Goal: Task Accomplishment & Management: Use online tool/utility

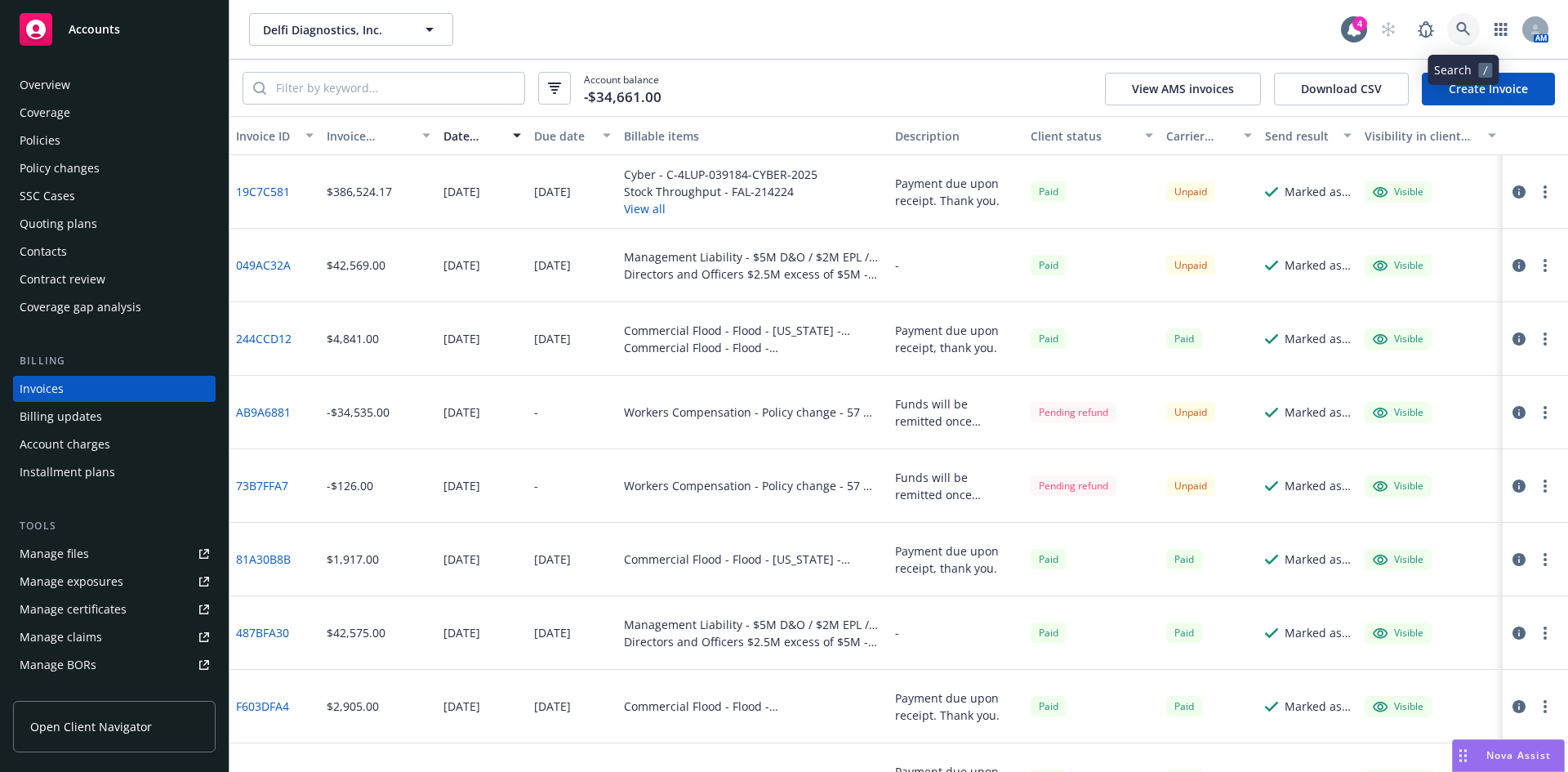
click at [1451, 33] on link at bounding box center [1463, 30] width 32 height 32
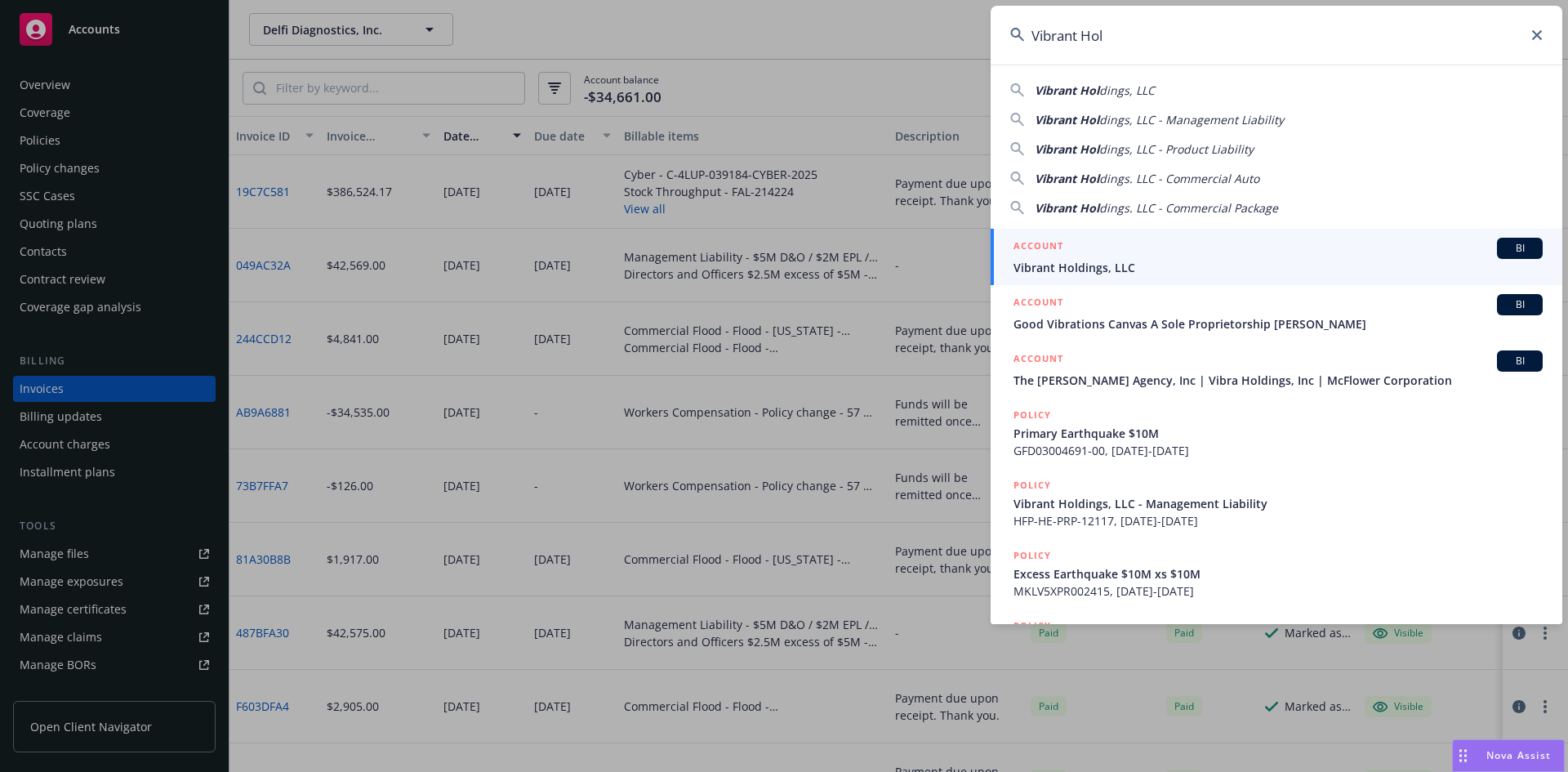
type input "Vibrant Hol"
click at [1118, 266] on span "Vibrant Holdings, LLC" at bounding box center [1278, 267] width 529 height 17
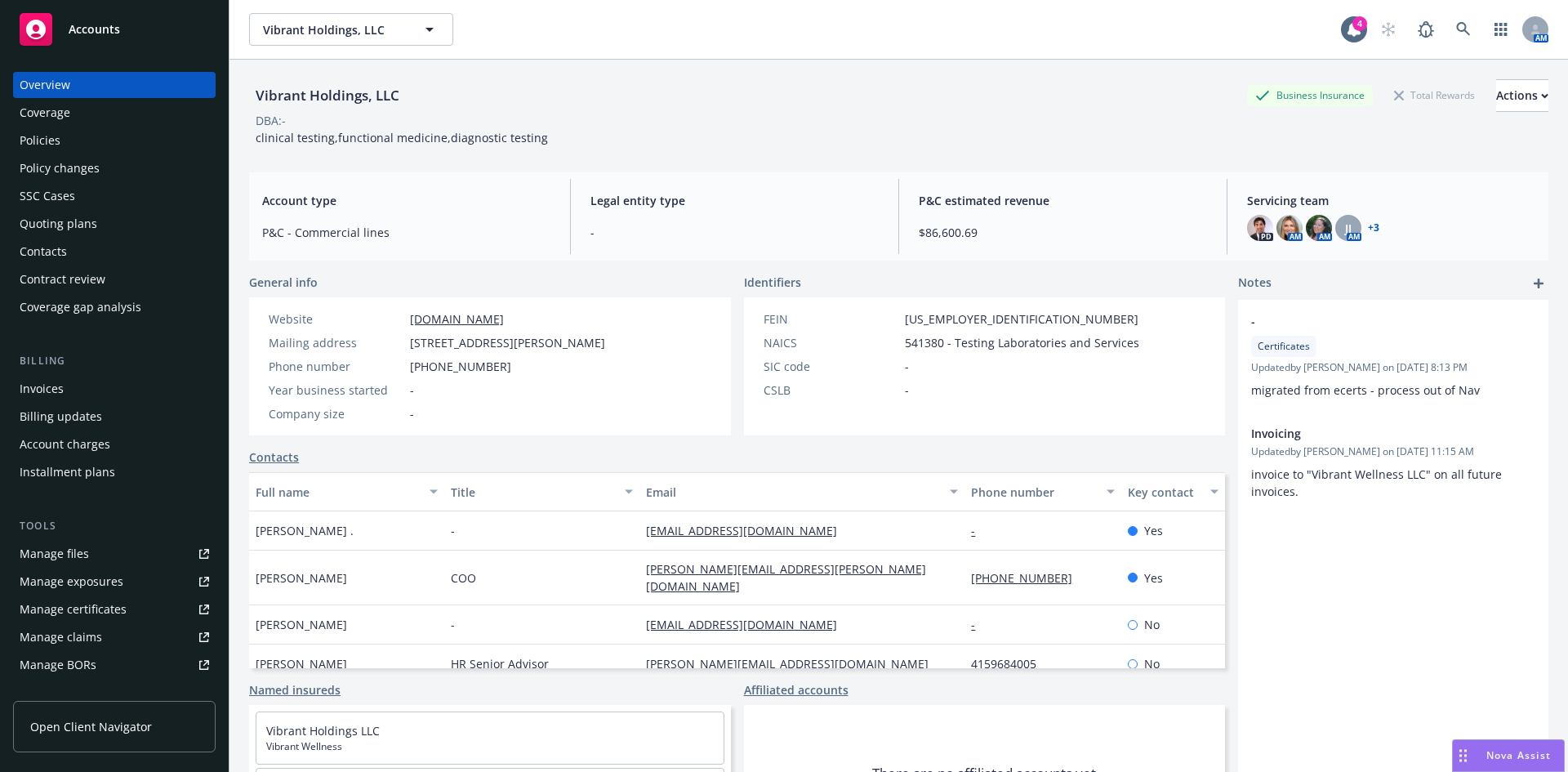
click at [53, 138] on div "Policies" at bounding box center [40, 140] width 41 height 26
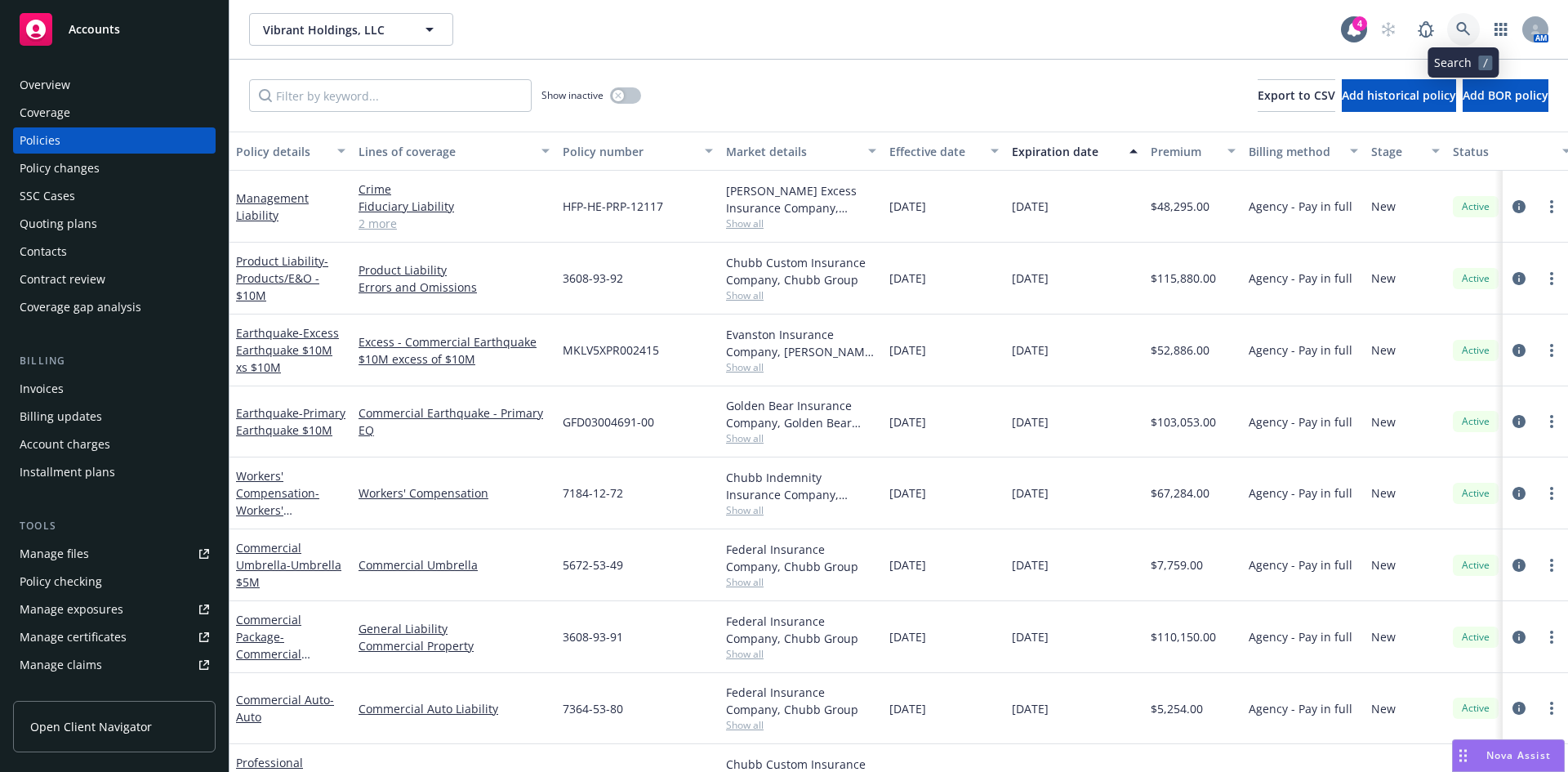
click at [1465, 32] on icon at bounding box center [1463, 30] width 14 height 14
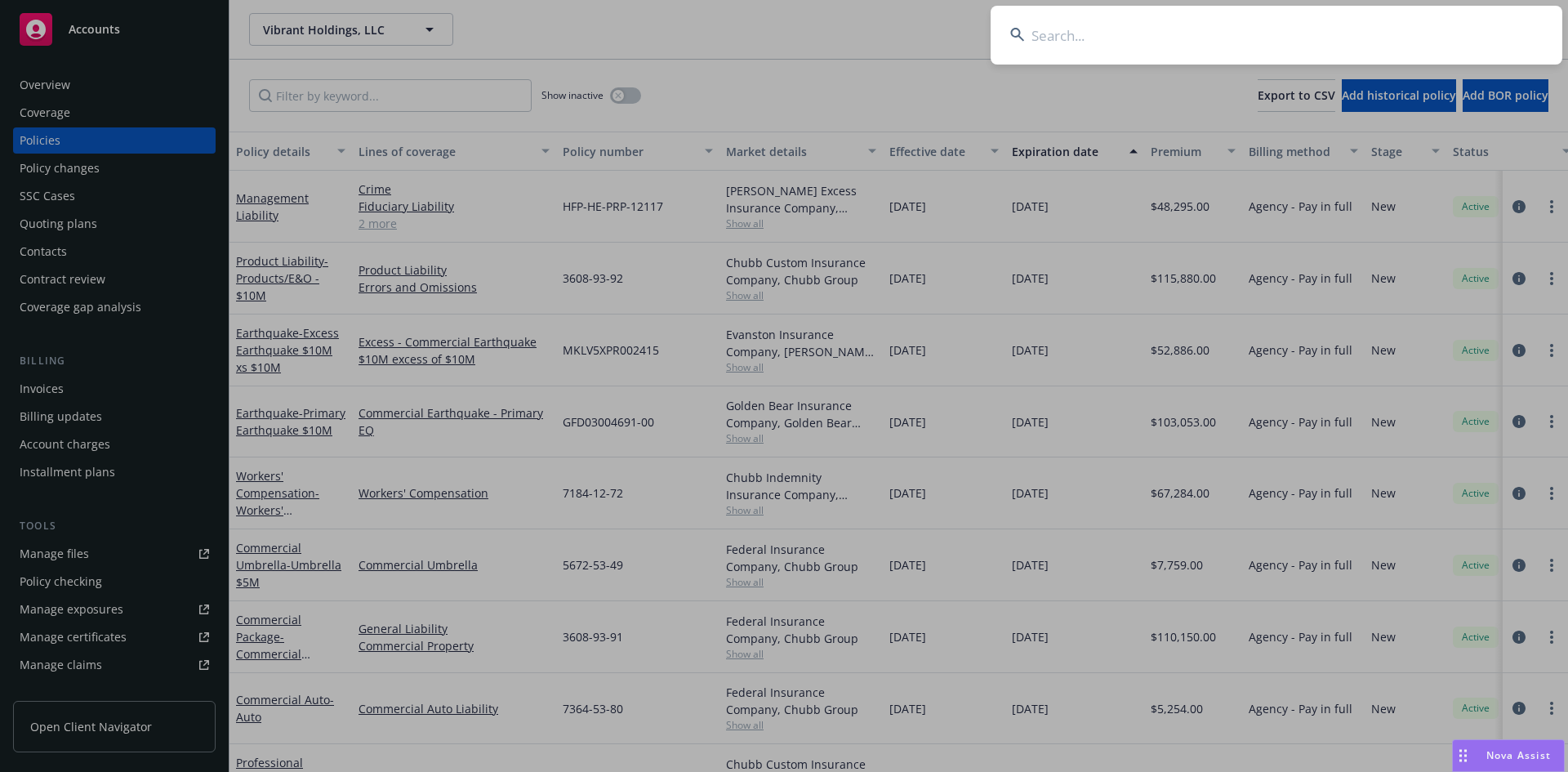
type input "Directors and Officers And Organization Liability Information"
click at [1080, 32] on input "Directors and Officers And Organization Liability Information" at bounding box center [1277, 35] width 572 height 59
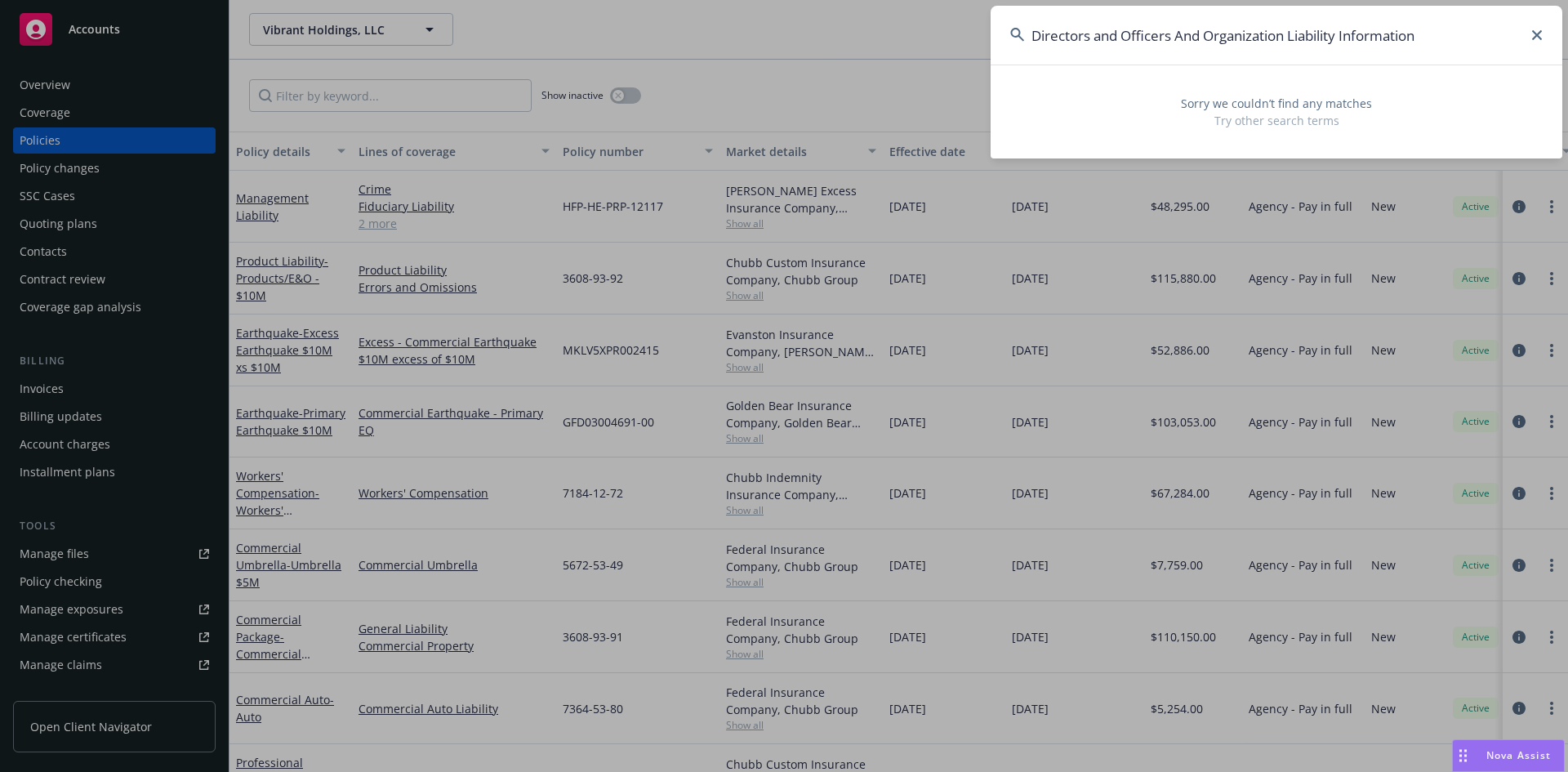
click at [1080, 32] on input "Directors and Officers And Organization Liability Information" at bounding box center [1277, 35] width 572 height 59
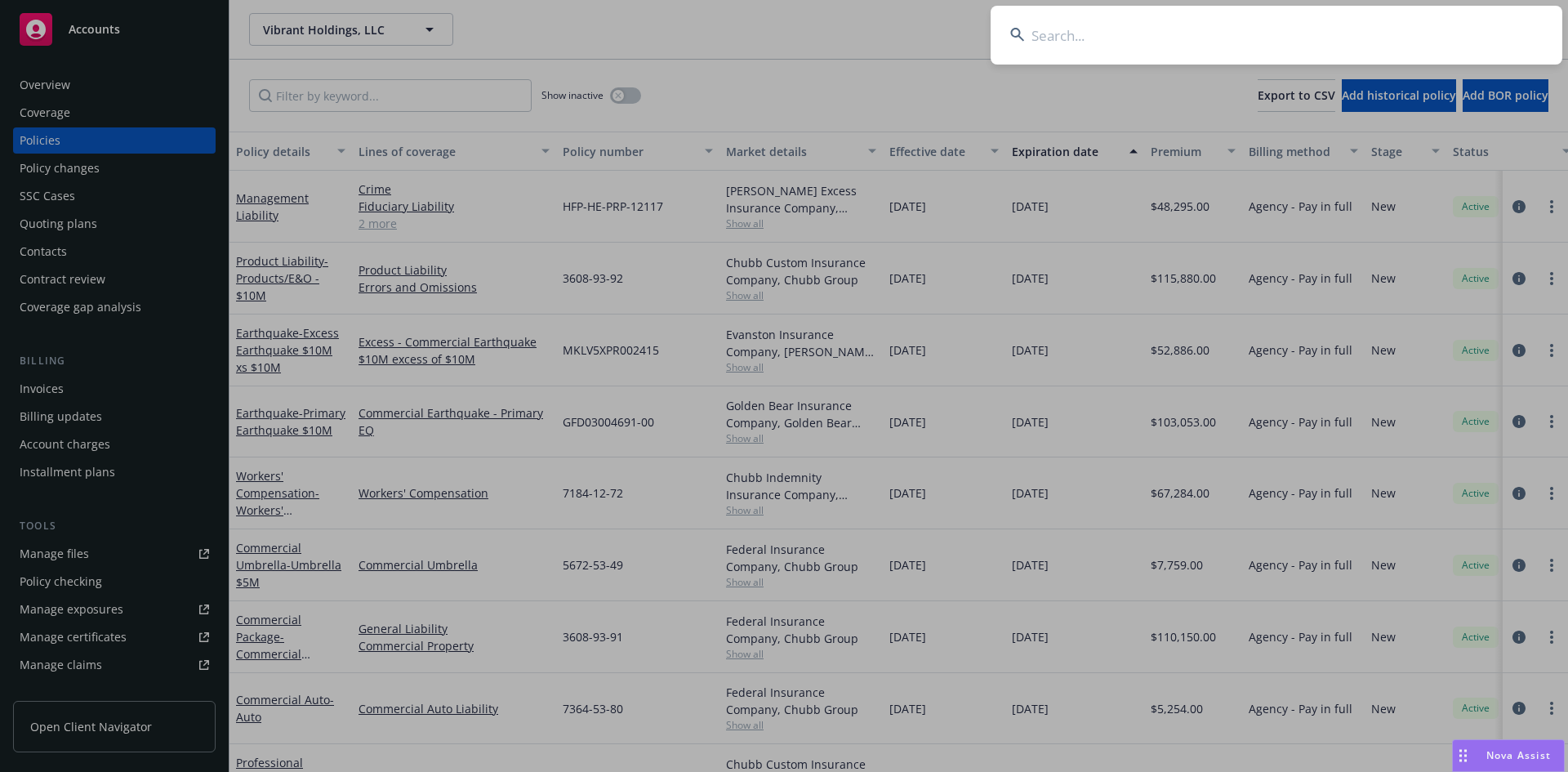
click at [1122, 44] on input at bounding box center [1277, 35] width 572 height 59
paste input "Snorkel"
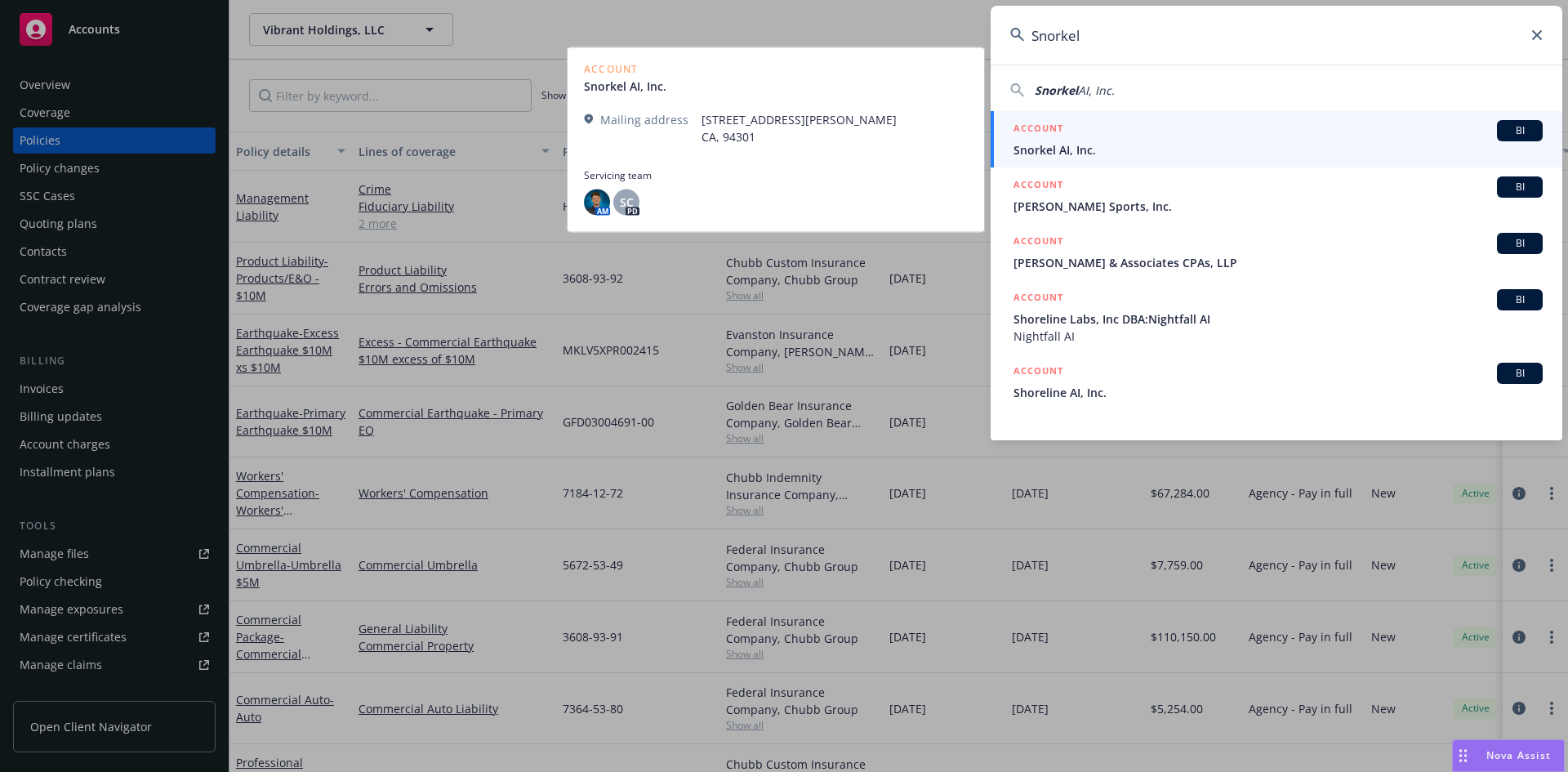
type input "Snorkel"
click at [1149, 125] on div "ACCOUNT BI" at bounding box center [1278, 131] width 529 height 22
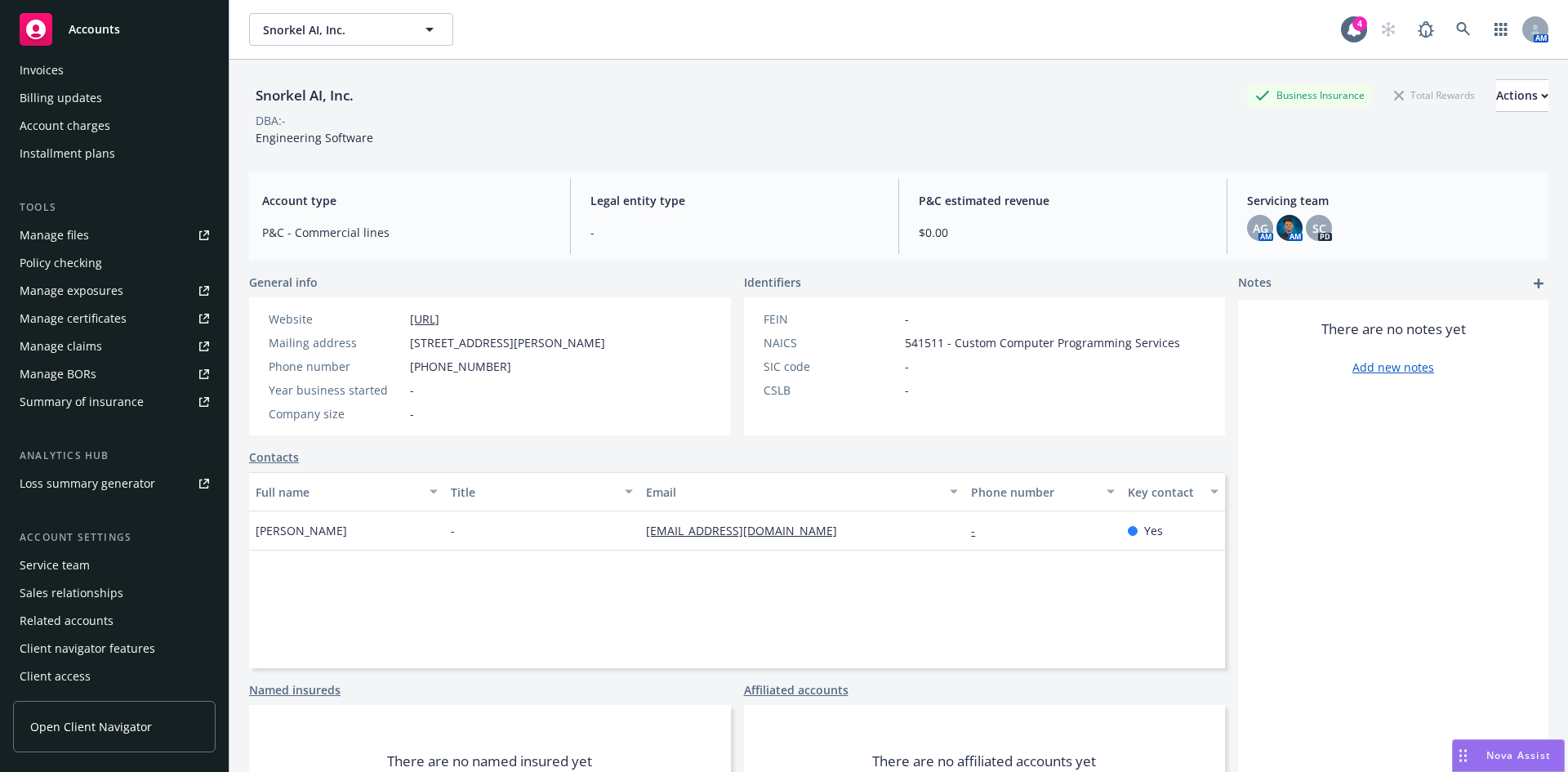
scroll to position [320, 0]
click at [66, 566] on div "Service team" at bounding box center [55, 563] width 70 height 26
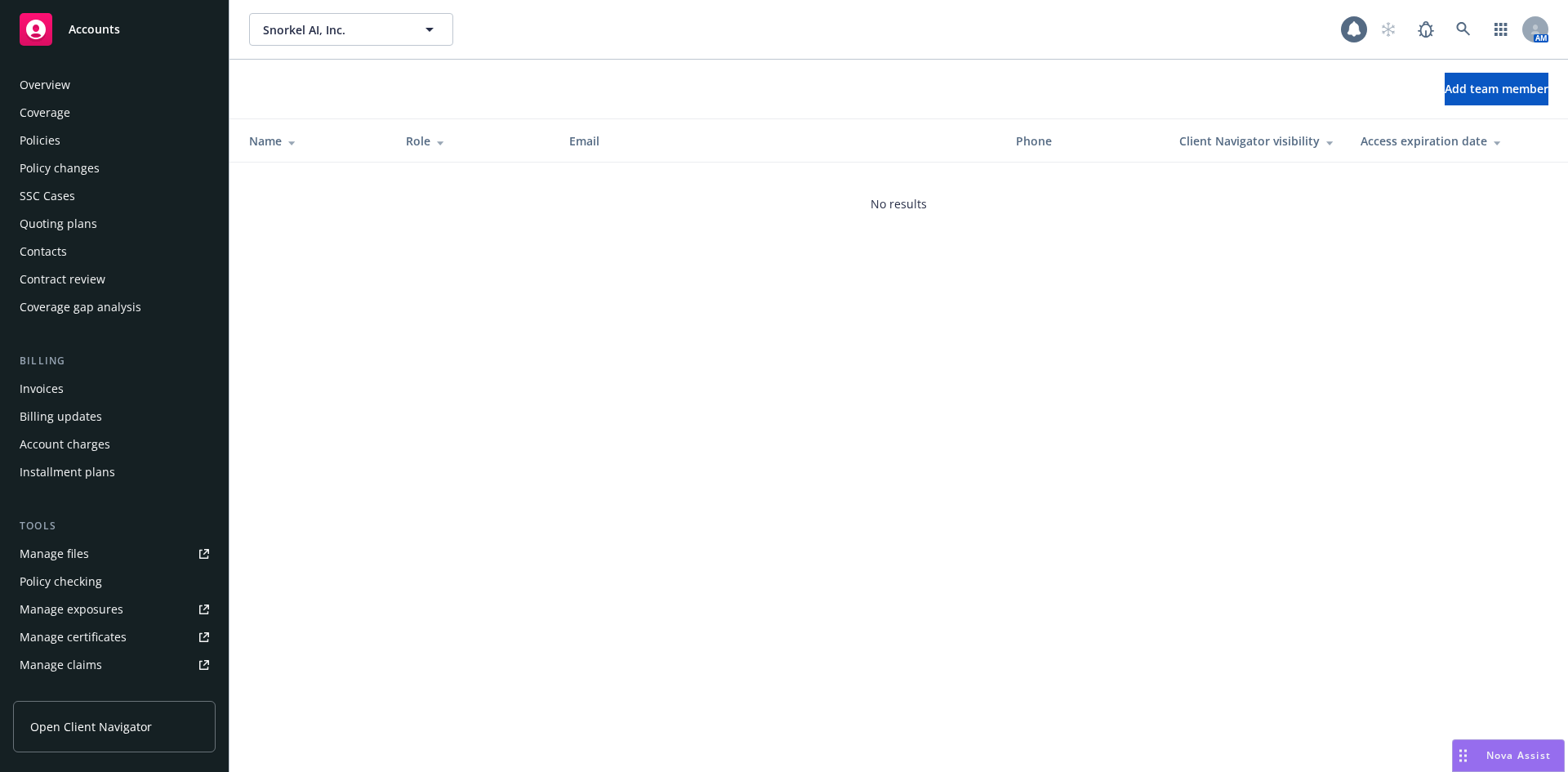
scroll to position [320, 0]
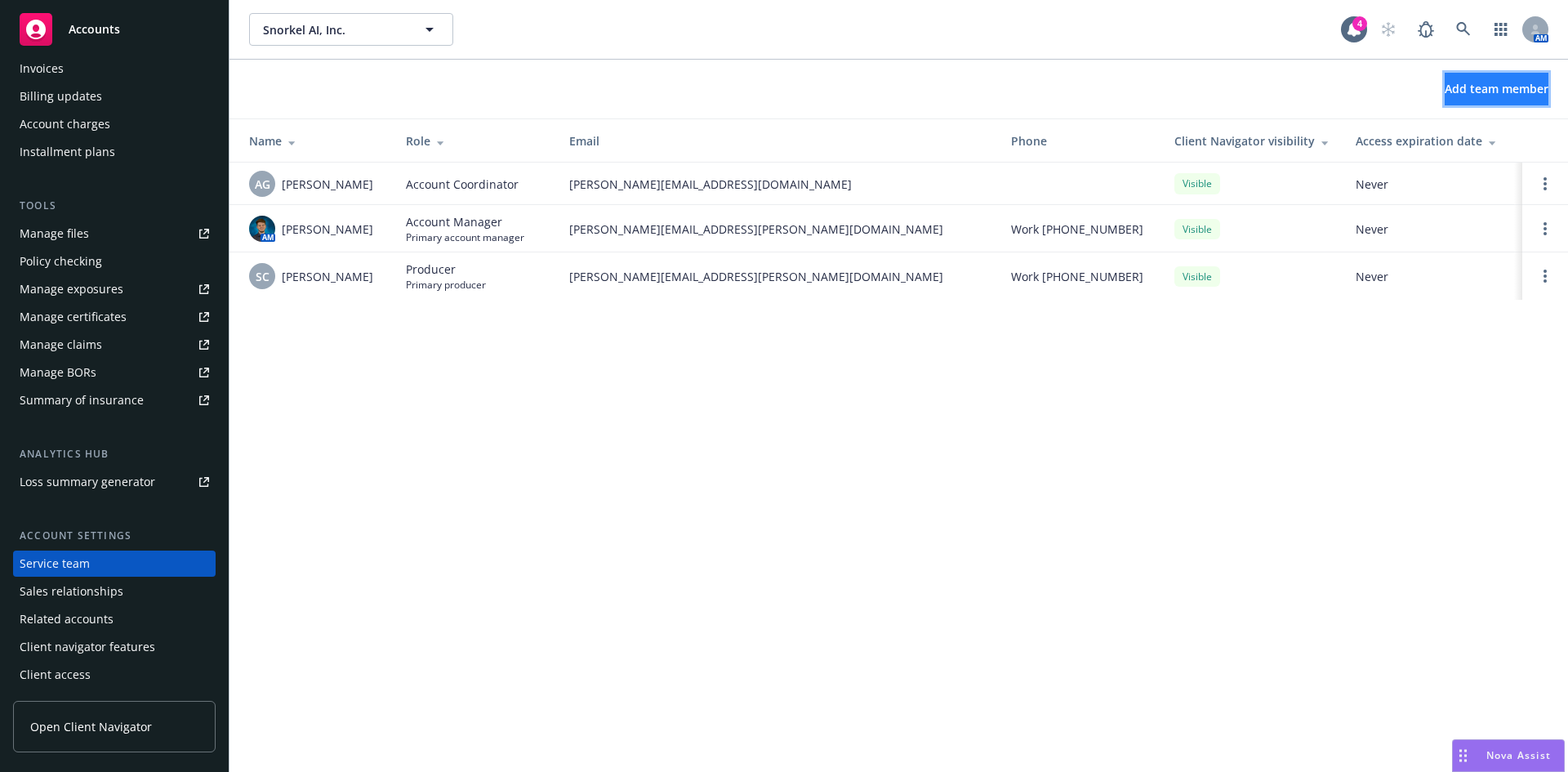
click at [1472, 90] on span "Add team member" at bounding box center [1497, 88] width 104 height 15
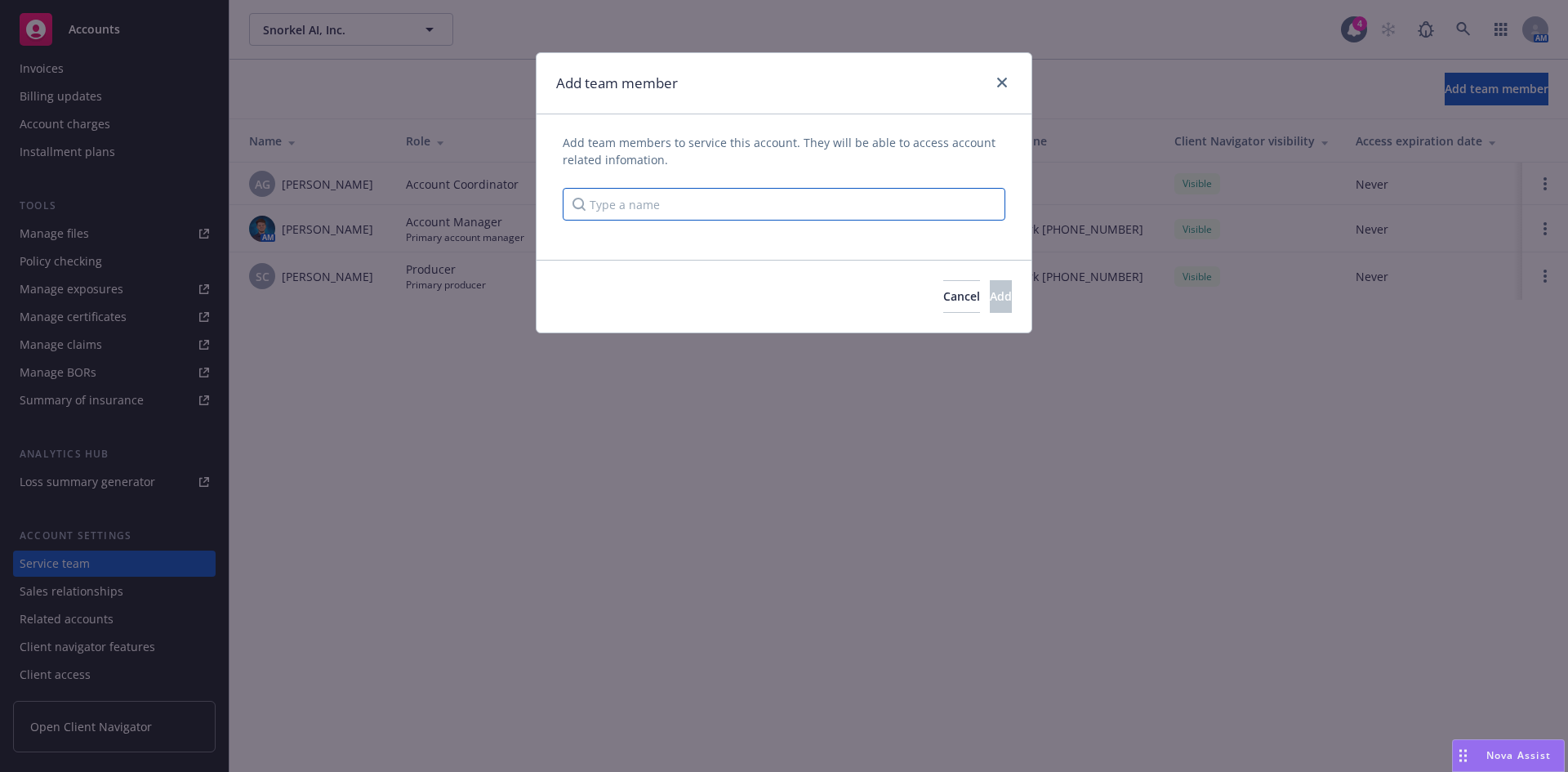
click at [597, 202] on input "Type a name" at bounding box center [784, 204] width 443 height 32
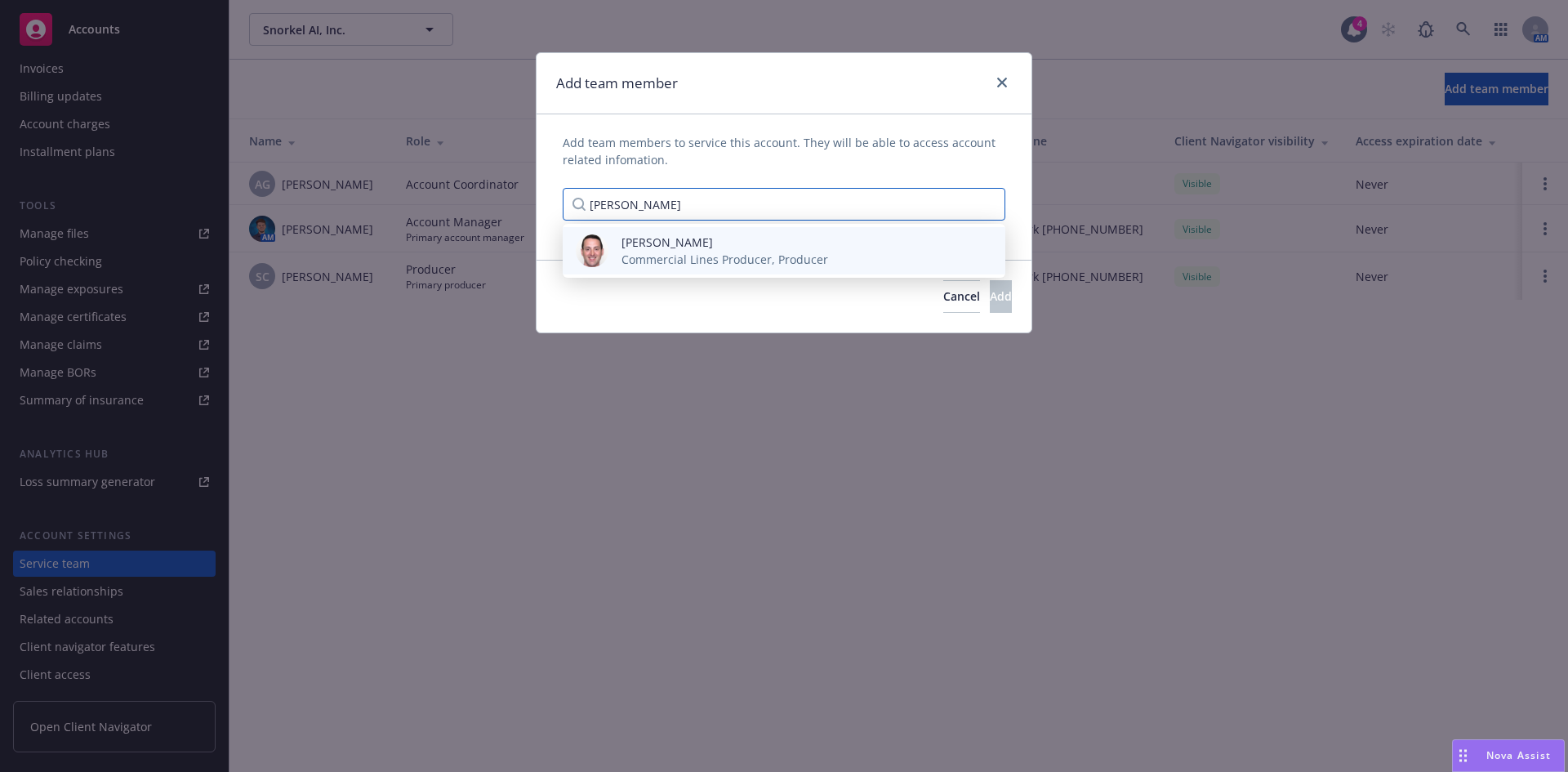
type input "[PERSON_NAME]"
click at [641, 258] on span "Commercial Lines Producer, Producer" at bounding box center [724, 259] width 206 height 17
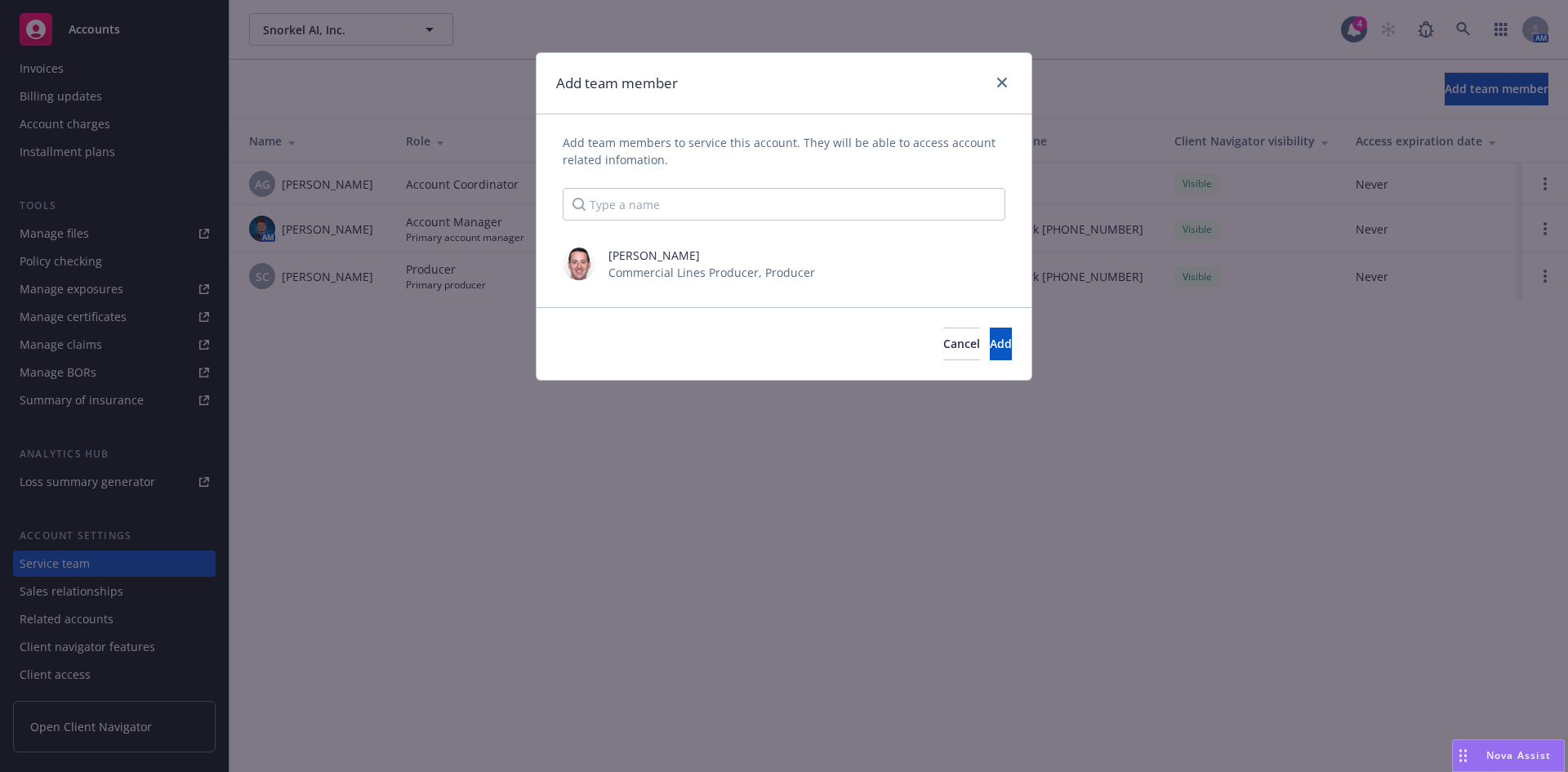
click at [747, 300] on div "Add team members to service this account. They will be able to access account r…" at bounding box center [784, 211] width 495 height 193
click at [772, 282] on div "[PERSON_NAME] Commercial Lines Producer, Producer" at bounding box center [784, 264] width 495 height 48
click at [990, 350] on span "Add" at bounding box center [1001, 343] width 22 height 15
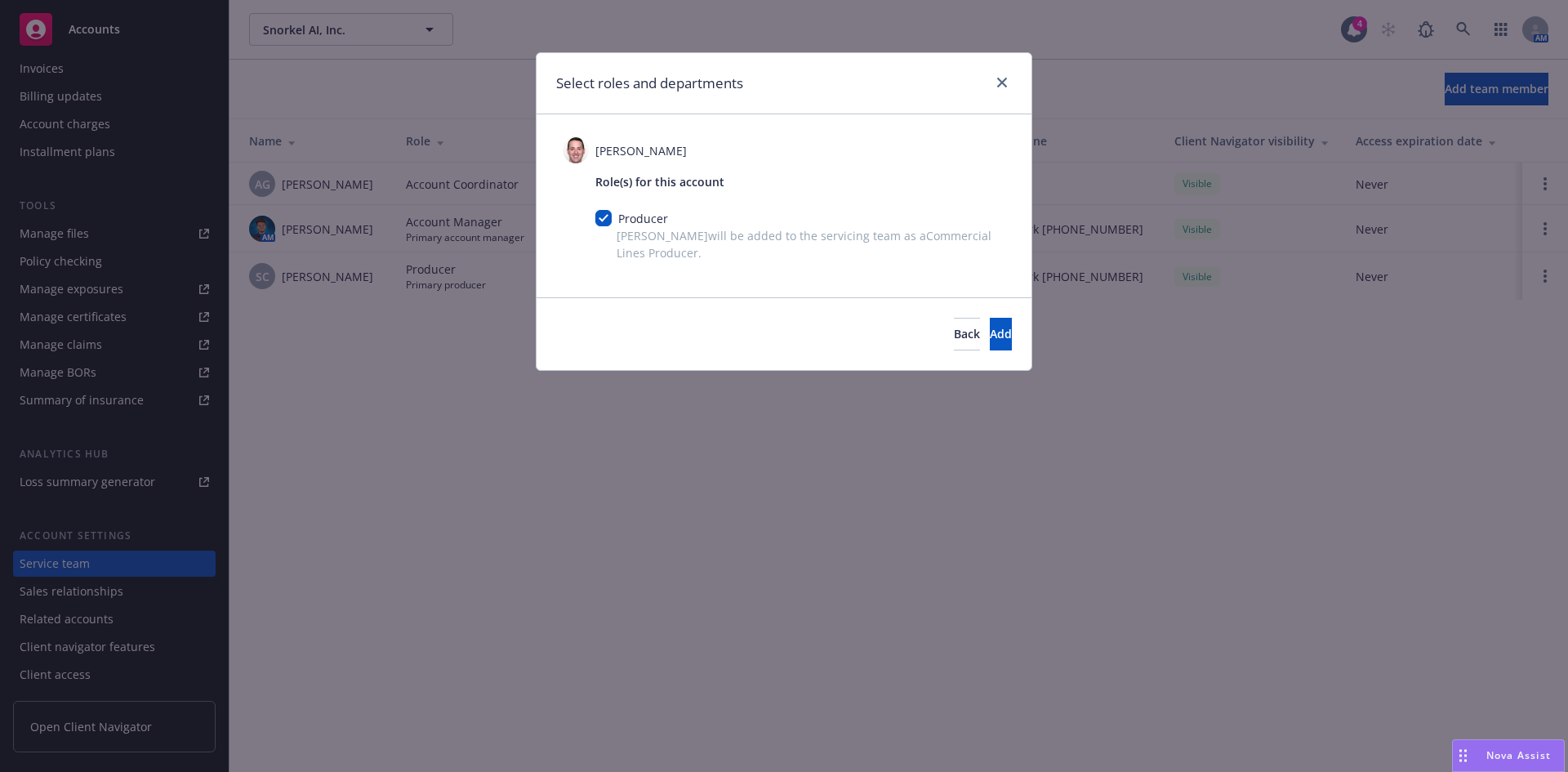
click at [1021, 335] on div "Back Add" at bounding box center [784, 334] width 495 height 73
click at [1000, 335] on button "Add" at bounding box center [1001, 334] width 22 height 32
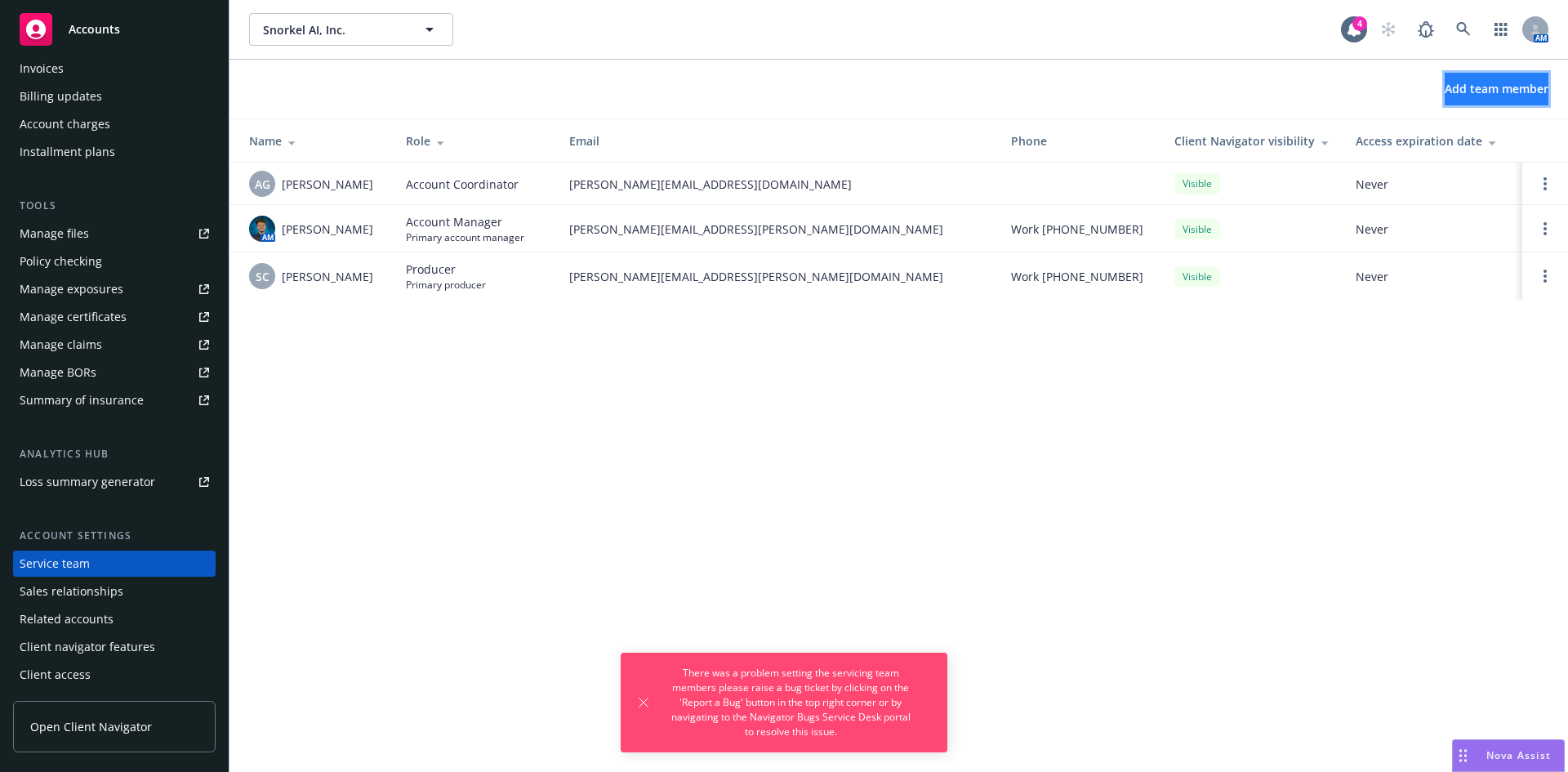
click at [1445, 93] on span "Add team member" at bounding box center [1497, 88] width 104 height 15
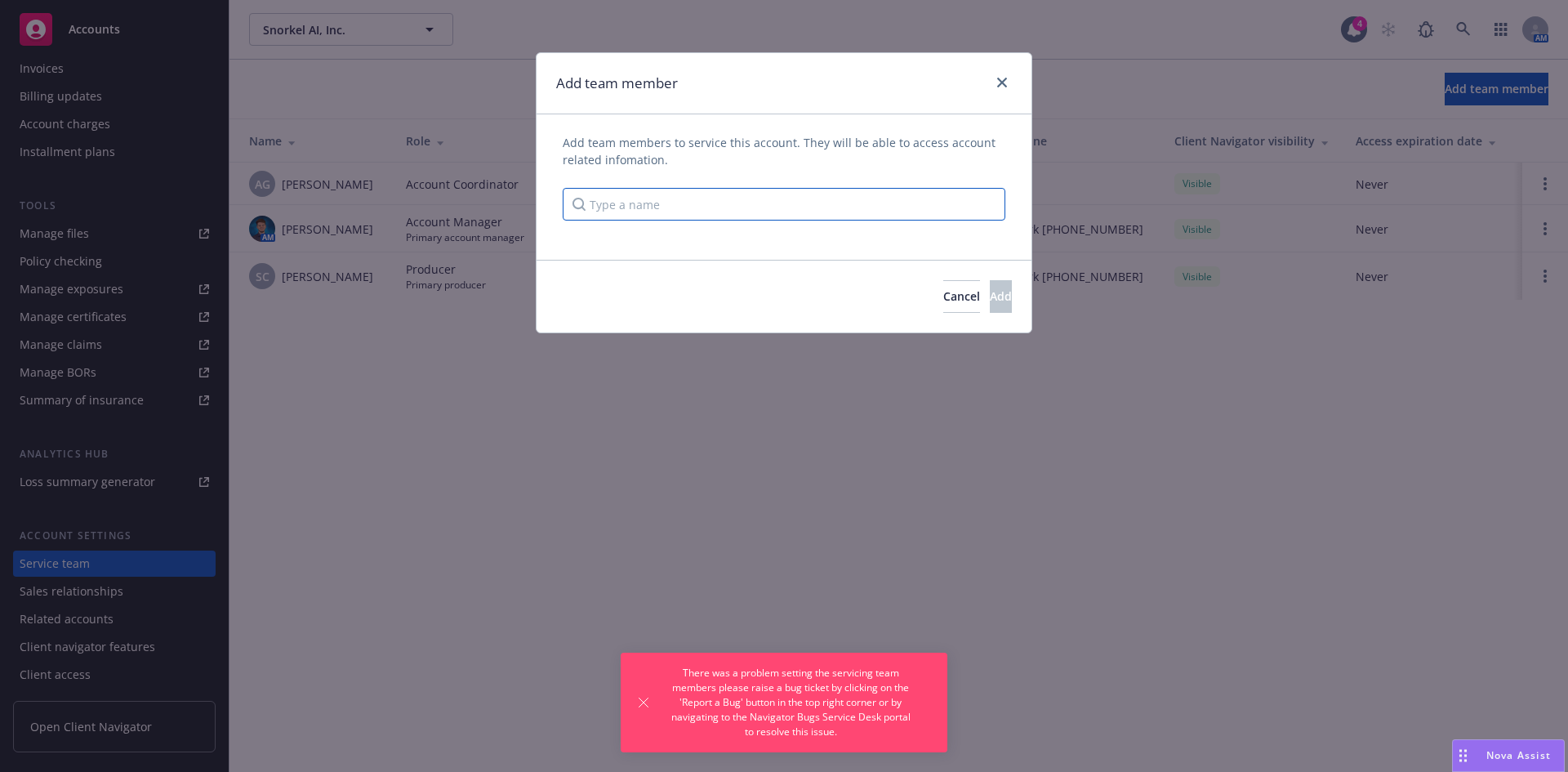
click at [783, 208] on input "Type a name" at bounding box center [784, 204] width 443 height 32
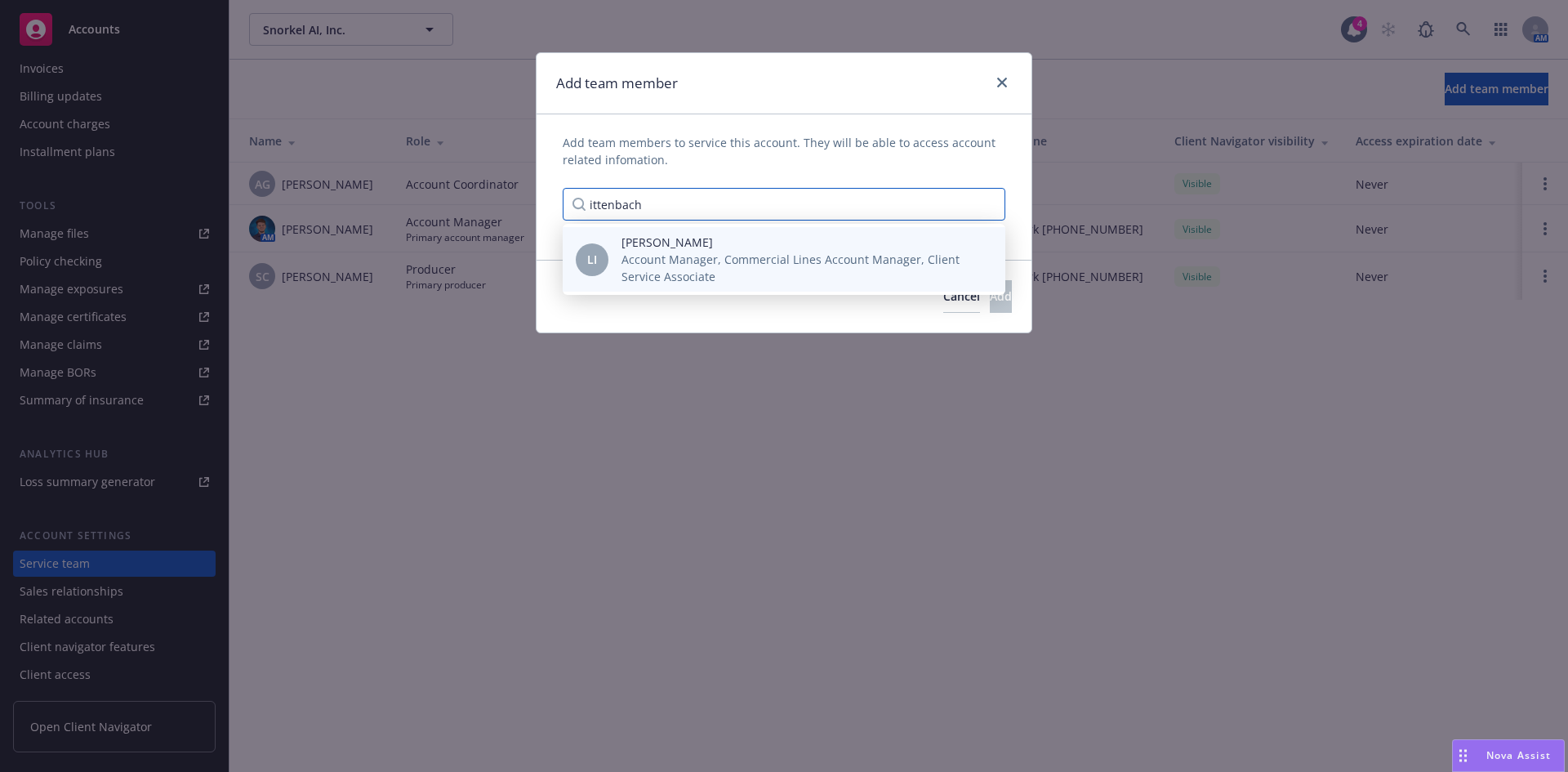
type input "ittenbach"
click at [768, 259] on span "Account Manager, Commercial Lines Account Manager, Client Service Associate" at bounding box center [800, 268] width 358 height 34
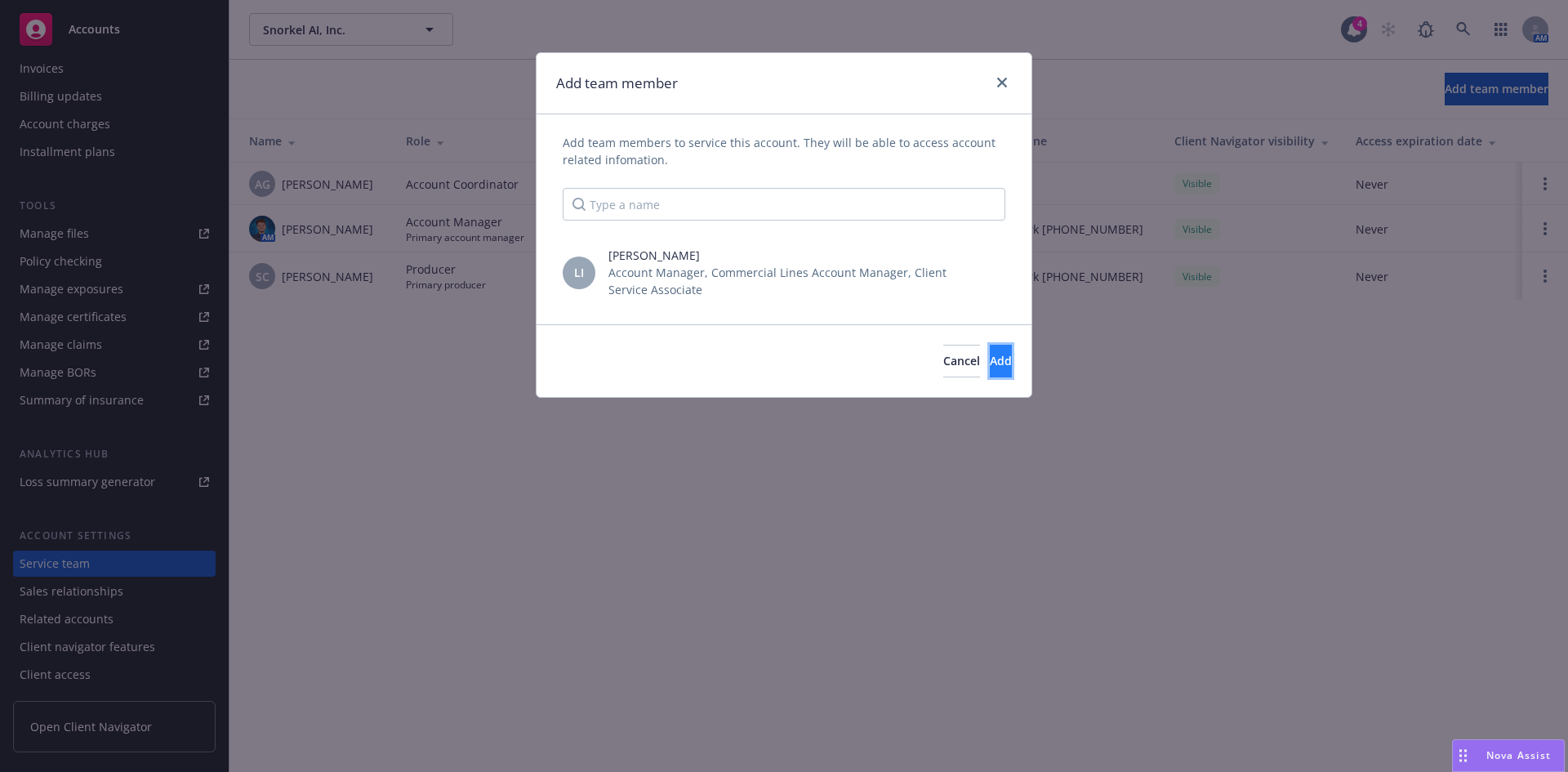
click at [990, 360] on button "Add" at bounding box center [1001, 360] width 22 height 32
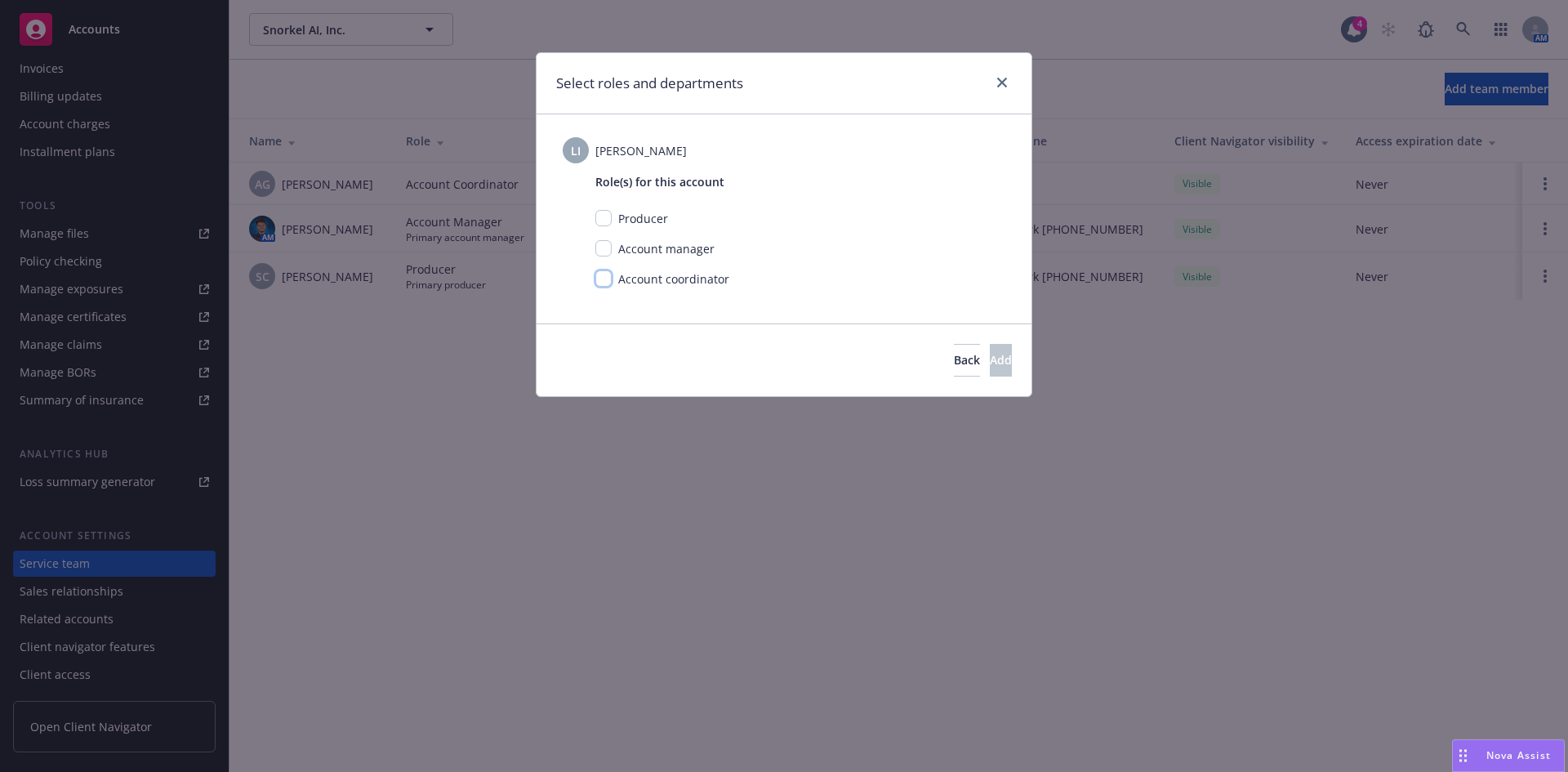
drag, startPoint x: 607, startPoint y: 277, endPoint x: 888, endPoint y: 333, distance: 286.5
click at [608, 278] on input "checkbox" at bounding box center [603, 279] width 16 height 16
checkbox input "true"
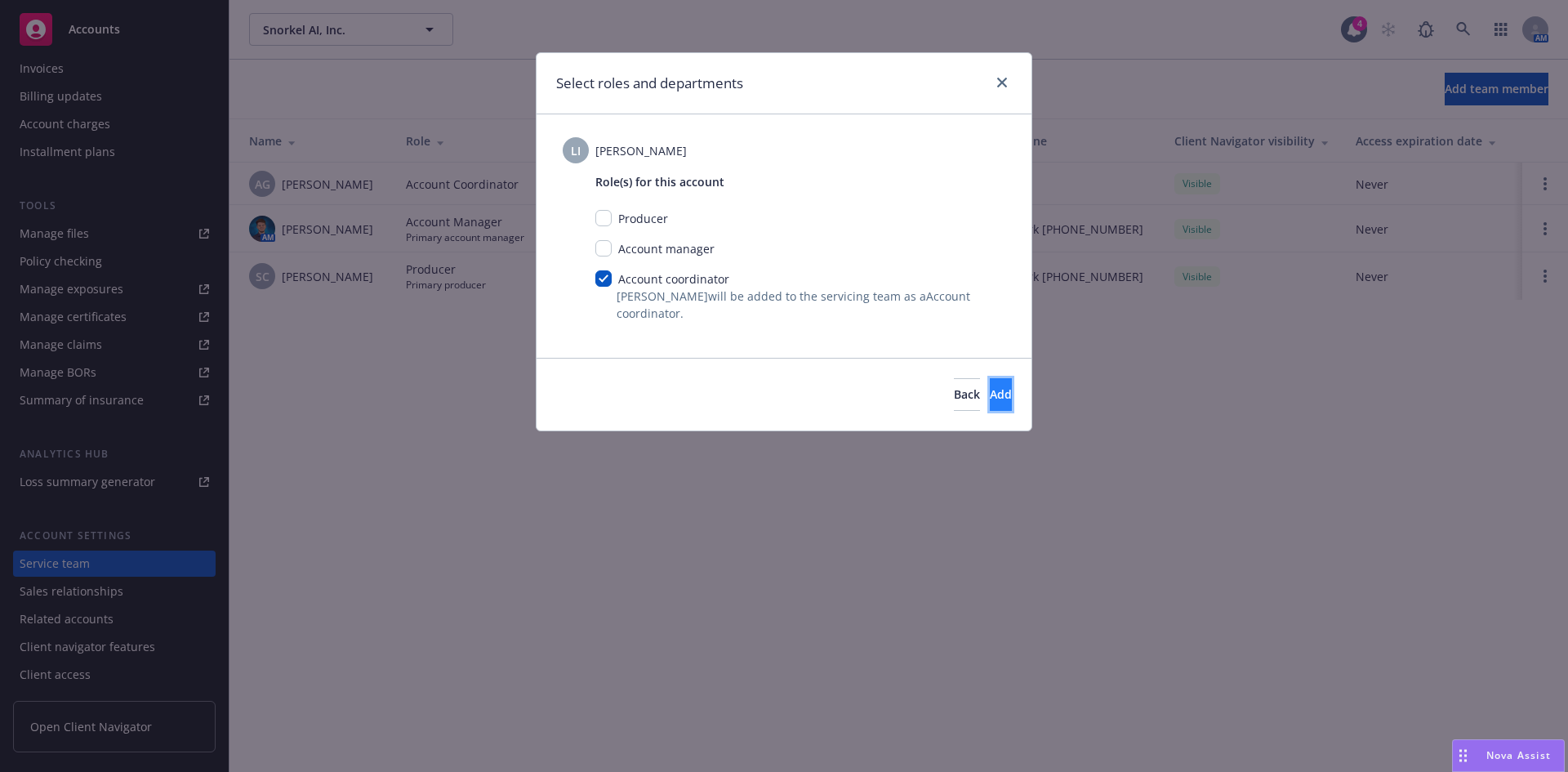
click at [990, 386] on button "Add" at bounding box center [1001, 395] width 22 height 32
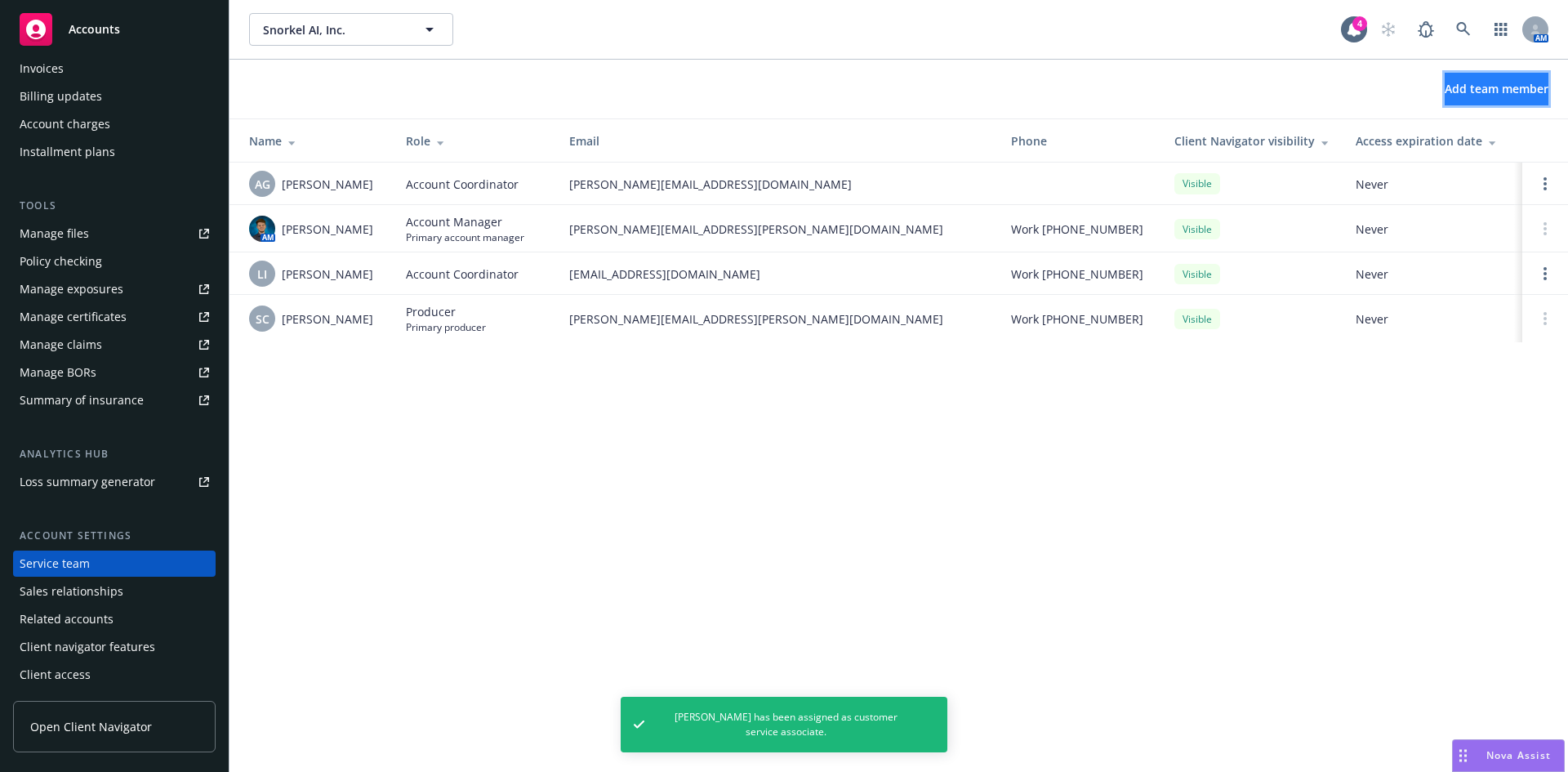
click at [1445, 91] on span "Add team member" at bounding box center [1497, 88] width 104 height 15
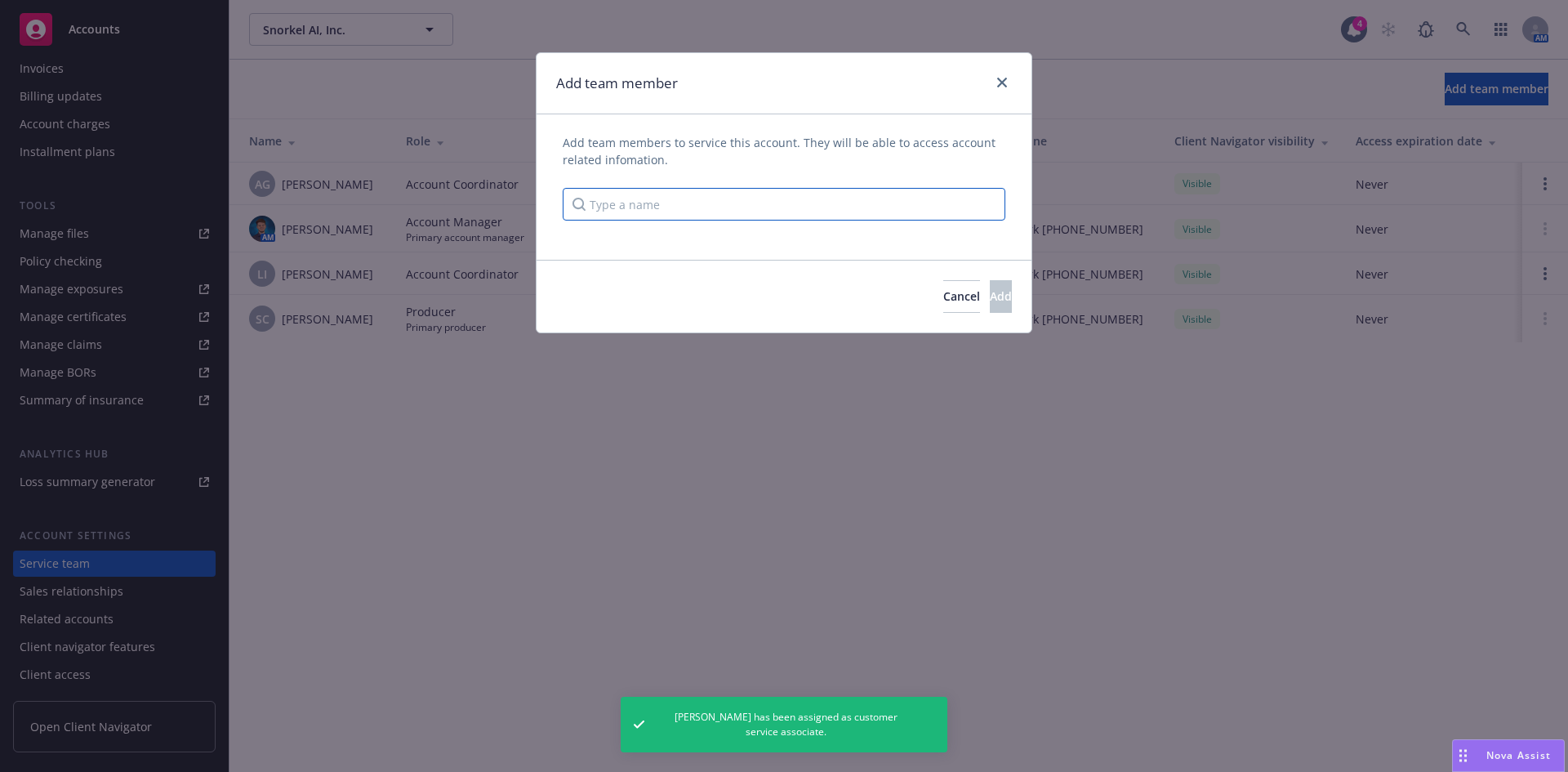
click at [747, 203] on input "Type a name" at bounding box center [784, 204] width 443 height 32
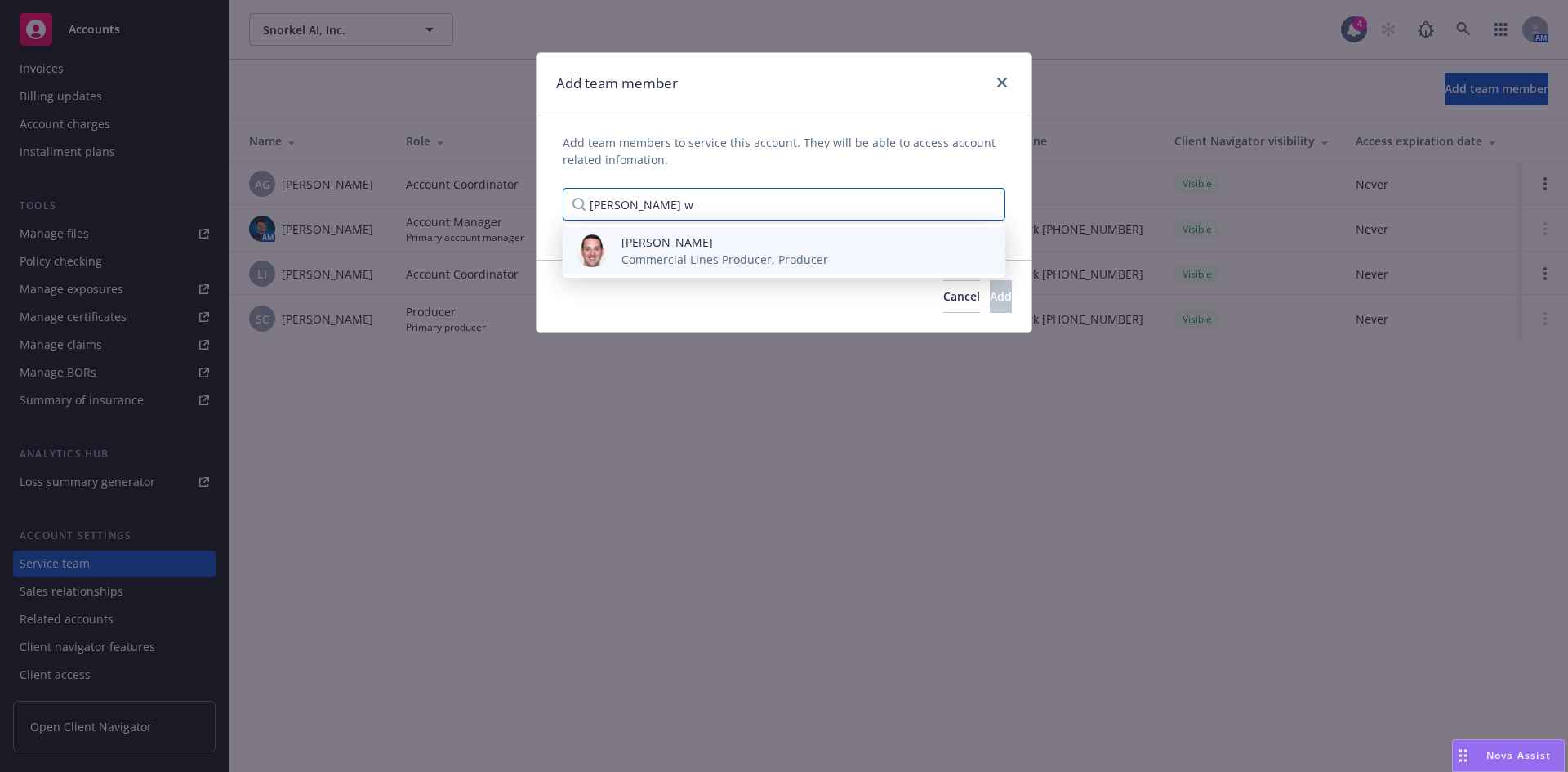
type input "[PERSON_NAME] w"
click at [721, 258] on span "Commercial Lines Producer, Producer" at bounding box center [724, 259] width 206 height 17
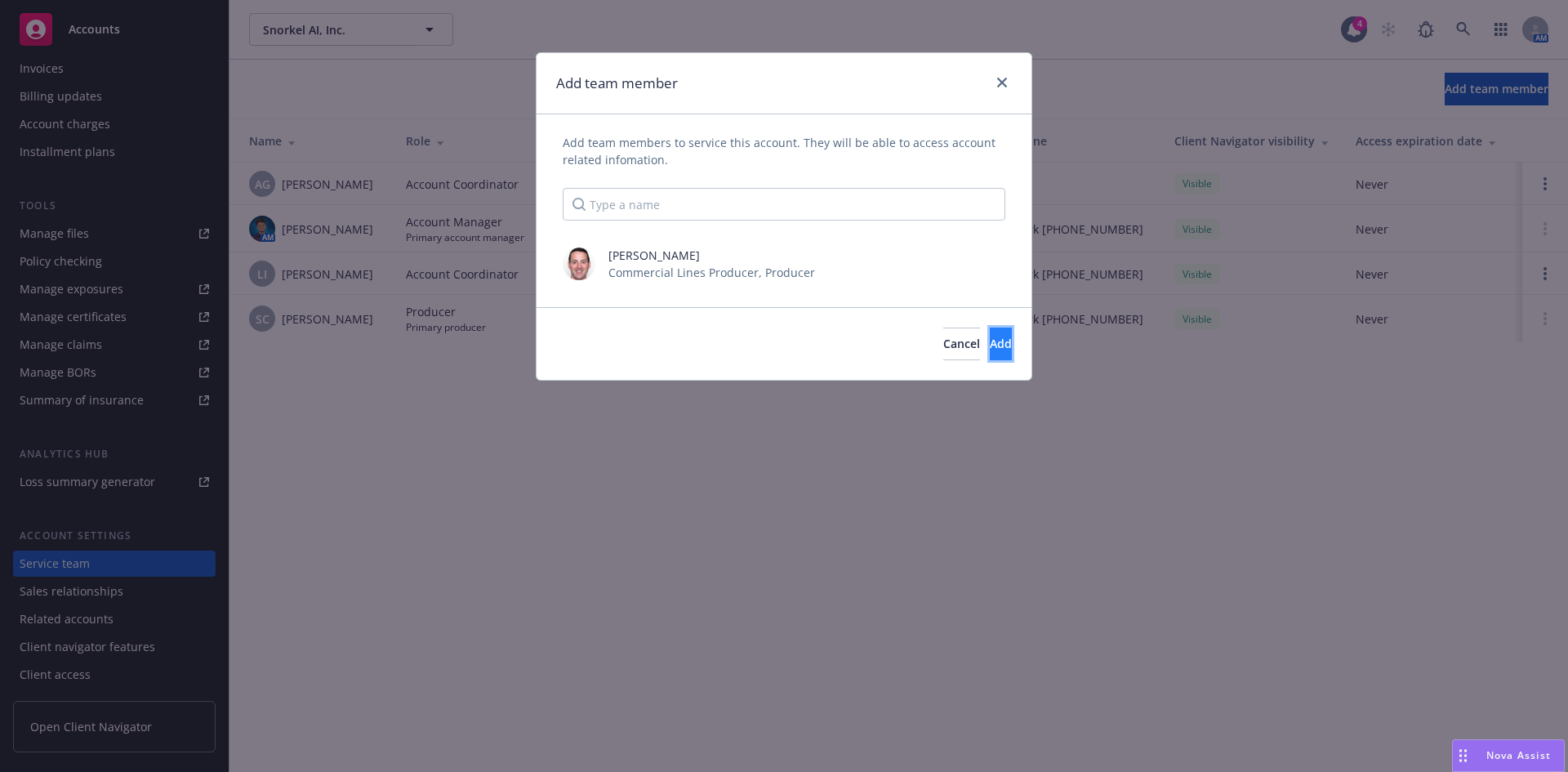
click at [990, 352] on button "Add" at bounding box center [1001, 343] width 22 height 32
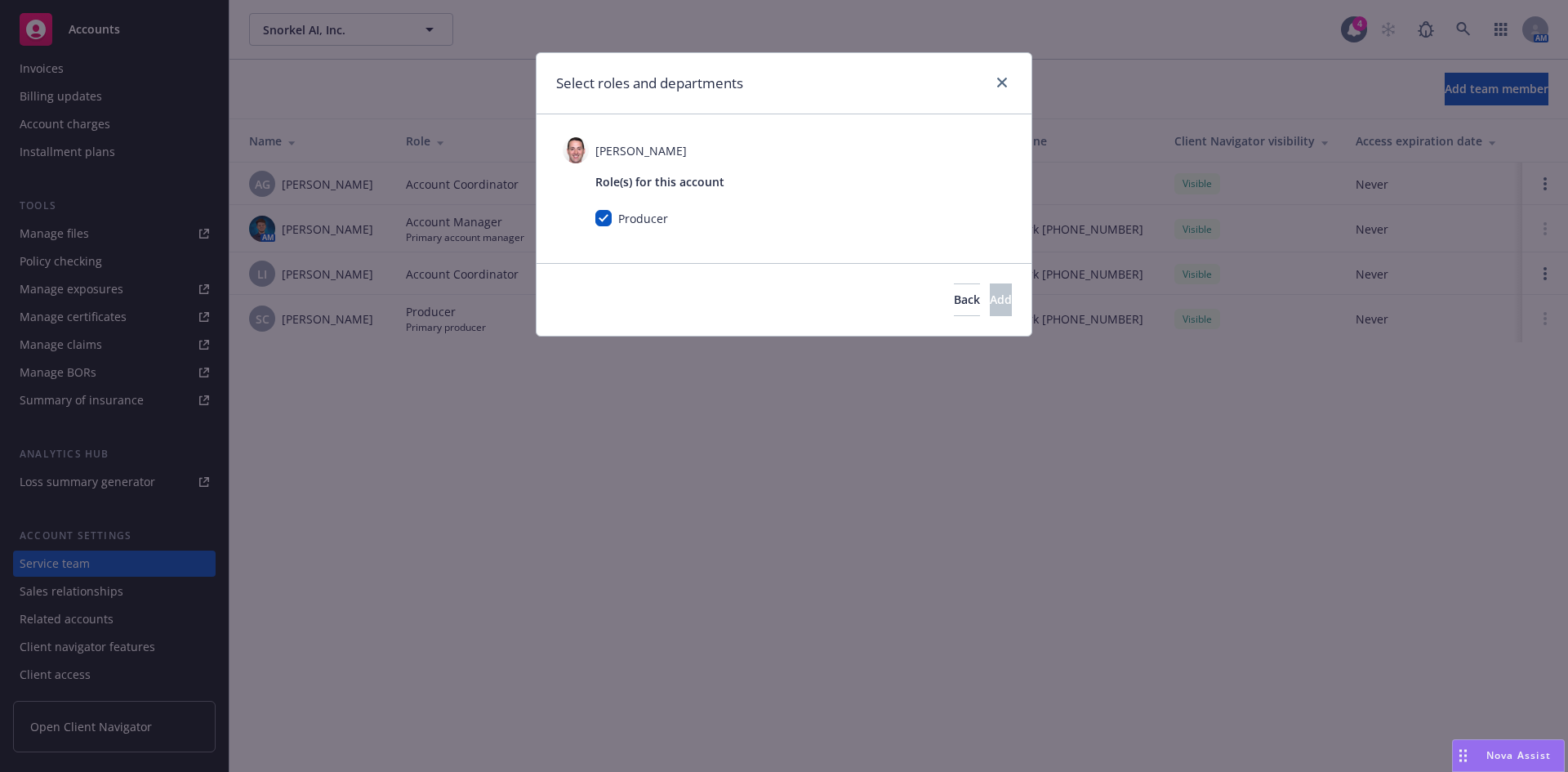
checkbox input "true"
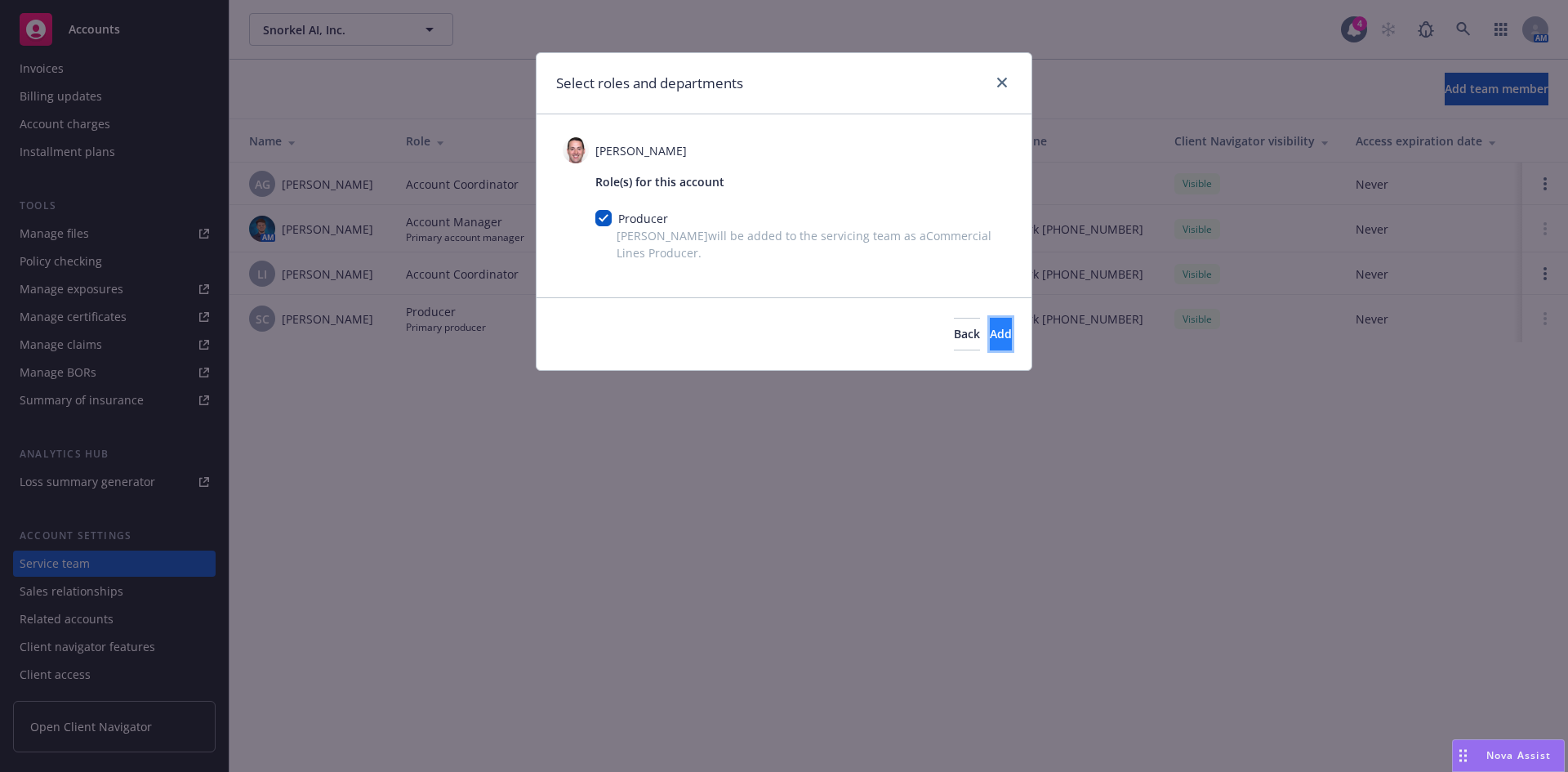
click at [990, 321] on button "Add" at bounding box center [1001, 334] width 22 height 32
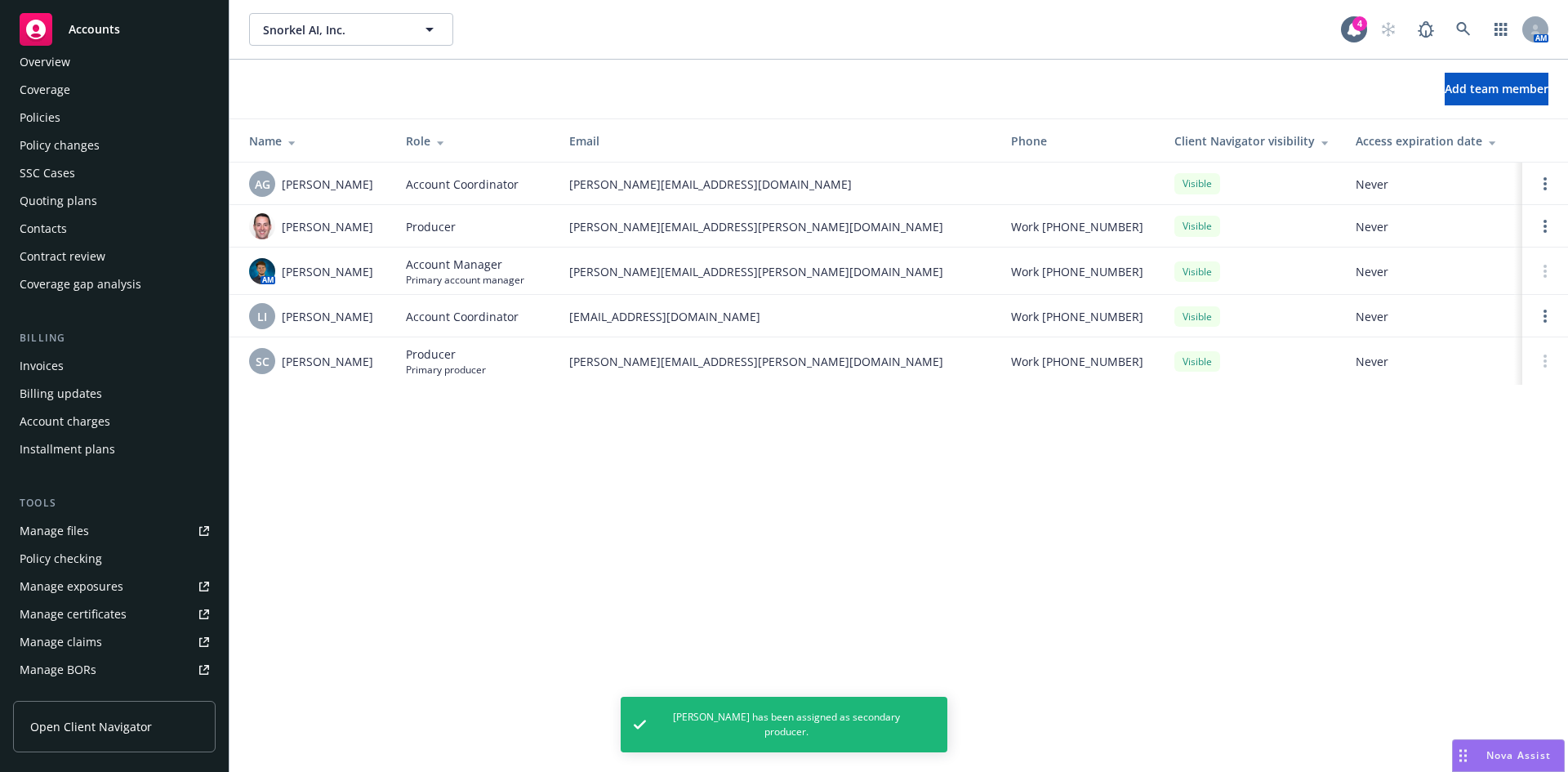
scroll to position [0, 0]
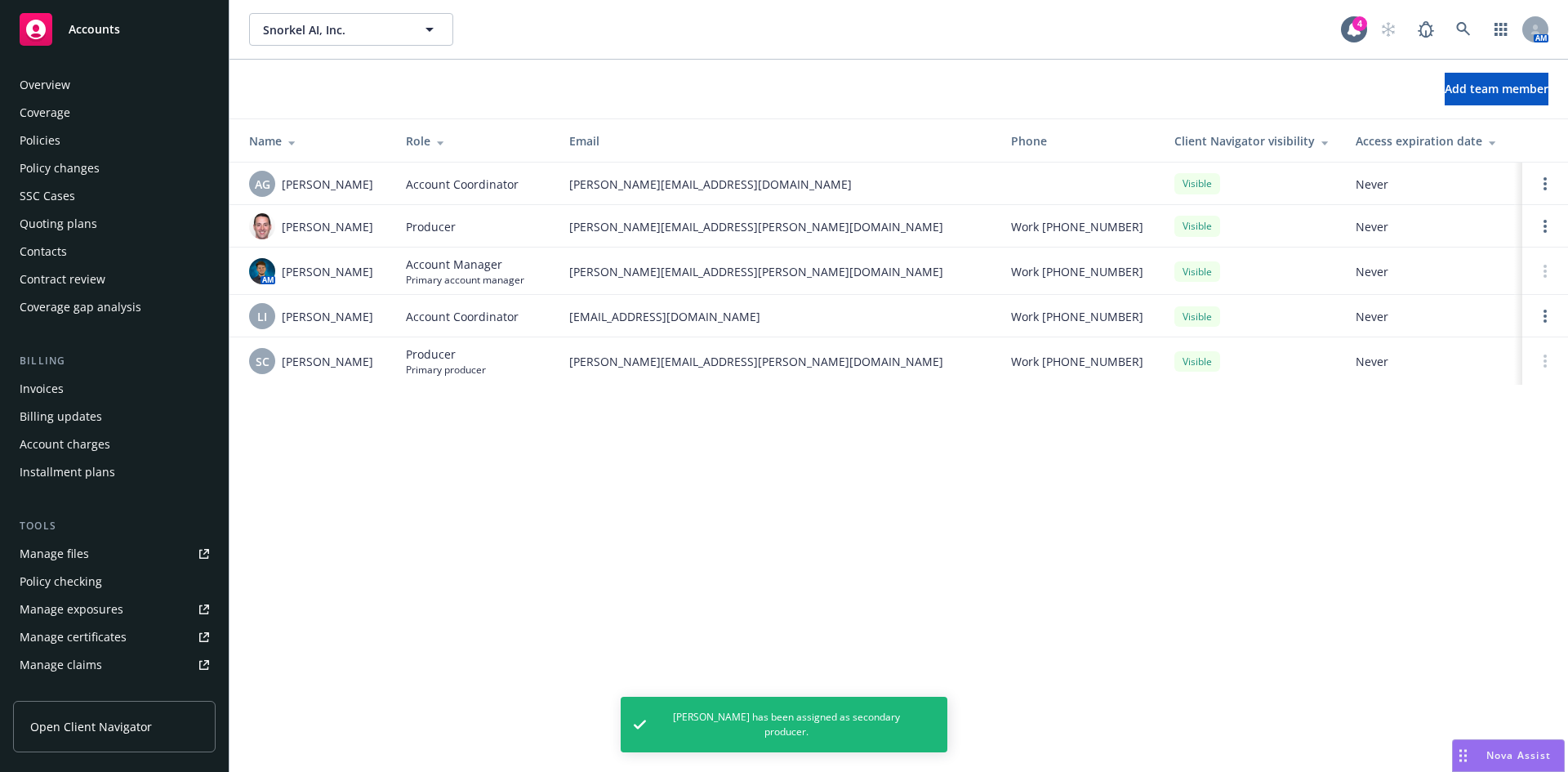
click at [46, 152] on div "Policies" at bounding box center [40, 140] width 41 height 26
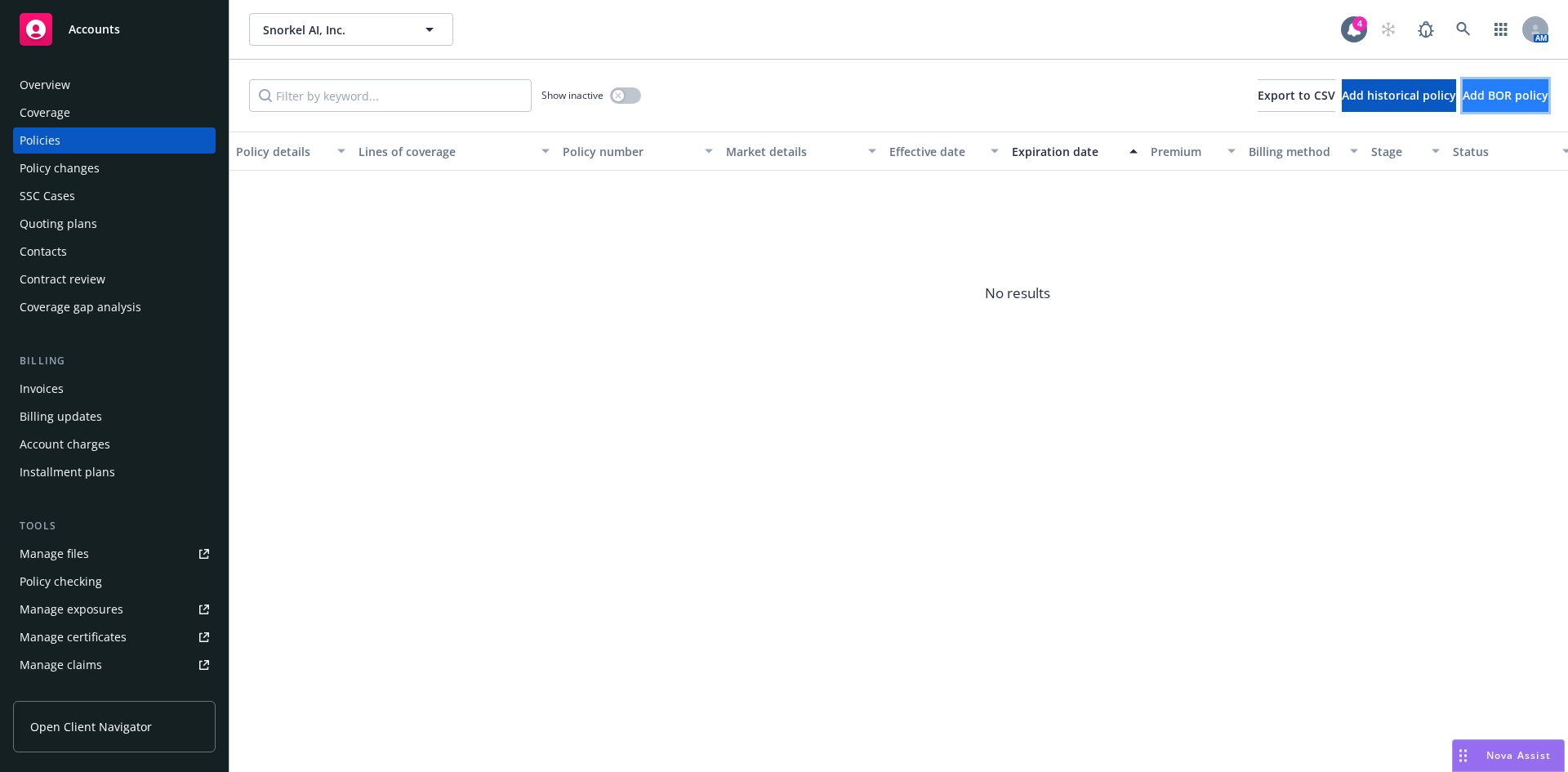
click at [1463, 99] on span "Add BOR policy" at bounding box center [1506, 94] width 86 height 15
select select "other"
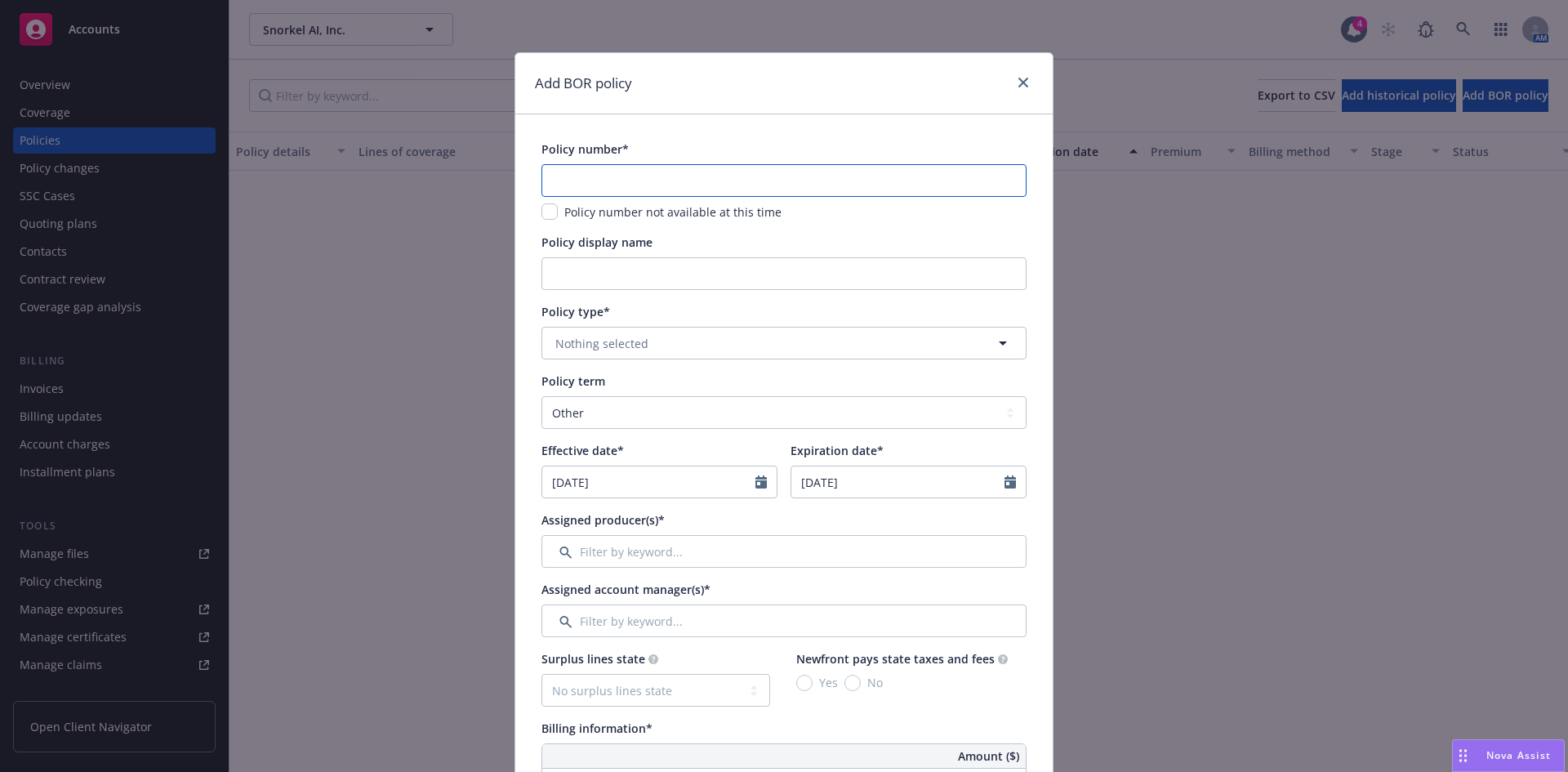
click at [600, 169] on input "text" at bounding box center [784, 180] width 485 height 32
click at [860, 91] on div "Add BOR policy" at bounding box center [784, 83] width 537 height 61
click at [576, 166] on input "text" at bounding box center [784, 180] width 485 height 32
click at [596, 174] on input "text" at bounding box center [784, 180] width 485 height 32
paste input "L18SMLPA2014"
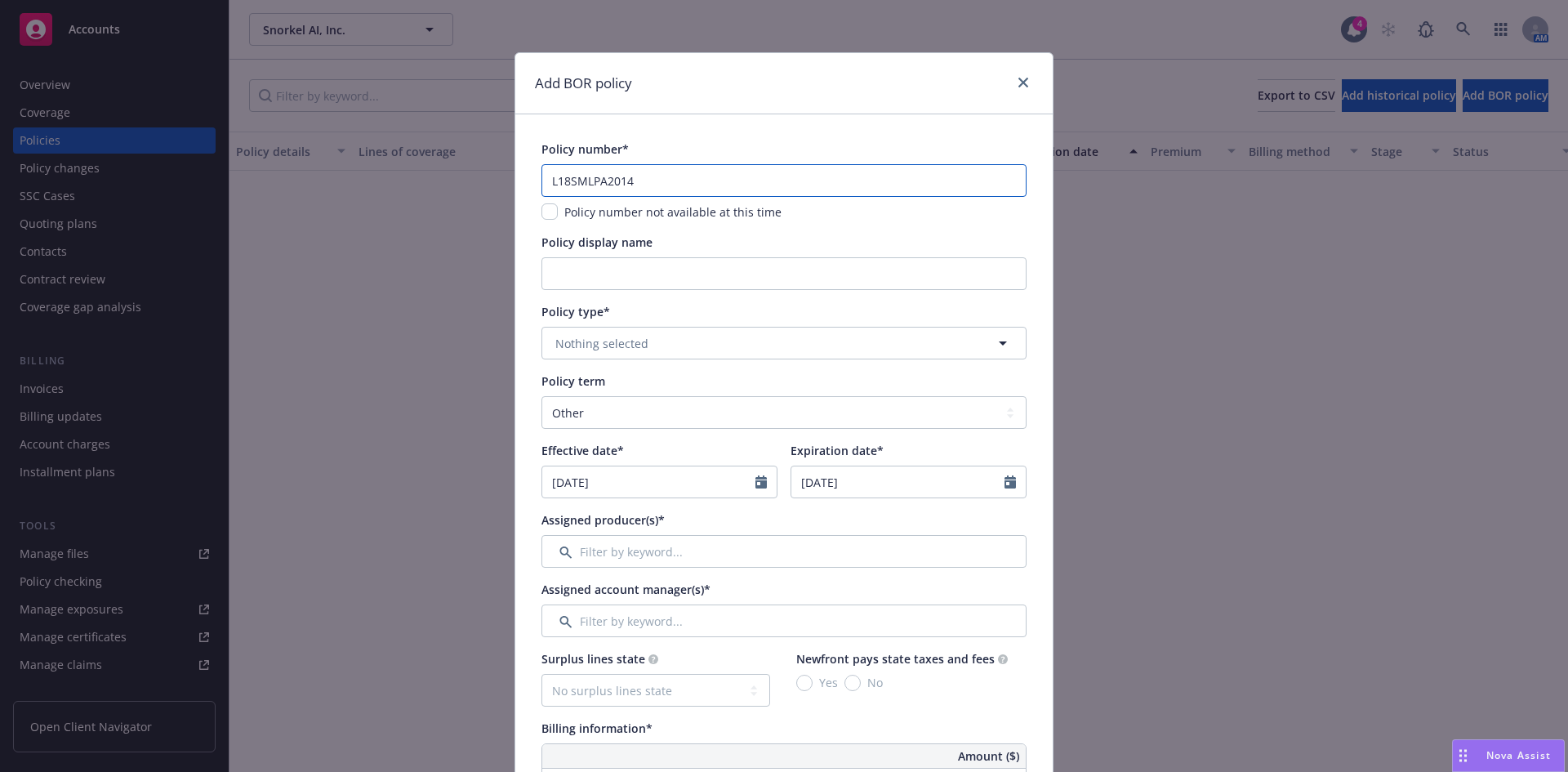
type input "L18SMLPA2014"
click at [569, 287] on input "Policy display name" at bounding box center [784, 273] width 485 height 32
click at [593, 275] on input "Policy display name" at bounding box center [784, 273] width 485 height 32
type input "$2M D&O/ $1M EPL/FID"
click at [605, 348] on span "Nothing selected" at bounding box center [602, 343] width 93 height 17
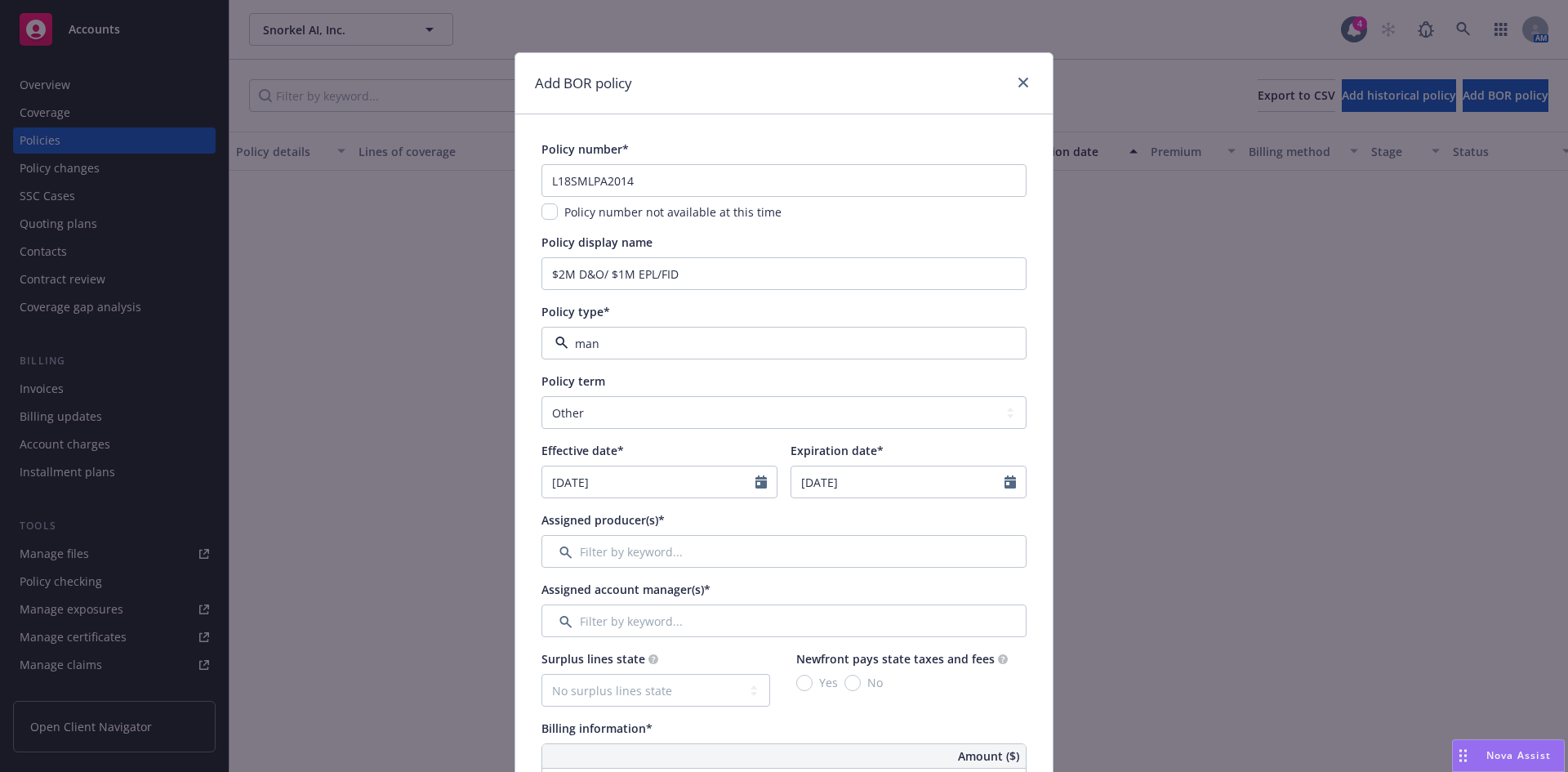
type input "mana"
click at [616, 391] on strong "Management Liability" at bounding box center [620, 388] width 122 height 15
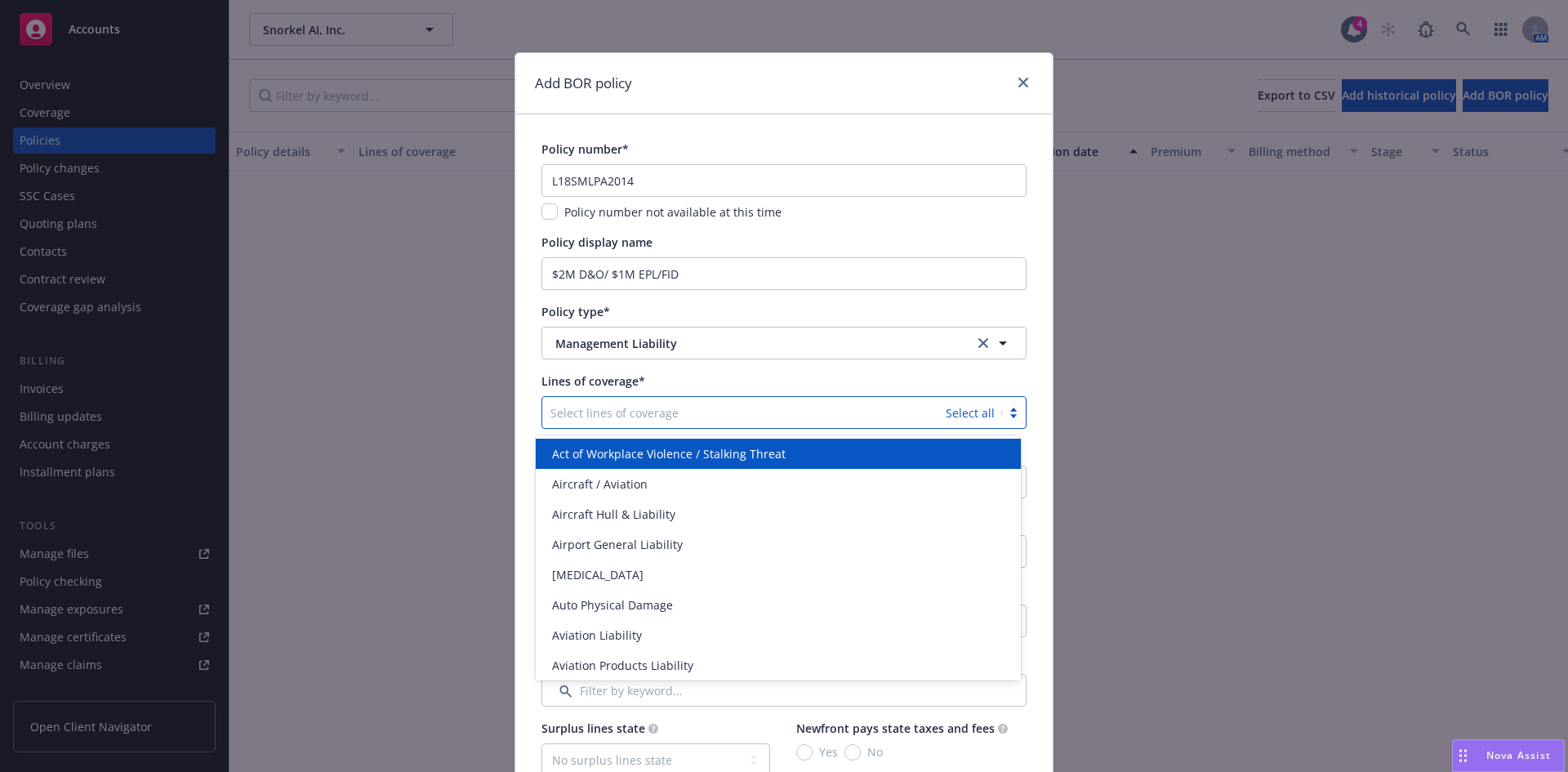
click at [600, 409] on div at bounding box center [744, 412] width 387 height 20
type input "dire"
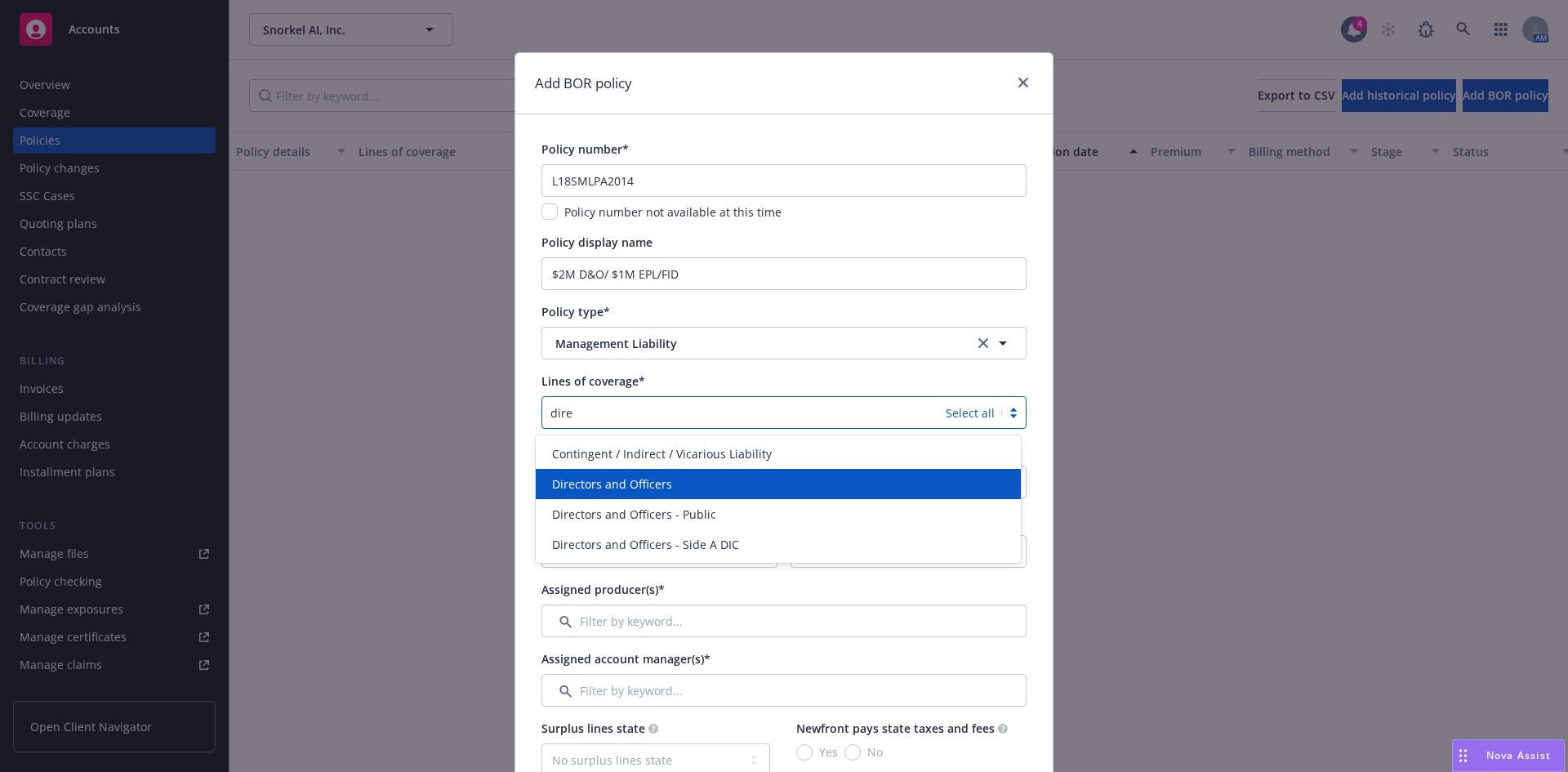
click at [610, 485] on span "Directors and Officers" at bounding box center [612, 483] width 120 height 17
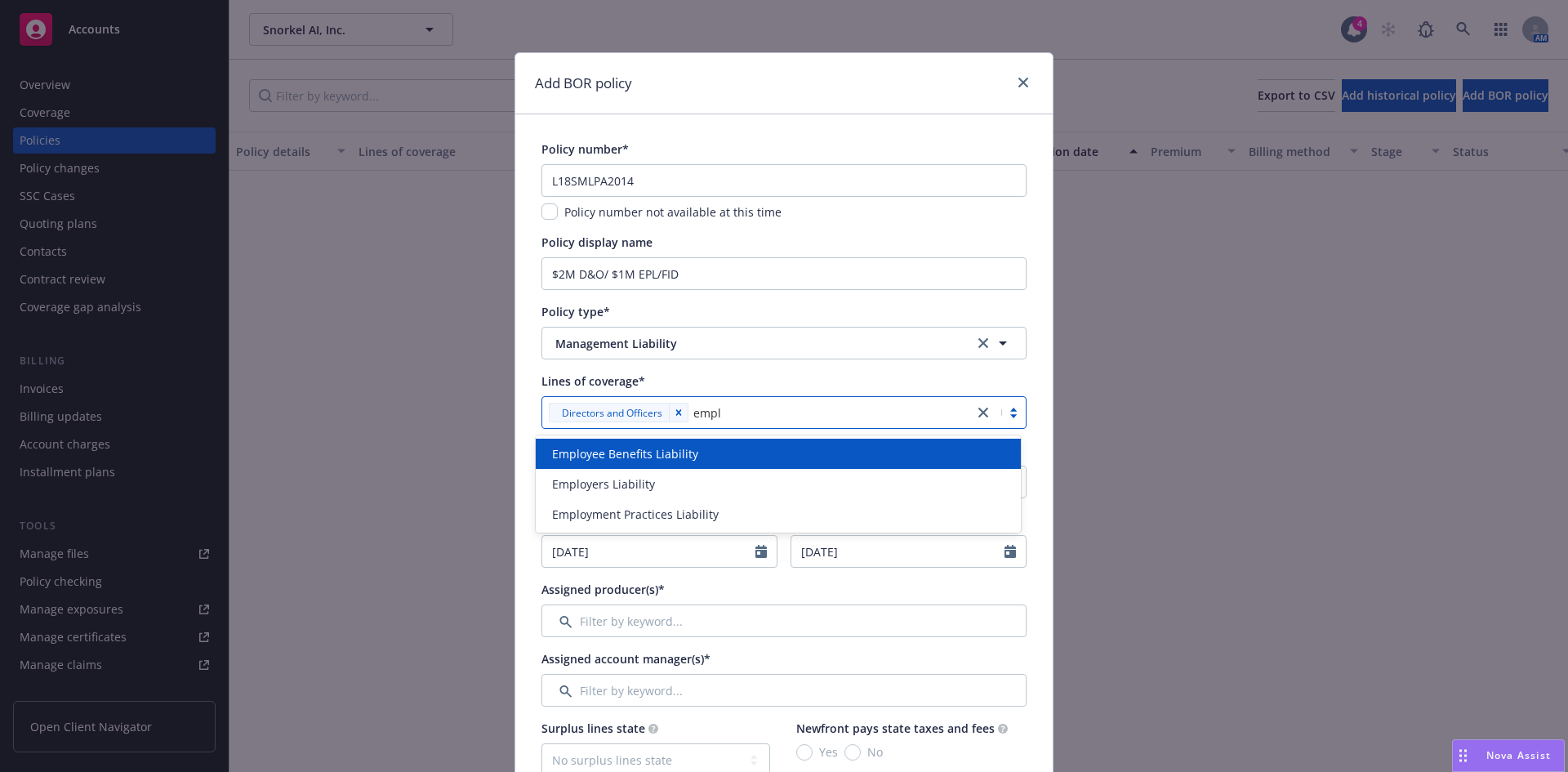
type input "emplo"
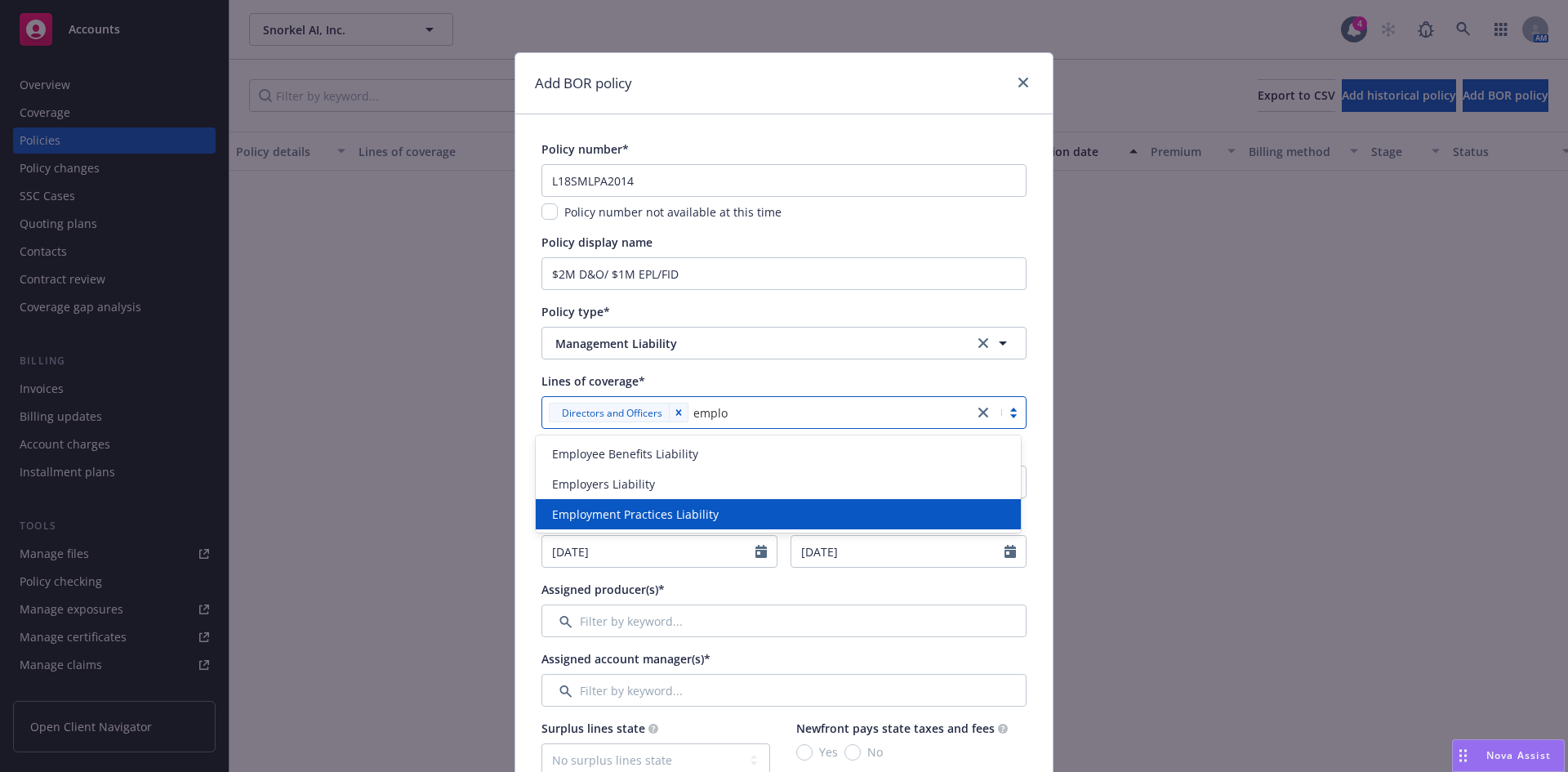
click at [605, 516] on span "Employment Practices Liability" at bounding box center [636, 514] width 167 height 17
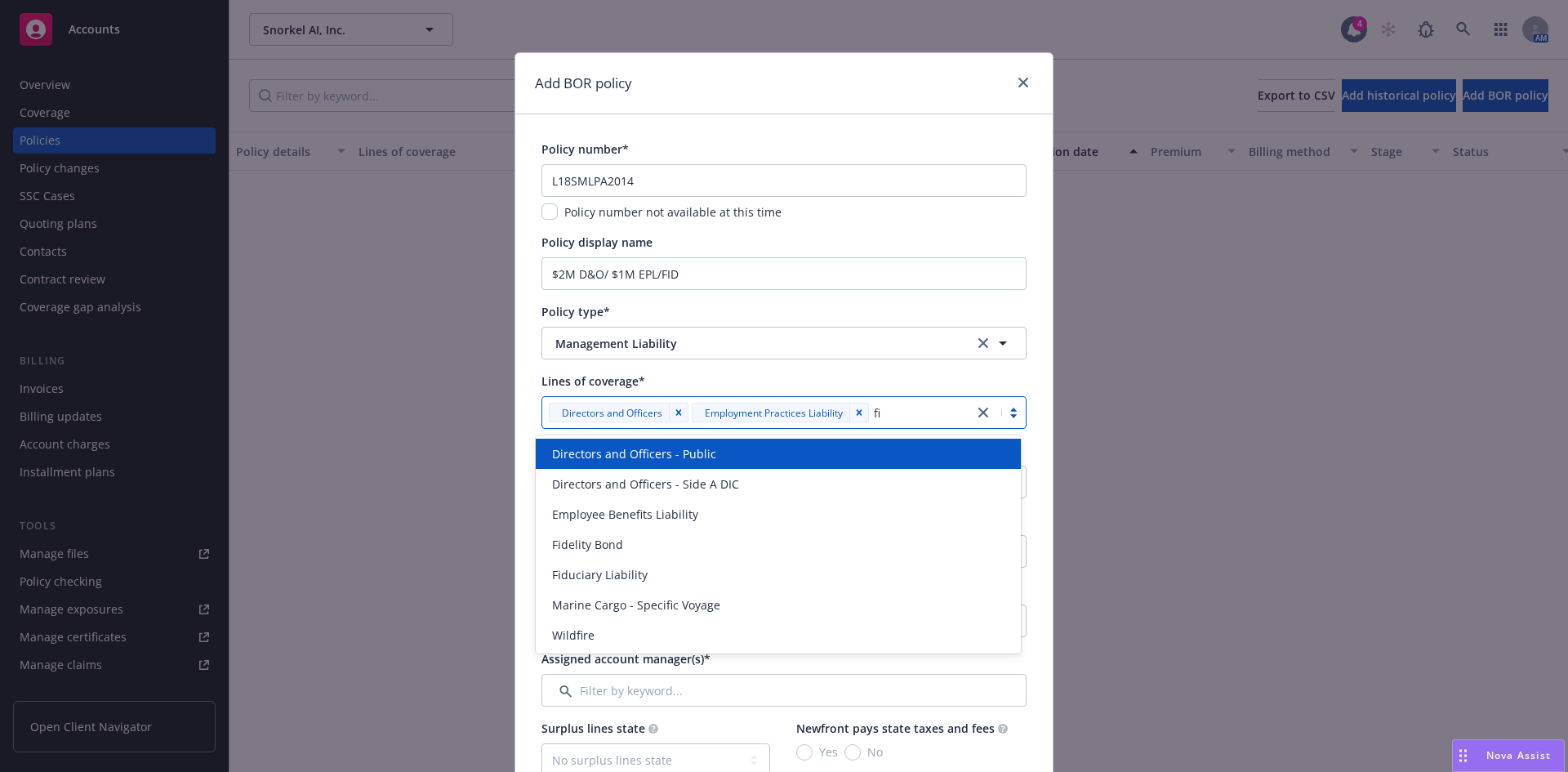
type input "fid"
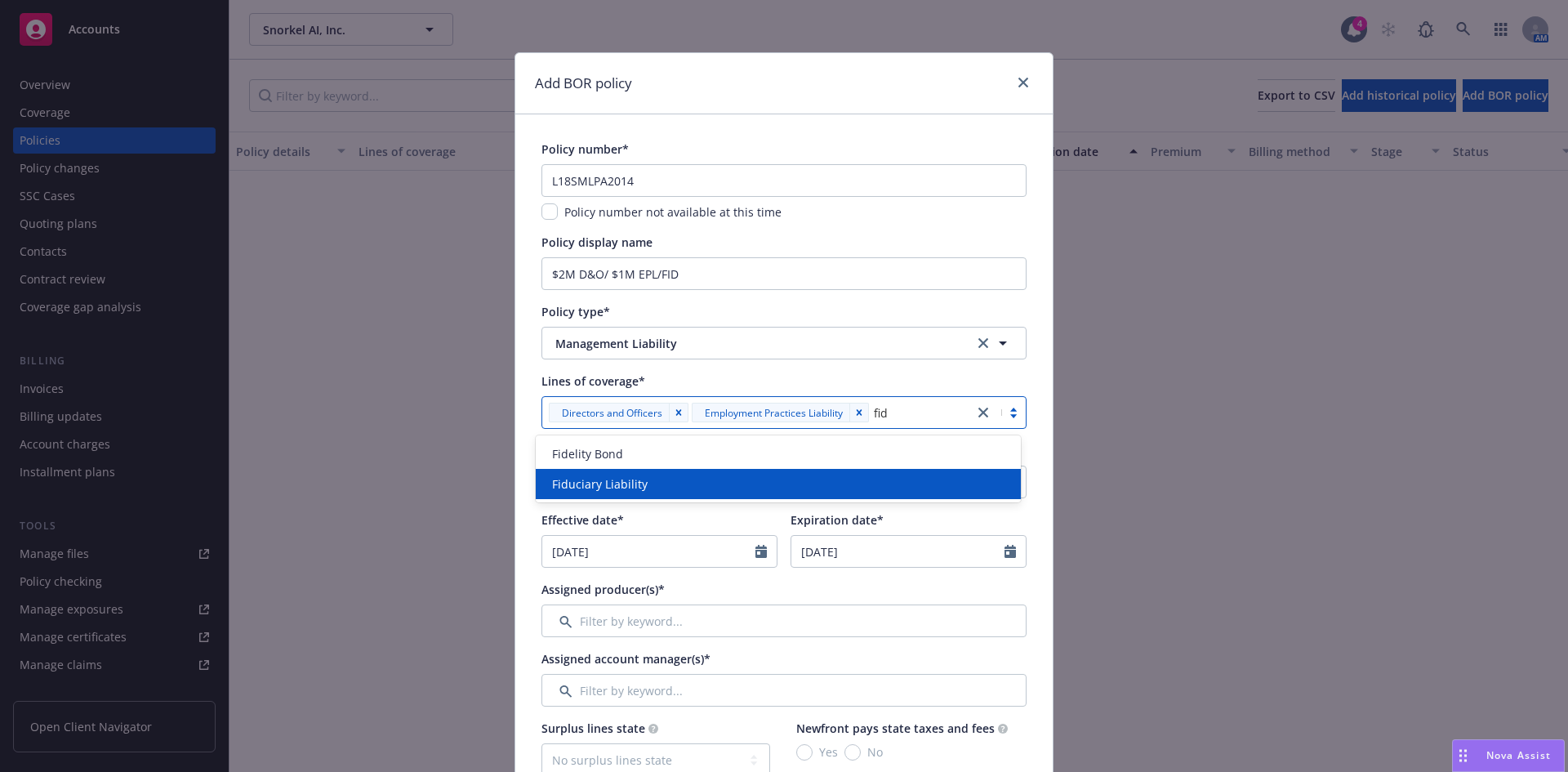
click at [602, 483] on span "Fiduciary Liability" at bounding box center [600, 483] width 96 height 17
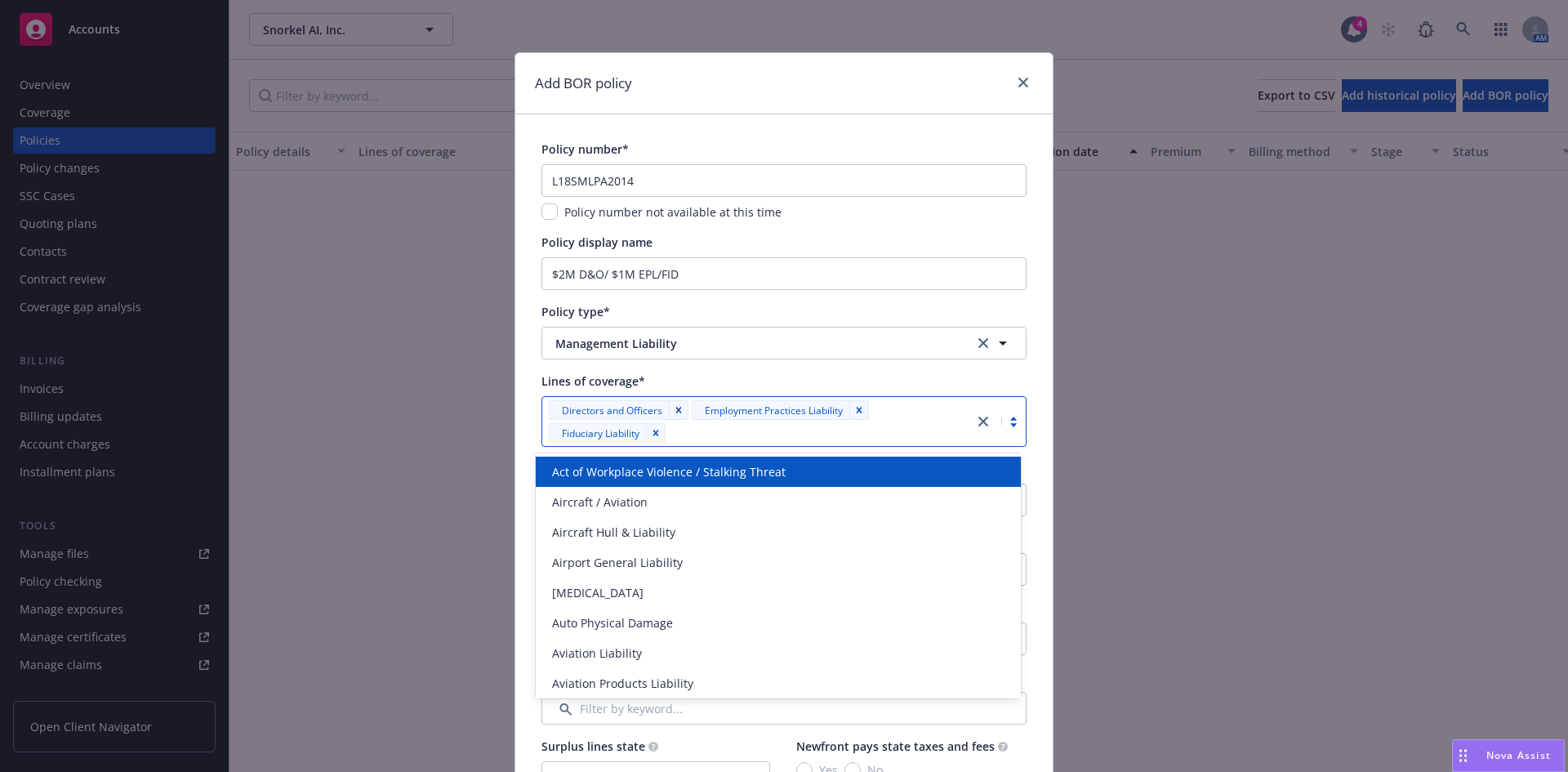
click at [762, 435] on div at bounding box center [818, 433] width 295 height 20
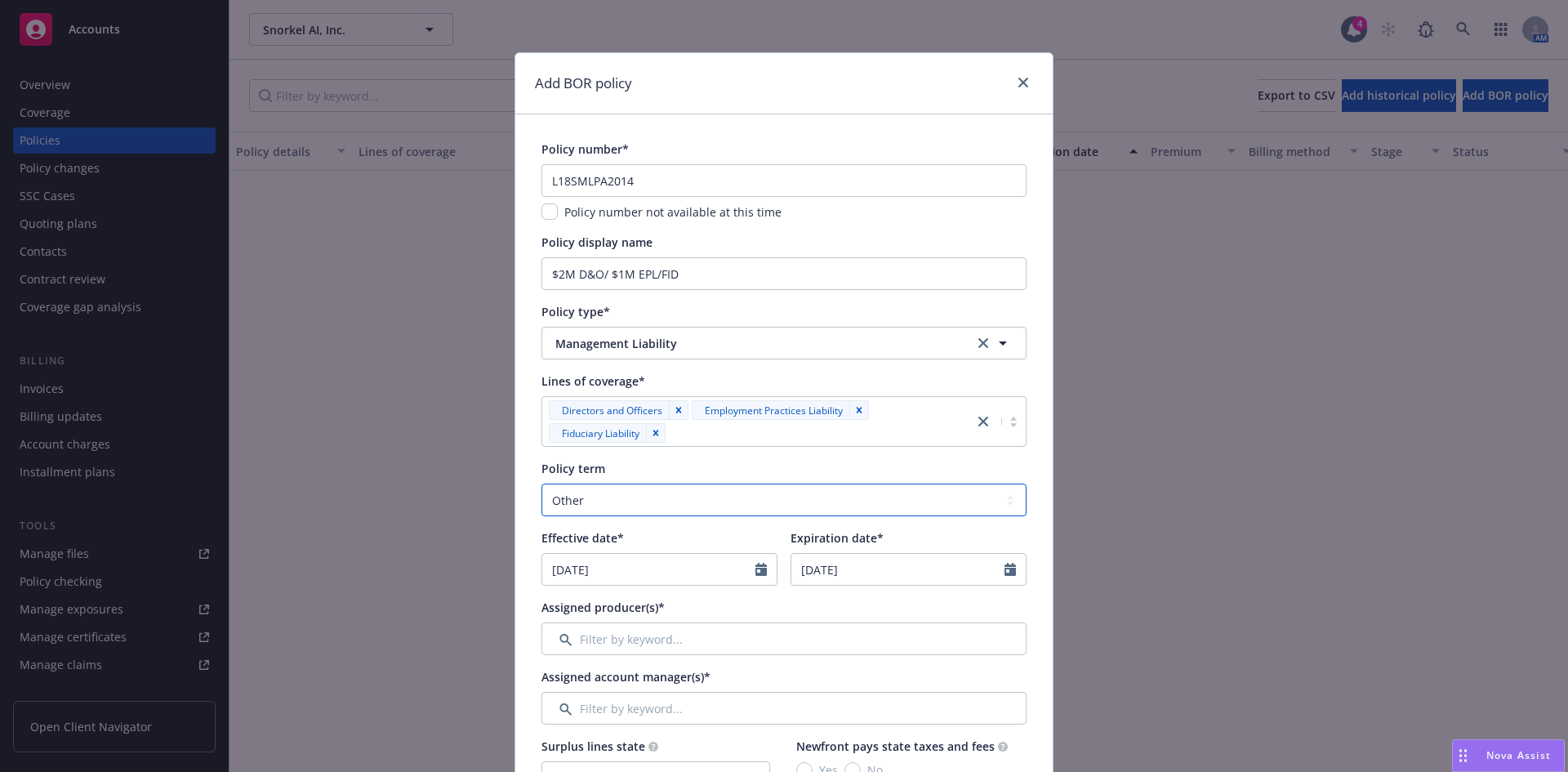
click at [626, 498] on select "Select policy term 12 Month 6 Month 4 Month 3 Month 2 Month 1 Month 36 Month (3…" at bounding box center [784, 499] width 485 height 32
select select "12"
click at [541, 483] on select "Select policy term 12 Month 6 Month 4 Month 3 Month 2 Month 1 Month 36 Month (3…" at bounding box center [784, 499] width 485 height 32
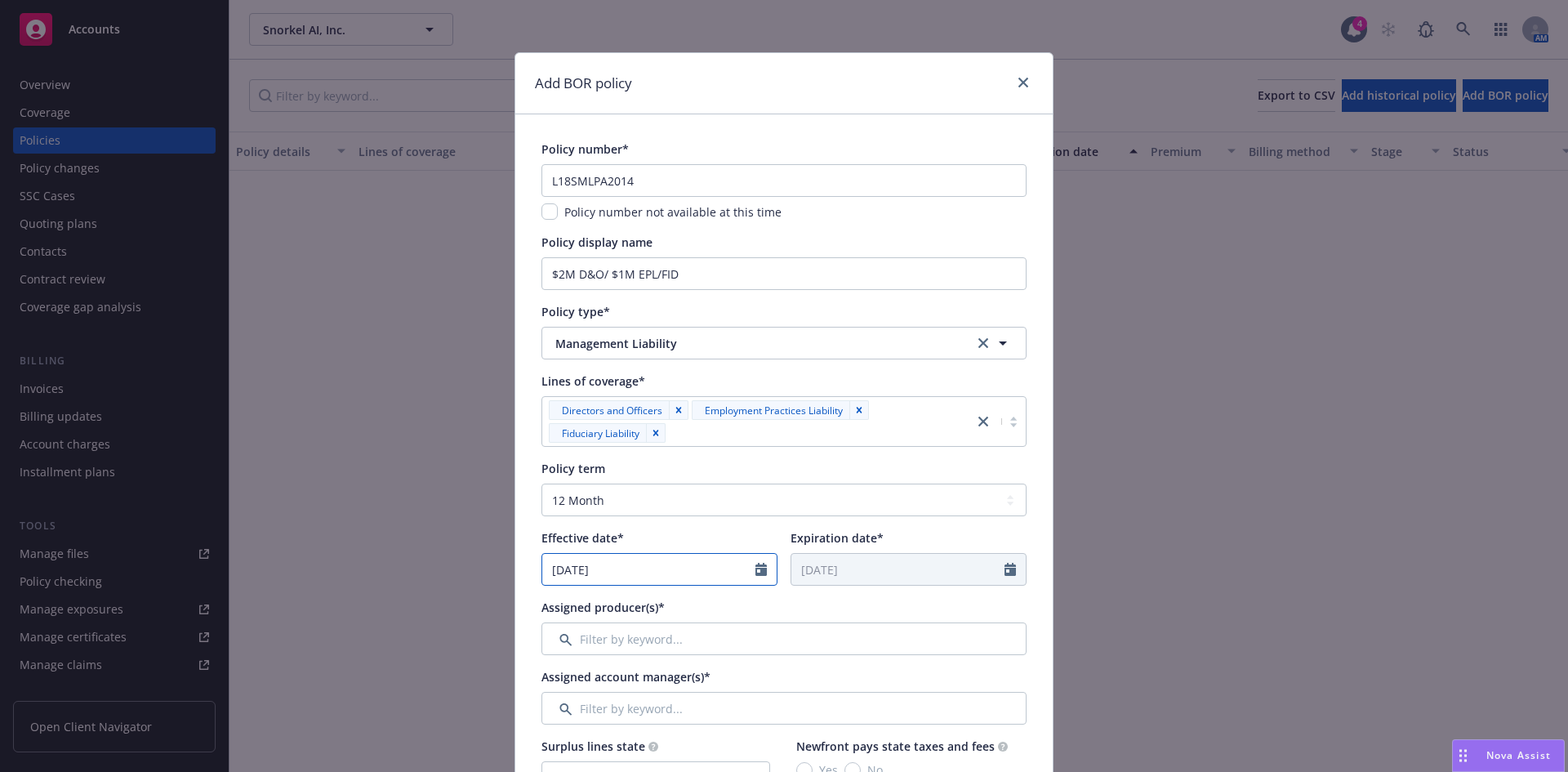
click at [653, 576] on input "[DATE]" at bounding box center [649, 569] width 213 height 31
select select "8"
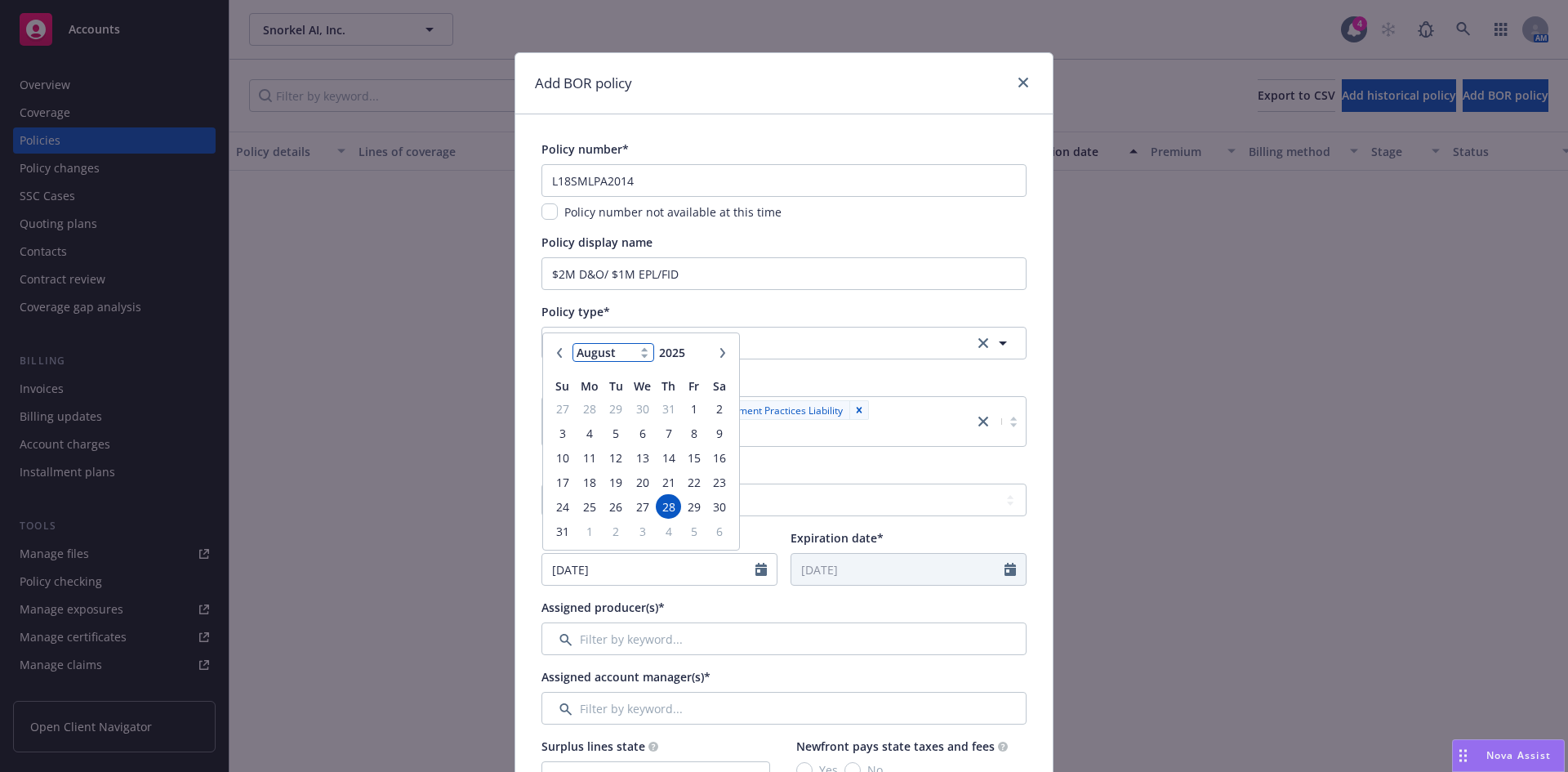
click at [610, 353] on select "January February March April May June July August September October November De…" at bounding box center [613, 352] width 82 height 19
type input "2024"
click at [689, 359] on input "2024" at bounding box center [682, 352] width 53 height 17
click at [574, 360] on select "January February March April May June July August September October November De…" at bounding box center [613, 352] width 82 height 19
select select "10"
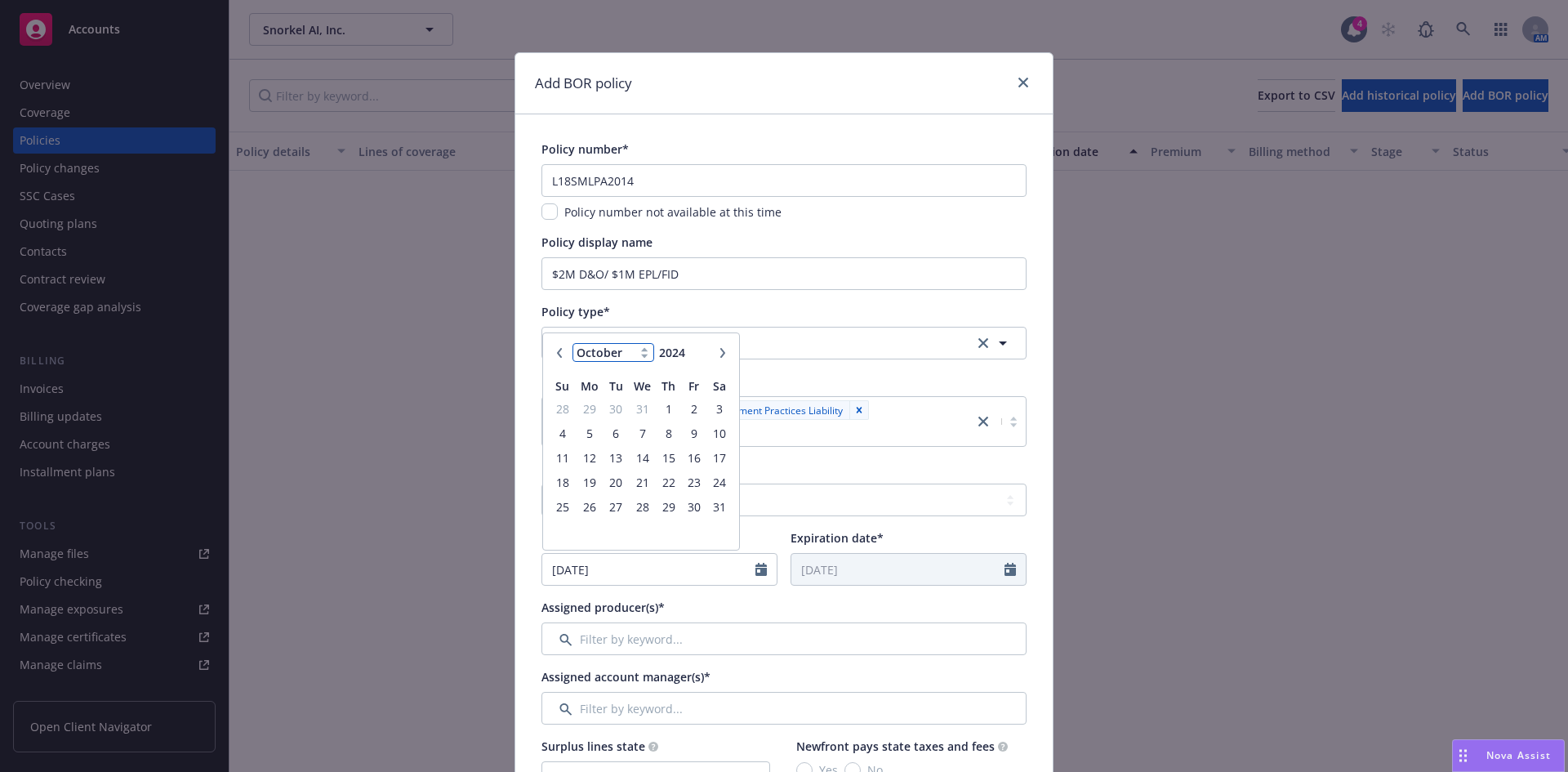
click at [573, 343] on select "January February March April May June July August September October November De…" at bounding box center [613, 352] width 82 height 19
click at [617, 412] on span "1" at bounding box center [616, 409] width 22 height 21
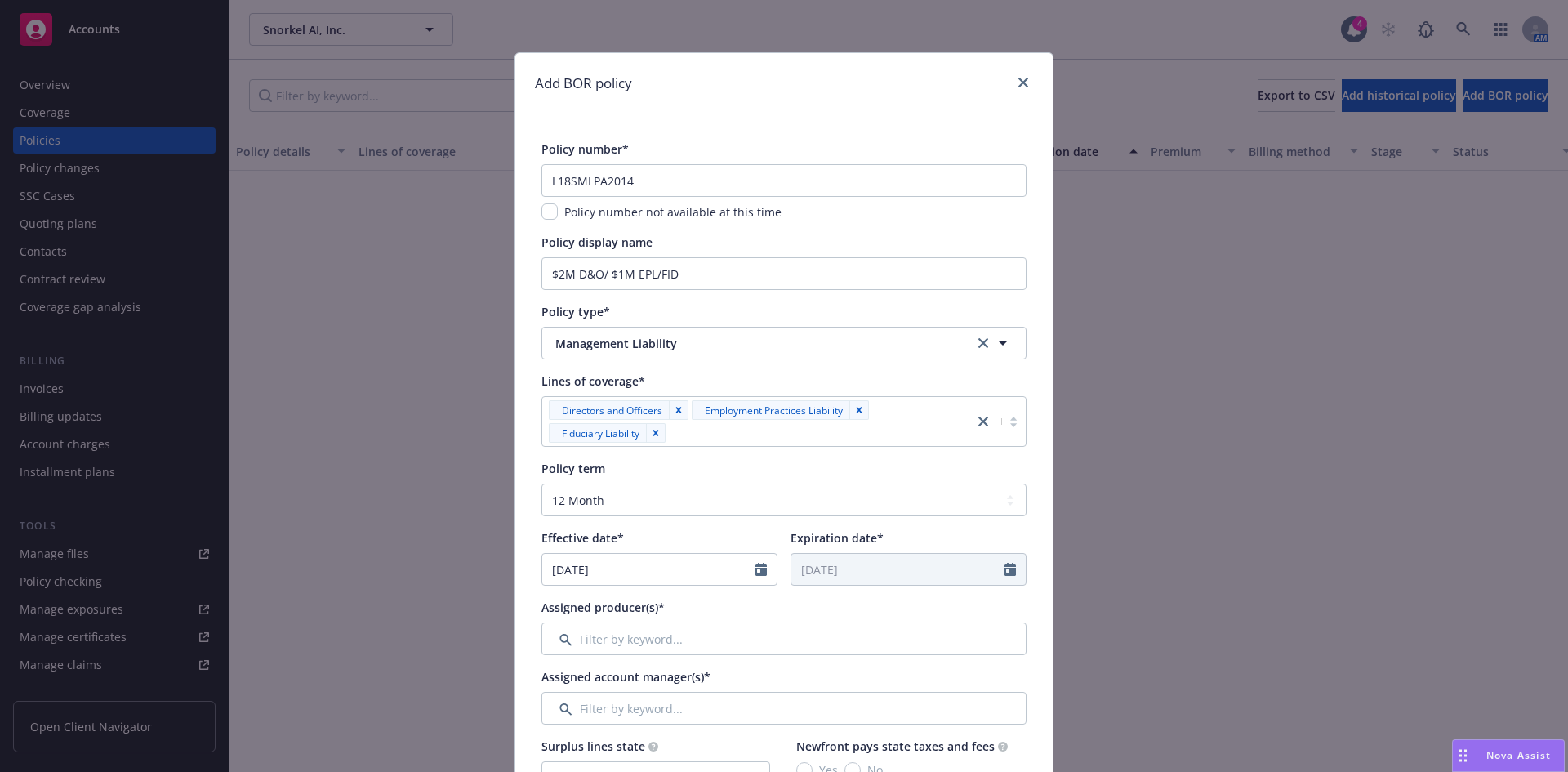
type input "[DATE]"
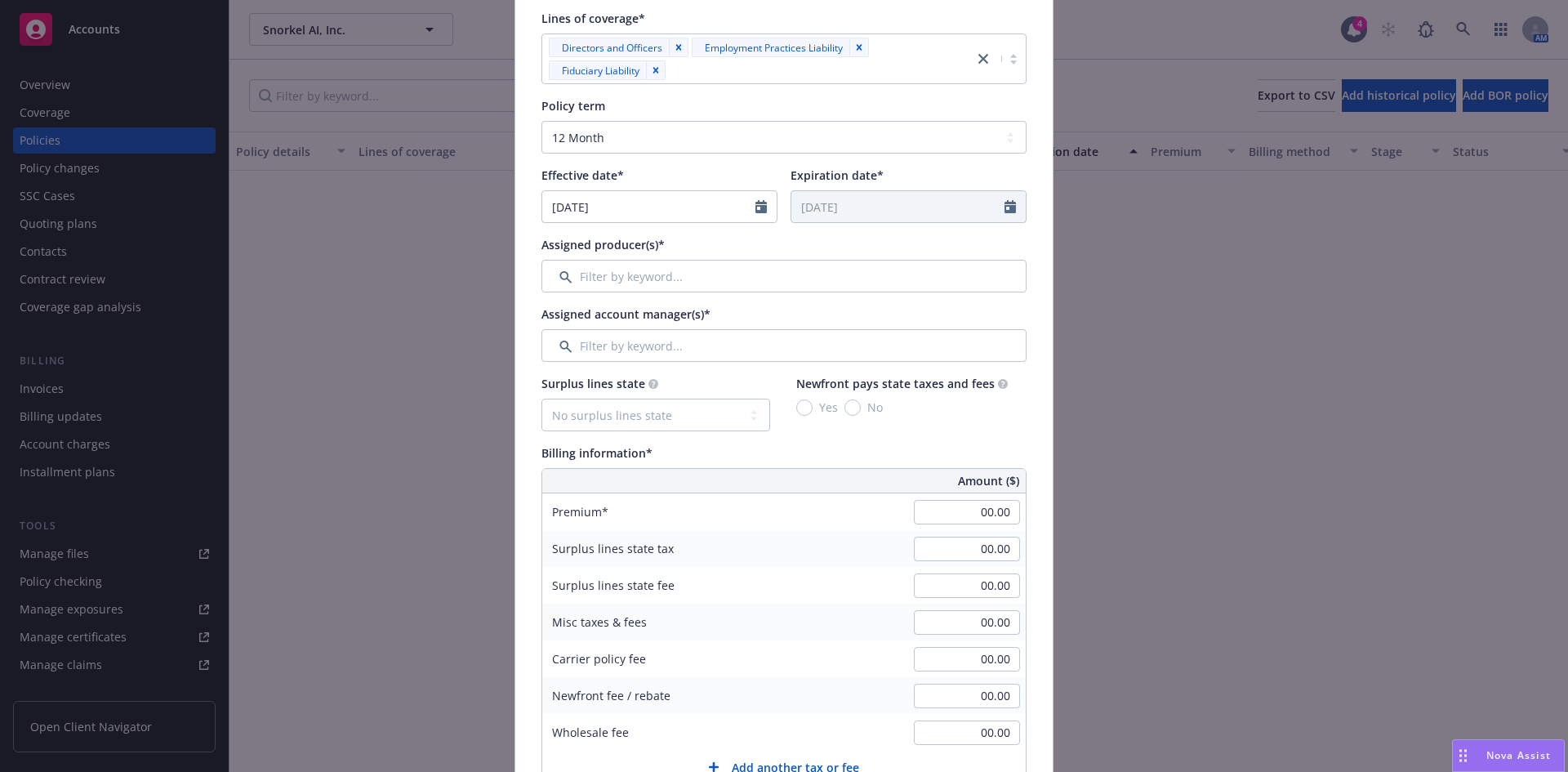
scroll to position [412, 0]
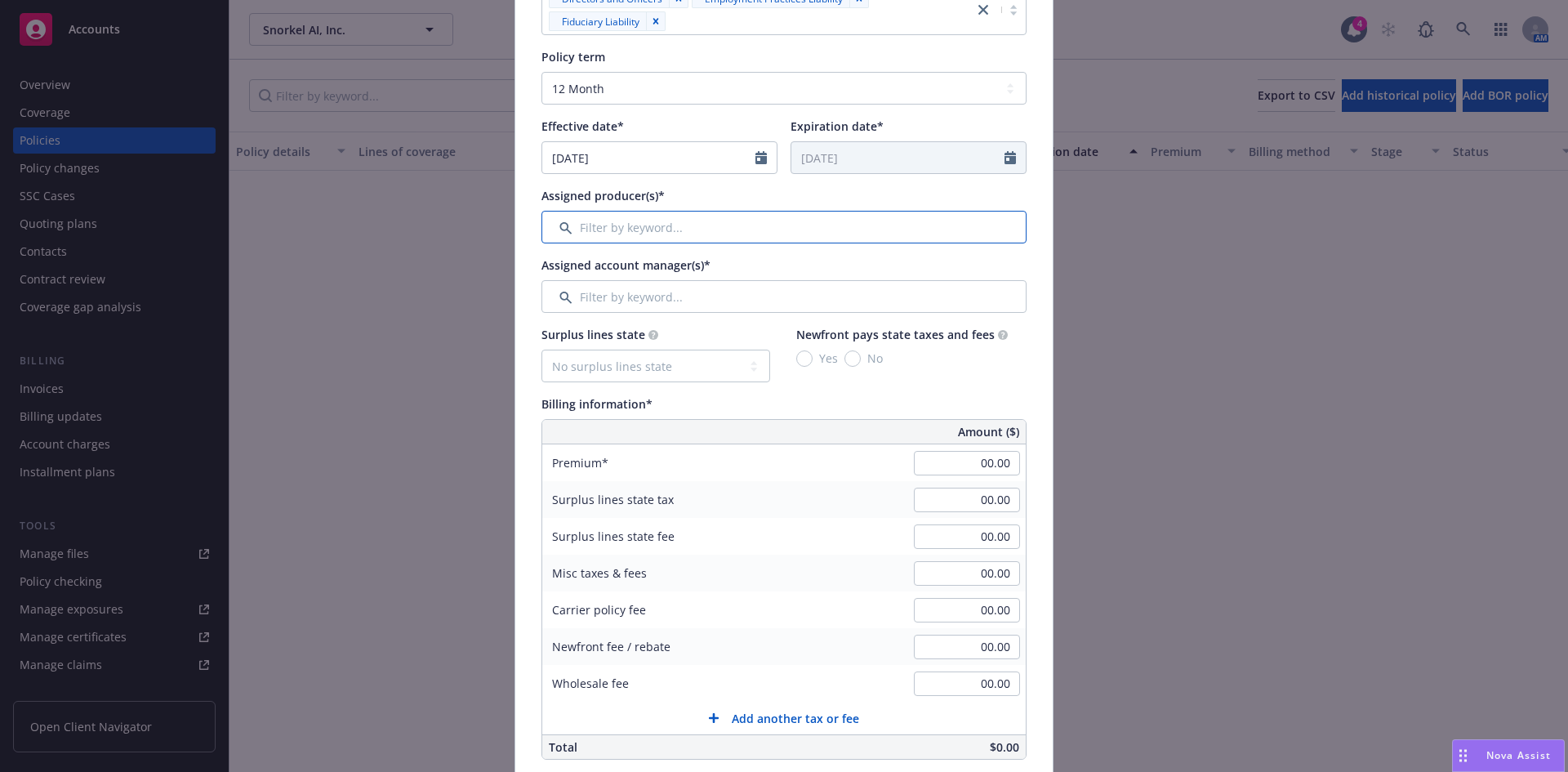
click at [613, 231] on input "Filter by keyword..." at bounding box center [784, 227] width 485 height 32
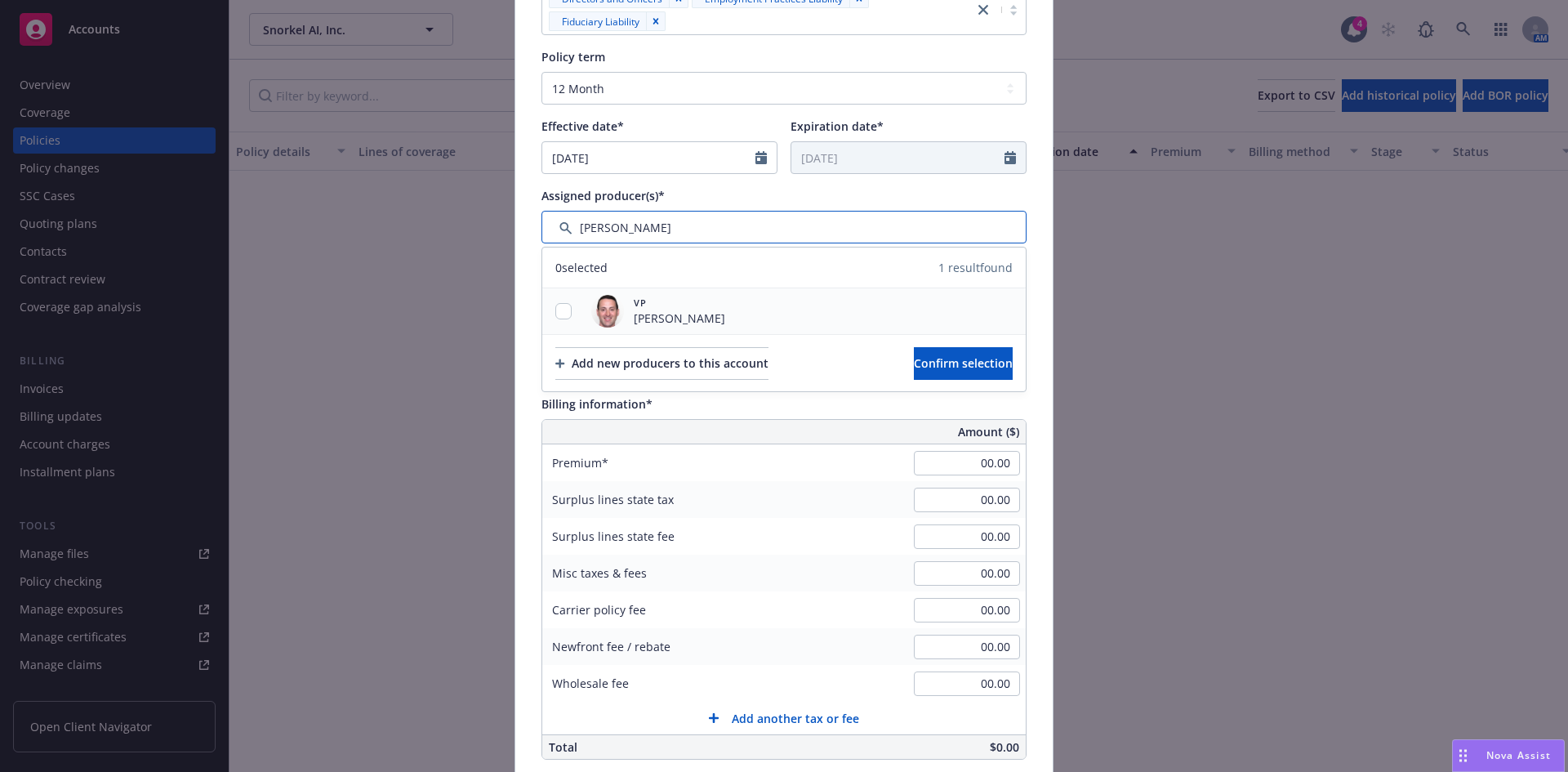
type input "[PERSON_NAME]"
click at [558, 308] on input "checkbox" at bounding box center [563, 311] width 16 height 16
checkbox input "true"
click at [929, 360] on span "Confirm selection" at bounding box center [963, 362] width 99 height 15
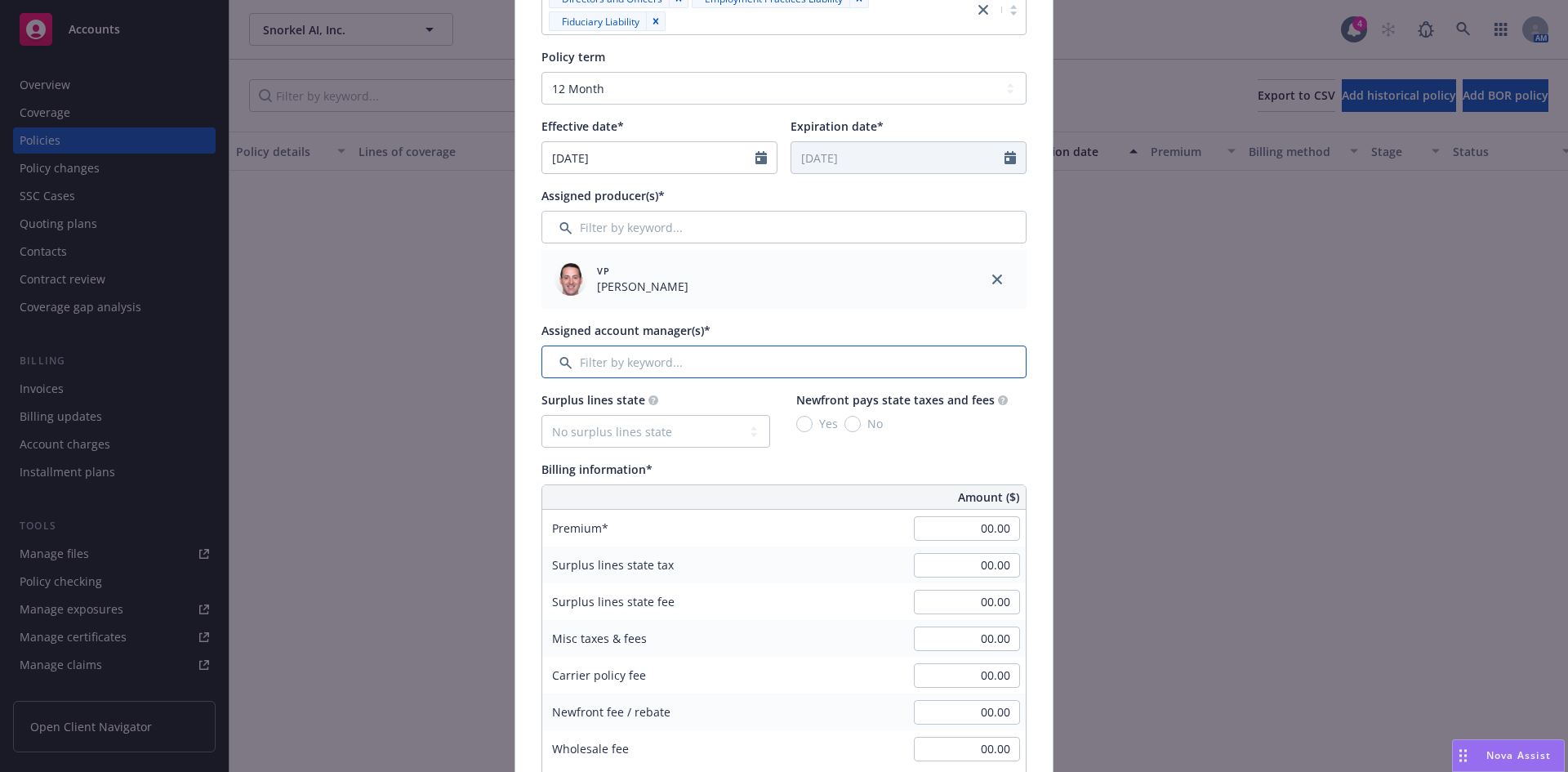
click at [615, 367] on input "Filter by keyword..." at bounding box center [784, 361] width 485 height 32
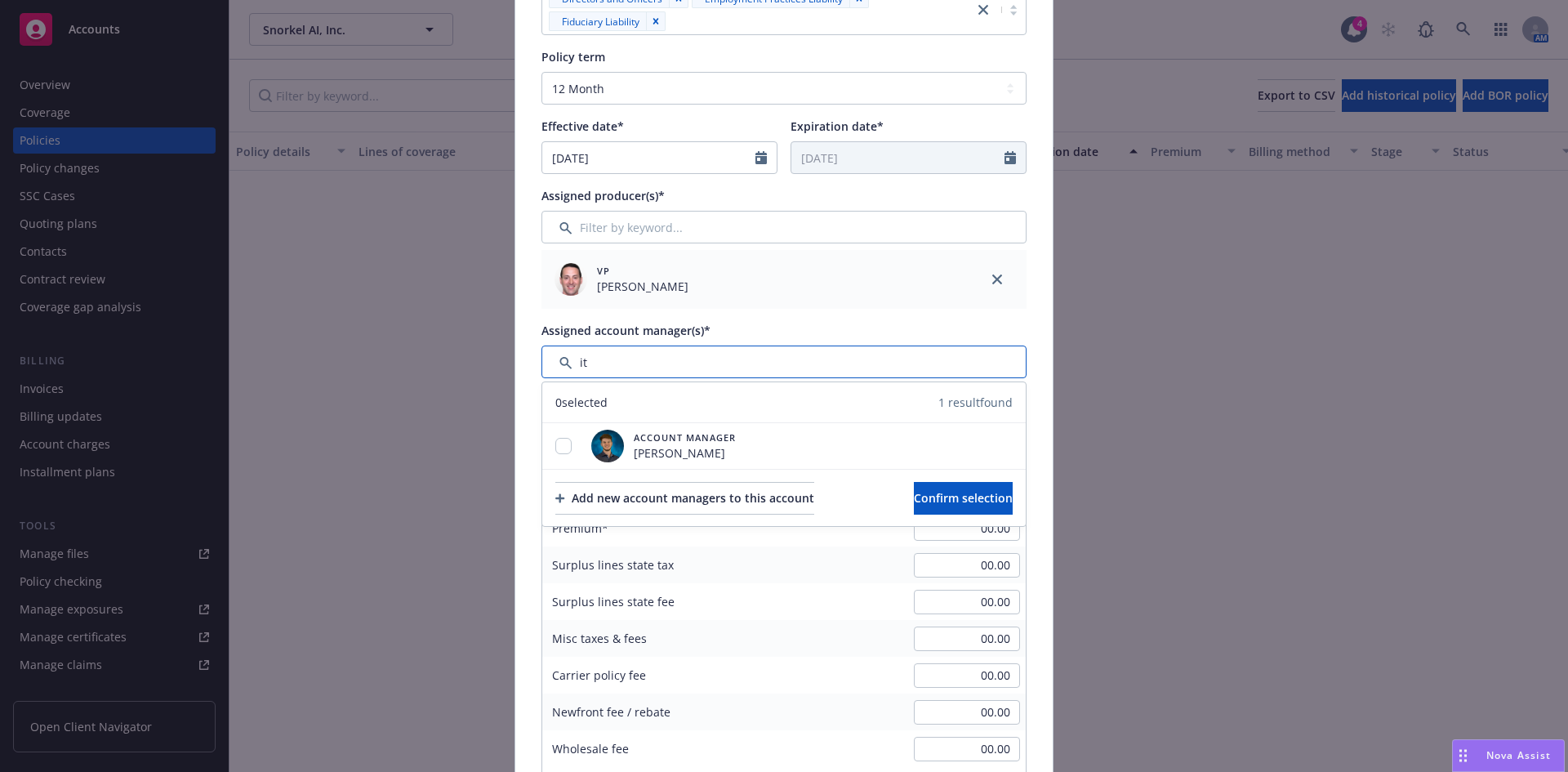
type input "i"
type input "har"
click at [561, 445] on input "checkbox" at bounding box center [563, 446] width 16 height 16
checkbox input "true"
click at [917, 497] on span "Confirm selection" at bounding box center [963, 498] width 99 height 15
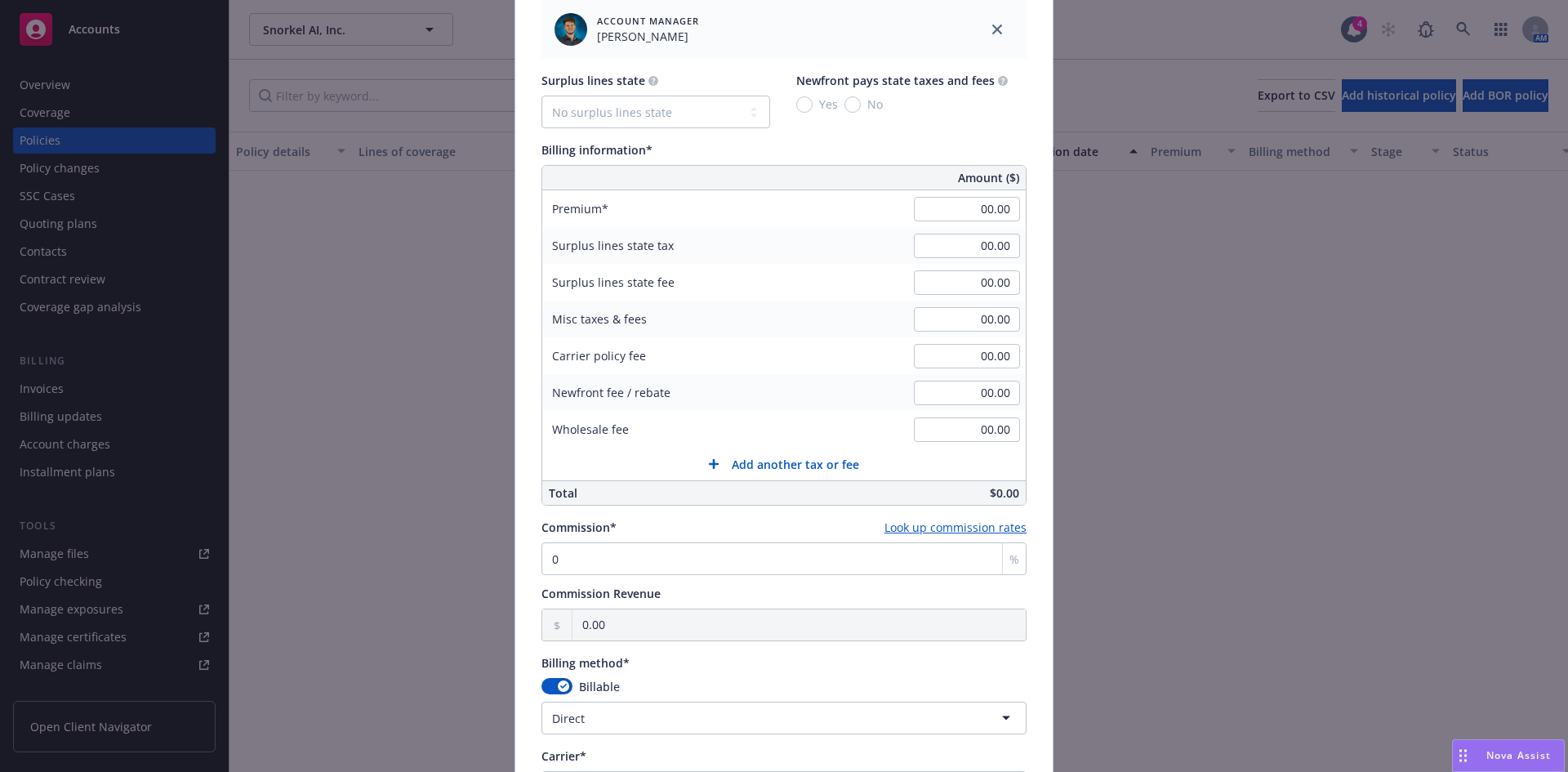
scroll to position [716, 0]
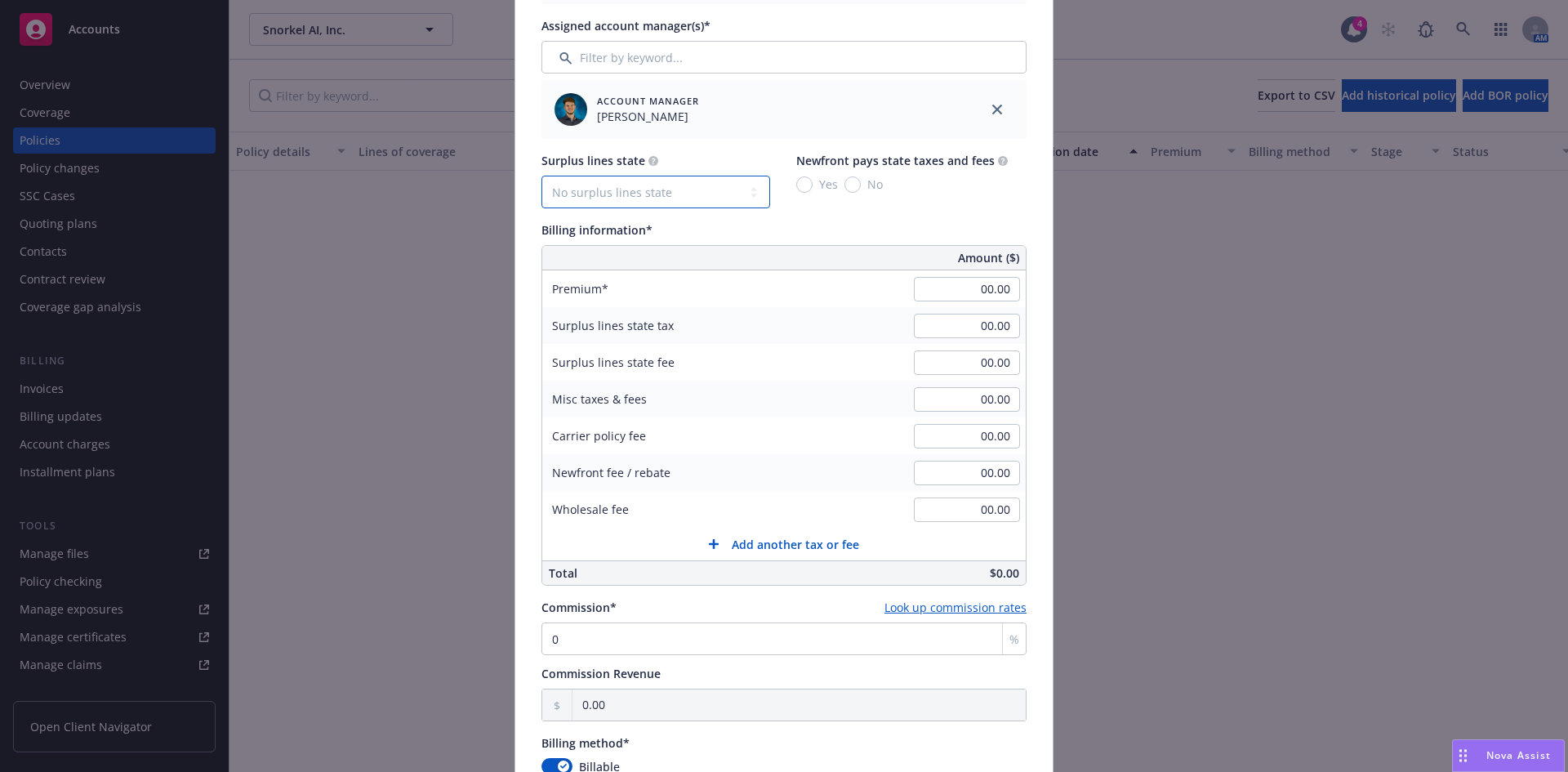
click at [677, 190] on select "No surplus lines state [US_STATE] [US_STATE] [US_STATE] [US_STATE] [US_STATE] […" at bounding box center [655, 192] width 229 height 32
select select "CA"
click at [541, 176] on select "No surplus lines state [US_STATE] [US_STATE] [US_STATE] [US_STATE] [US_STATE] […" at bounding box center [655, 192] width 229 height 32
click at [846, 183] on input "No" at bounding box center [853, 185] width 16 height 16
radio input "true"
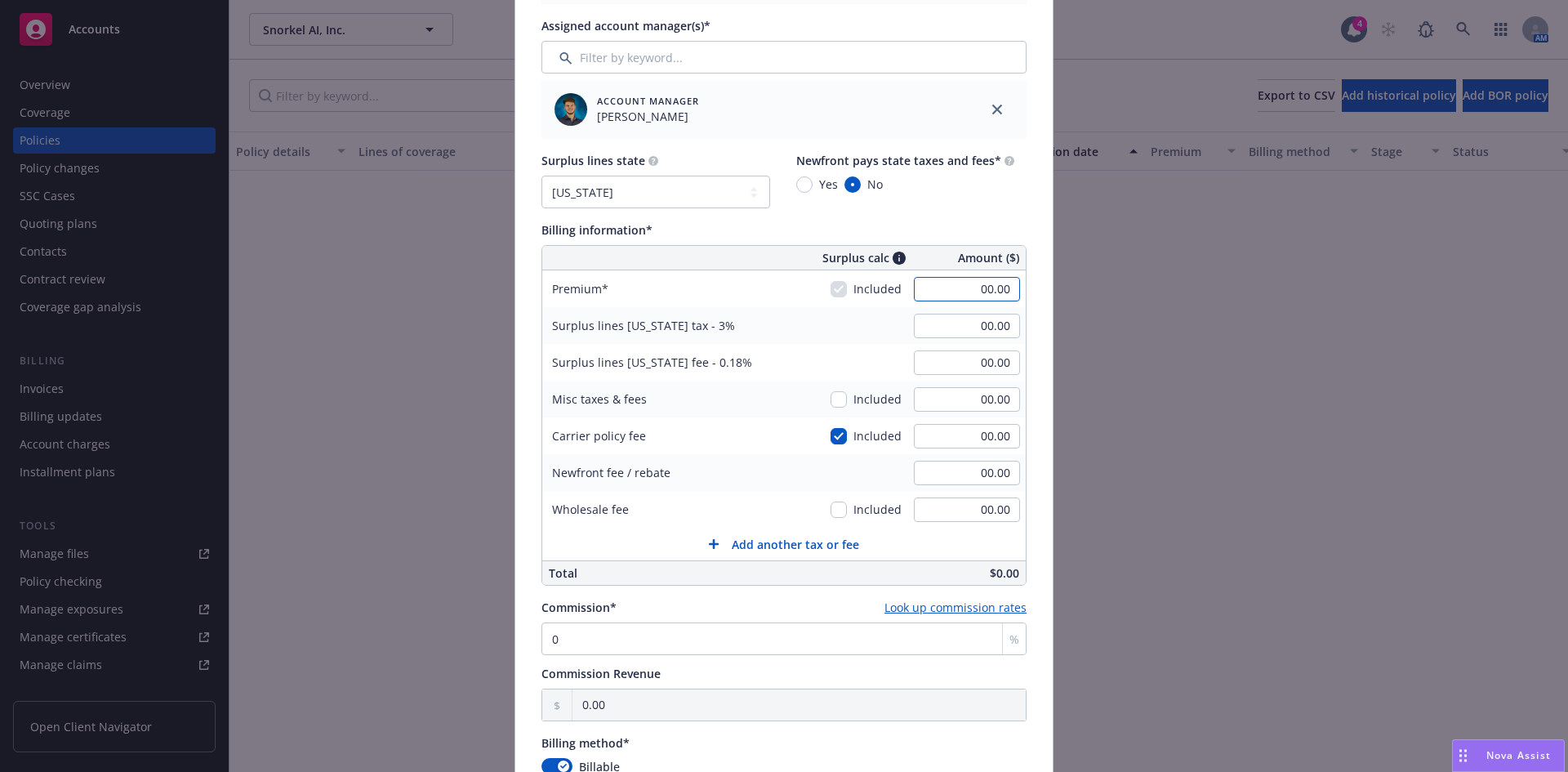
click at [993, 295] on input "00.00" at bounding box center [966, 289] width 106 height 24
type input "32,608.00"
type input "978.24"
type input "58.69"
click at [931, 365] on input "58.69" at bounding box center [966, 362] width 106 height 24
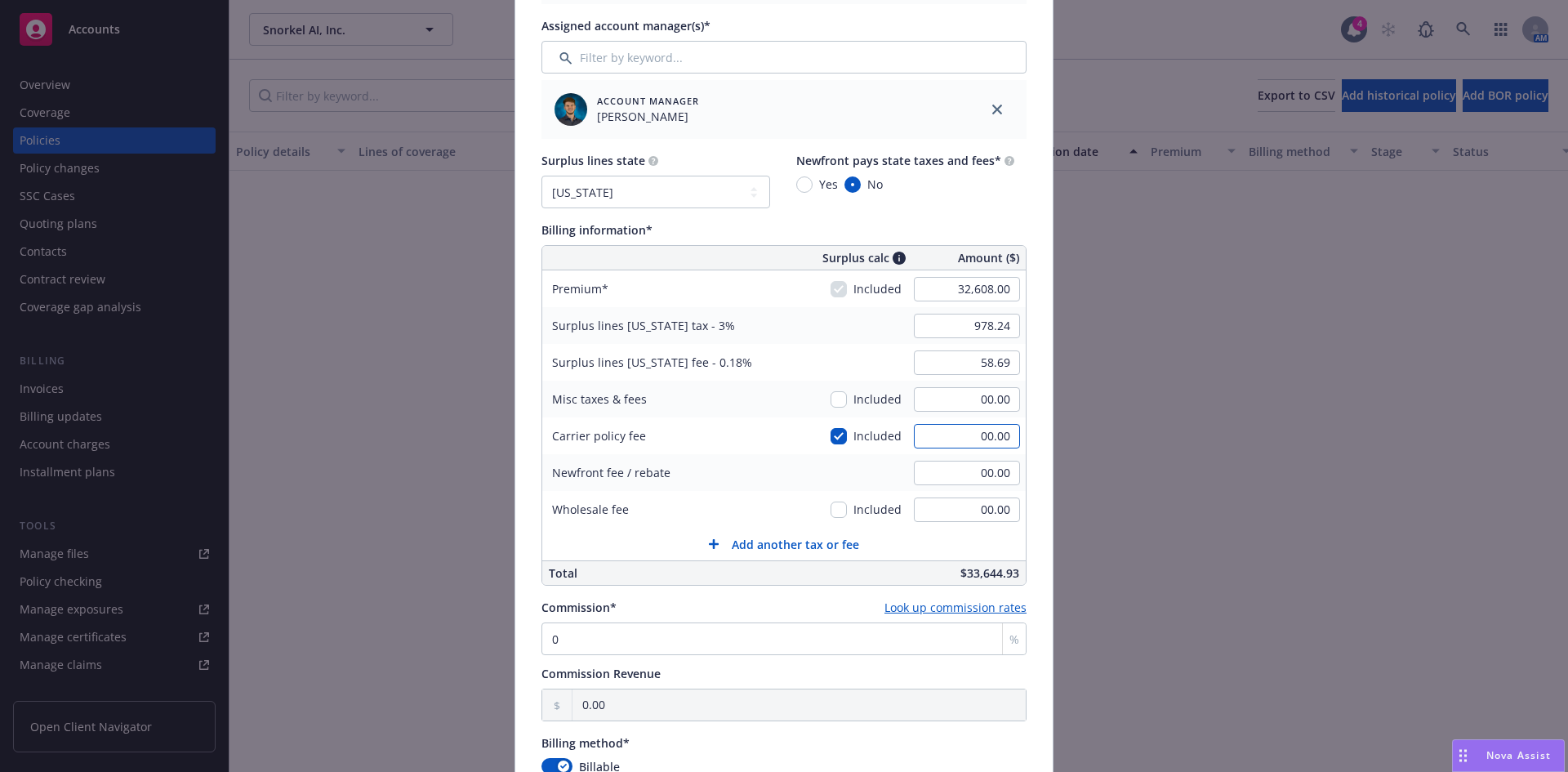
click at [987, 438] on input "00.00" at bounding box center [966, 436] width 106 height 24
type input "750"
type input "1,000.74"
type input "60.04"
type input "750.00"
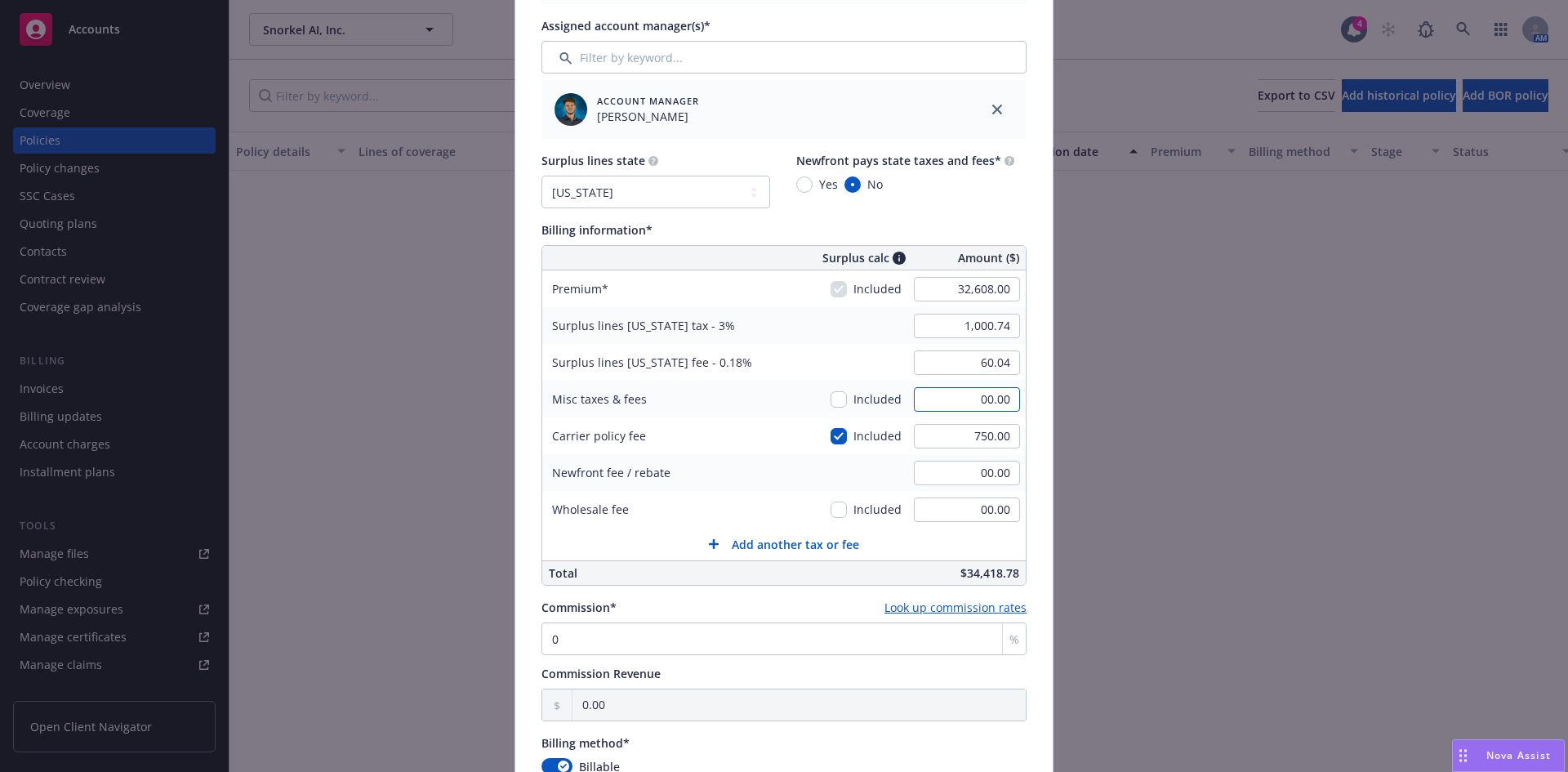
click at [968, 395] on input "00.00" at bounding box center [966, 399] width 106 height 24
click at [587, 643] on input "0" at bounding box center [784, 638] width 485 height 32
type input "1"
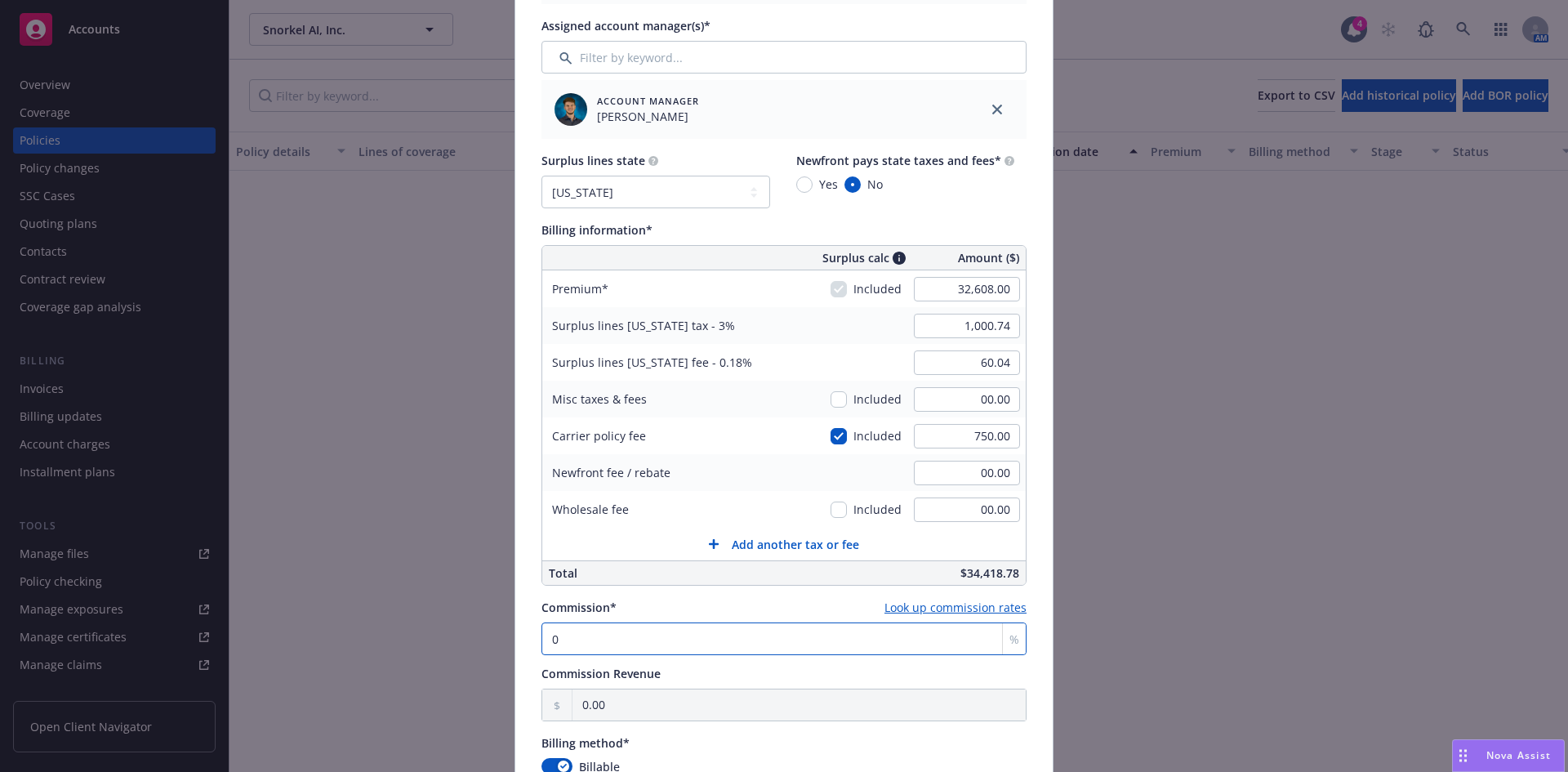
type input "326.08"
type input "12"
type input "3,912.96"
type input "12.5"
type input "4,076.00"
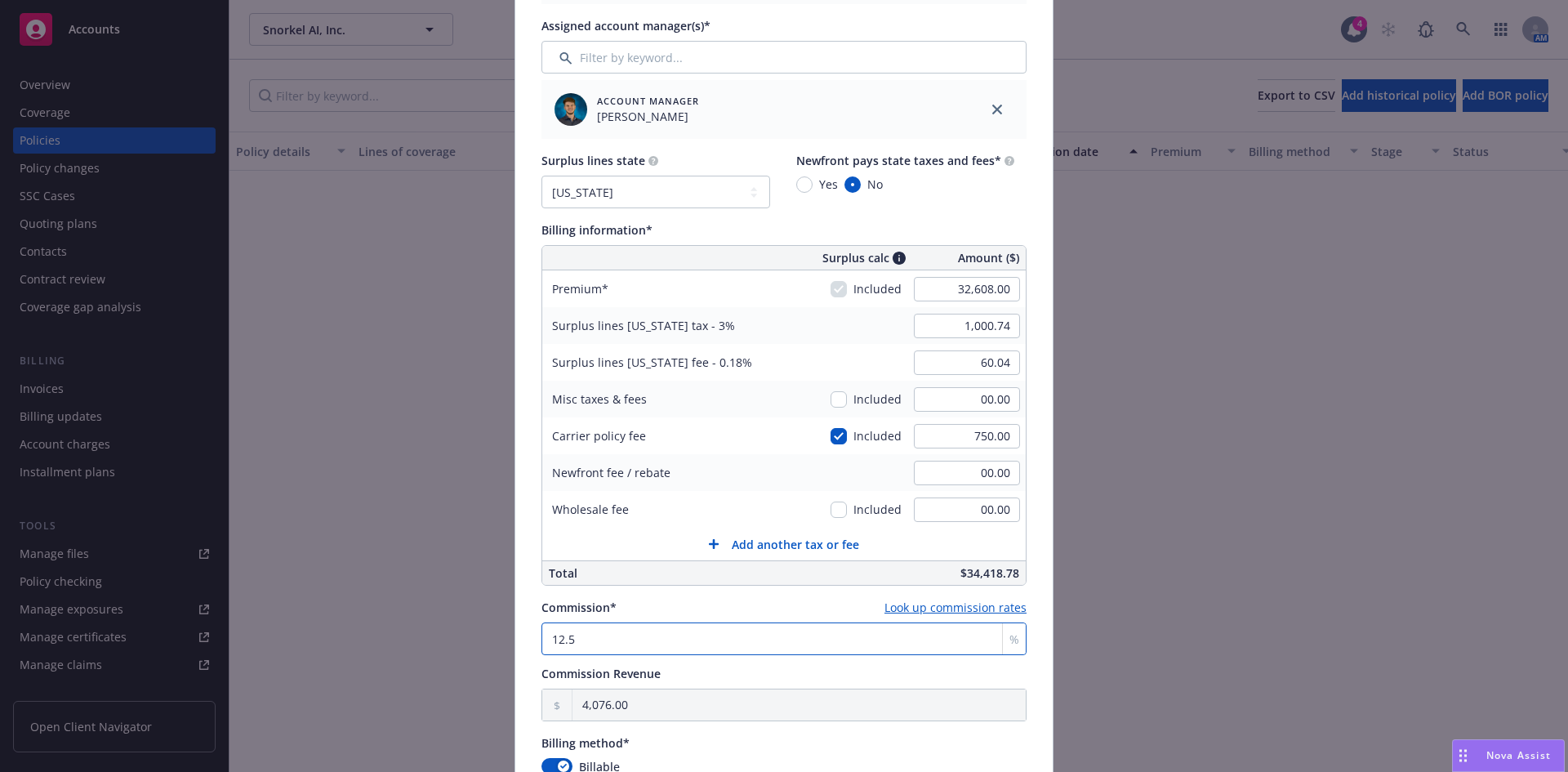
type input "12.5"
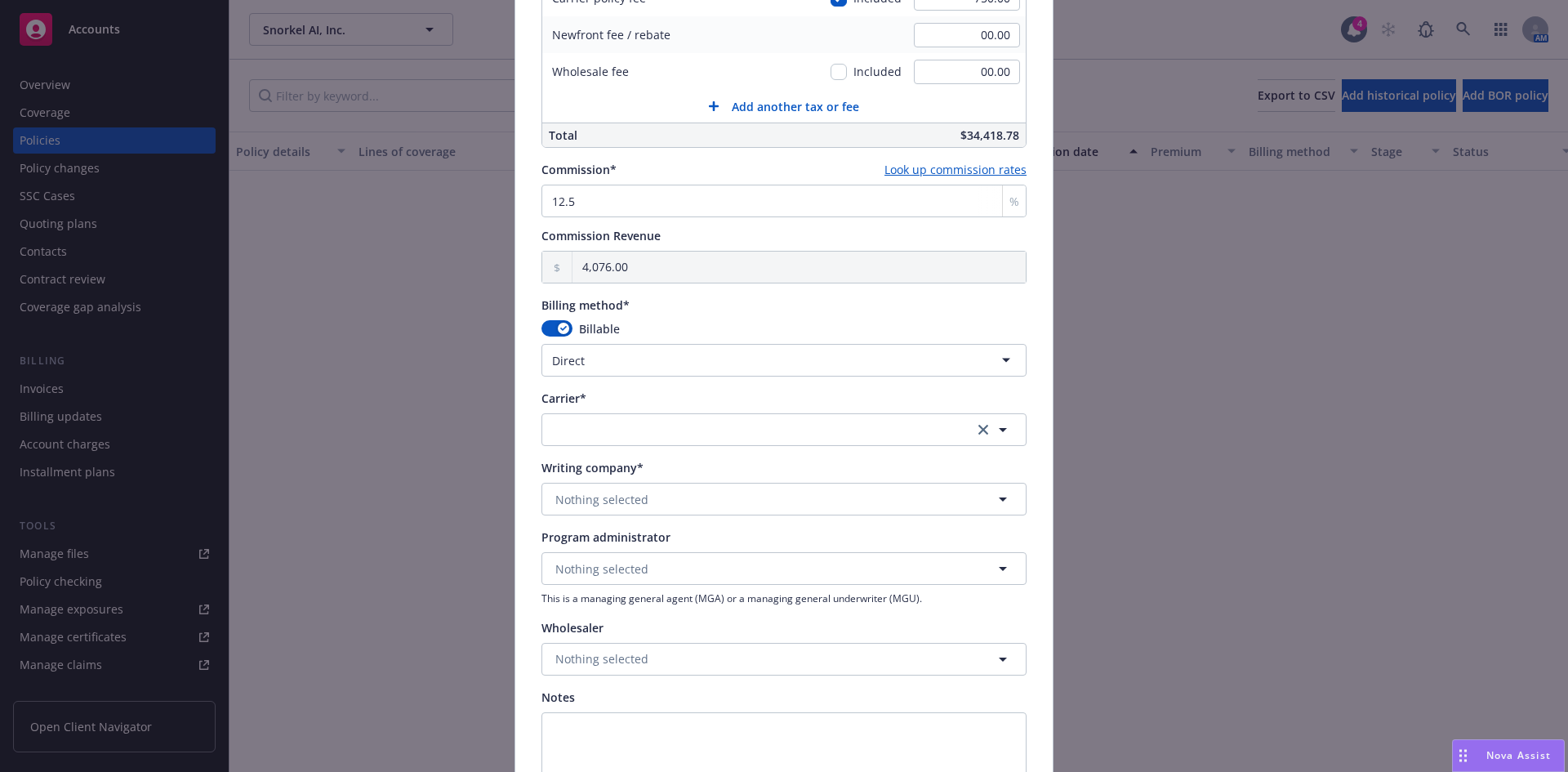
scroll to position [1185, 0]
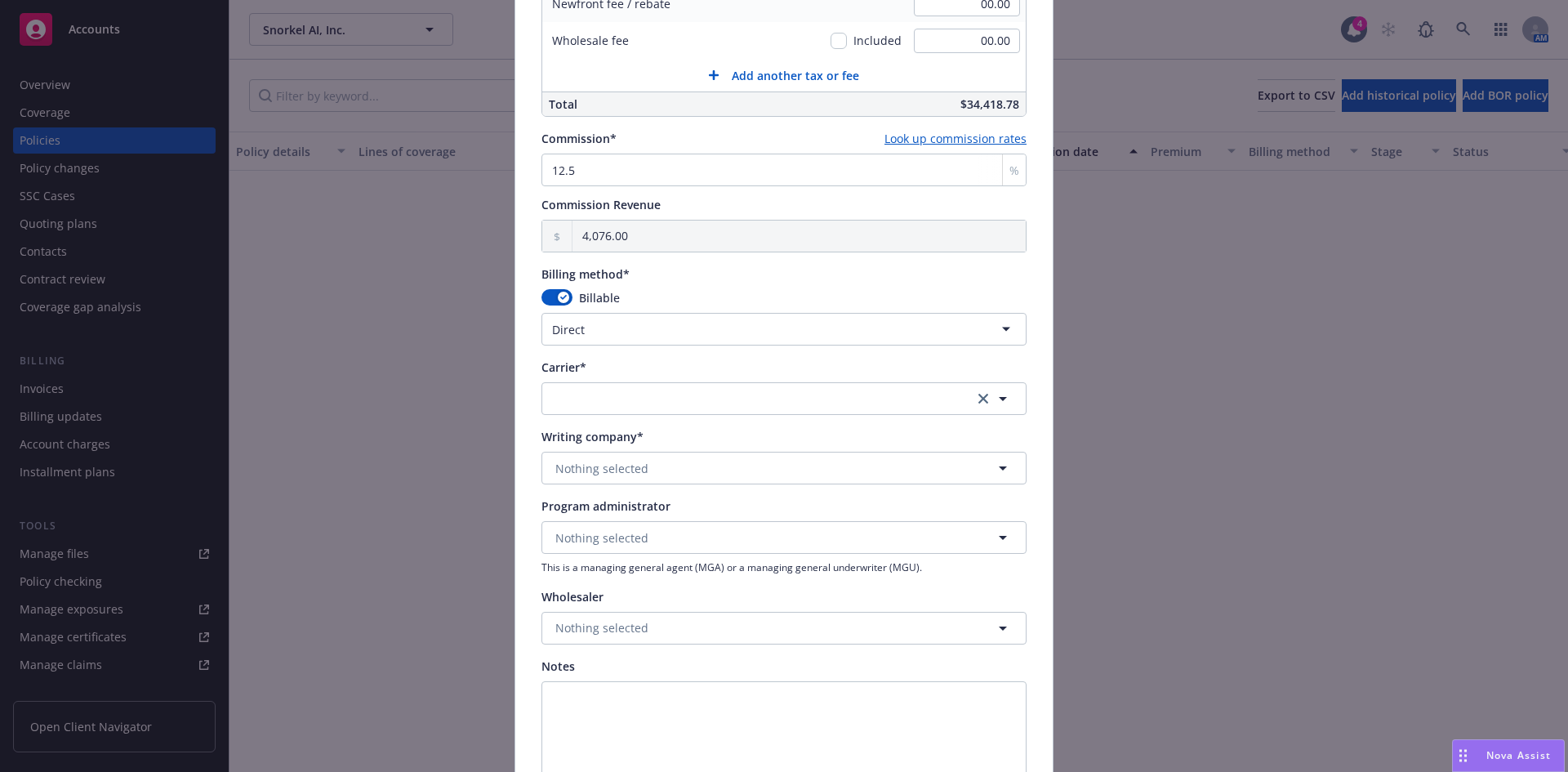
click at [653, 330] on html "Accounts Overview Coverage Policies Policy changes SSC Cases Quoting plans Cont…" at bounding box center [784, 386] width 1568 height 772
select select "AGENCY_PAY_IN_FULL"
click at [574, 390] on button "button" at bounding box center [784, 398] width 485 height 32
click at [565, 399] on button "button" at bounding box center [784, 398] width 485 height 32
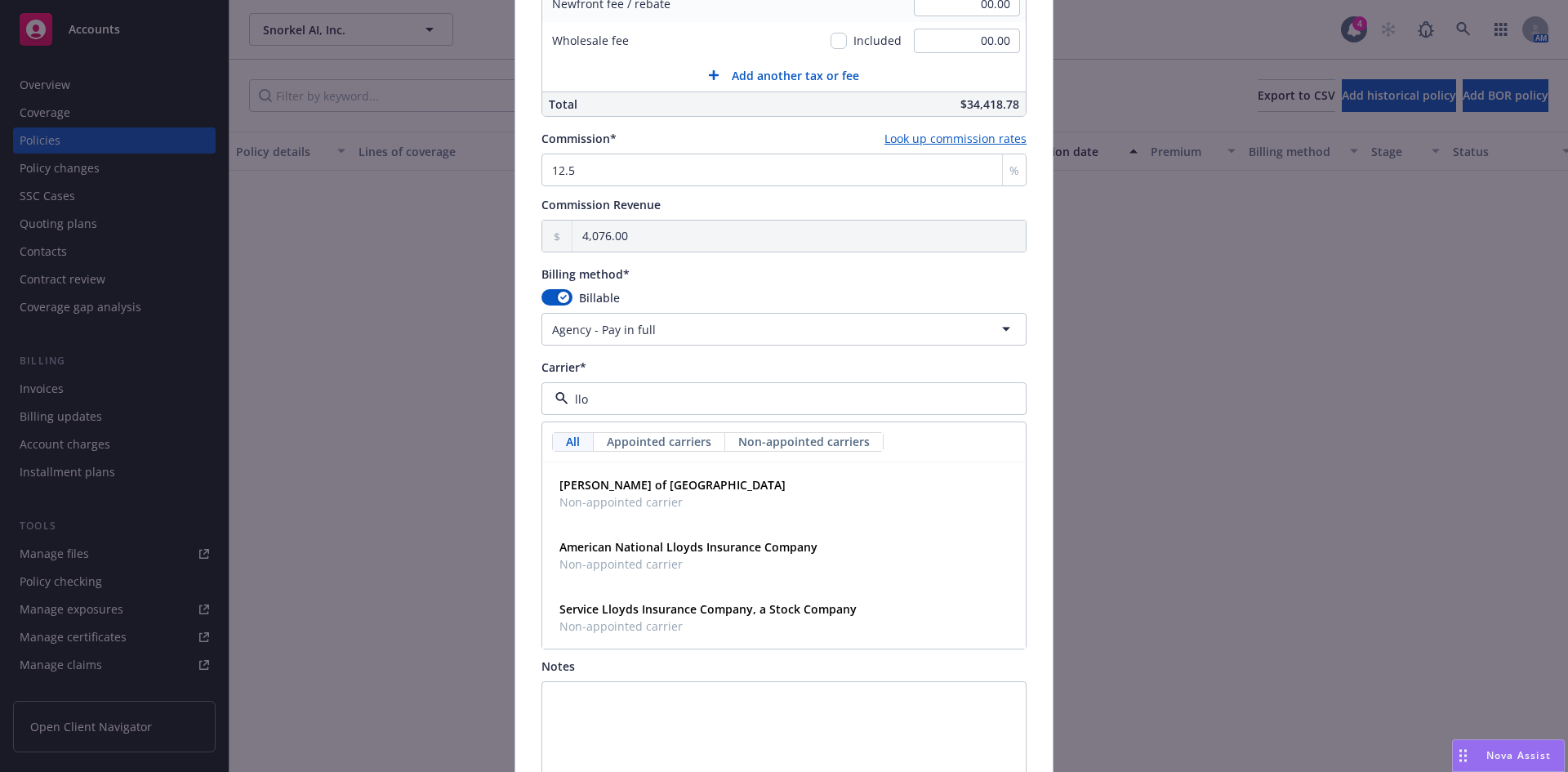
type input "lloy"
click at [592, 494] on span "Non-appointed carrier" at bounding box center [672, 501] width 226 height 17
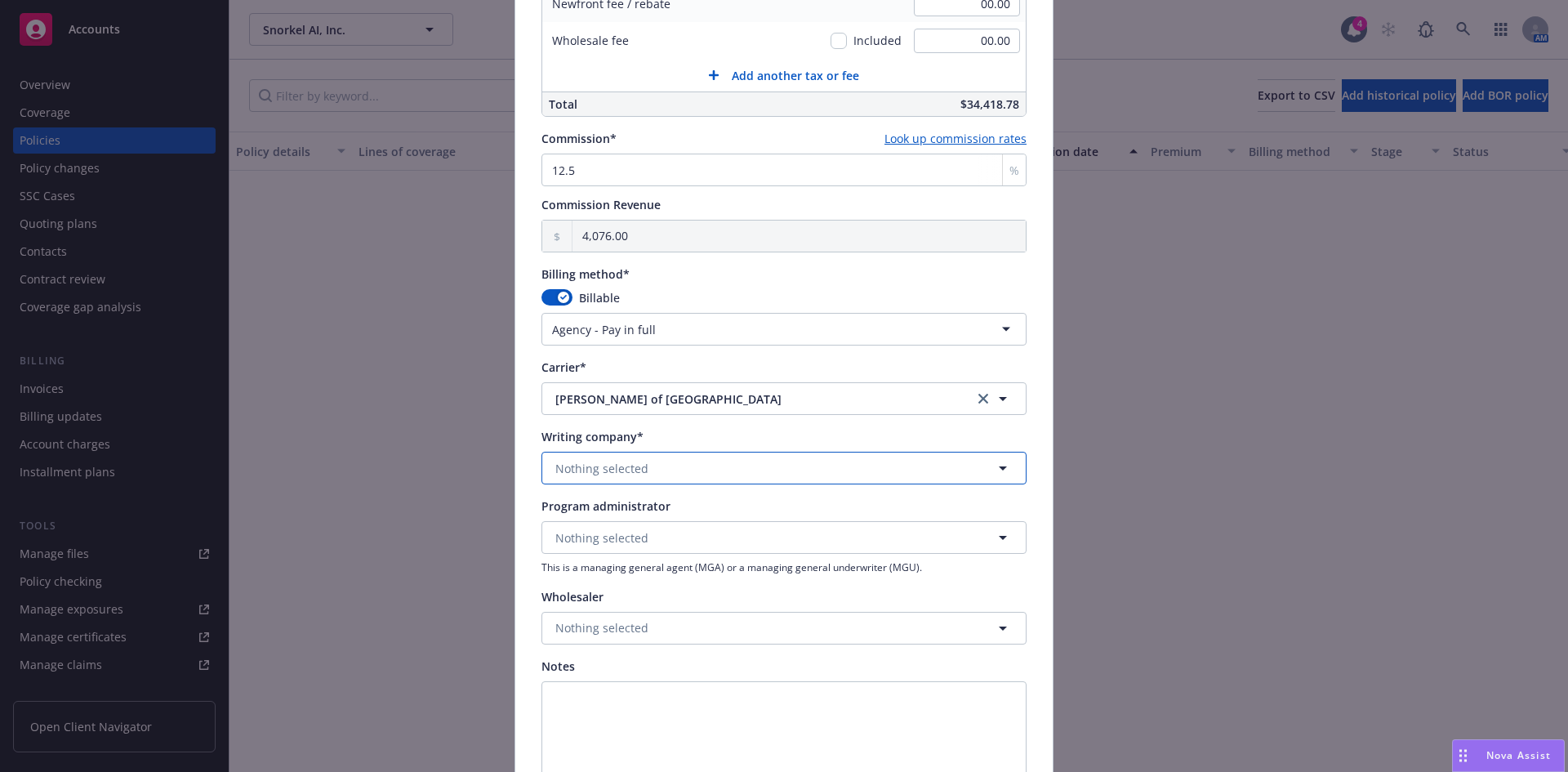
click at [588, 473] on span "Nothing selected" at bounding box center [602, 468] width 93 height 17
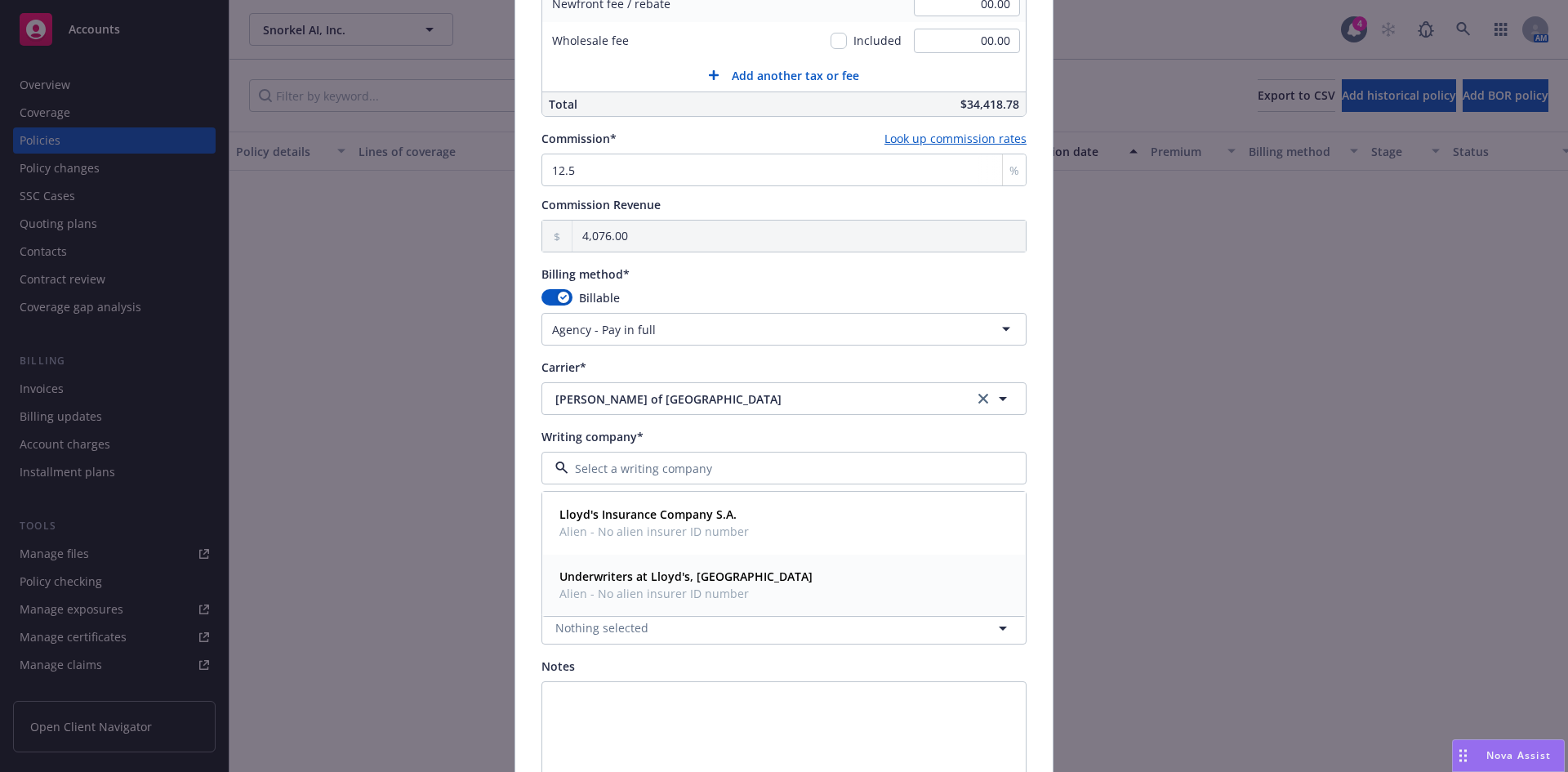
click at [628, 586] on span "Alien - No alien insurer ID number" at bounding box center [686, 593] width 253 height 17
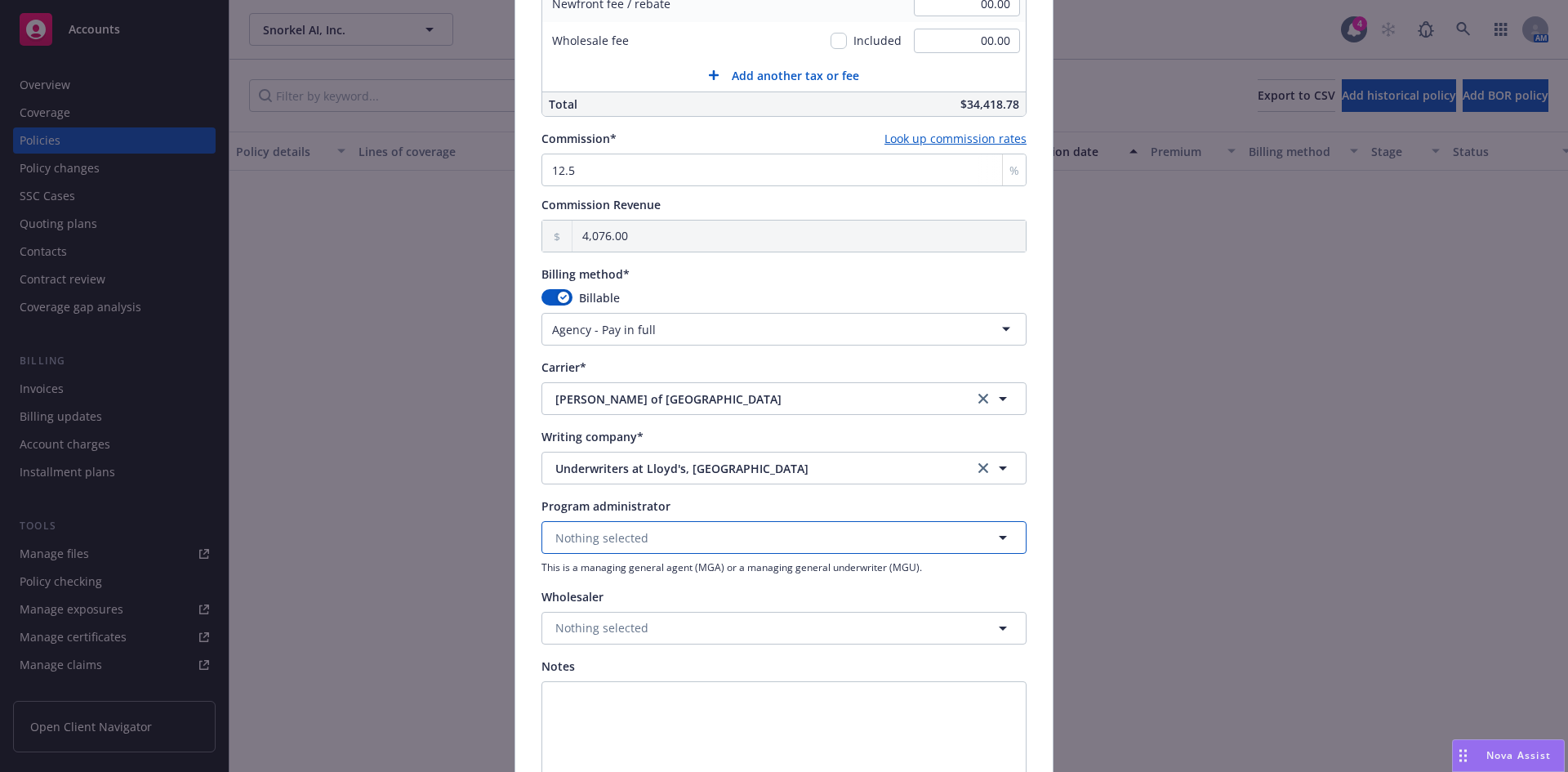
click at [619, 541] on span "Nothing selected" at bounding box center [602, 537] width 93 height 17
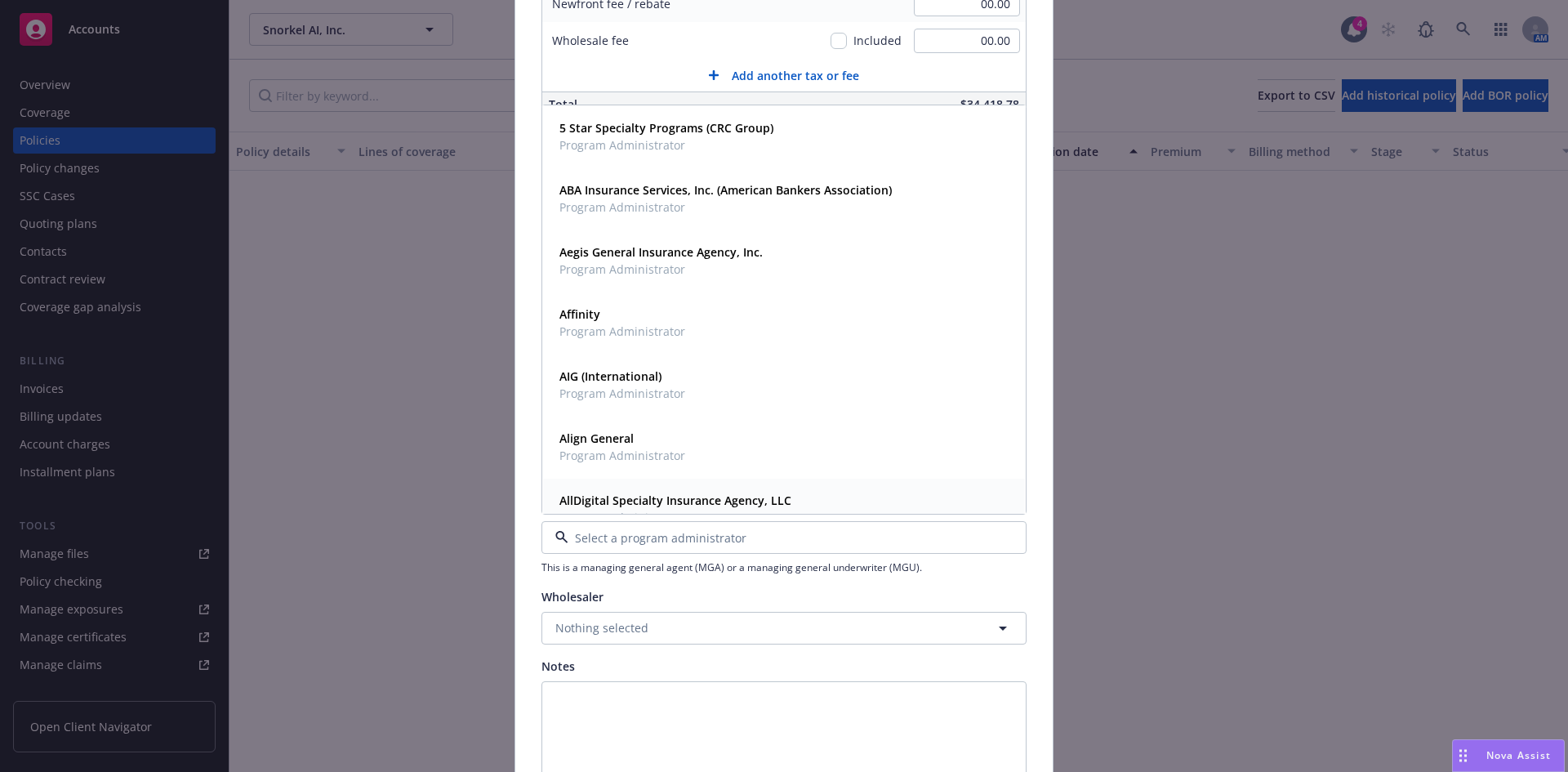
click at [619, 499] on strong "AllDigital Specialty Insurance Agency, LLC" at bounding box center [675, 499] width 232 height 15
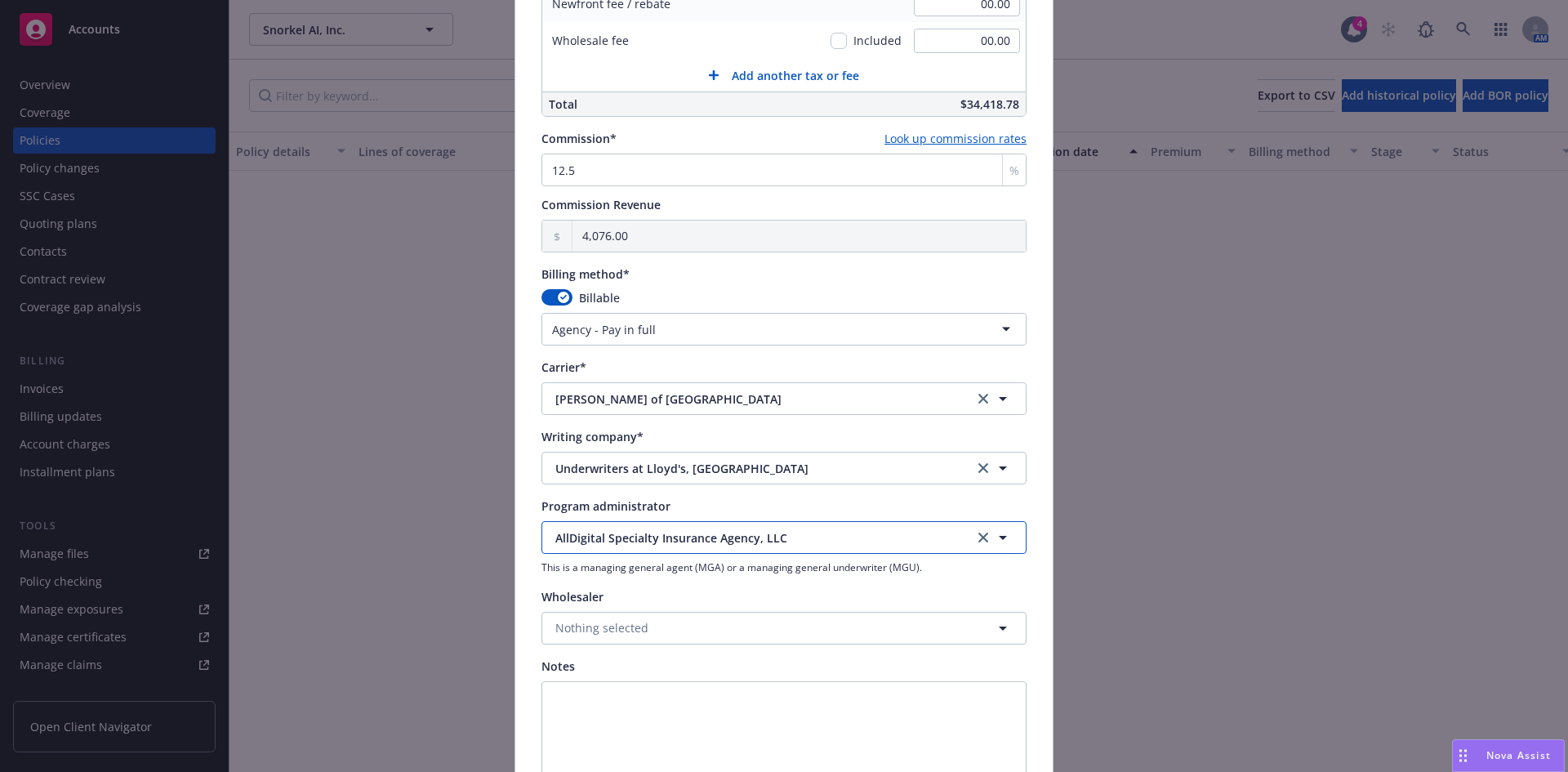
click at [587, 549] on button "AllDigital Specialty Insurance Agency, LLC" at bounding box center [784, 537] width 485 height 32
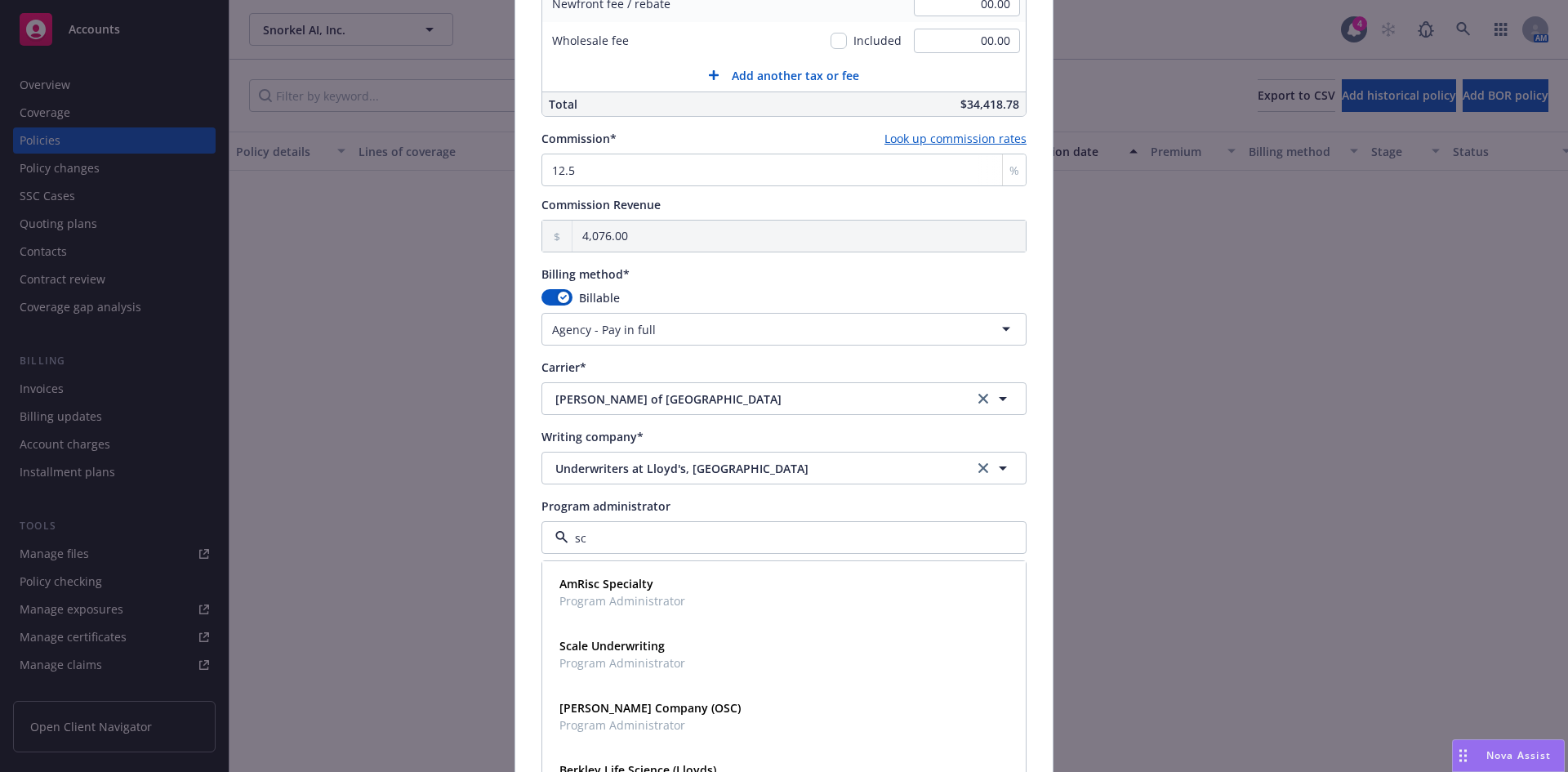
type input "sca"
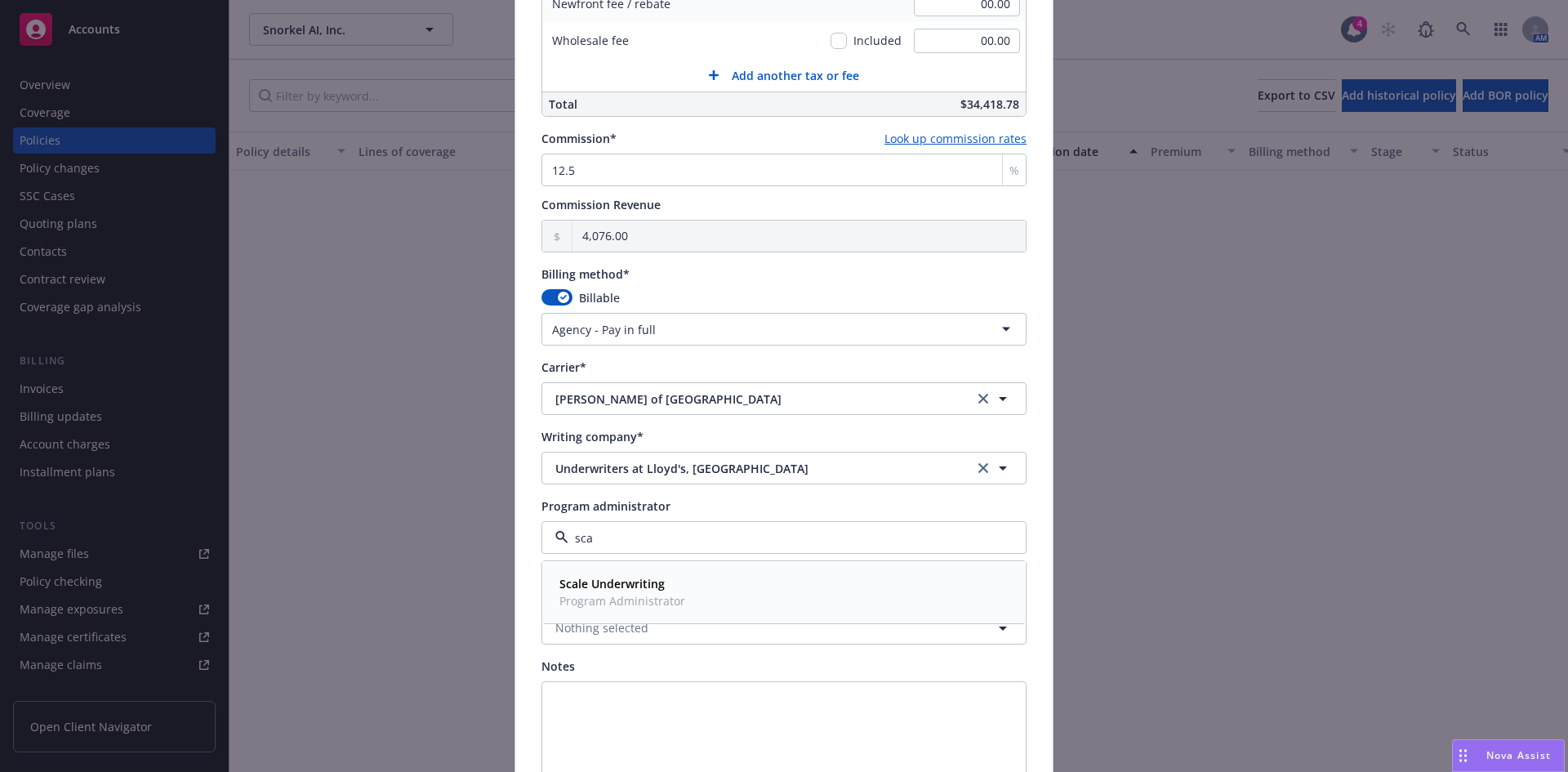
click at [622, 588] on strong "Scale Underwriting" at bounding box center [612, 583] width 106 height 15
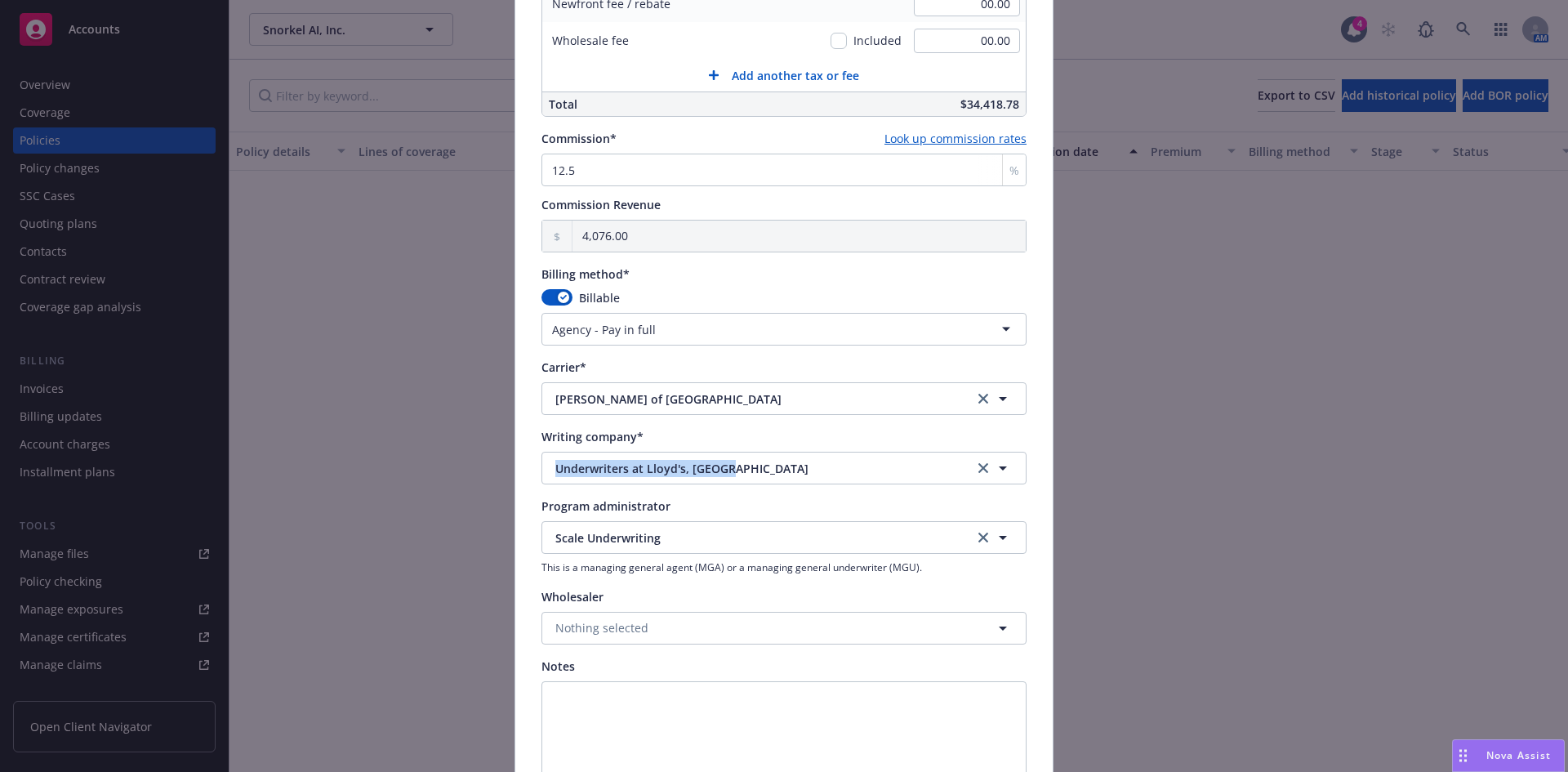
drag, startPoint x: 1555, startPoint y: 430, endPoint x: 1563, endPoint y: 481, distance: 51.6
click at [1563, 481] on div "Add BOR policy Policy number* L18SMLPA2014 Policy number not available at this …" at bounding box center [784, 386] width 1568 height 772
click at [796, 602] on div "Wholesaler" at bounding box center [784, 596] width 485 height 17
drag, startPoint x: 1555, startPoint y: 521, endPoint x: 1563, endPoint y: 551, distance: 31.0
click at [1563, 551] on div "Add BOR policy Policy number* L18SMLPA2014 Policy number not available at this …" at bounding box center [784, 386] width 1568 height 772
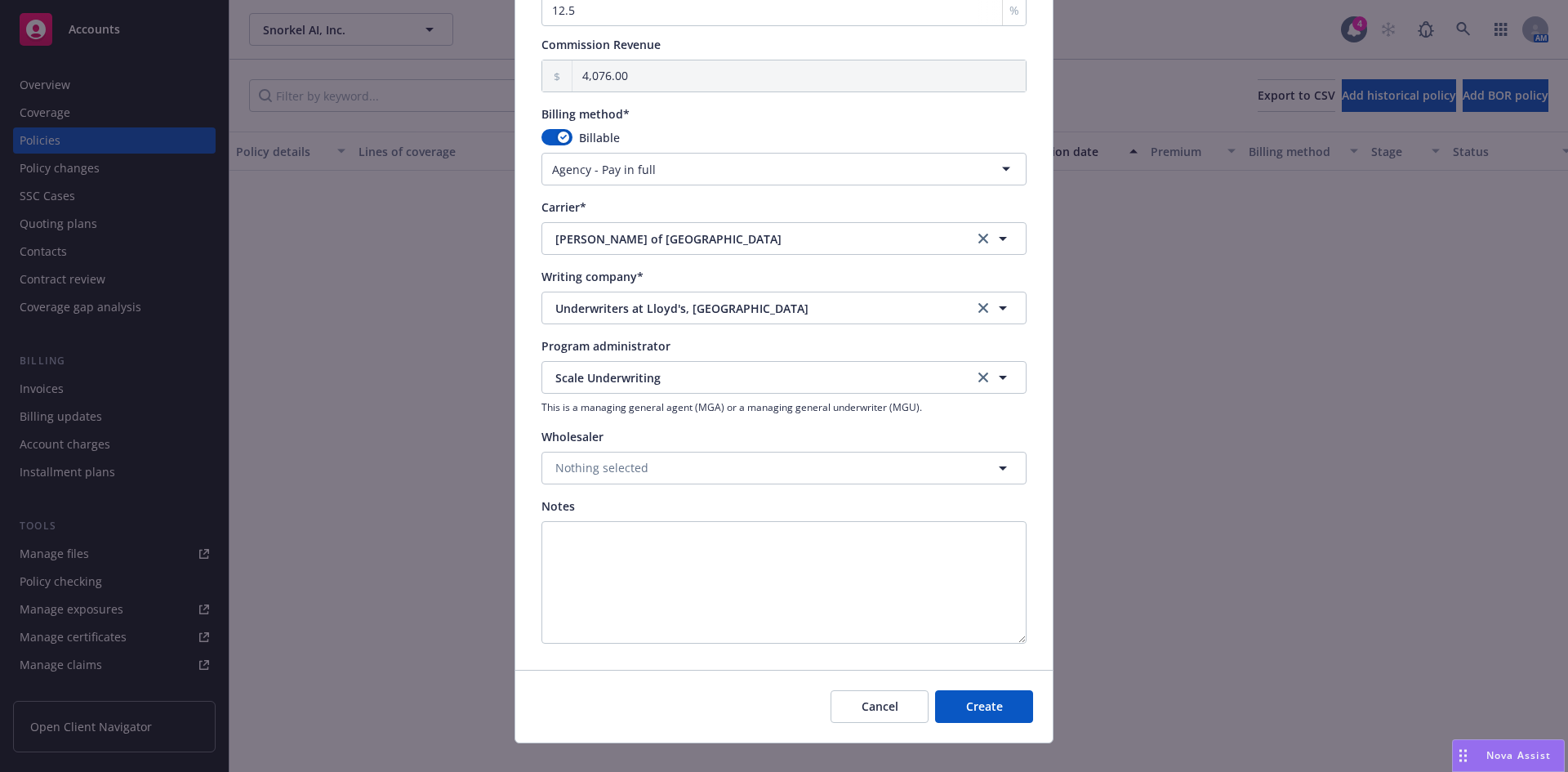
scroll to position [1348, 0]
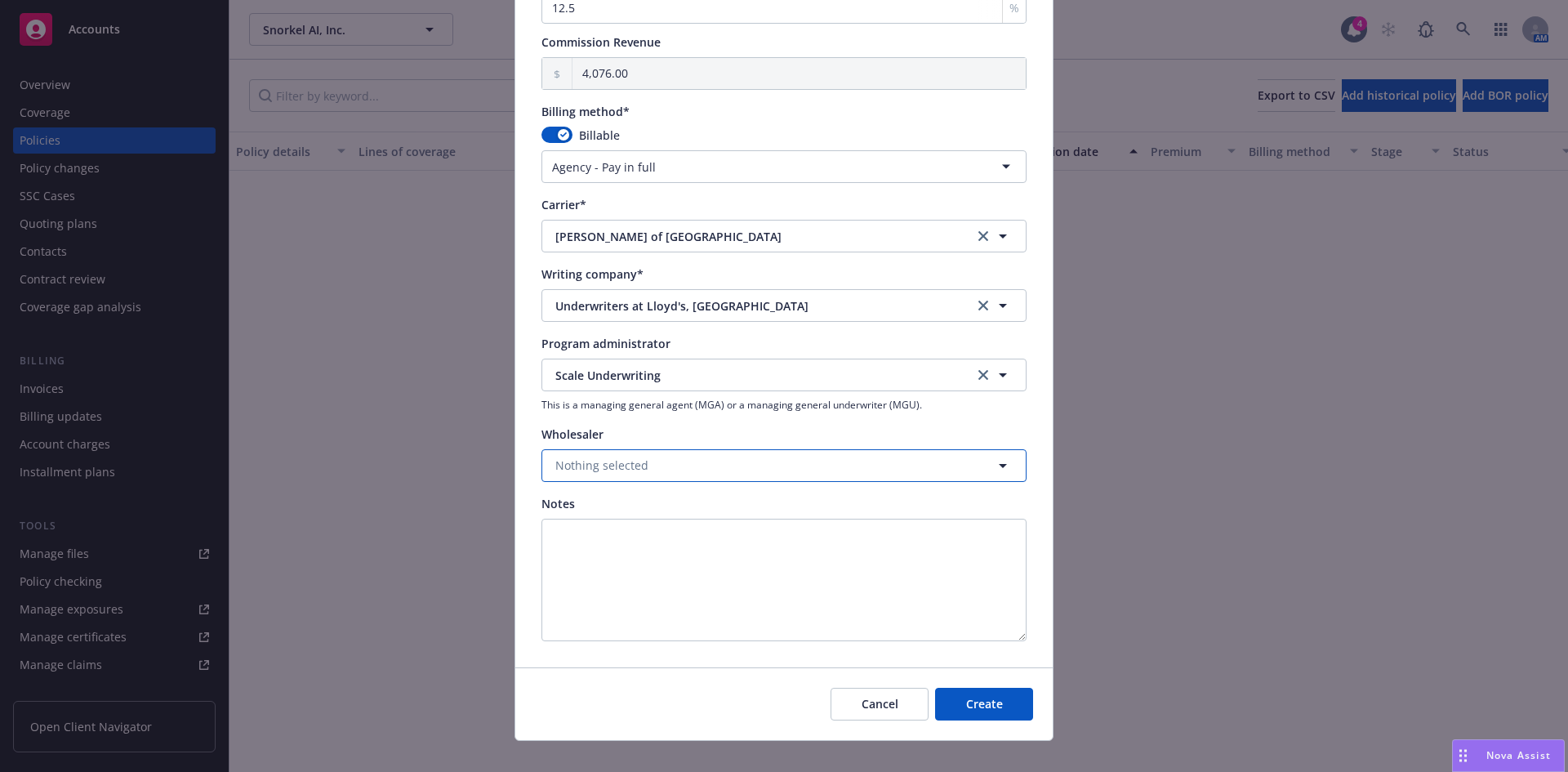
click at [582, 457] on span "Nothing selected" at bounding box center [602, 464] width 93 height 17
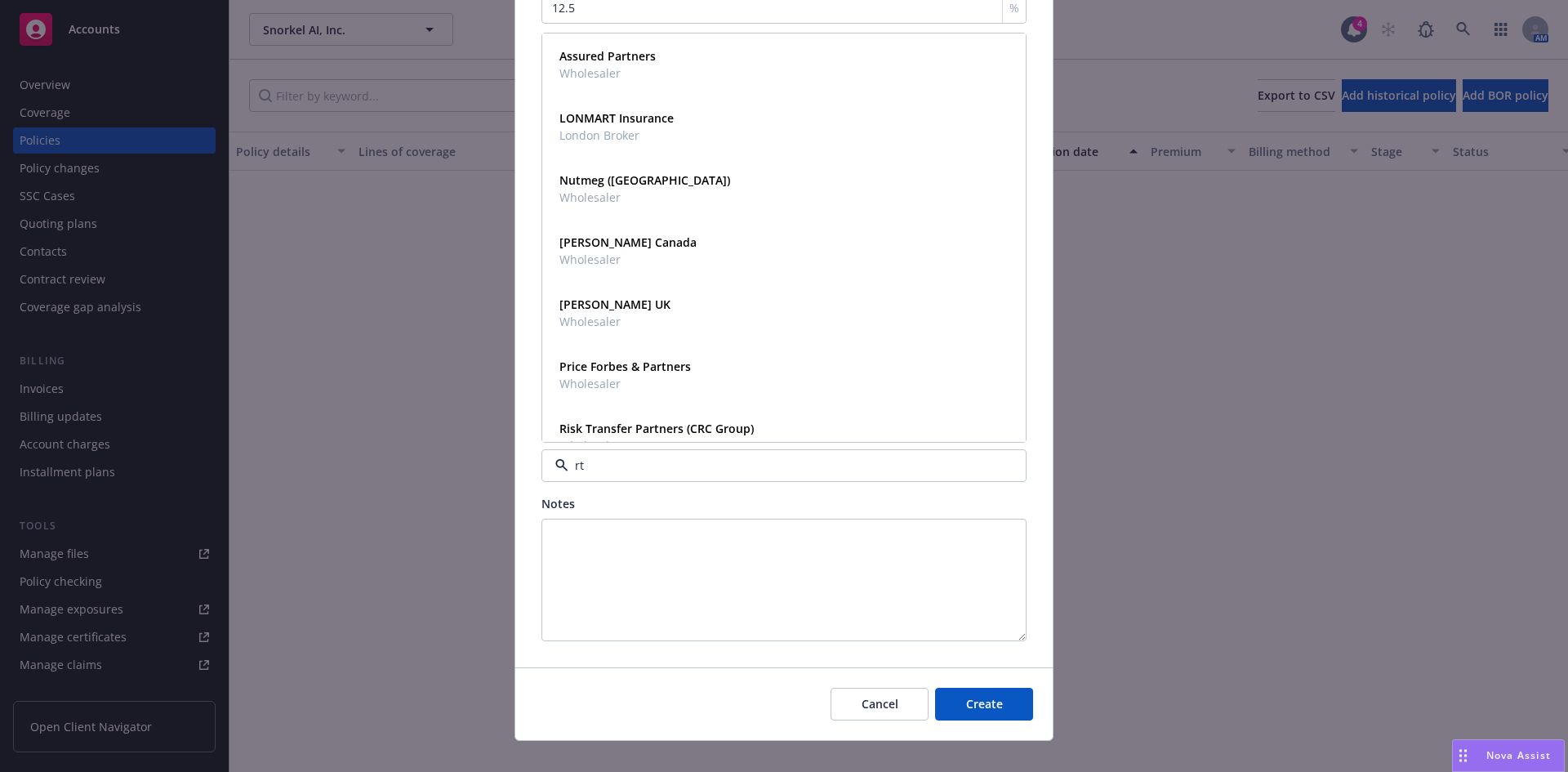
type input "rt"
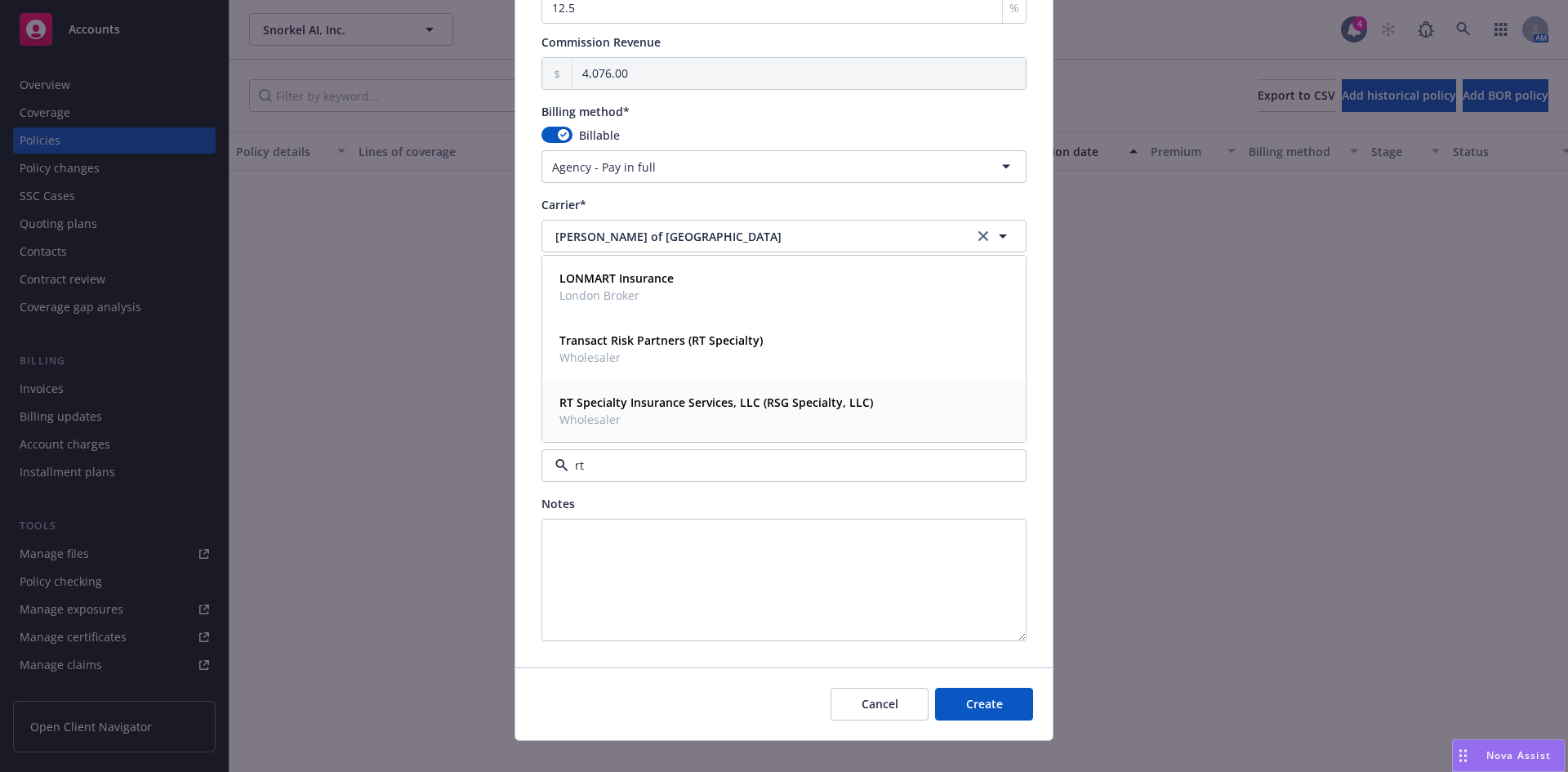
click at [589, 416] on span "Wholesaler" at bounding box center [716, 419] width 314 height 17
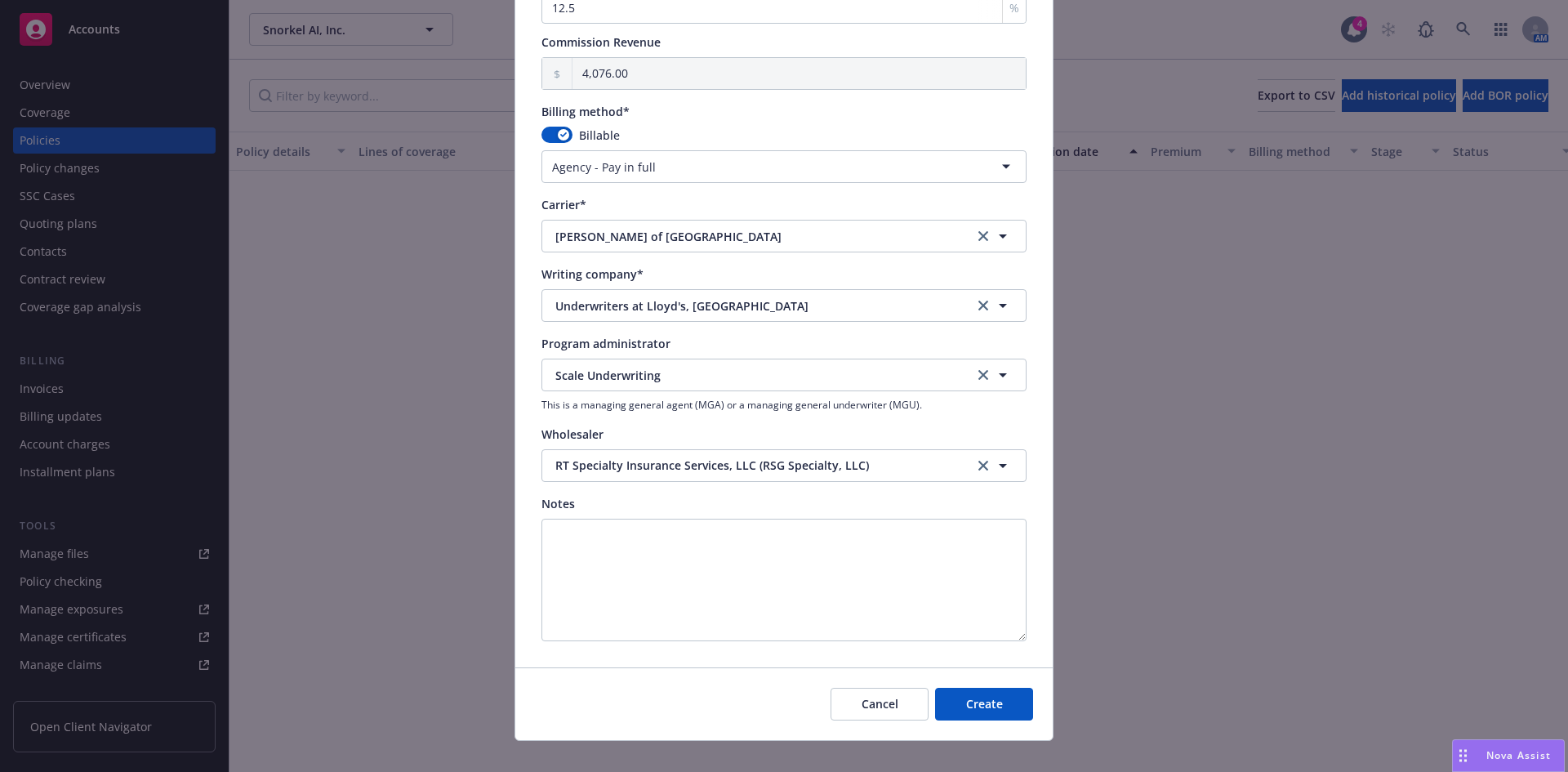
click at [690, 124] on div "Billing method* Billable Agency - Pay in full Agency - Pay in full Direct Direc…" at bounding box center [784, 143] width 485 height 80
click at [983, 715] on button "Create" at bounding box center [983, 704] width 98 height 32
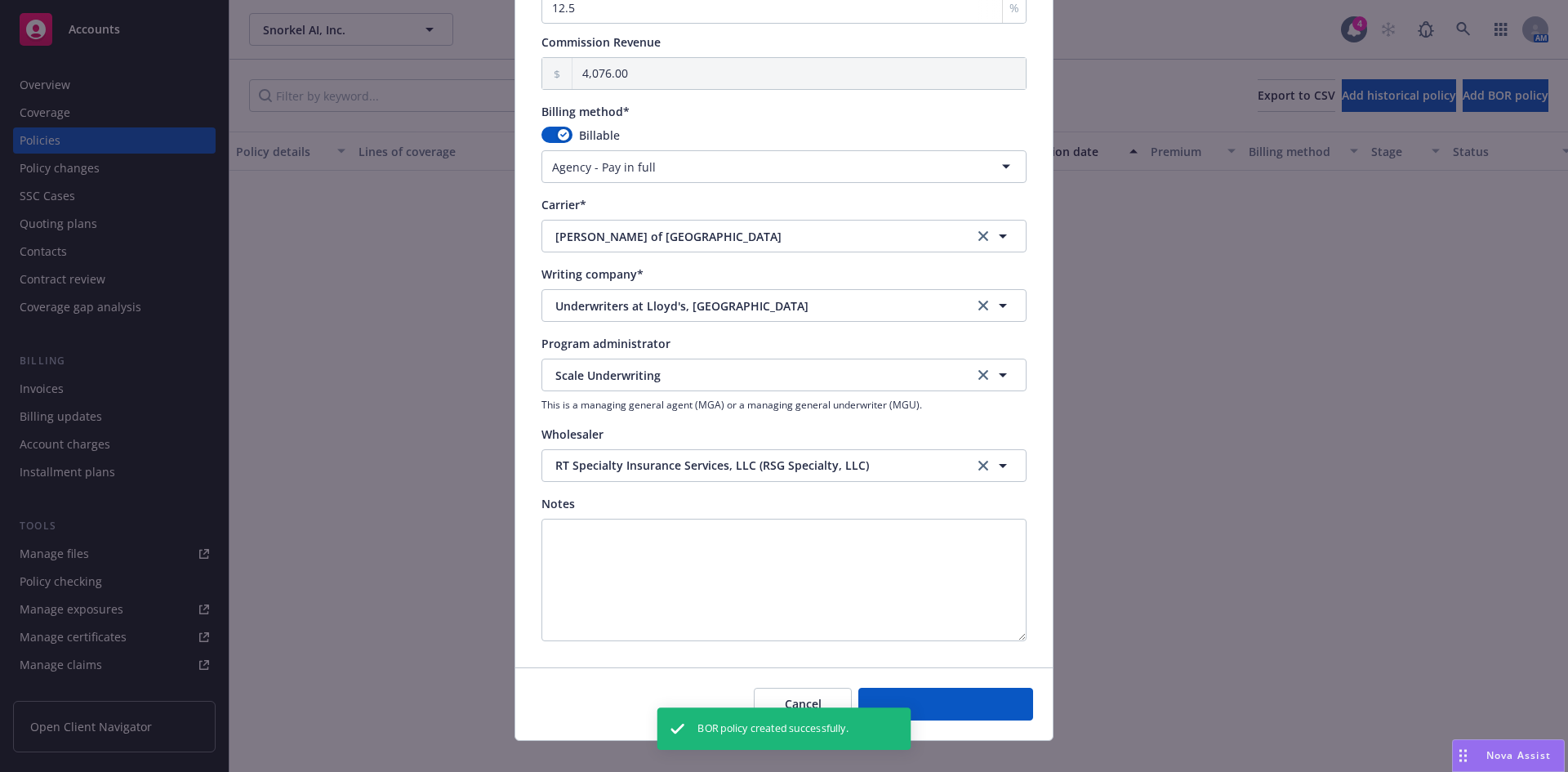
select select "DIRECT"
select select "other"
type input "[DATE]"
select select "NONE"
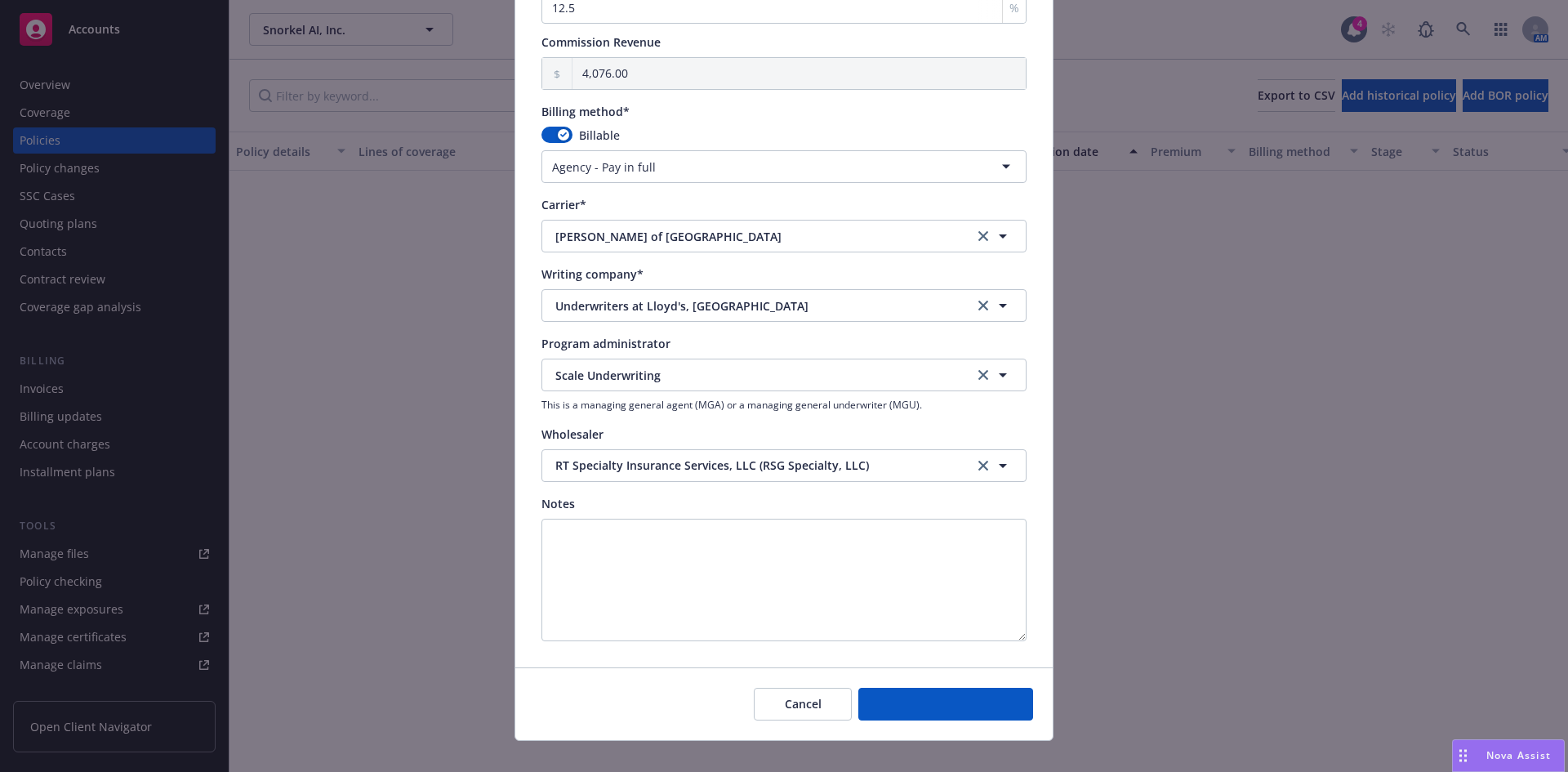
type input "00.00"
type input "0"
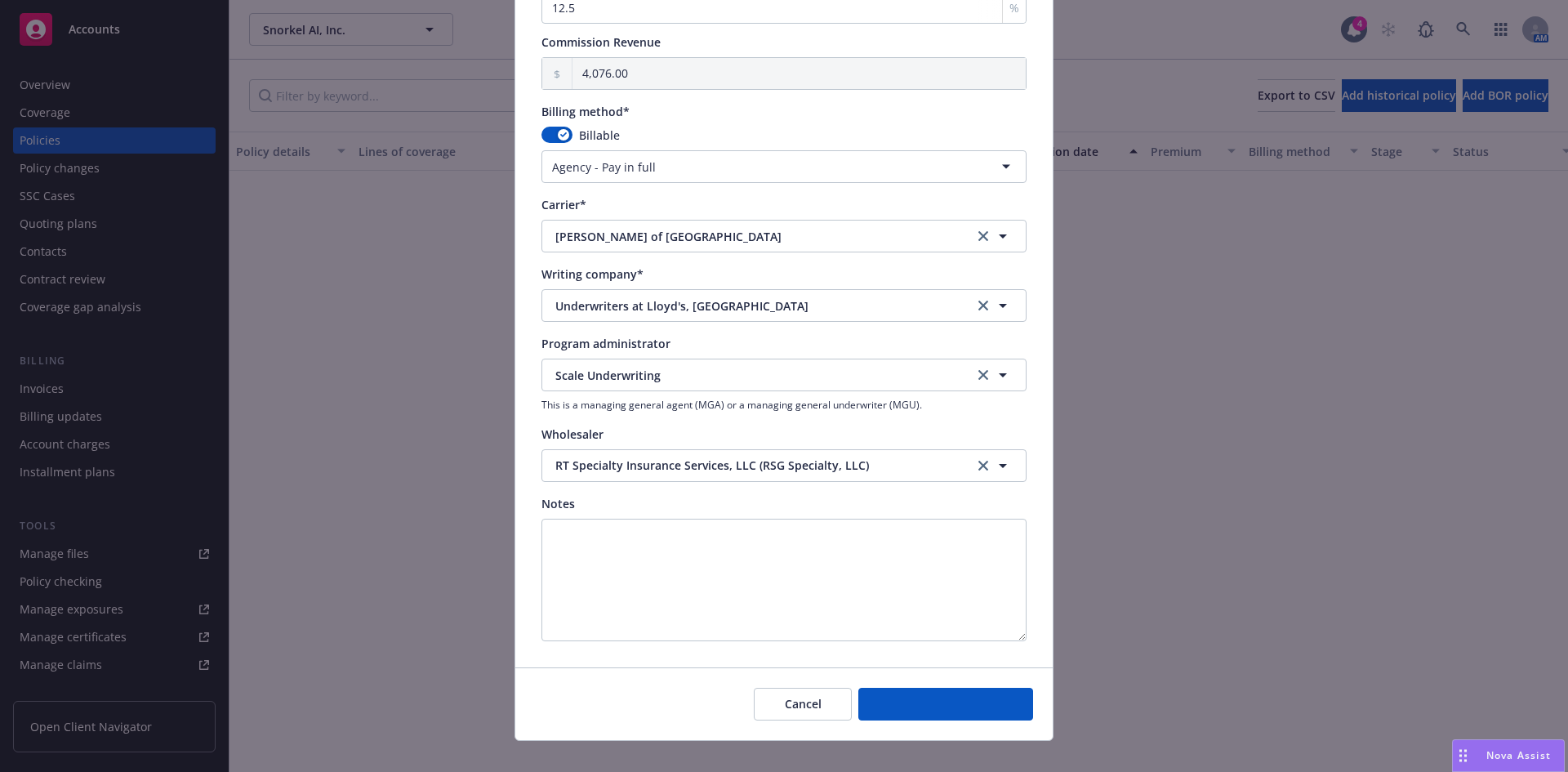
type input "0.00"
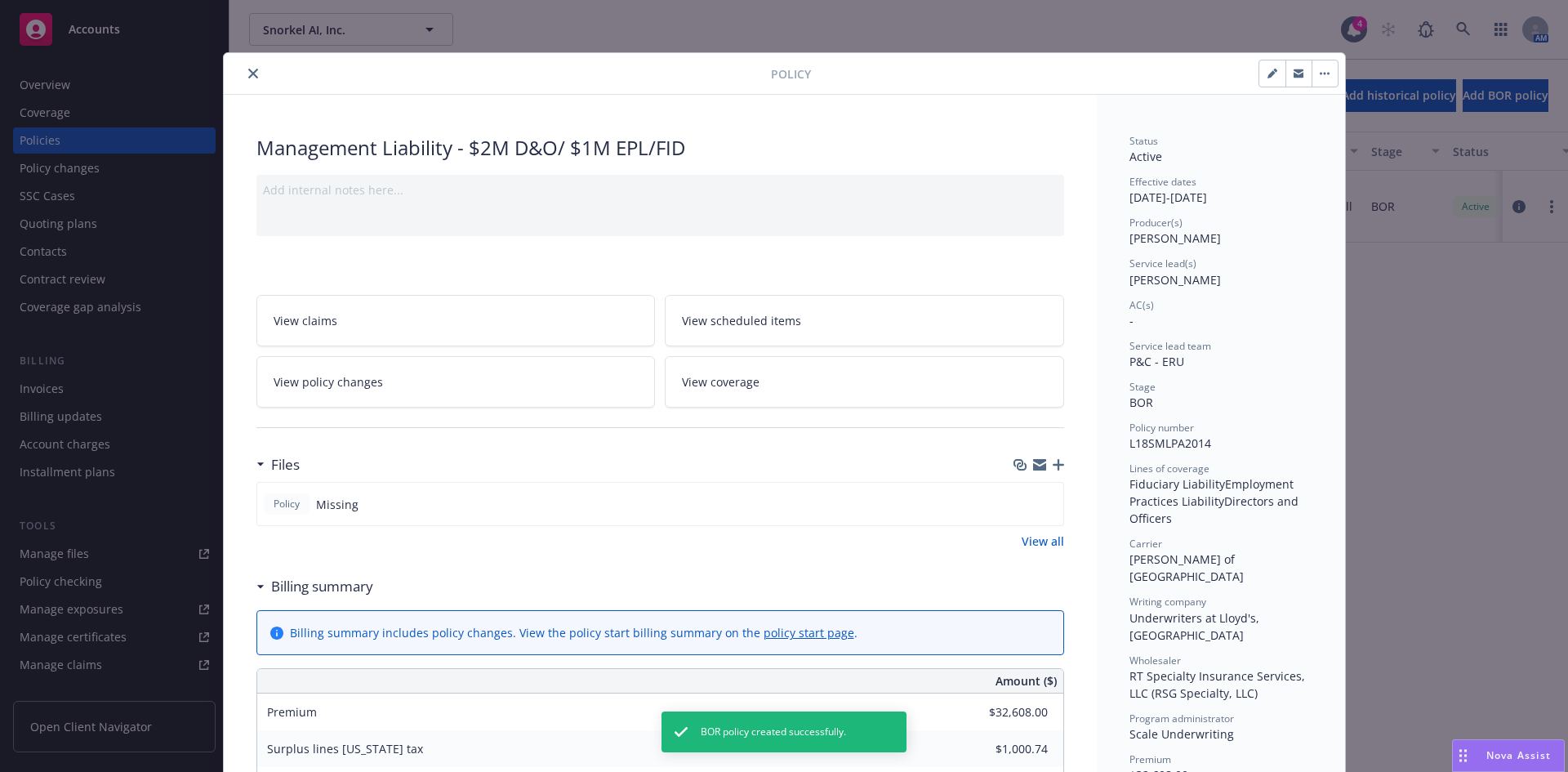
scroll to position [903, 0]
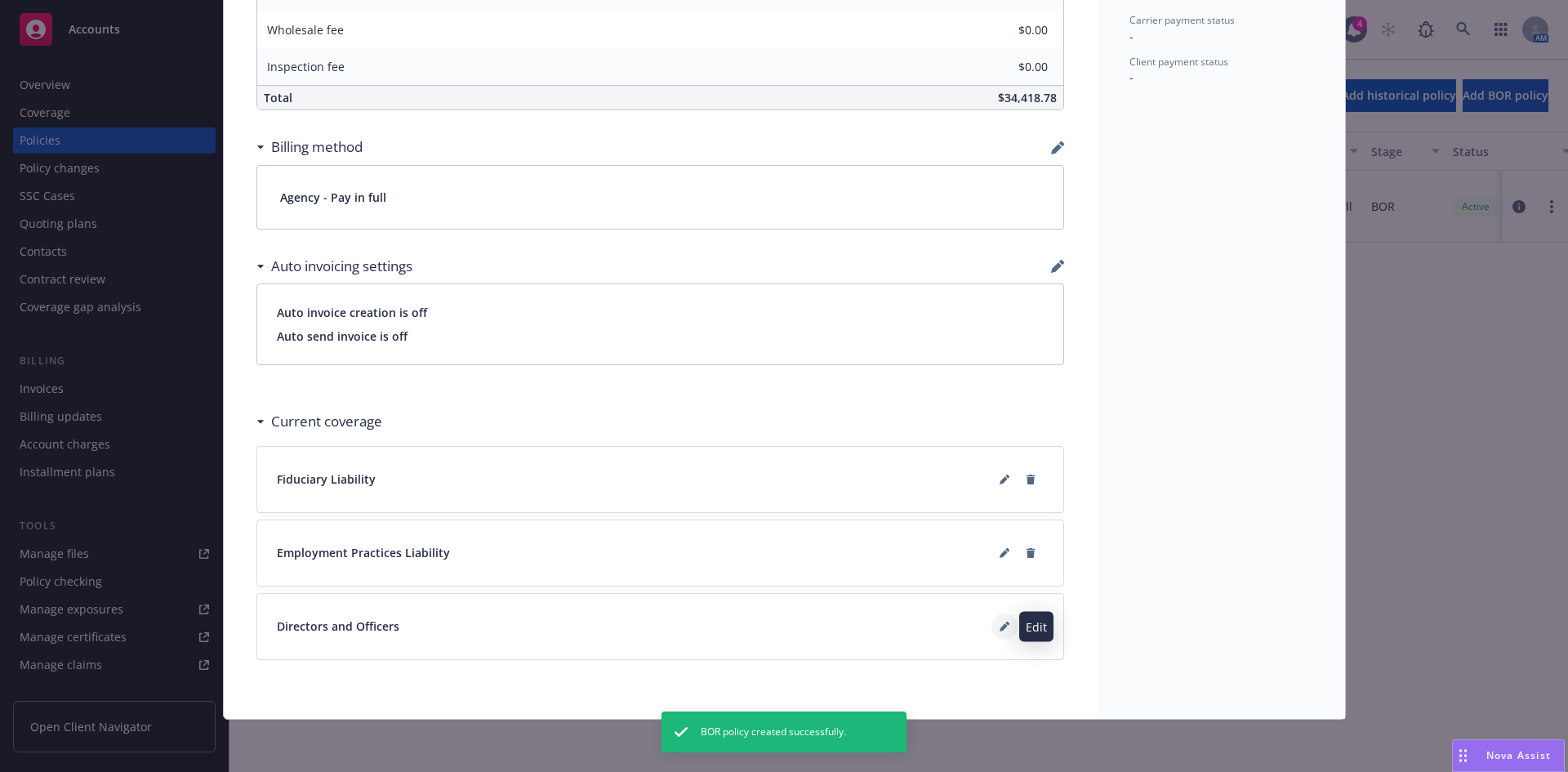
click at [1004, 622] on button at bounding box center [1004, 626] width 26 height 26
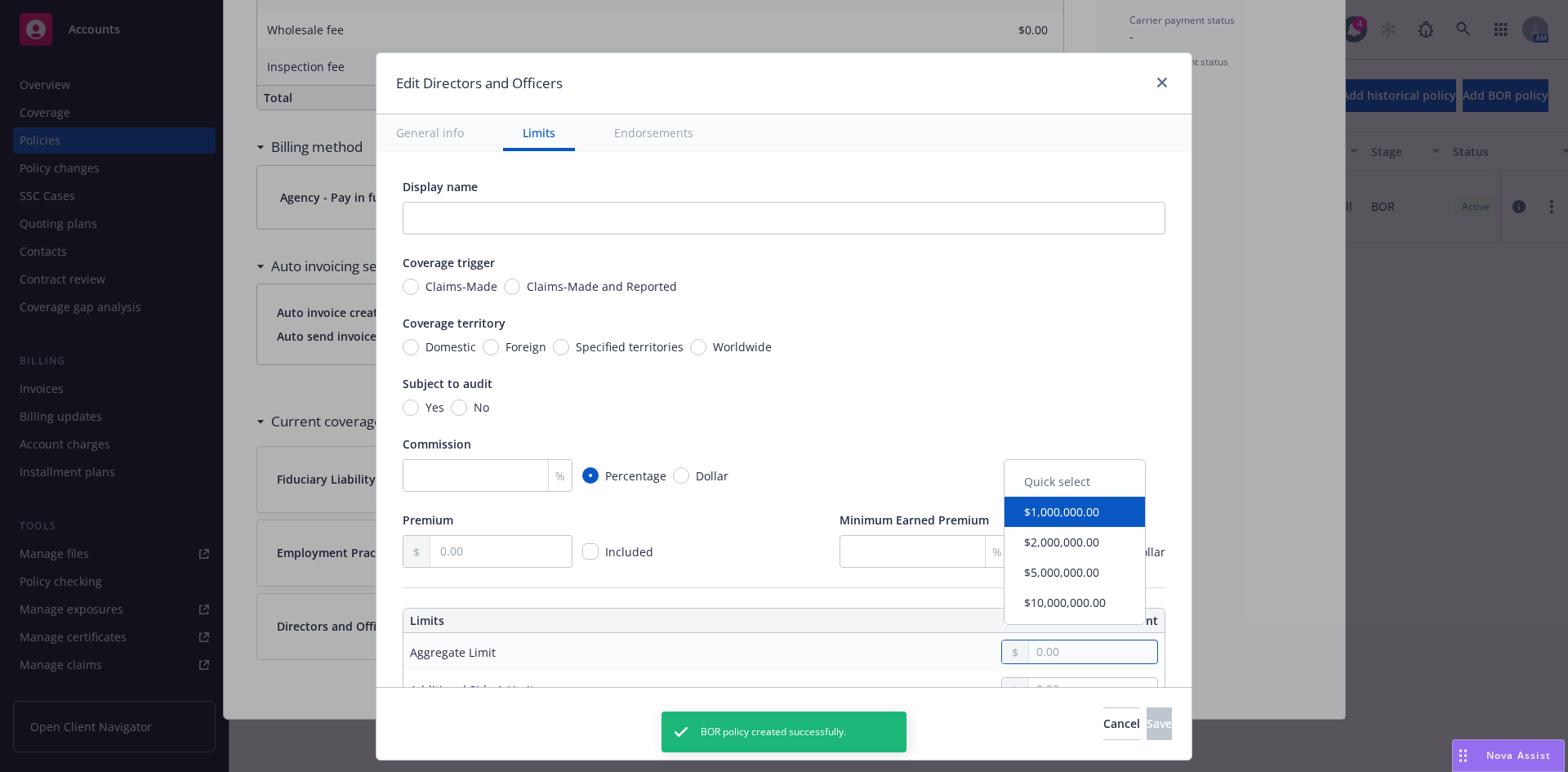
click at [1070, 655] on input "text" at bounding box center [1093, 652] width 128 height 23
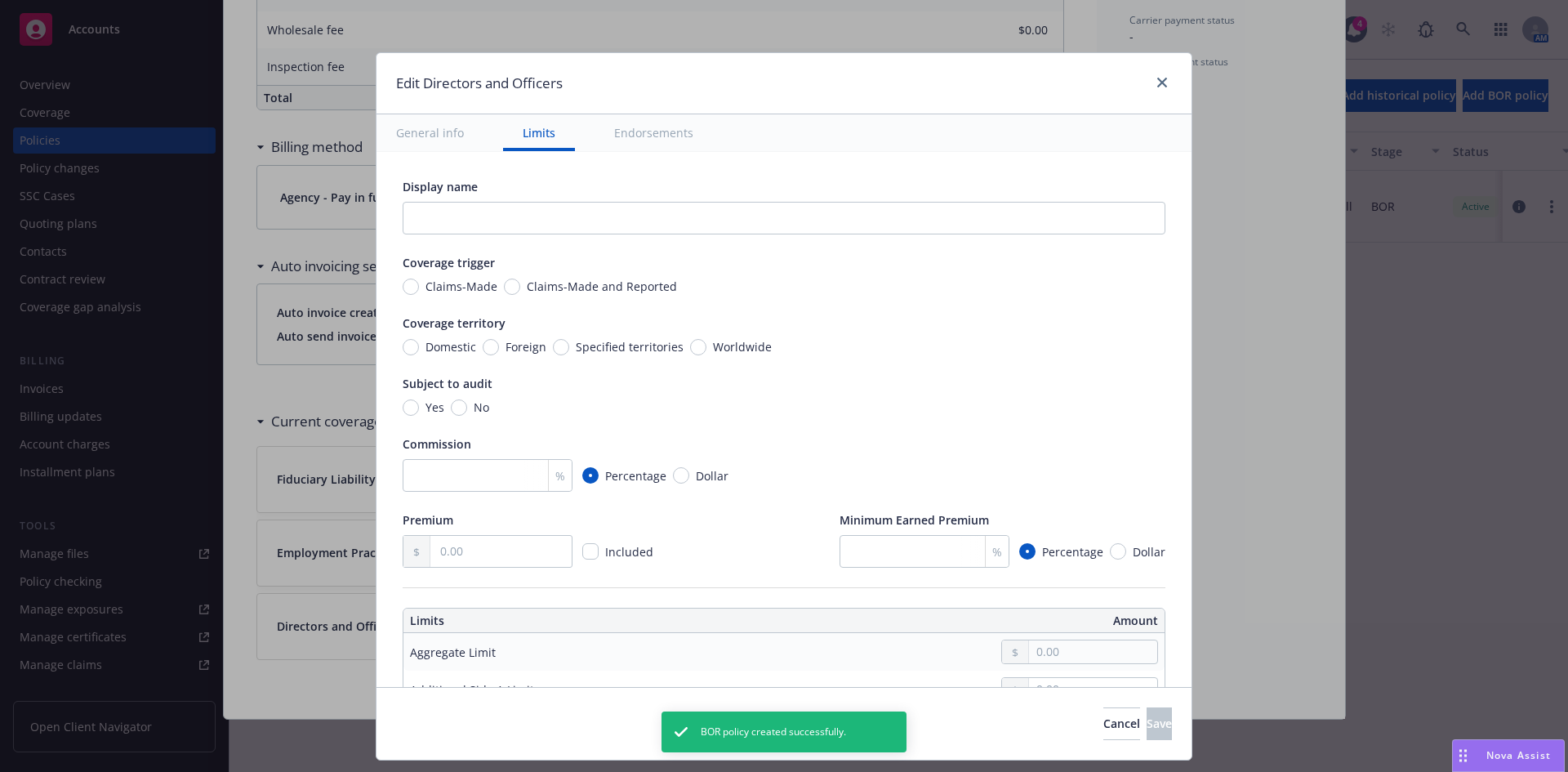
type input "2,000,000.00"
click at [1069, 556] on button "$2,000,000.00" at bounding box center [1075, 551] width 141 height 30
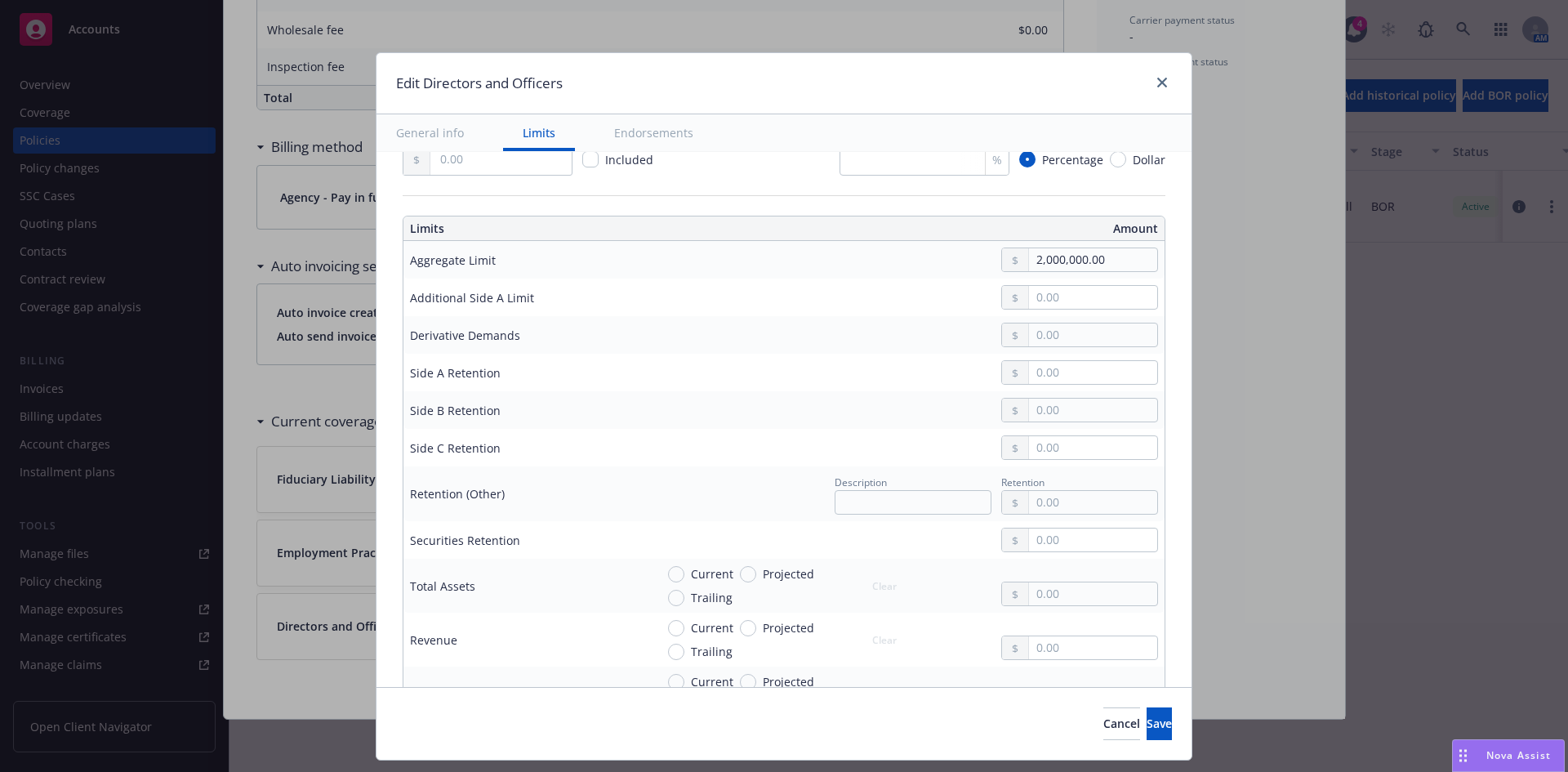
scroll to position [353, 0]
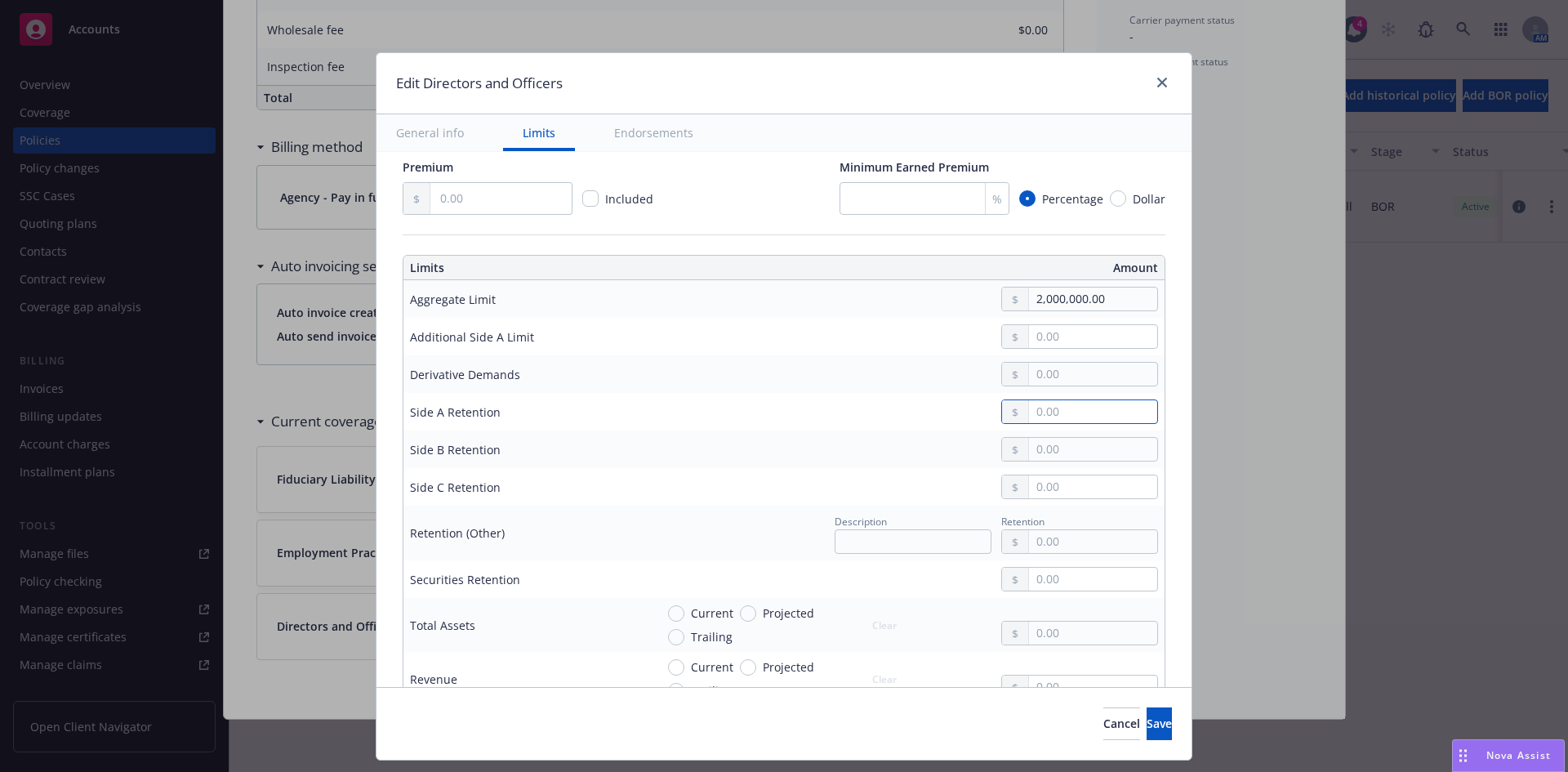
click at [1047, 412] on input "text" at bounding box center [1093, 412] width 128 height 23
type input "0.00"
click at [1041, 447] on input "text" at bounding box center [1093, 449] width 128 height 23
type input "50,000.00"
click at [1044, 482] on input "text" at bounding box center [1093, 487] width 128 height 23
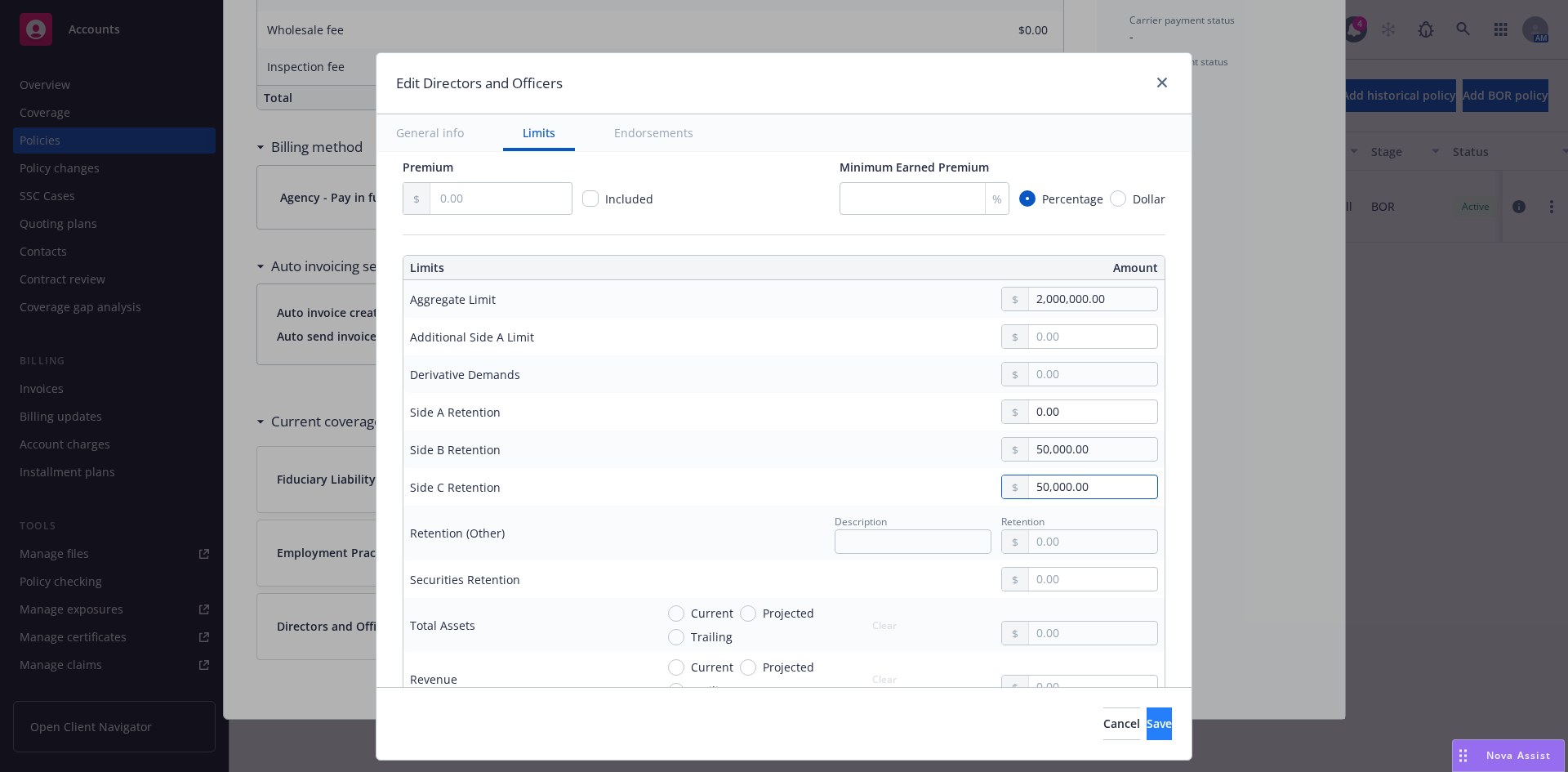
type input "50,000.00"
click at [1147, 727] on span "Save" at bounding box center [1159, 723] width 25 height 15
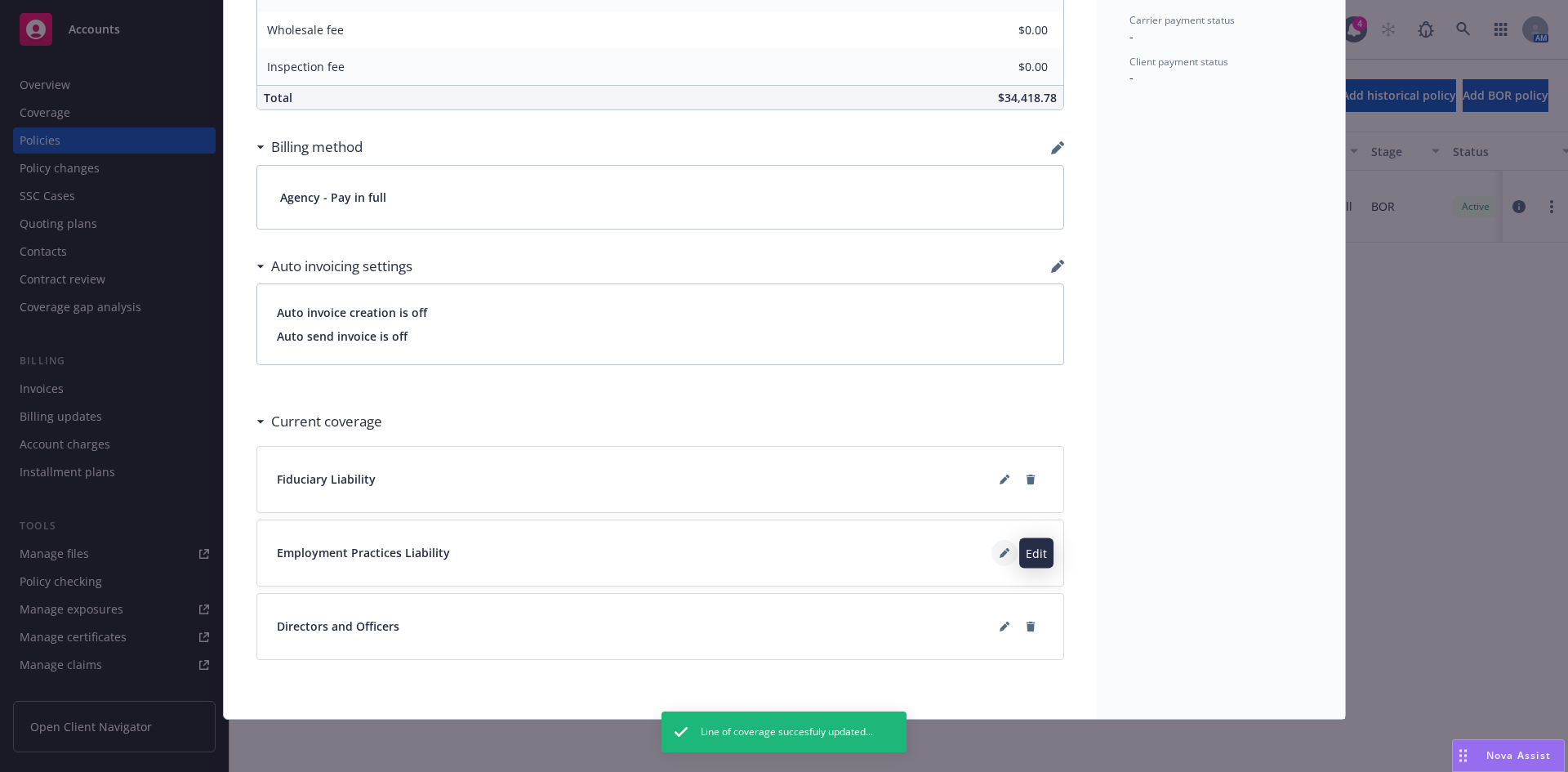
click at [1000, 555] on icon at bounding box center [1004, 552] width 10 height 10
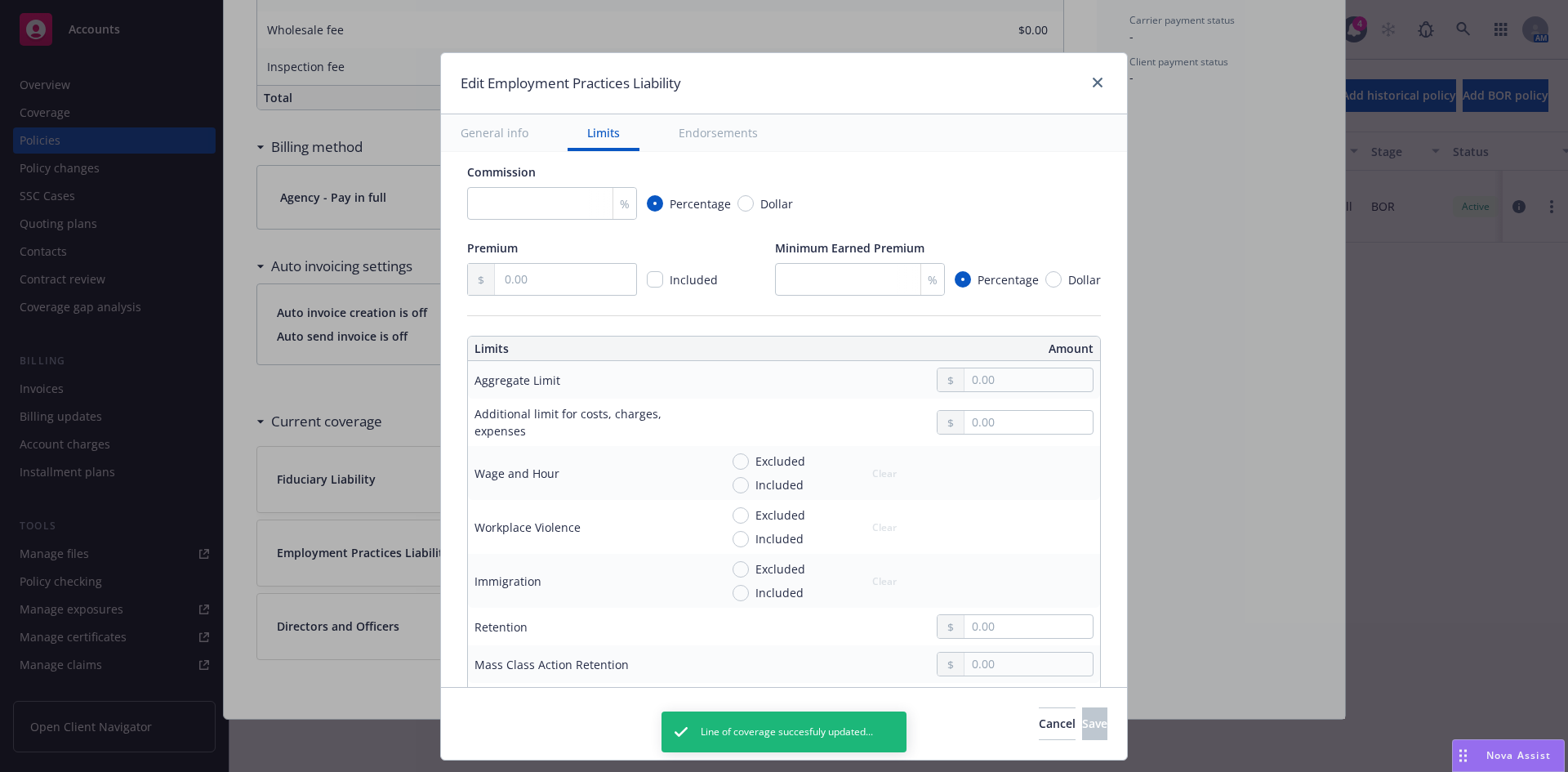
scroll to position [275, 0]
click at [972, 372] on input "text" at bounding box center [1028, 377] width 128 height 23
type input "1,000,000.00"
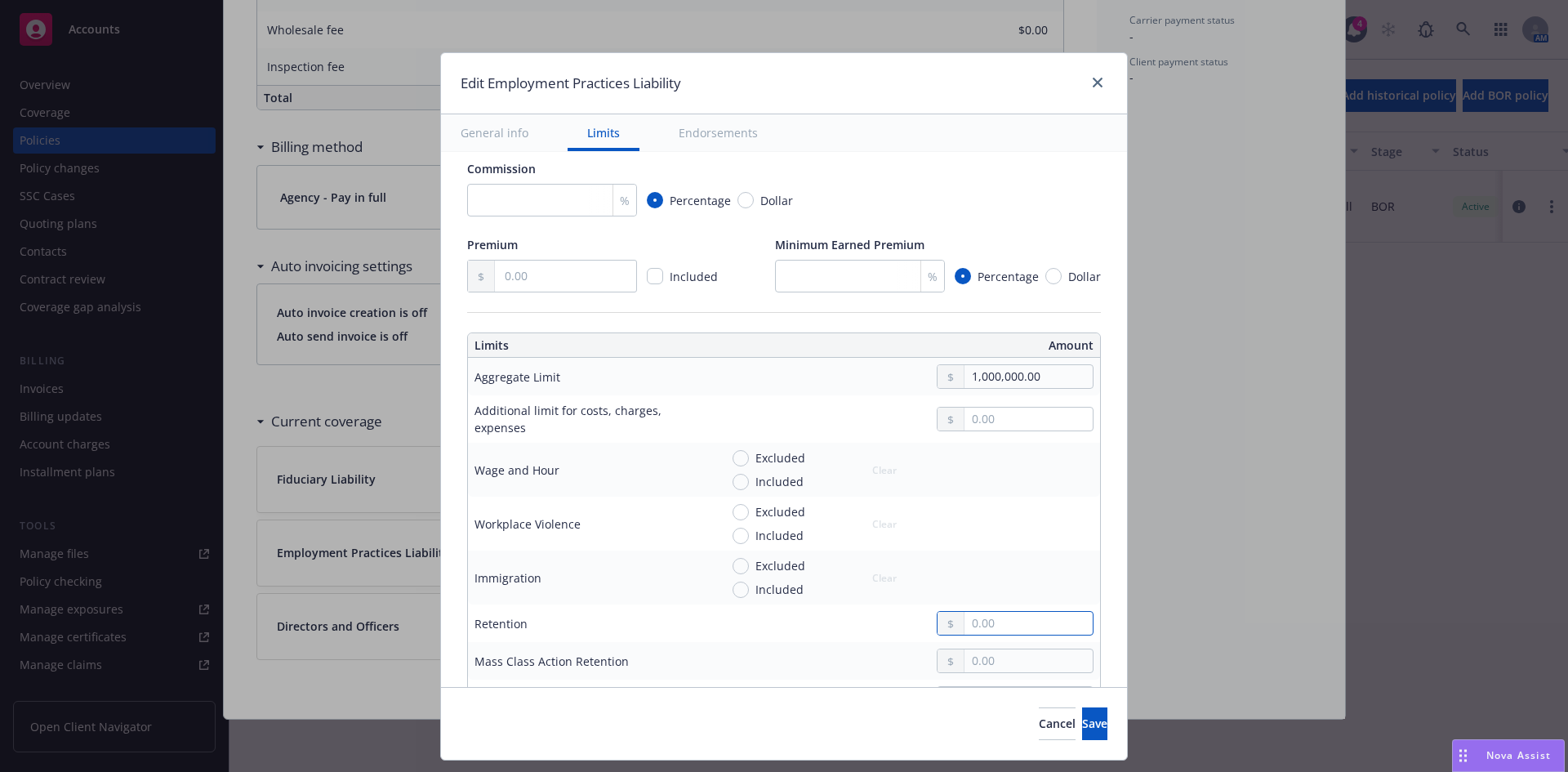
click at [996, 628] on input "text" at bounding box center [1028, 623] width 128 height 23
type input "75,000.00"
click at [1082, 720] on span "Save" at bounding box center [1095, 723] width 25 height 15
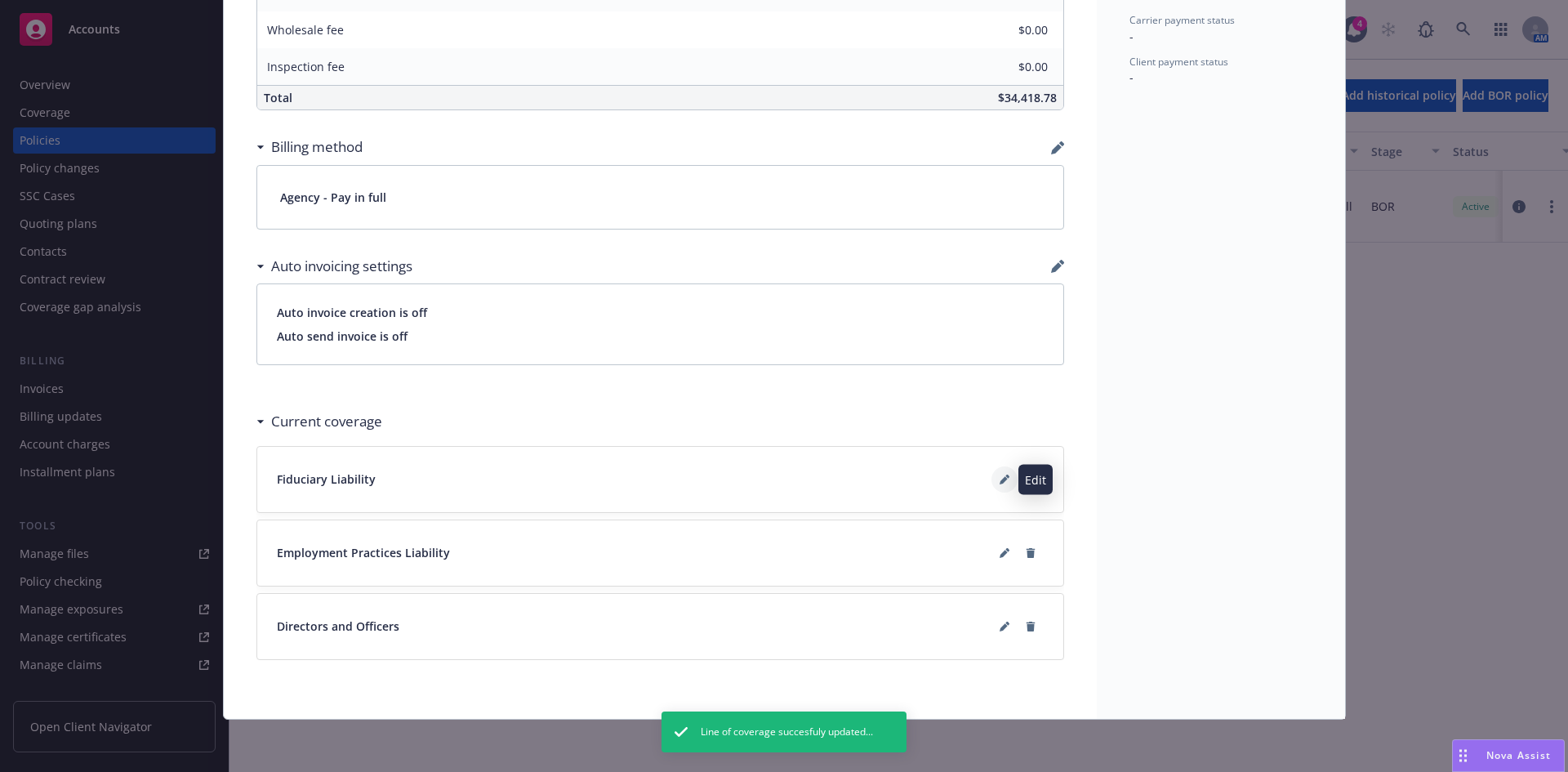
click at [1004, 481] on button at bounding box center [1004, 479] width 26 height 26
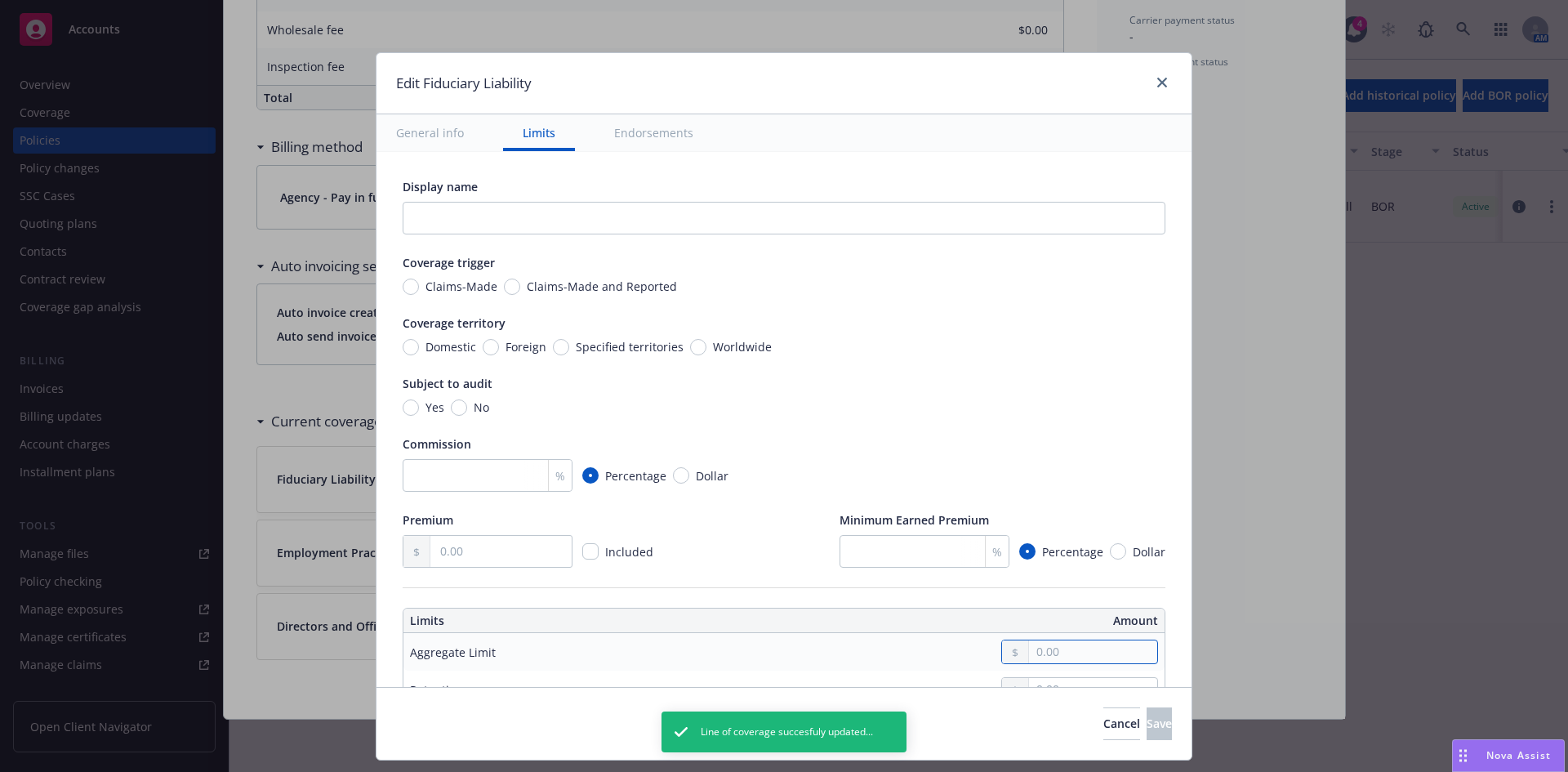
click at [1033, 647] on input "text" at bounding box center [1093, 652] width 128 height 23
type input "1,000,000.00"
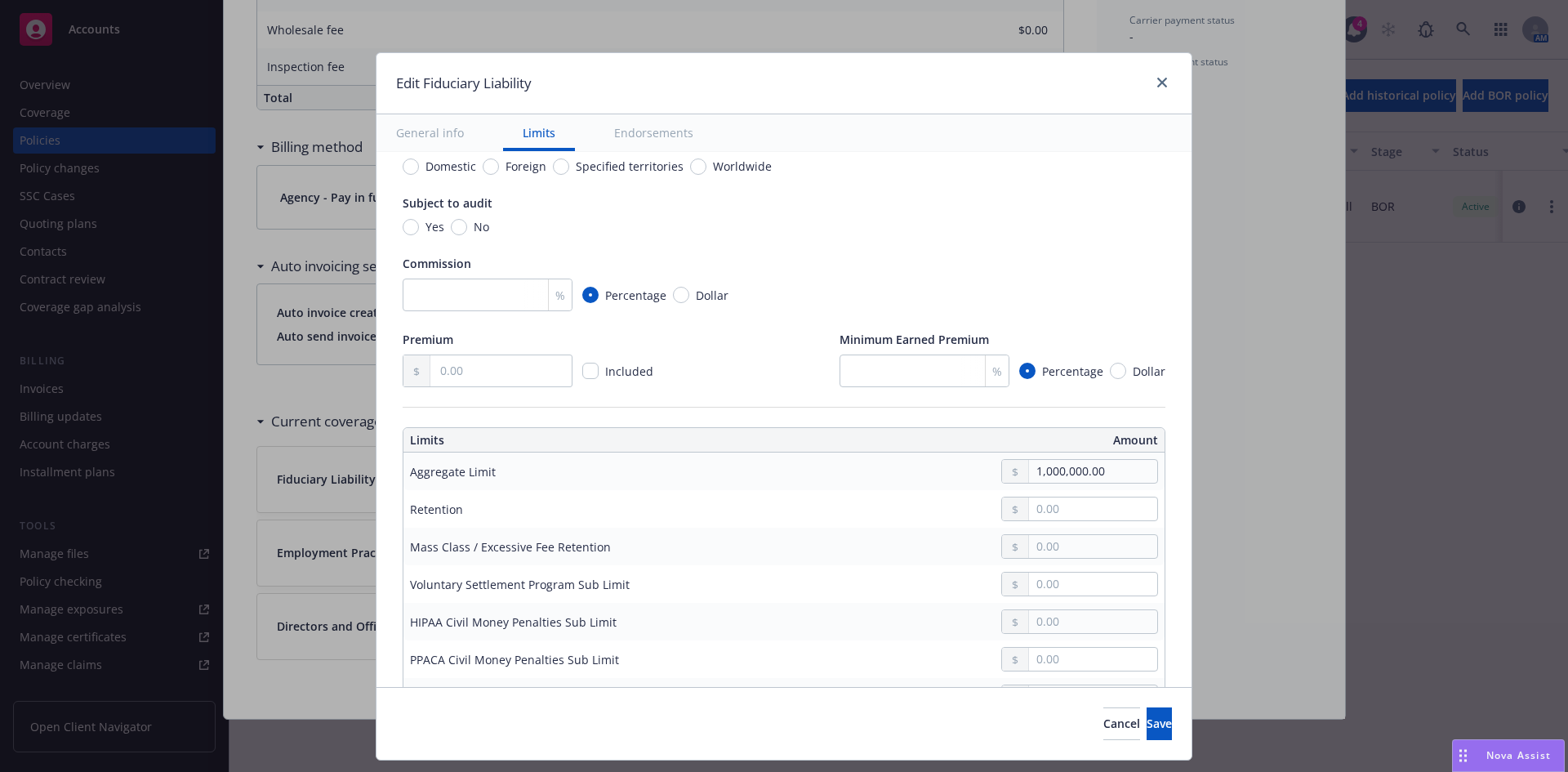
scroll to position [199, 0]
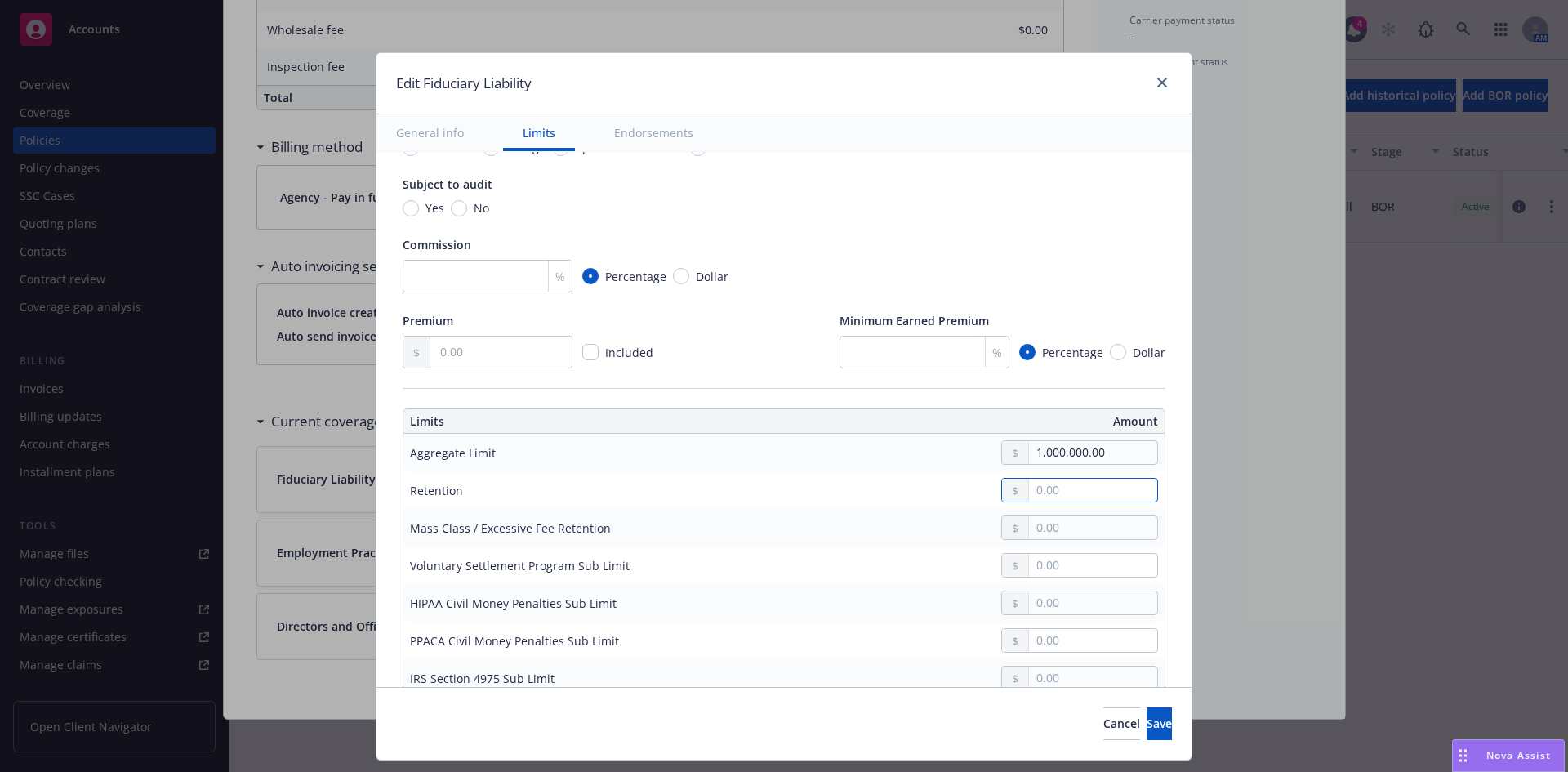
click at [1029, 495] on input "text" at bounding box center [1093, 490] width 128 height 23
type input "5,000.00"
click at [1147, 727] on span "Save" at bounding box center [1159, 723] width 25 height 15
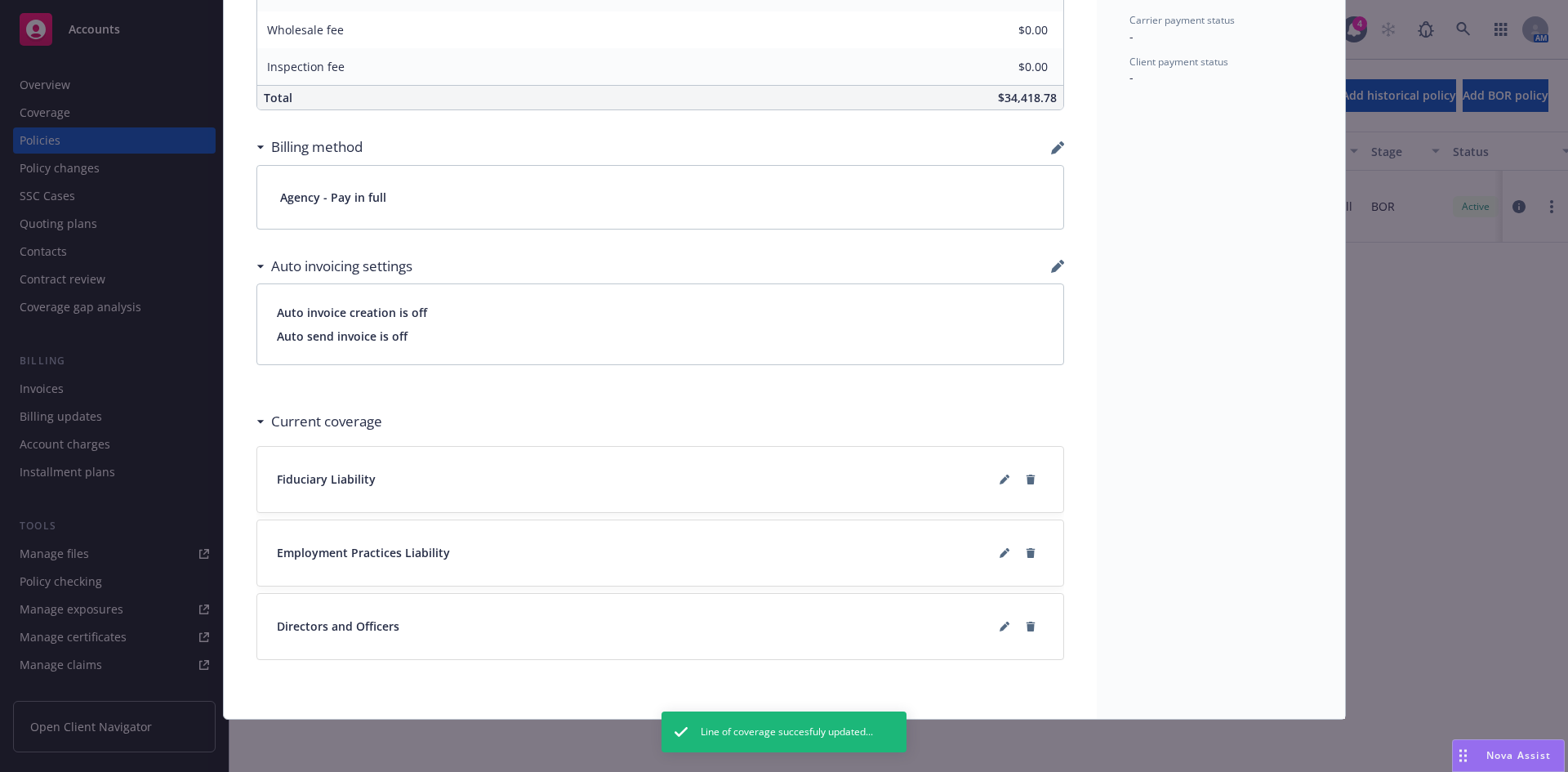
scroll to position [0, 0]
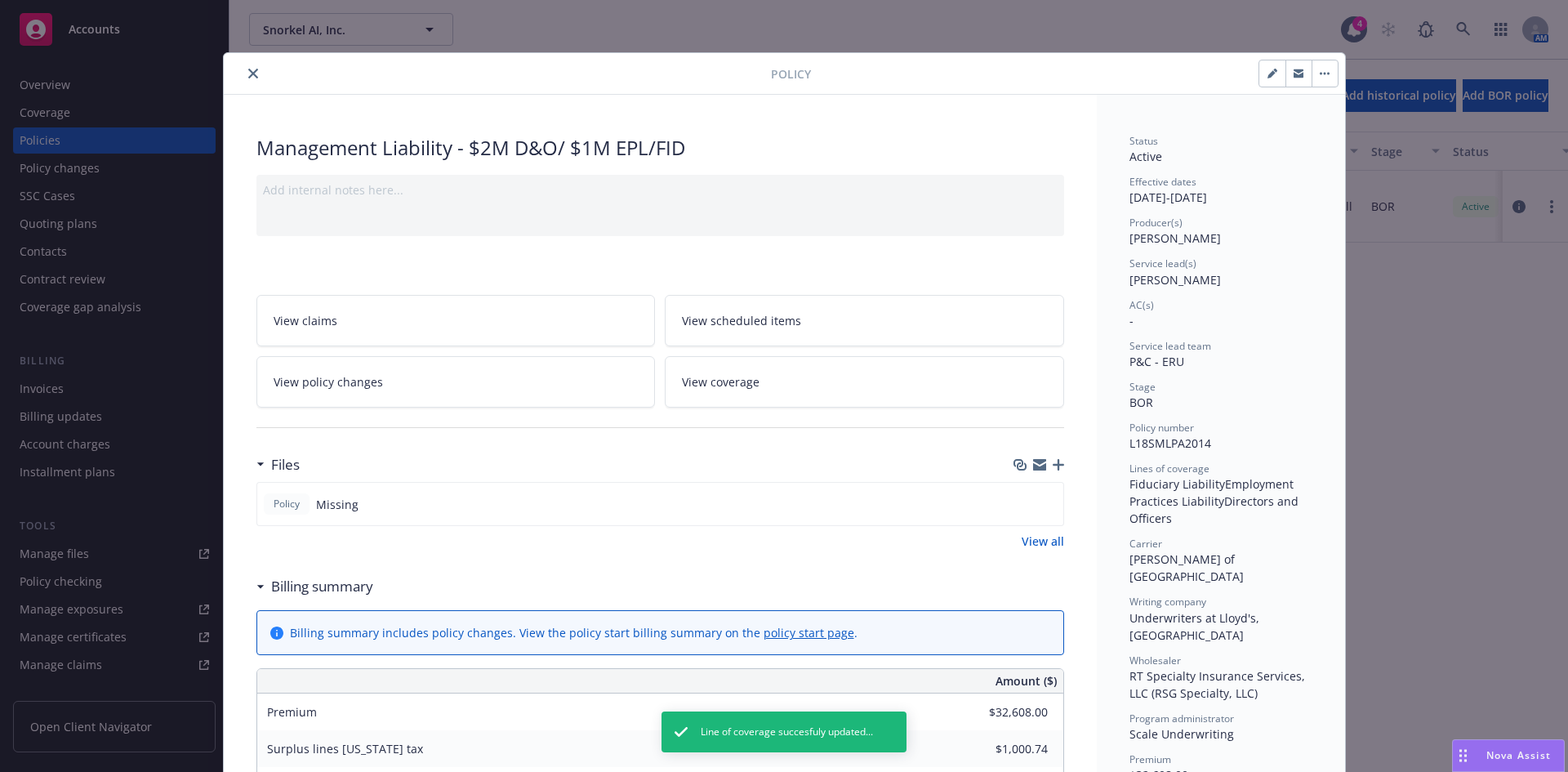
click at [253, 68] on button "close" at bounding box center [253, 74] width 20 height 20
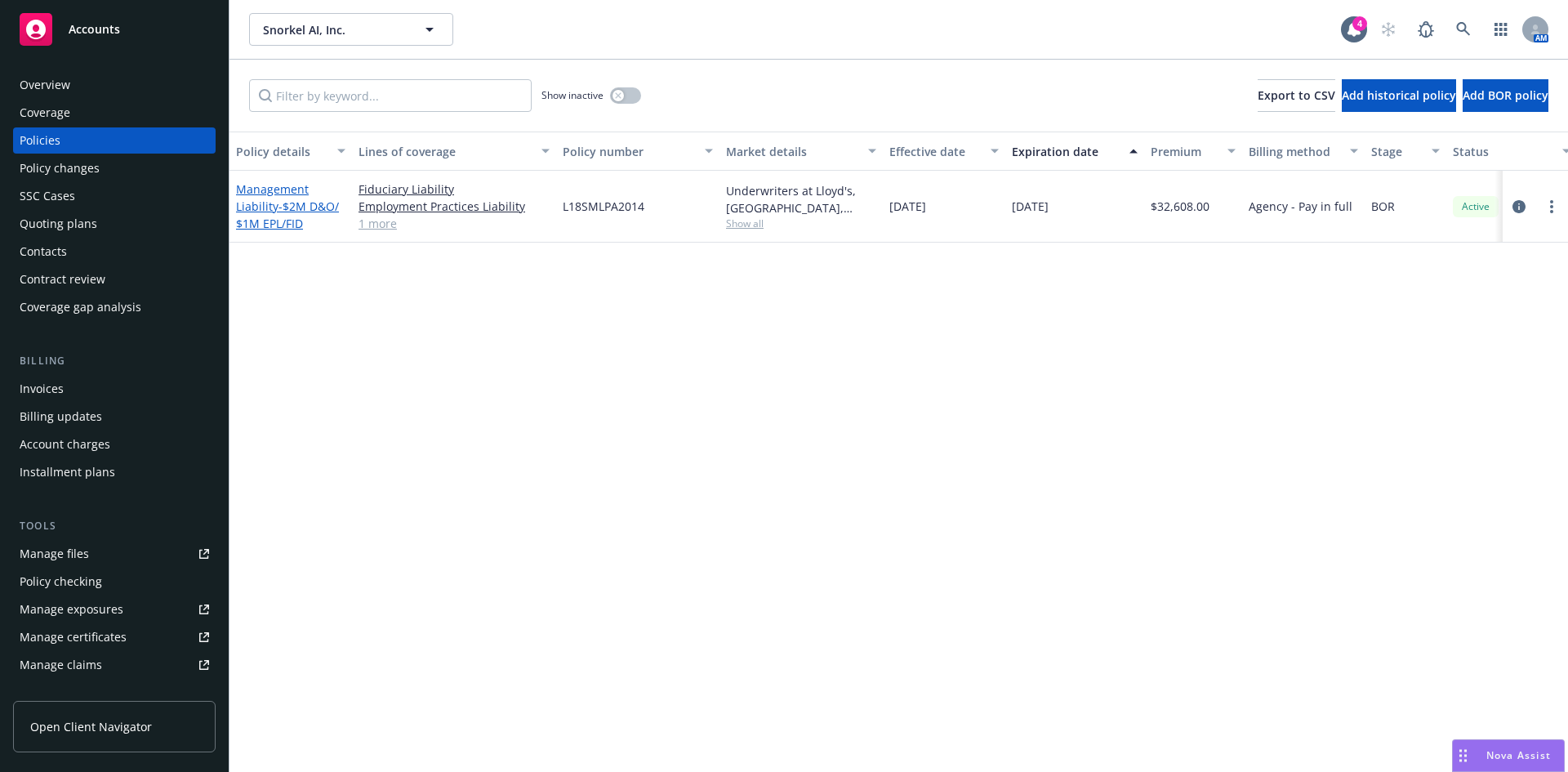
click at [273, 213] on link "Management Liability - $2M D&O/ $1M EPL/FID" at bounding box center [287, 206] width 103 height 50
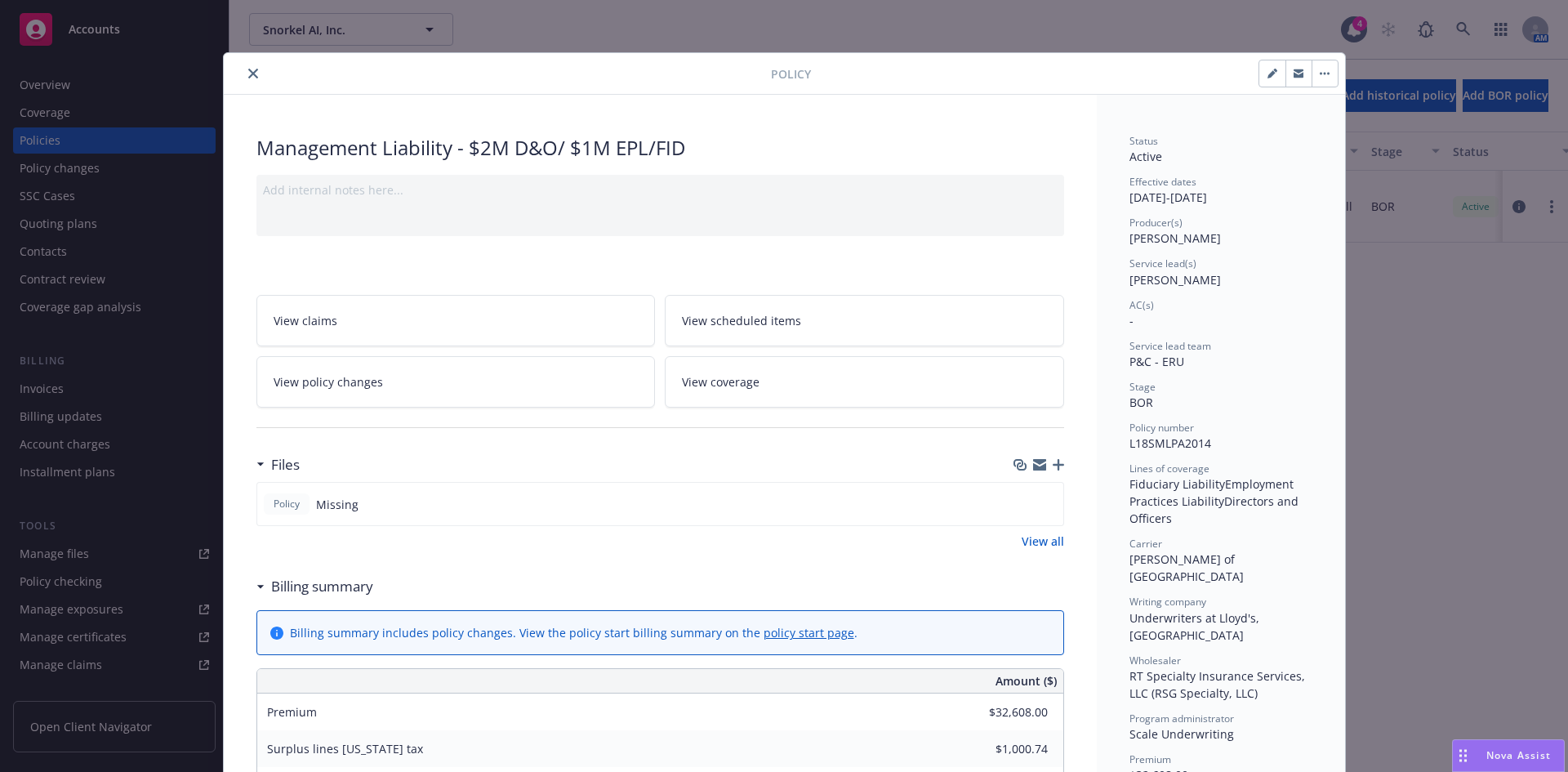
scroll to position [49, 0]
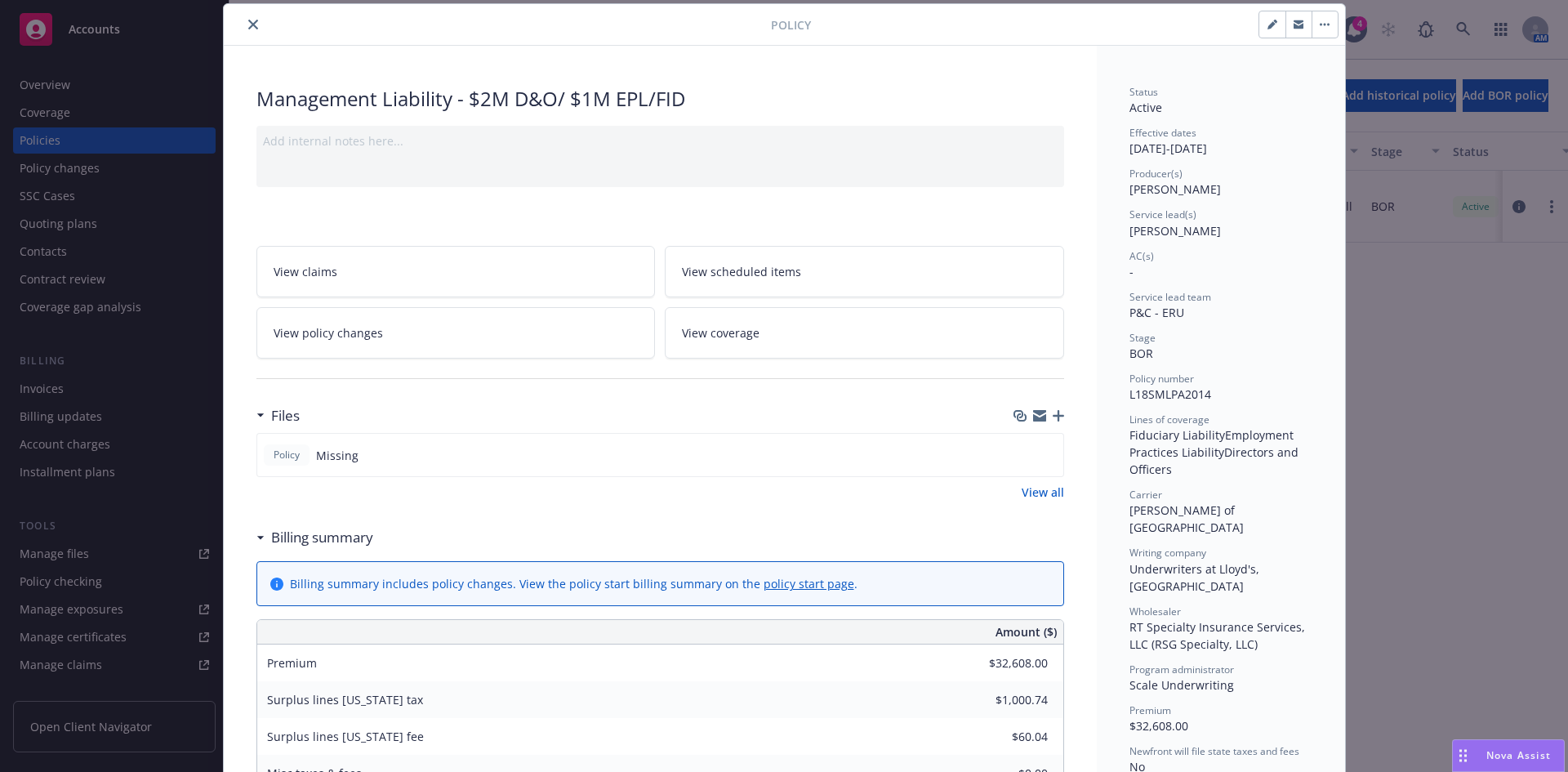
click at [1053, 412] on icon "button" at bounding box center [1058, 415] width 12 height 12
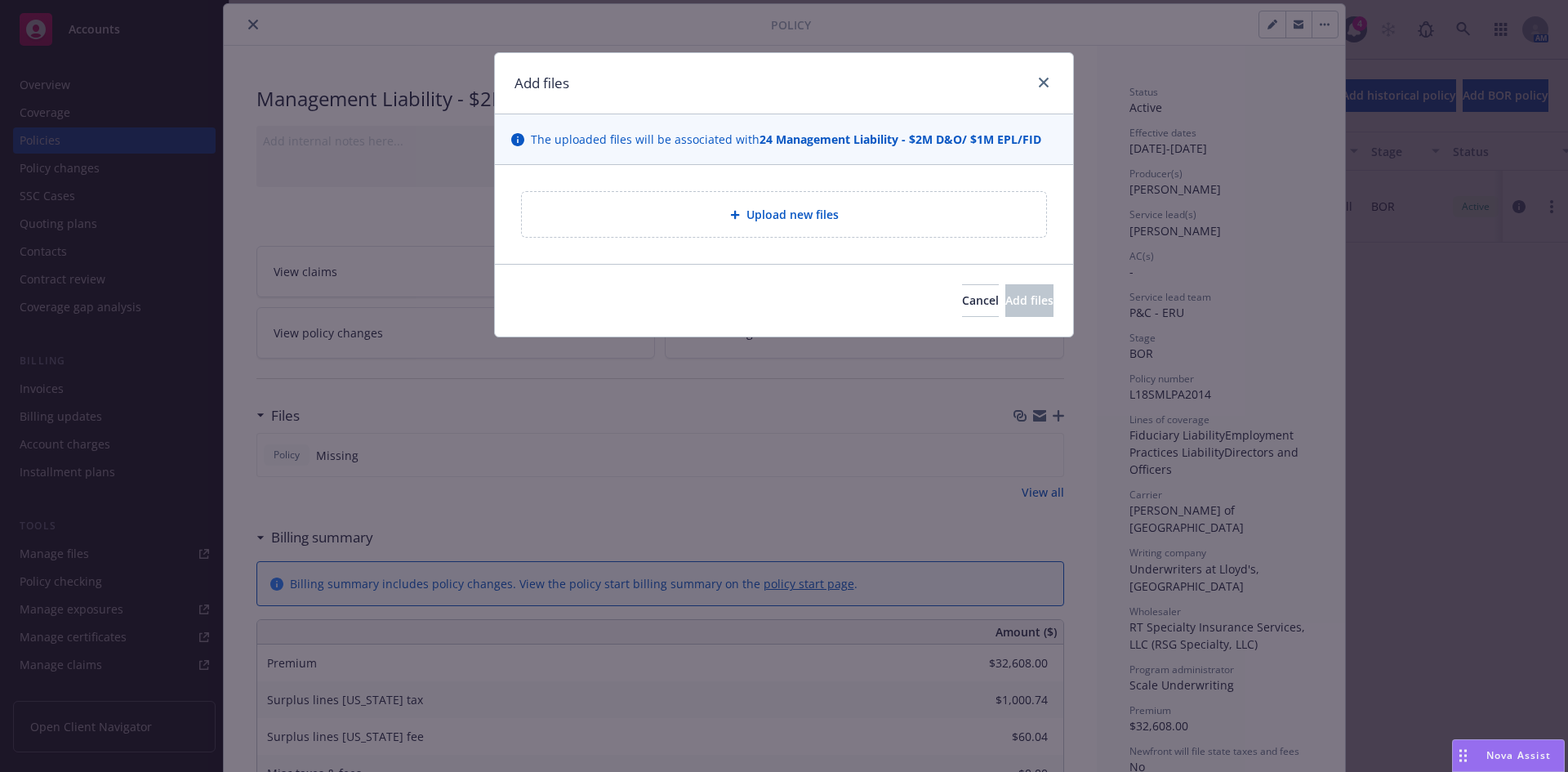
click at [767, 208] on span "Upload new files" at bounding box center [793, 214] width 92 height 17
type textarea "x"
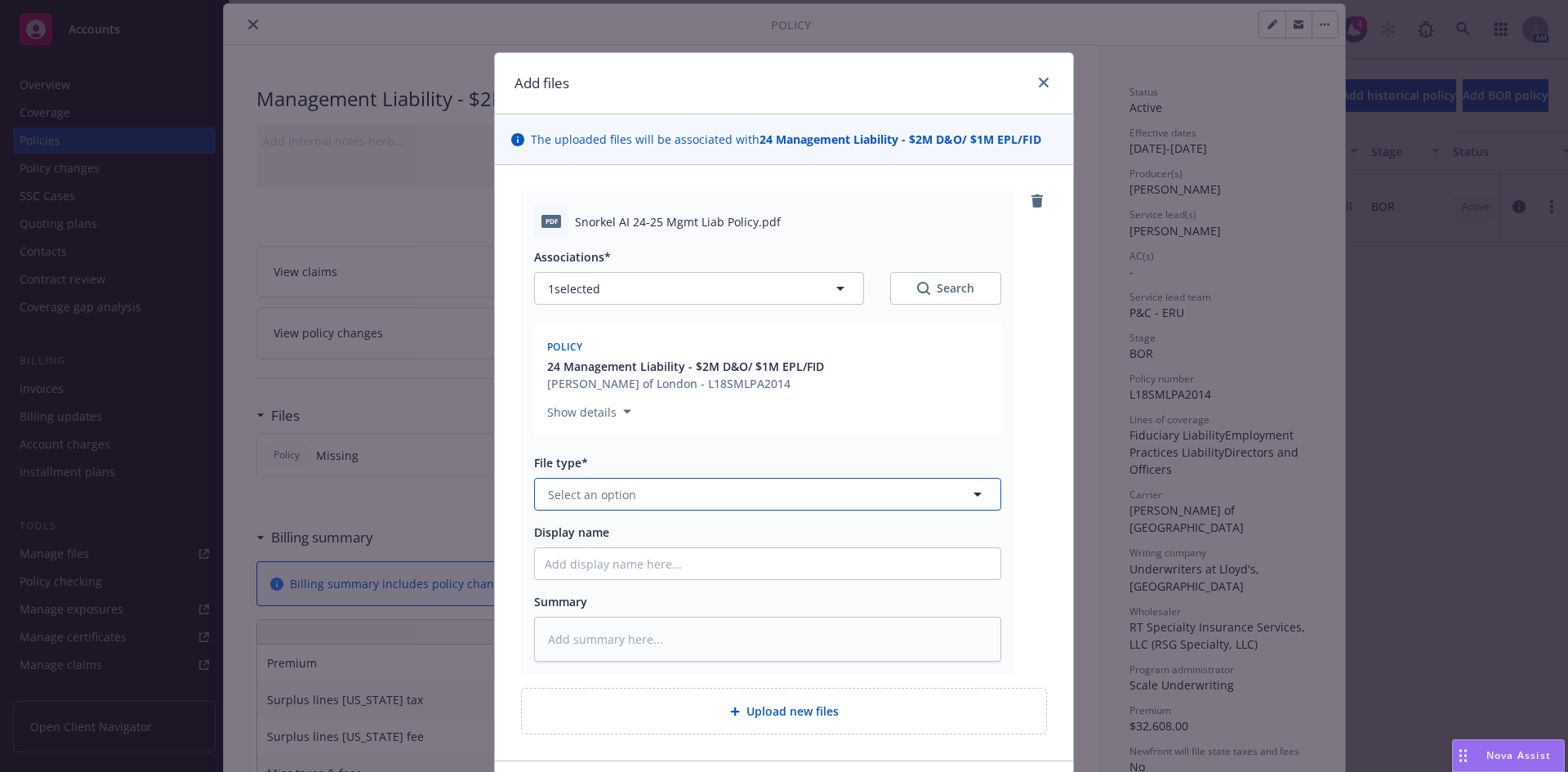
click at [622, 498] on span "Select an option" at bounding box center [592, 494] width 88 height 17
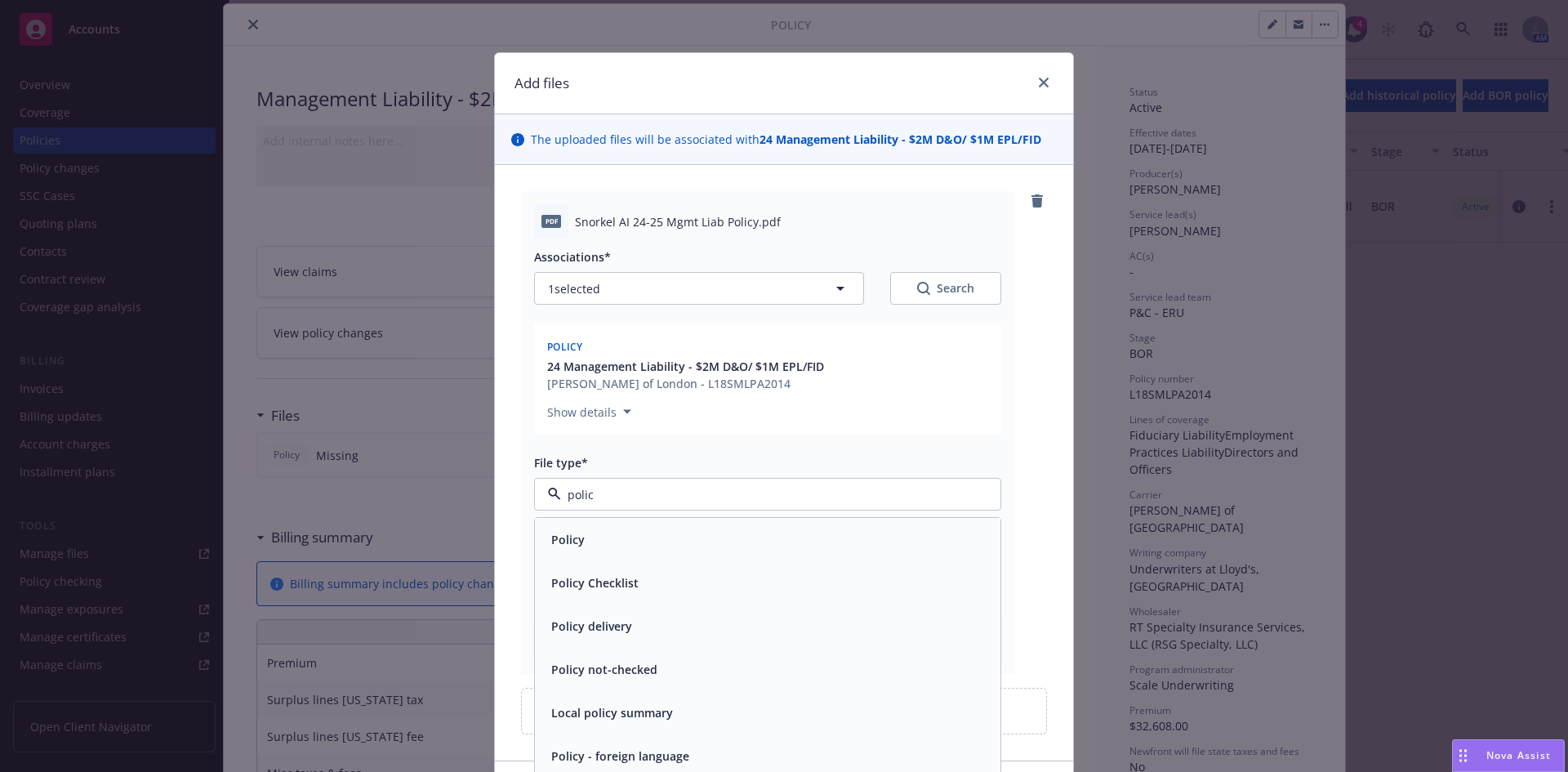
type input "policy"
click at [567, 542] on span "Policy" at bounding box center [567, 539] width 33 height 17
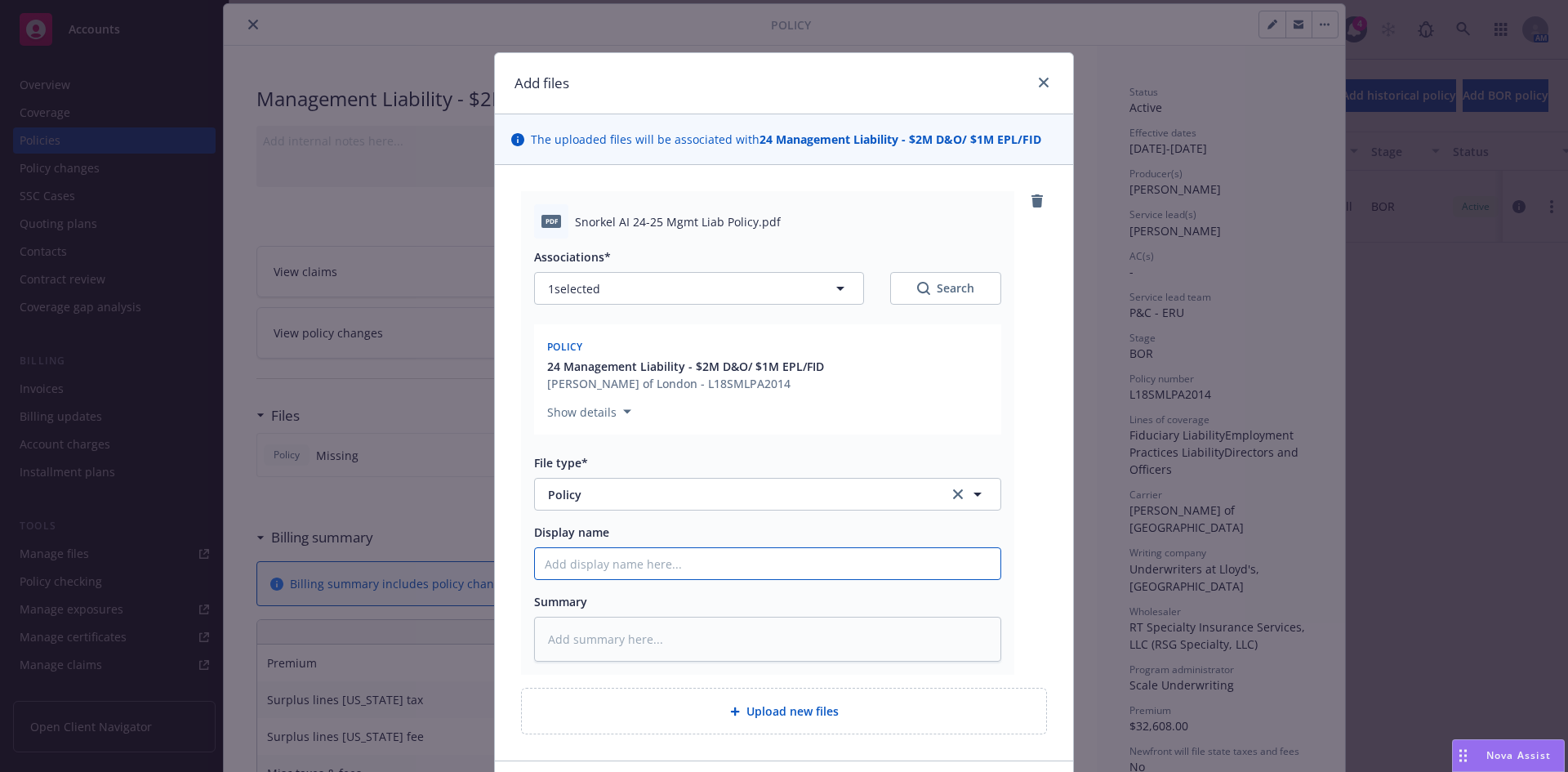
click at [591, 569] on input "Display name" at bounding box center [767, 563] width 465 height 31
click at [594, 558] on input "Display name" at bounding box center [767, 563] width 465 height 31
paste input "Snorkel AI"
type textarea "x"
type input "Snorkel AI"
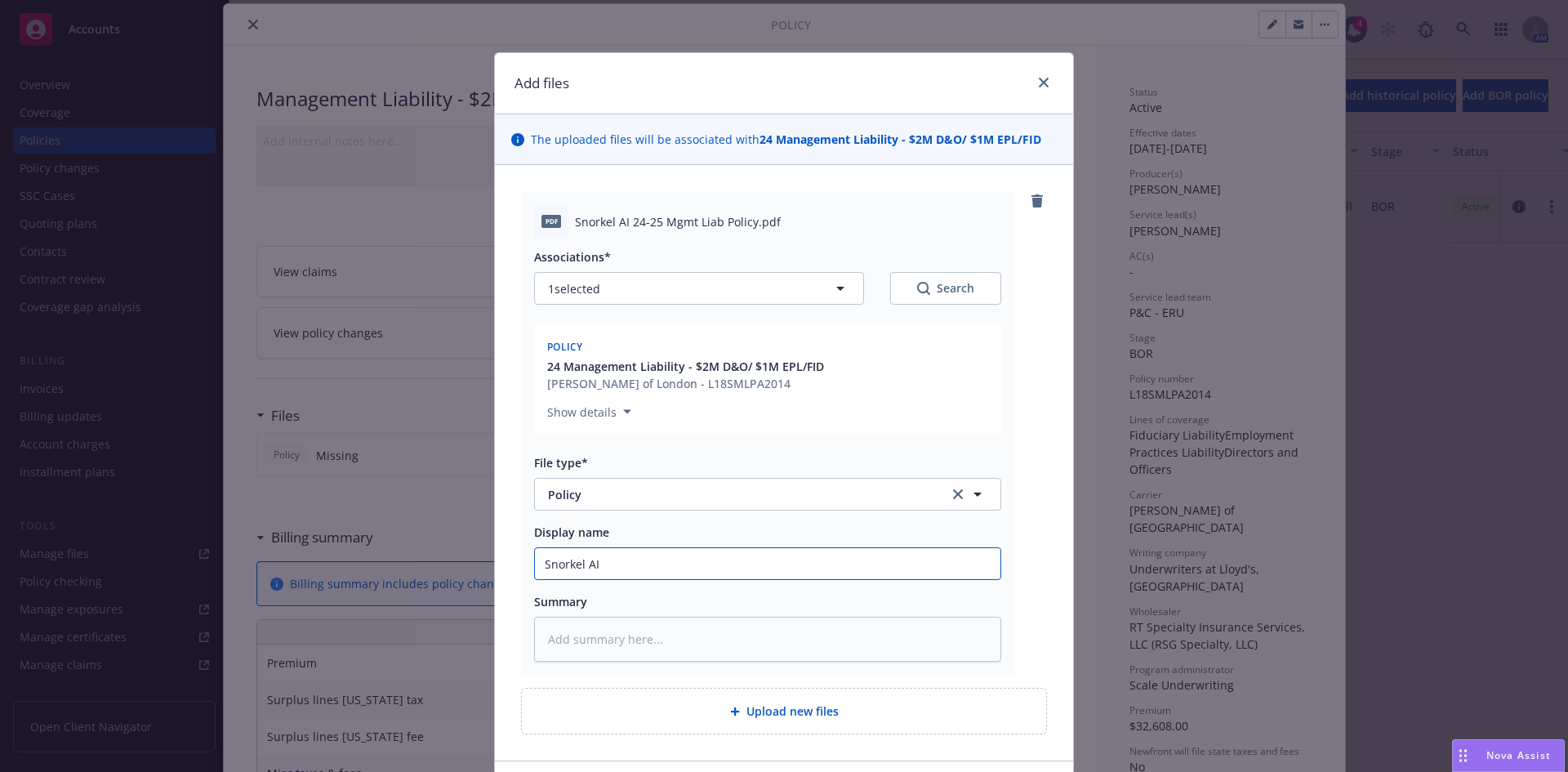
type textarea "x"
type input "Snorkel AI 2"
type textarea "x"
type input "Snorkel AI 20"
type textarea "x"
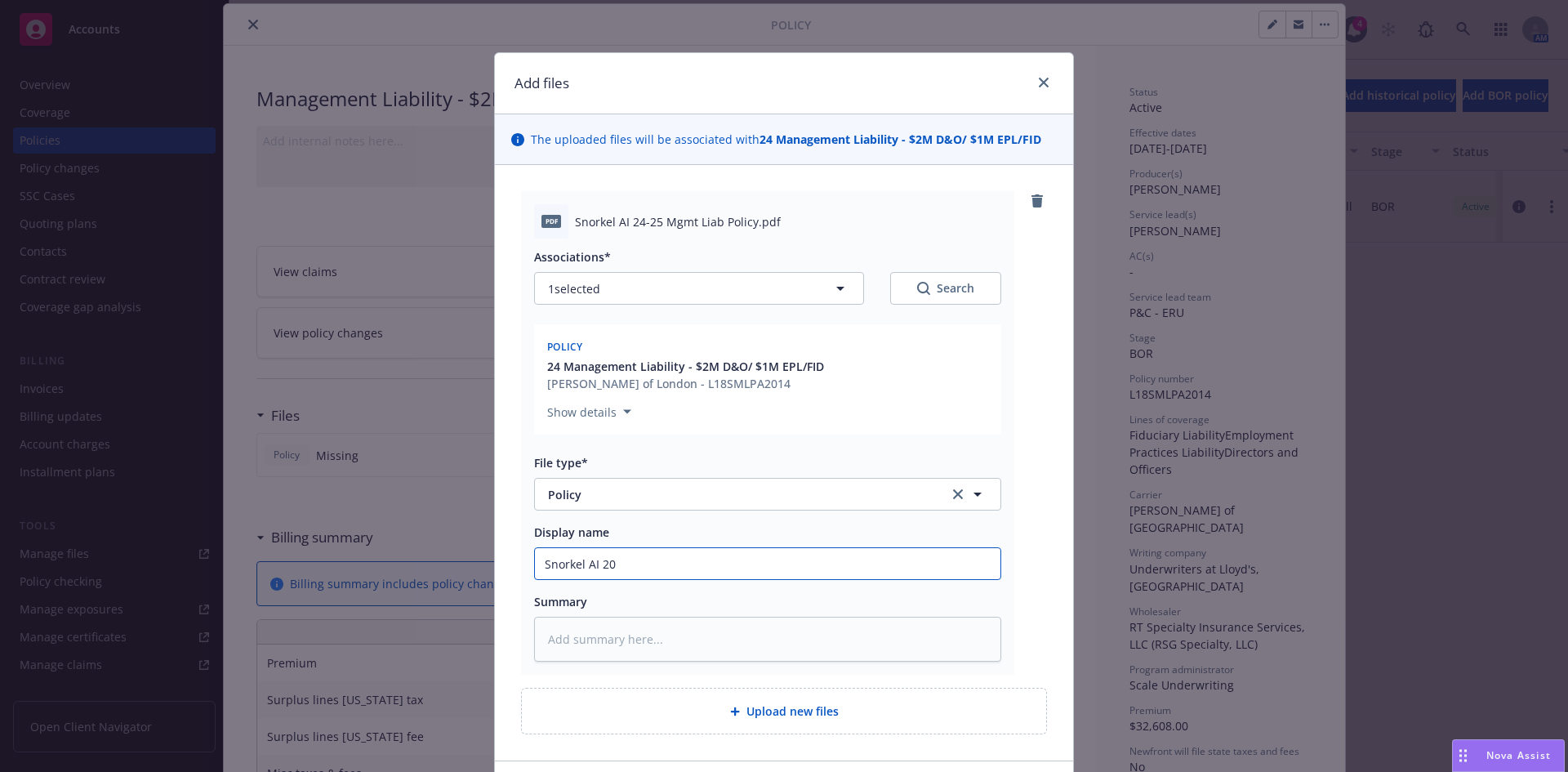
type input "Snorkel AI 202"
type textarea "x"
type input "Snorkel AI 2024"
type textarea "x"
type input "Snorkel AI 2024-"
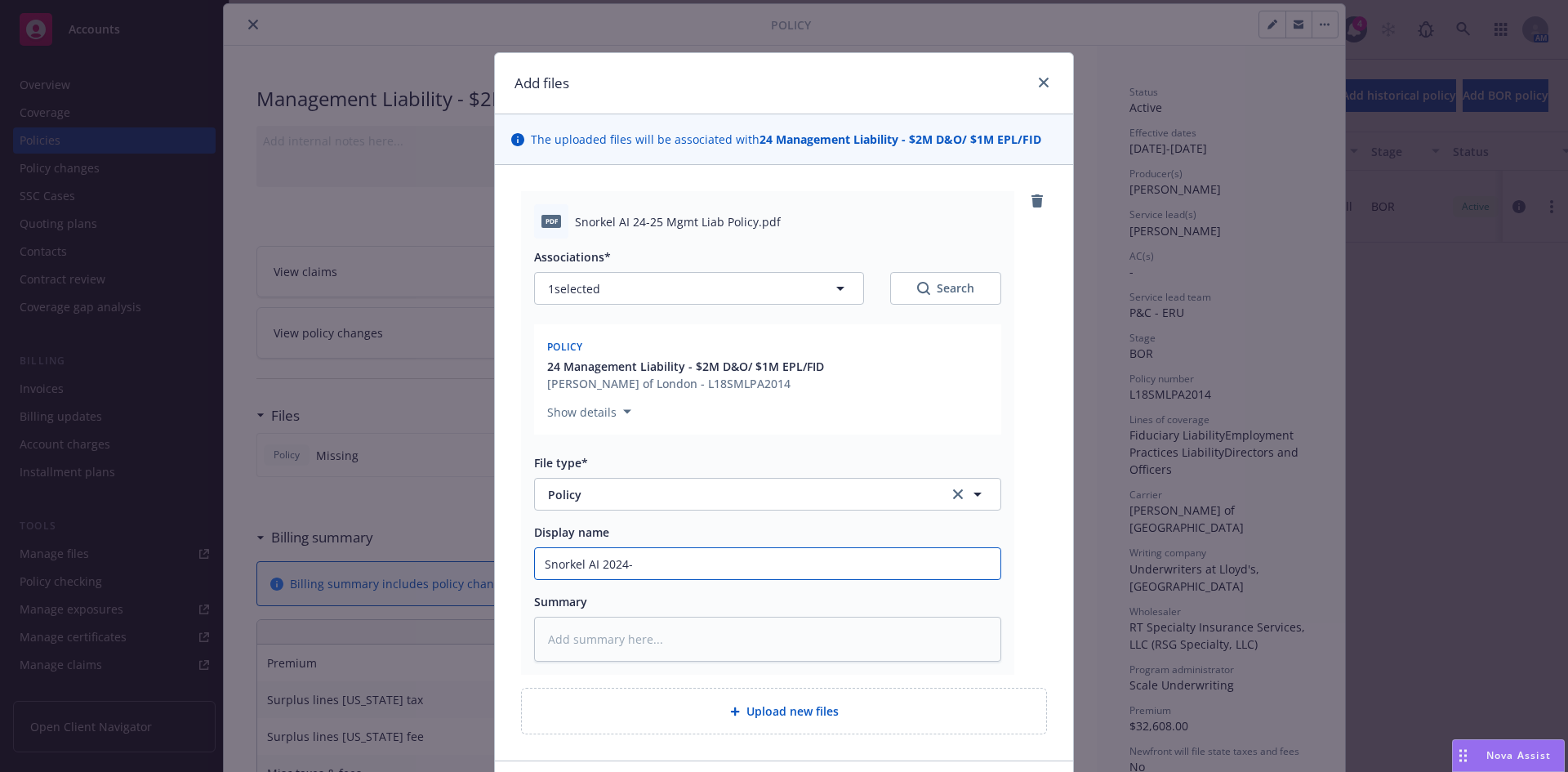
type textarea "x"
type input "Snorkel AI 2024-2"
type textarea "x"
type input "Snorkel AI 2024-25"
type textarea "x"
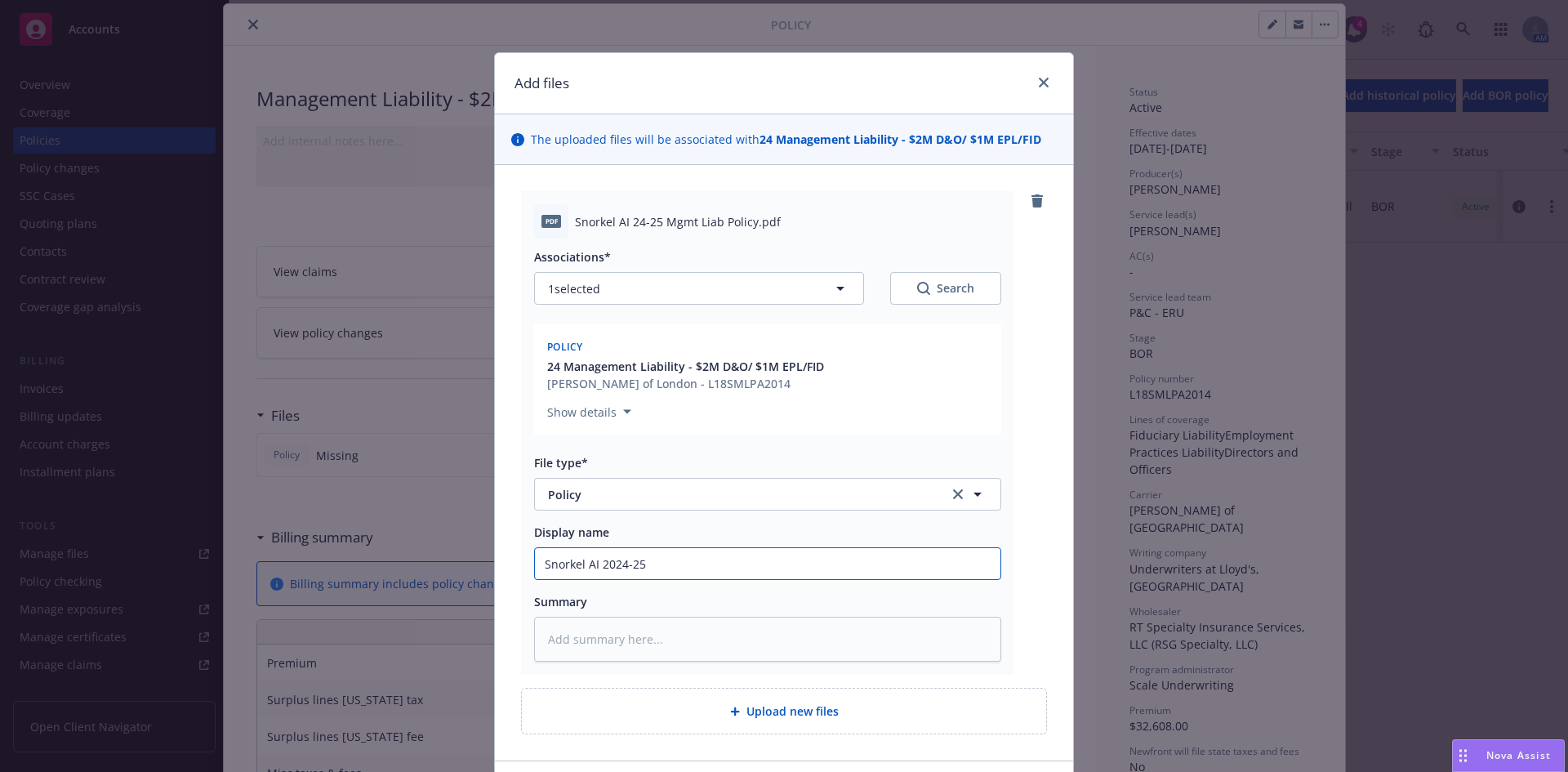
type input "Snorkel AI 2024-25"
type textarea "x"
type input "Snorkel AI 2024-25 M"
type textarea "x"
type input "Snorkel AI 2024-25 ML"
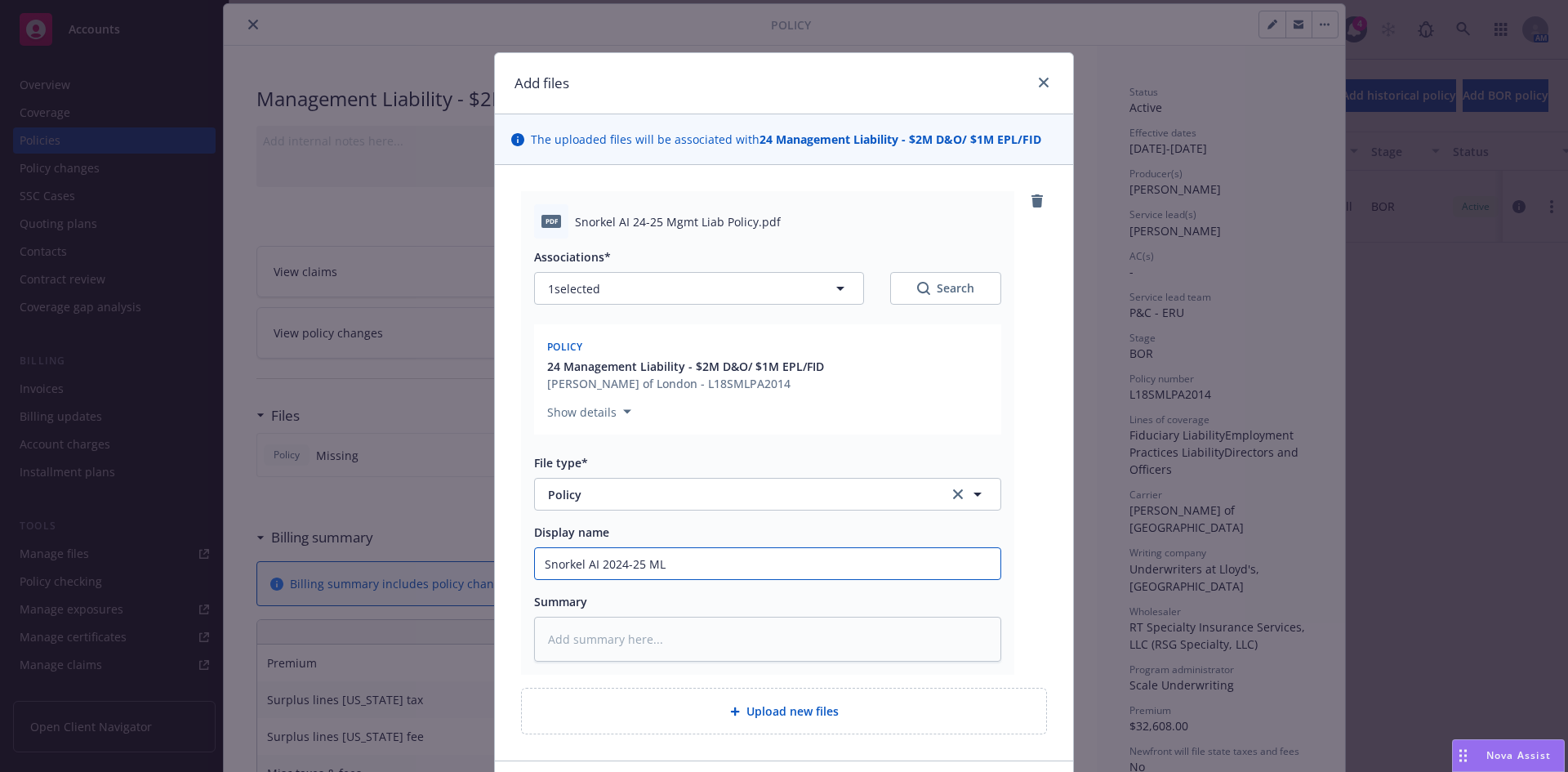
type textarea "x"
type input "Snorkel AI 2024-25 ML"
type textarea "x"
type input "Snorkel AI 2024-25 ML P"
type textarea "x"
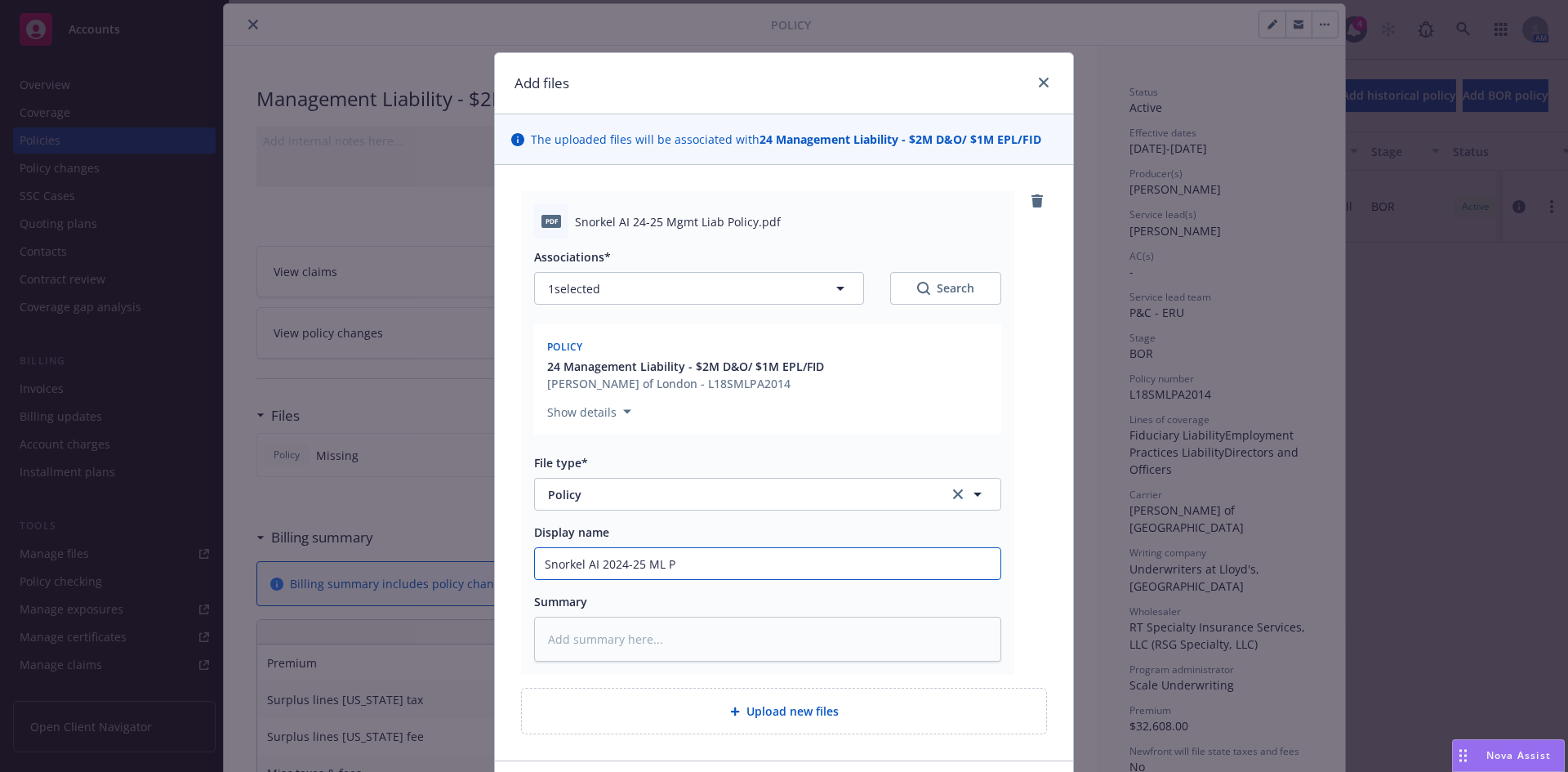
type input "Snorkel AI 2024-25 ML Po"
type textarea "x"
type input "Snorkel AI 2024-25 [PERSON_NAME]"
type textarea "x"
type input "Snorkel AI 2024-25 ML [MEDICAL_DATA]"
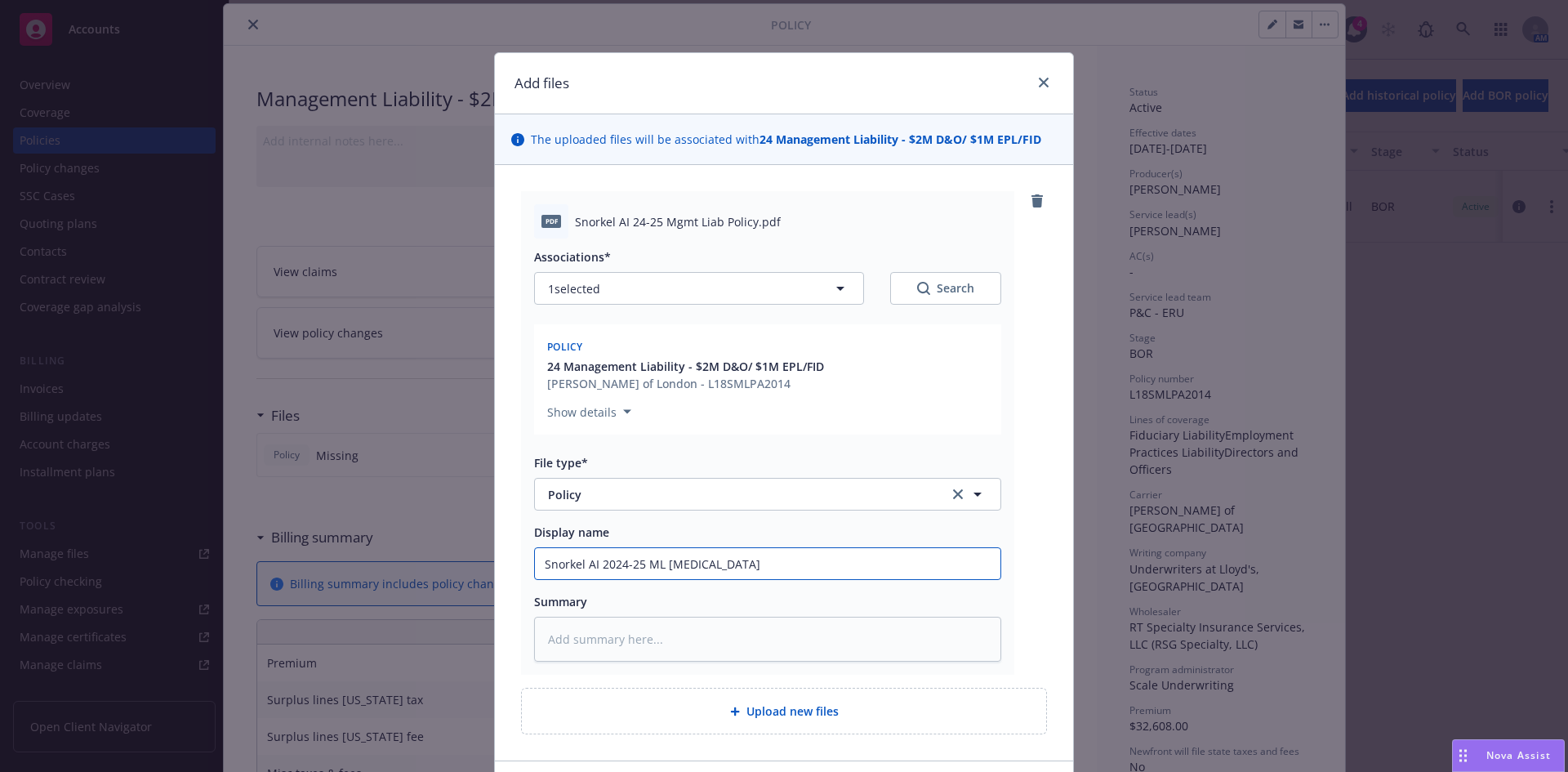
type textarea "x"
type input "Snorkel AI 2024-25 ML Polioc"
type textarea "x"
type input "Snorkel AI 2024-25 ML Poliocy"
type textarea "x"
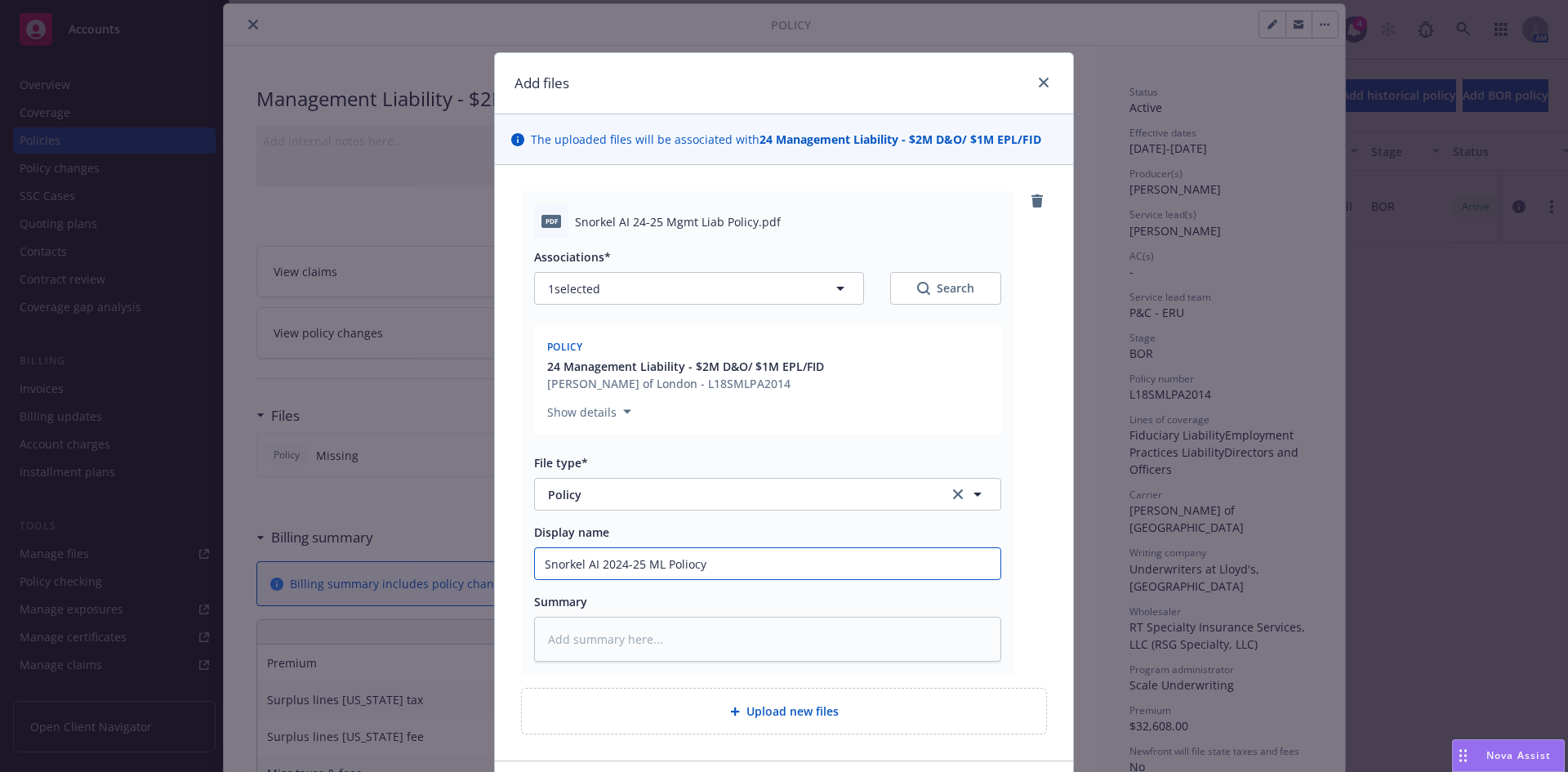
type input "Snorkel AI 2024-25 ML Poliocy"
type textarea "x"
type input "Snorkel AI 2024-25 ML Poliocy"
type textarea "x"
type input "Snorkel AI 2024-25 ML Polioc"
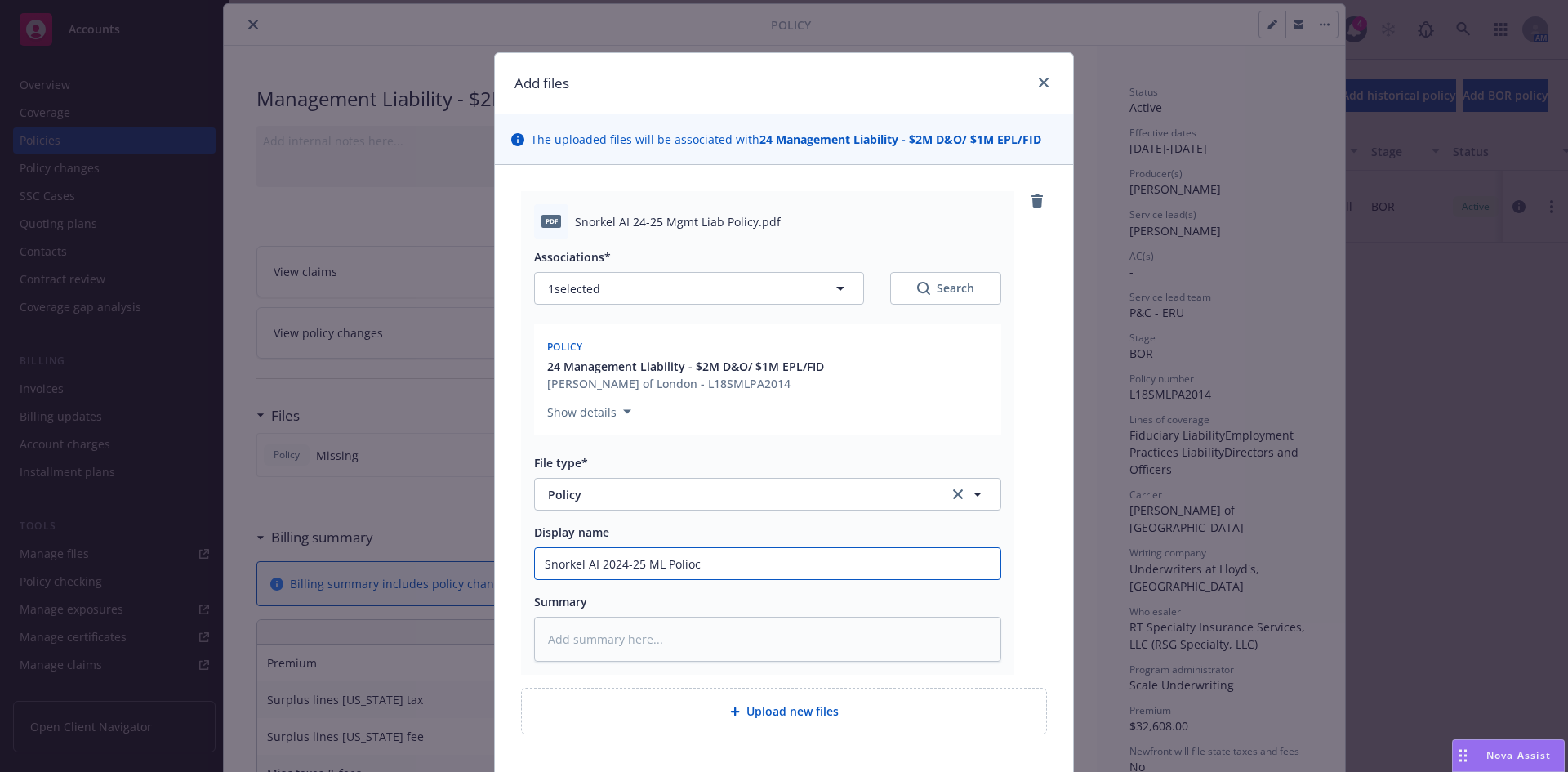
type textarea "x"
type input "Snorkel AI 2024-25 ML [MEDICAL_DATA]"
type textarea "x"
type input "Snorkel AI 2024-25 [PERSON_NAME]"
type textarea "x"
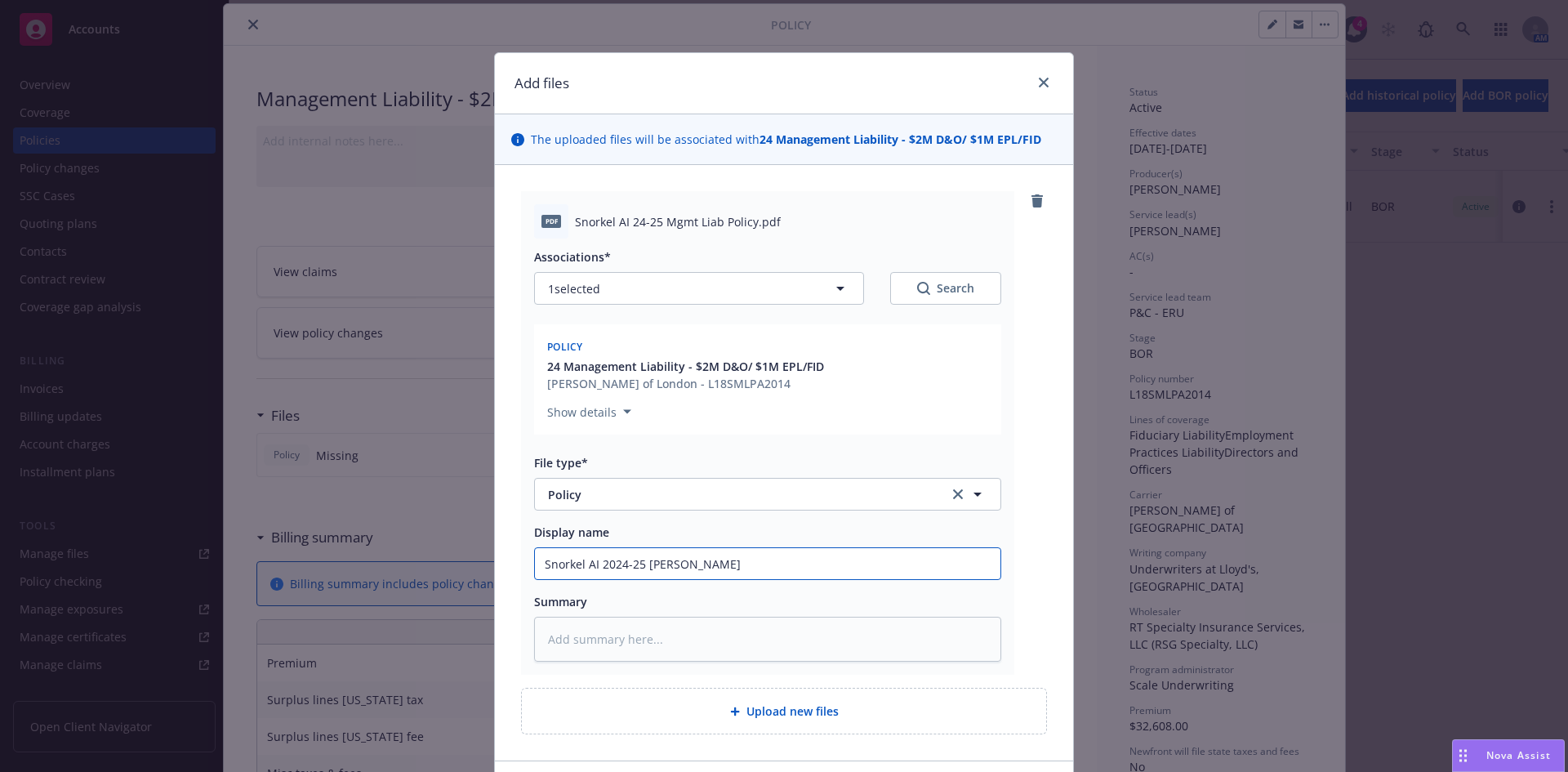
type input "Snorkel AI 2024-25 ML Pol"
type textarea "x"
type input "Snorkel AI 2024-25 [PERSON_NAME]"
type textarea "x"
type input "Snorkel AI 2024-25 [PERSON_NAME]"
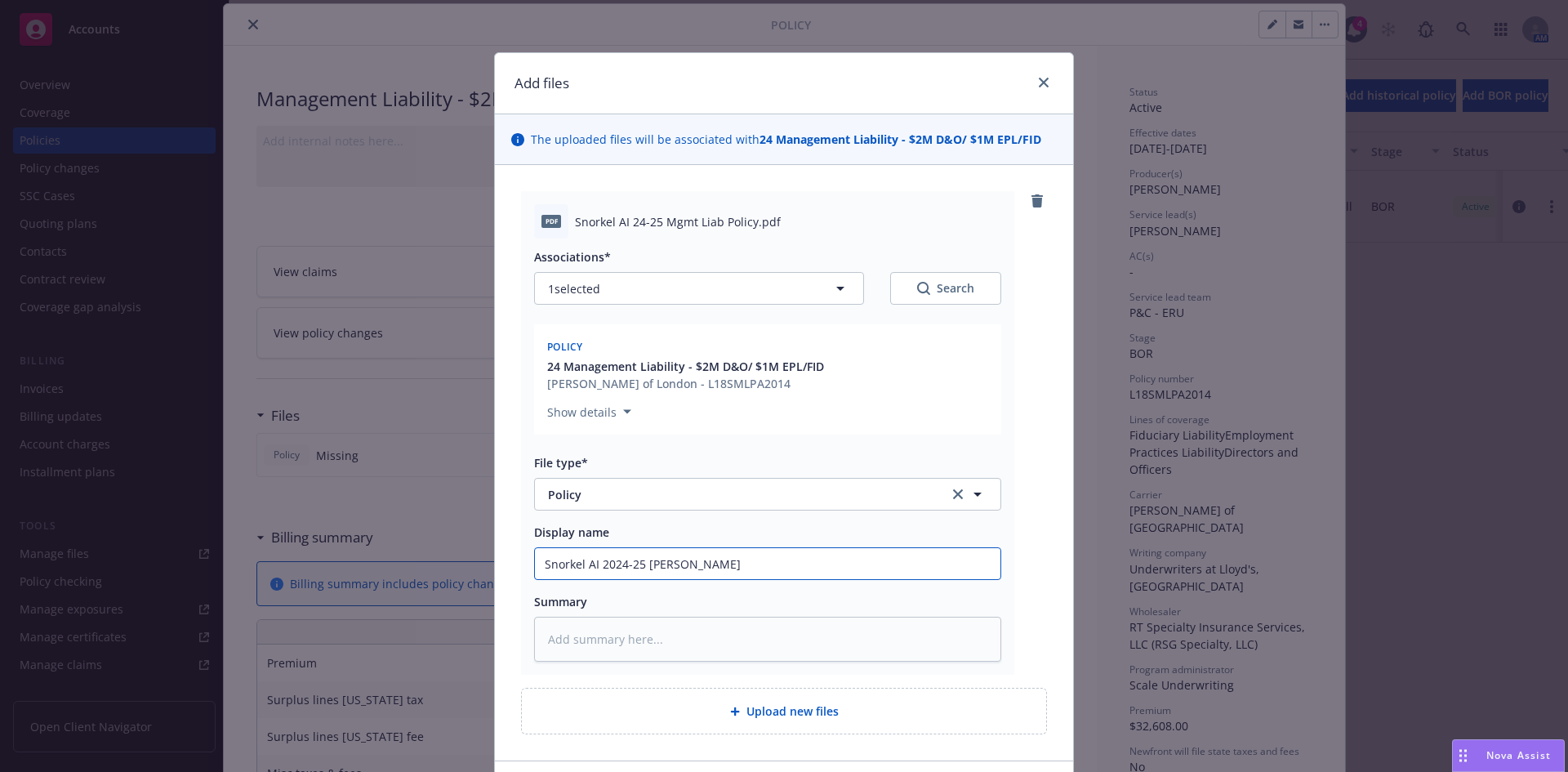
type textarea "x"
type input "Snorkel AI 2024-25 ML Policy"
type textarea "x"
type input "Snorkel AI 2024-25 ML Policy"
click at [762, 719] on span "Upload new files" at bounding box center [793, 710] width 92 height 17
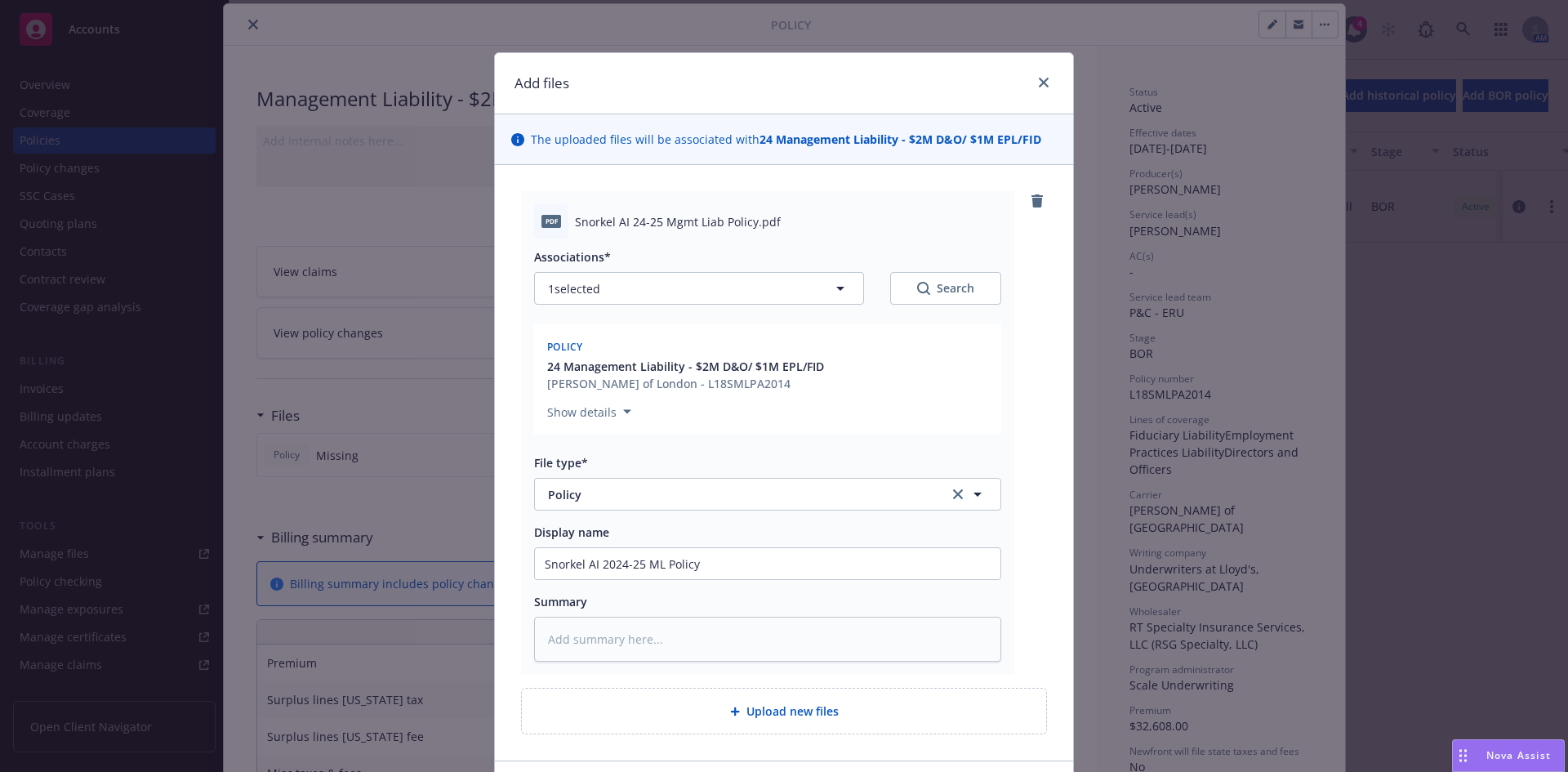
type textarea "x"
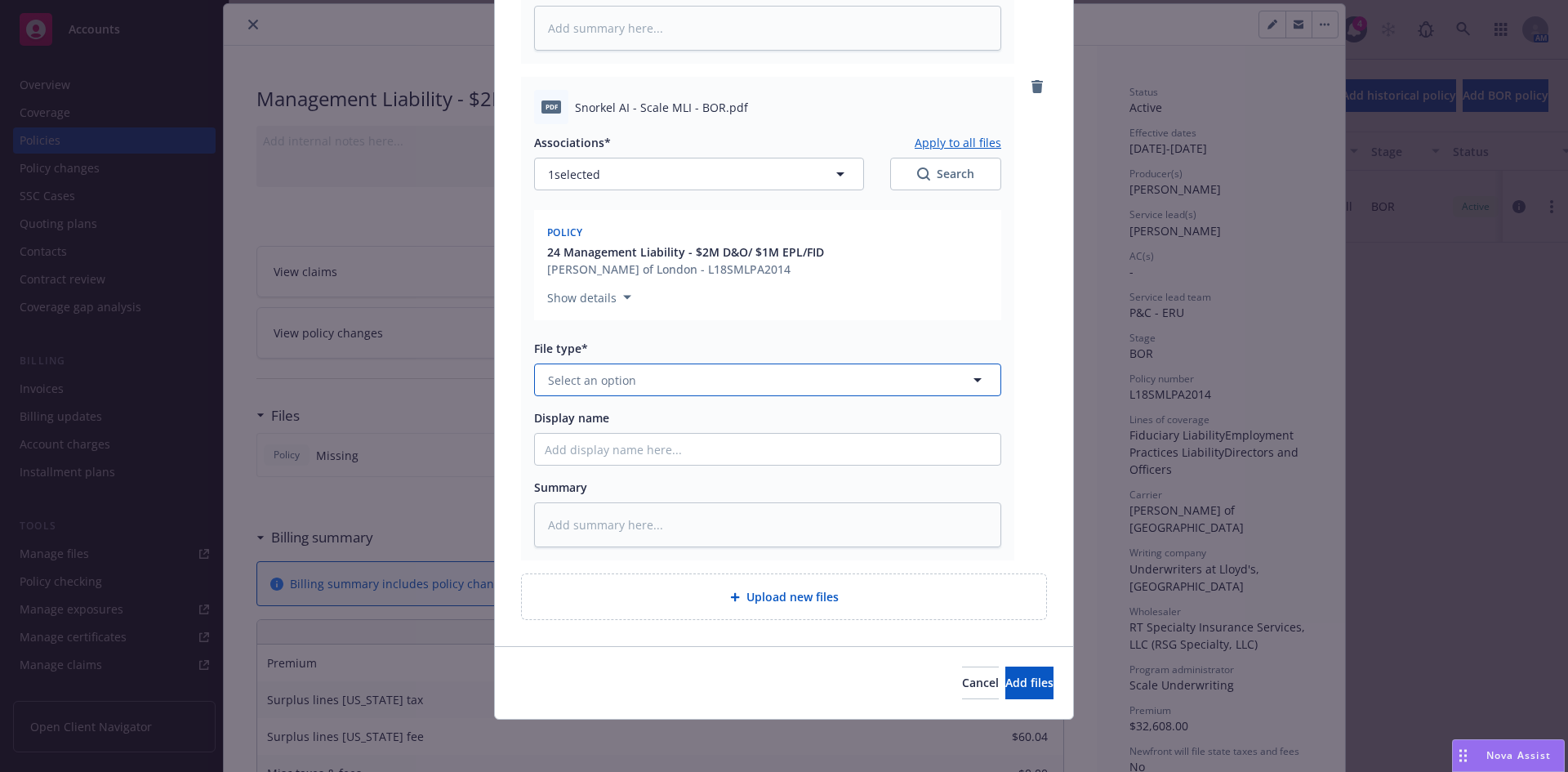
click at [599, 380] on span "Select an option" at bounding box center [592, 380] width 88 height 17
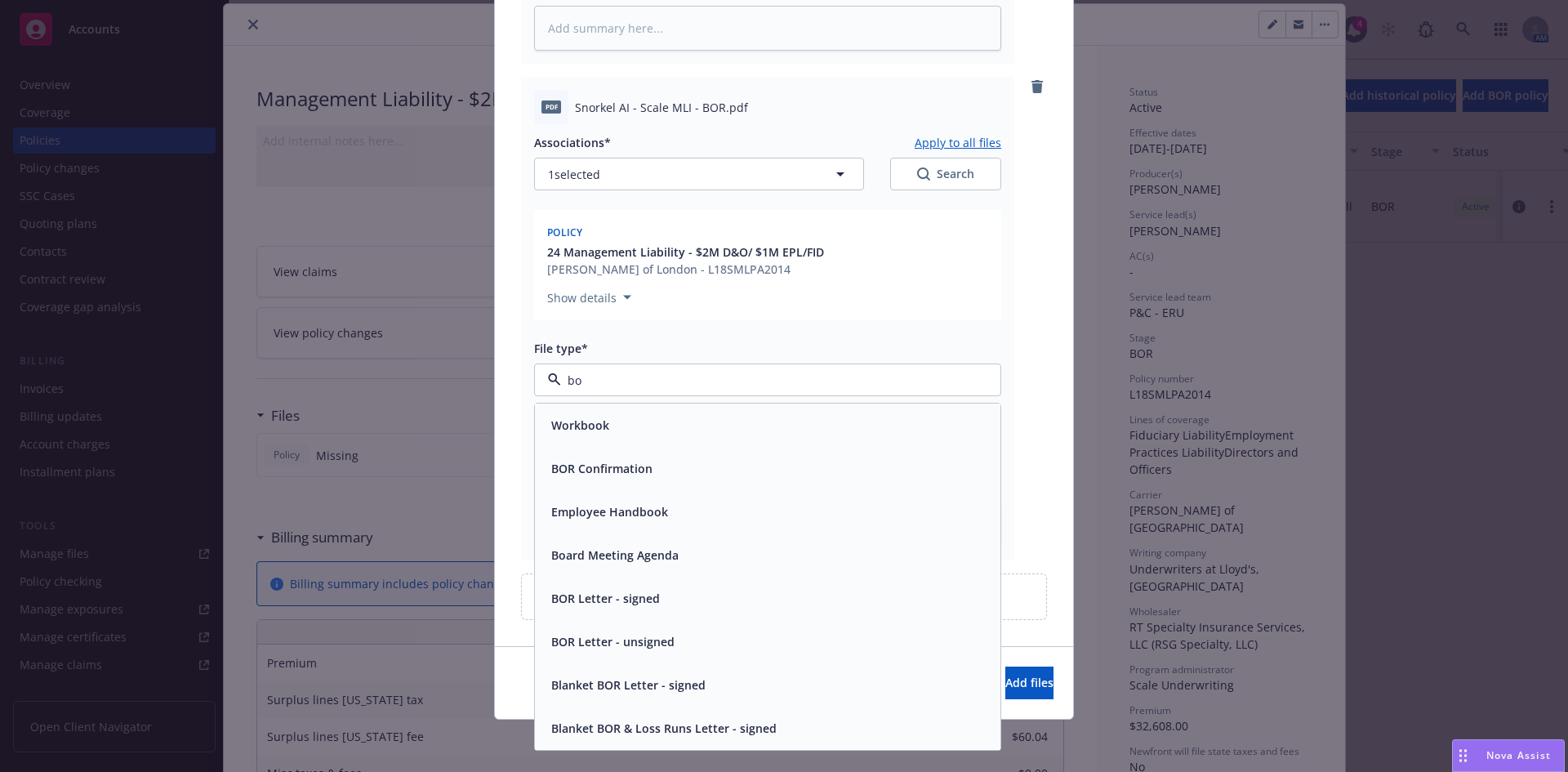
type input "bor"
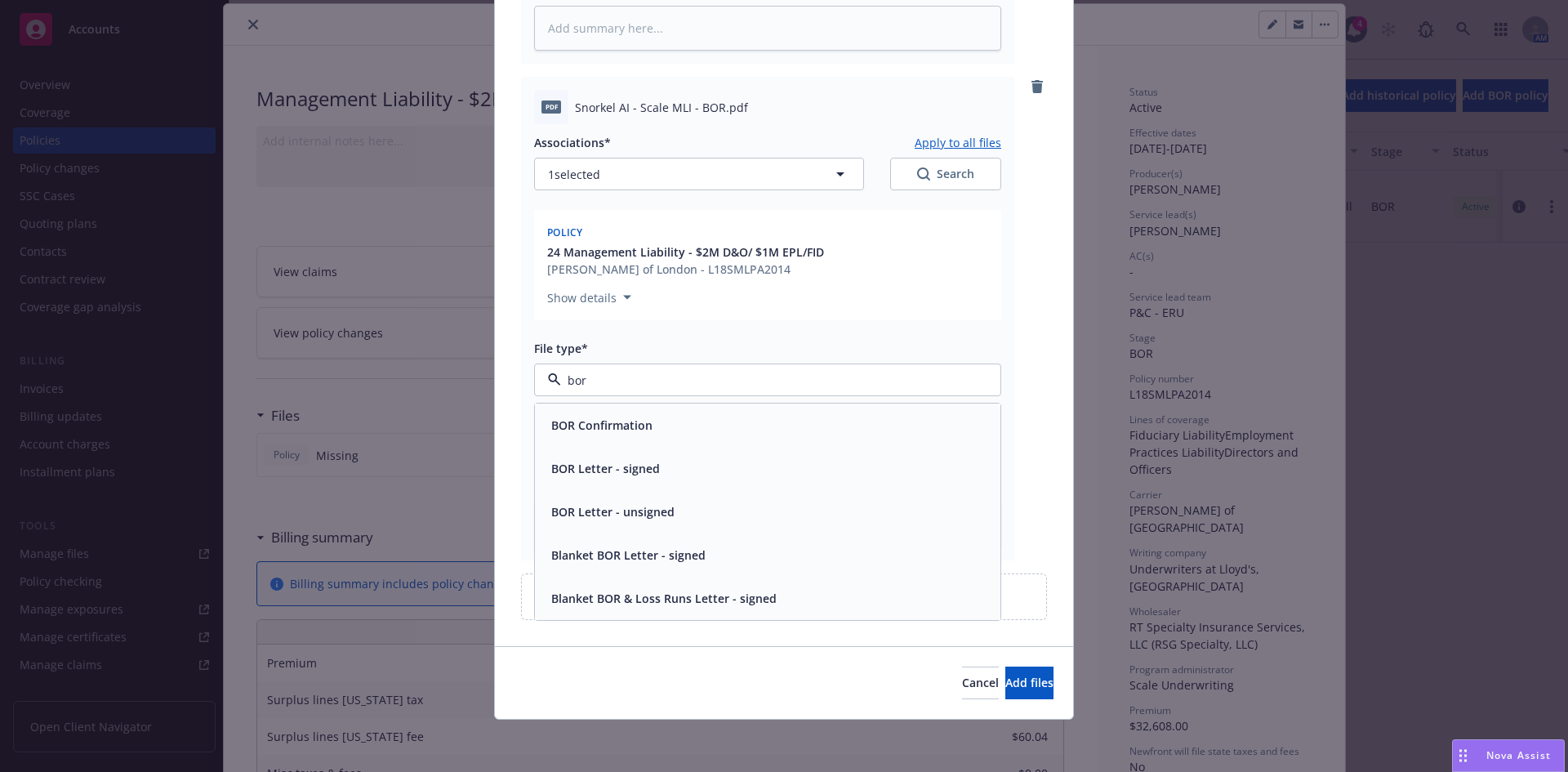
click at [626, 473] on span "BOR Letter - signed" at bounding box center [605, 468] width 108 height 17
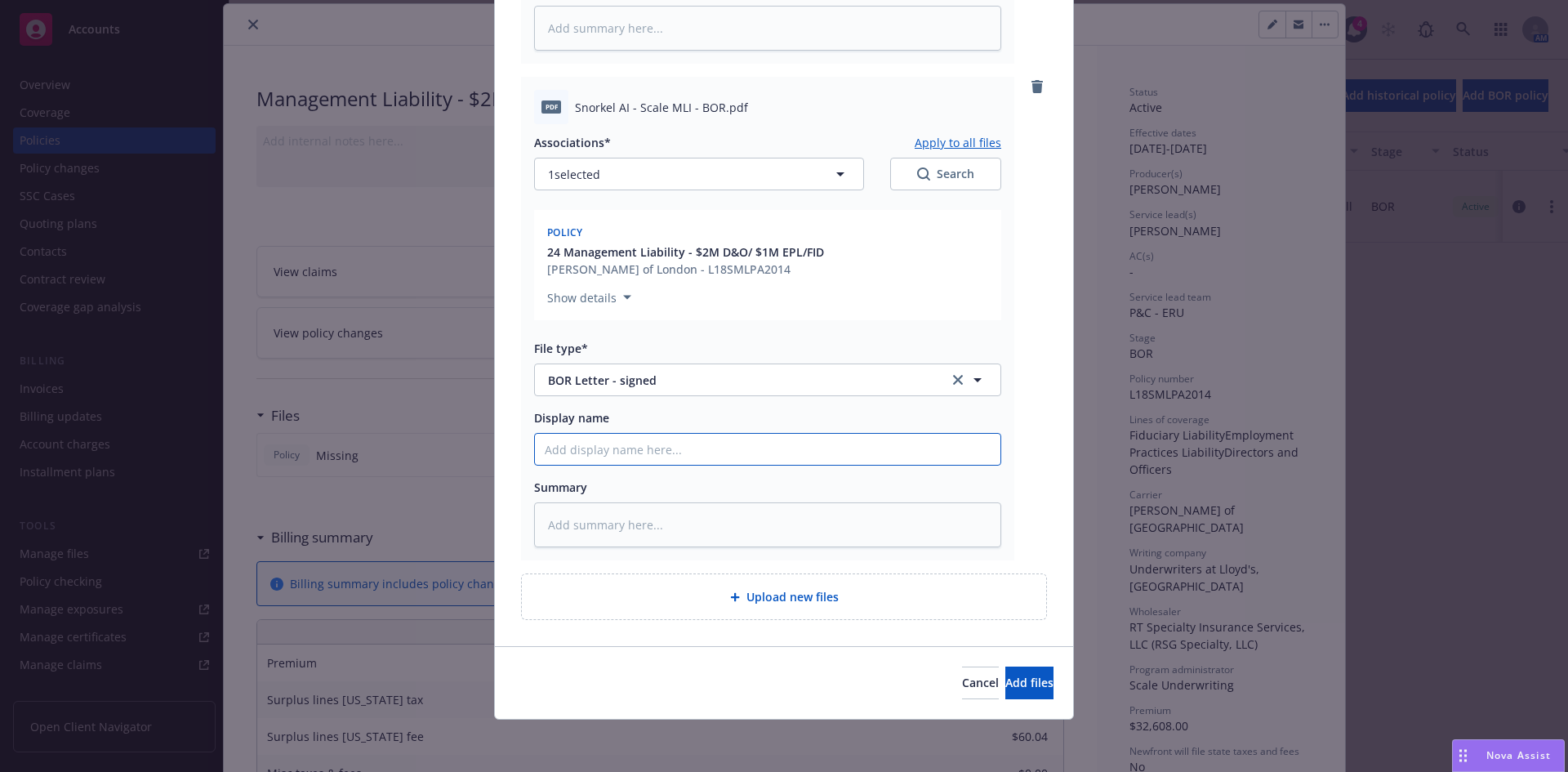
type textarea "x"
type input "ML"
type textarea "x"
type input "ML"
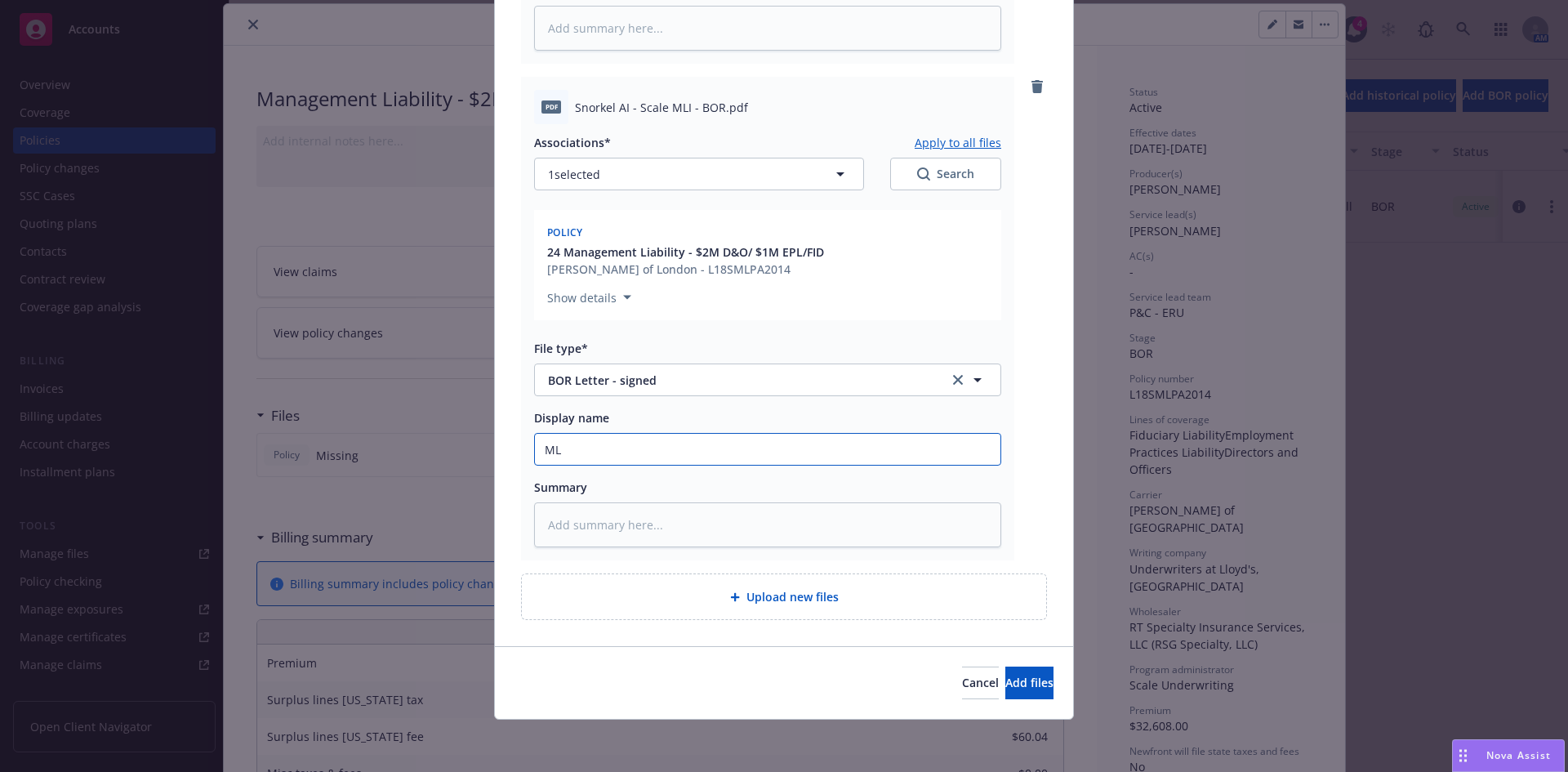
type textarea "x"
type input "ML B"
type textarea "x"
type input "ML BO"
type textarea "x"
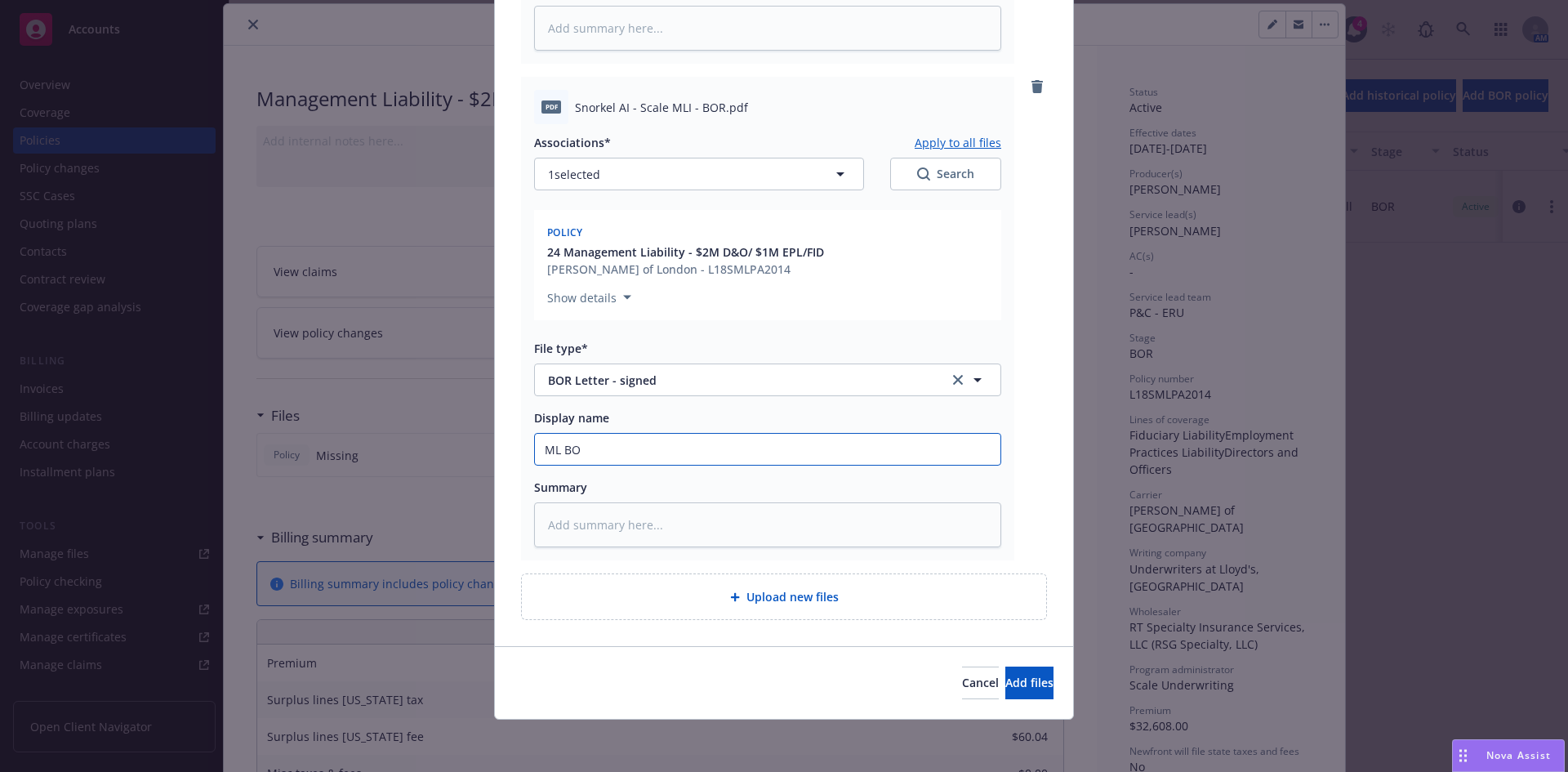
type input "[PERSON_NAME]"
type textarea "x"
type input "[PERSON_NAME]"
type textarea "x"
type input "[PERSON_NAME] L"
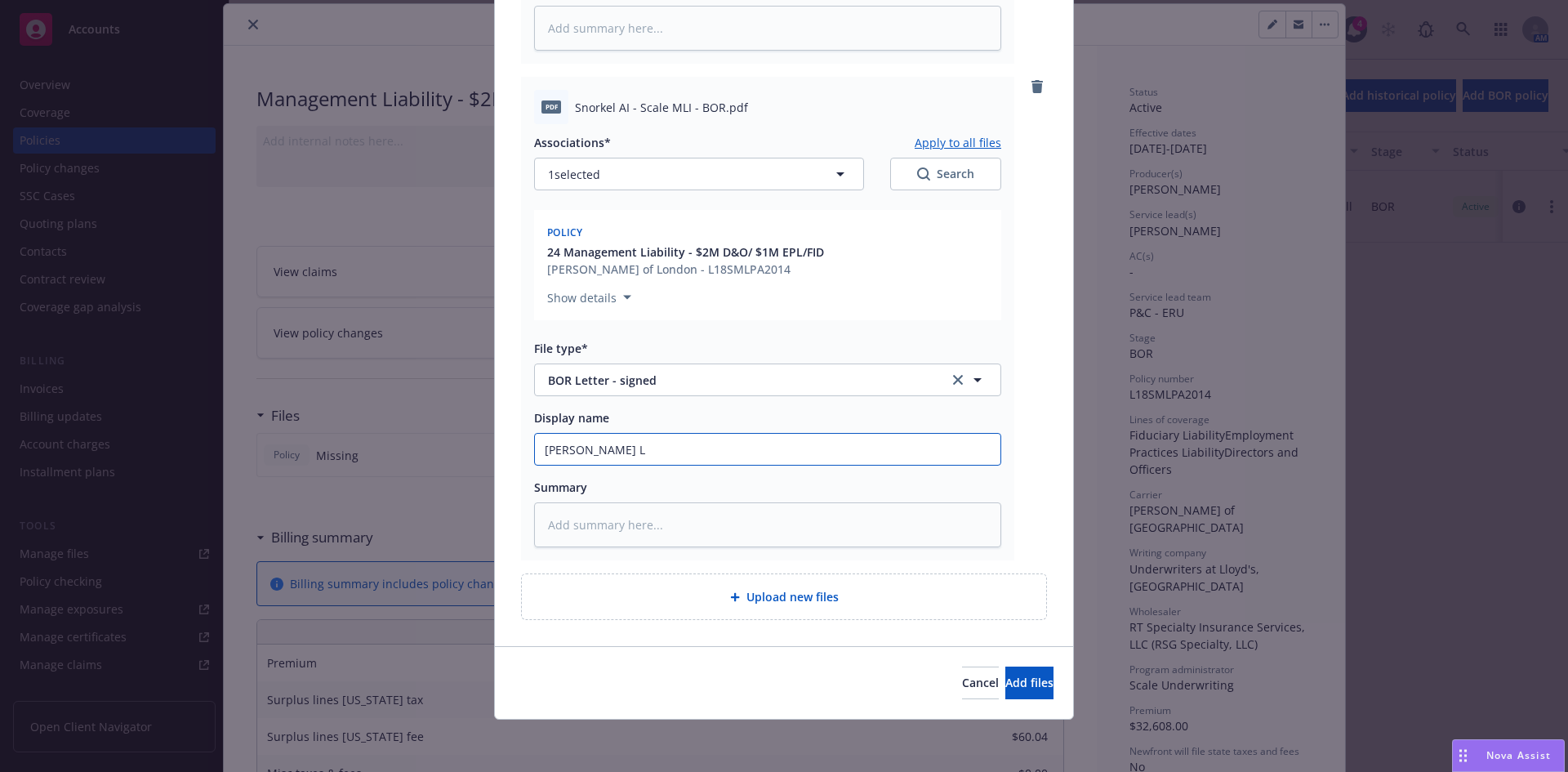
type textarea "x"
type input "[PERSON_NAME] Le"
type textarea "x"
type input "[PERSON_NAME] Let"
type textarea "x"
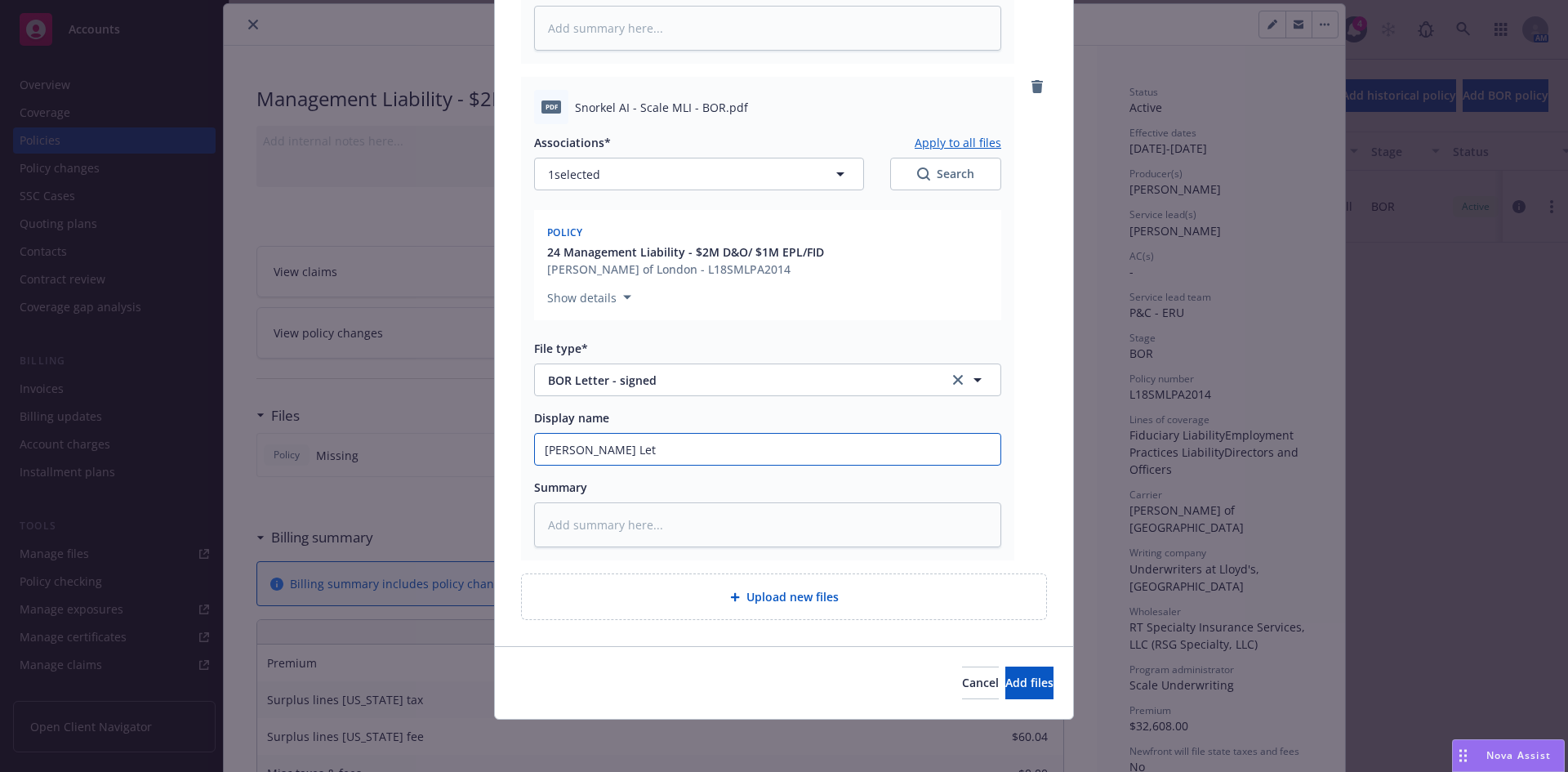
type input "[PERSON_NAME] Lett"
type textarea "x"
type input "[PERSON_NAME] Lette"
type textarea "x"
type input "[PERSON_NAME] Letter"
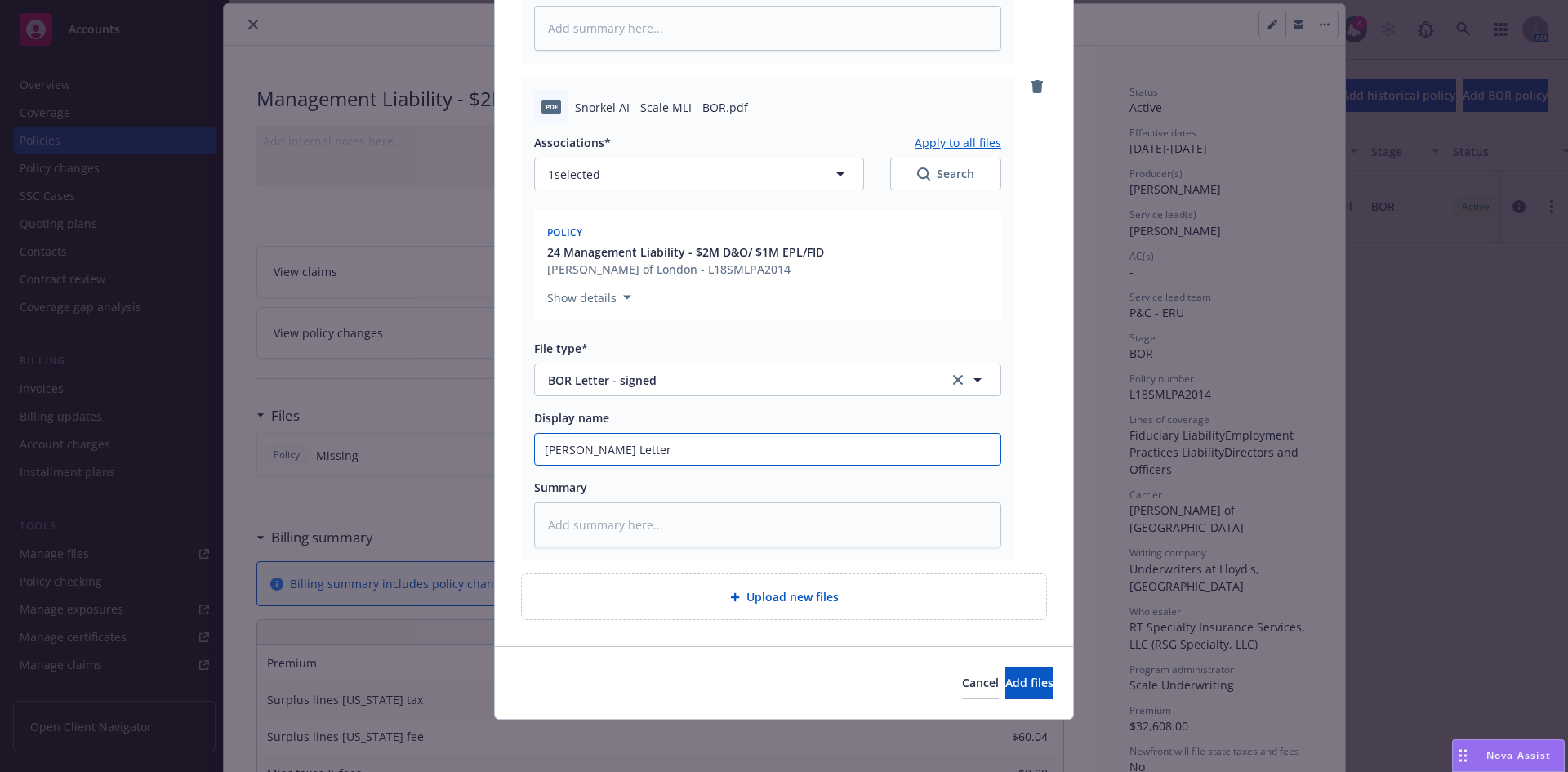
type textarea "x"
type input "[PERSON_NAME] Letter"
click at [793, 602] on span "Upload new files" at bounding box center [793, 596] width 92 height 17
type textarea "x"
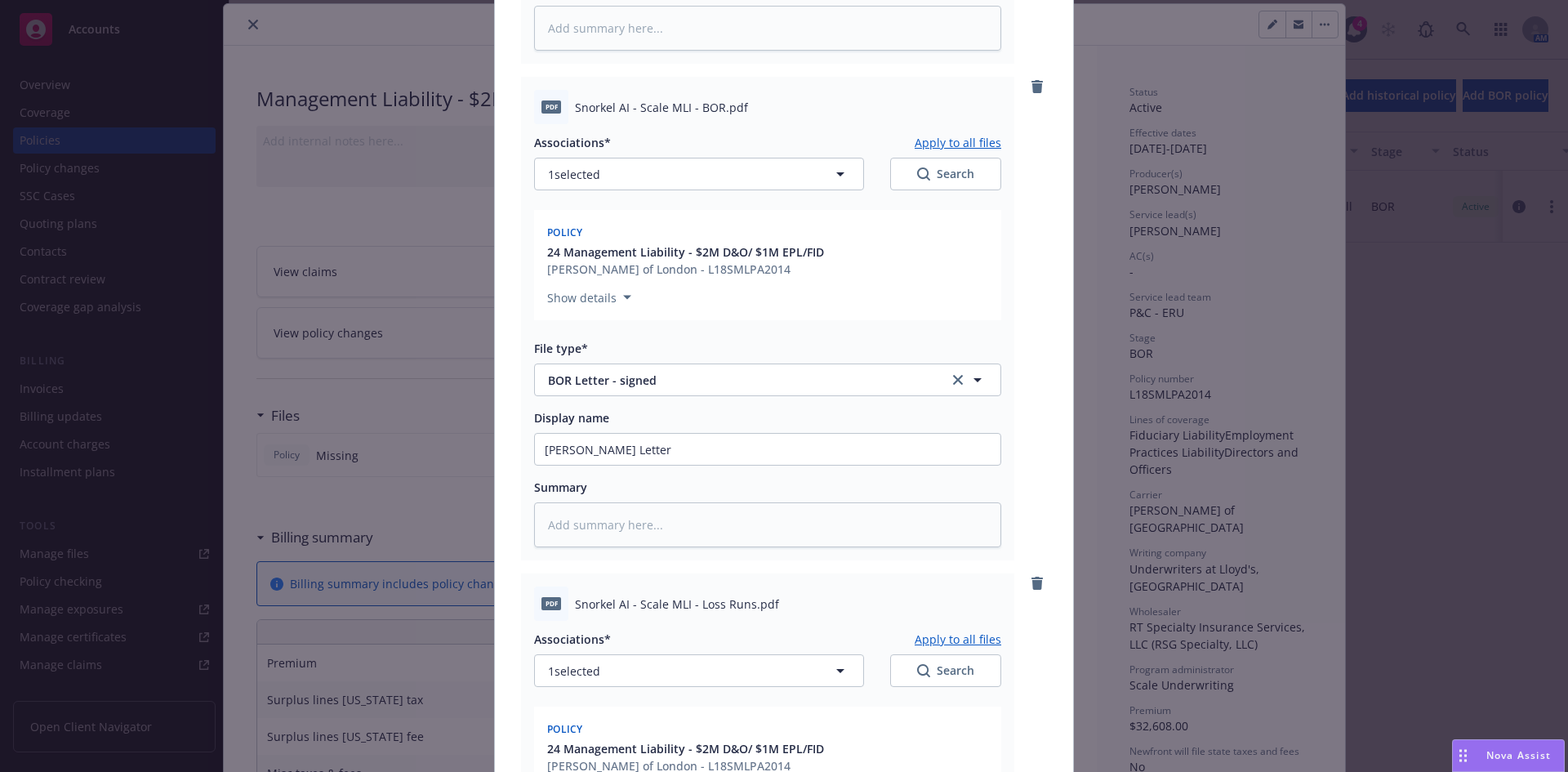
scroll to position [1107, 0]
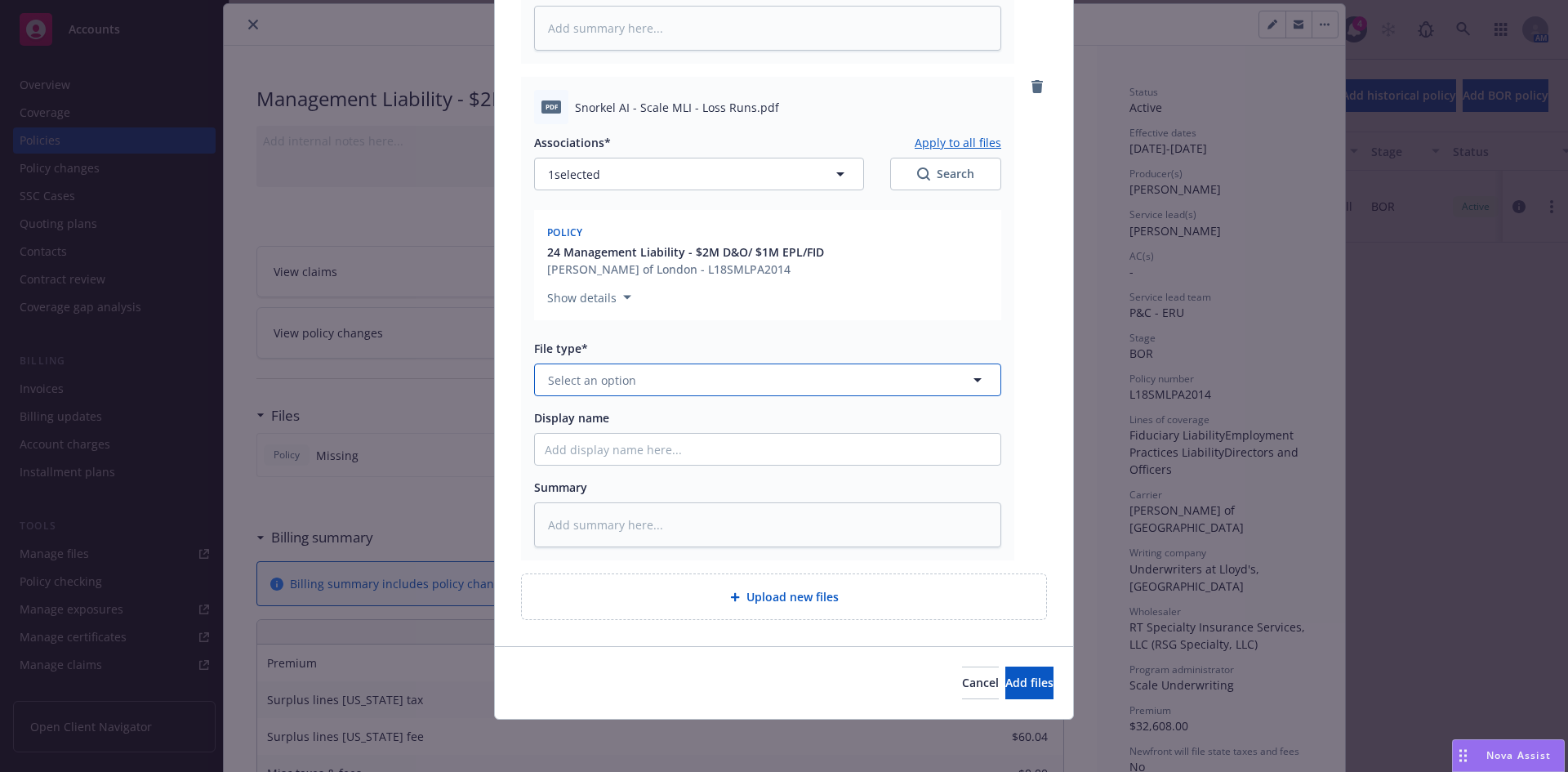
click at [594, 372] on span "Select an option" at bounding box center [592, 380] width 88 height 17
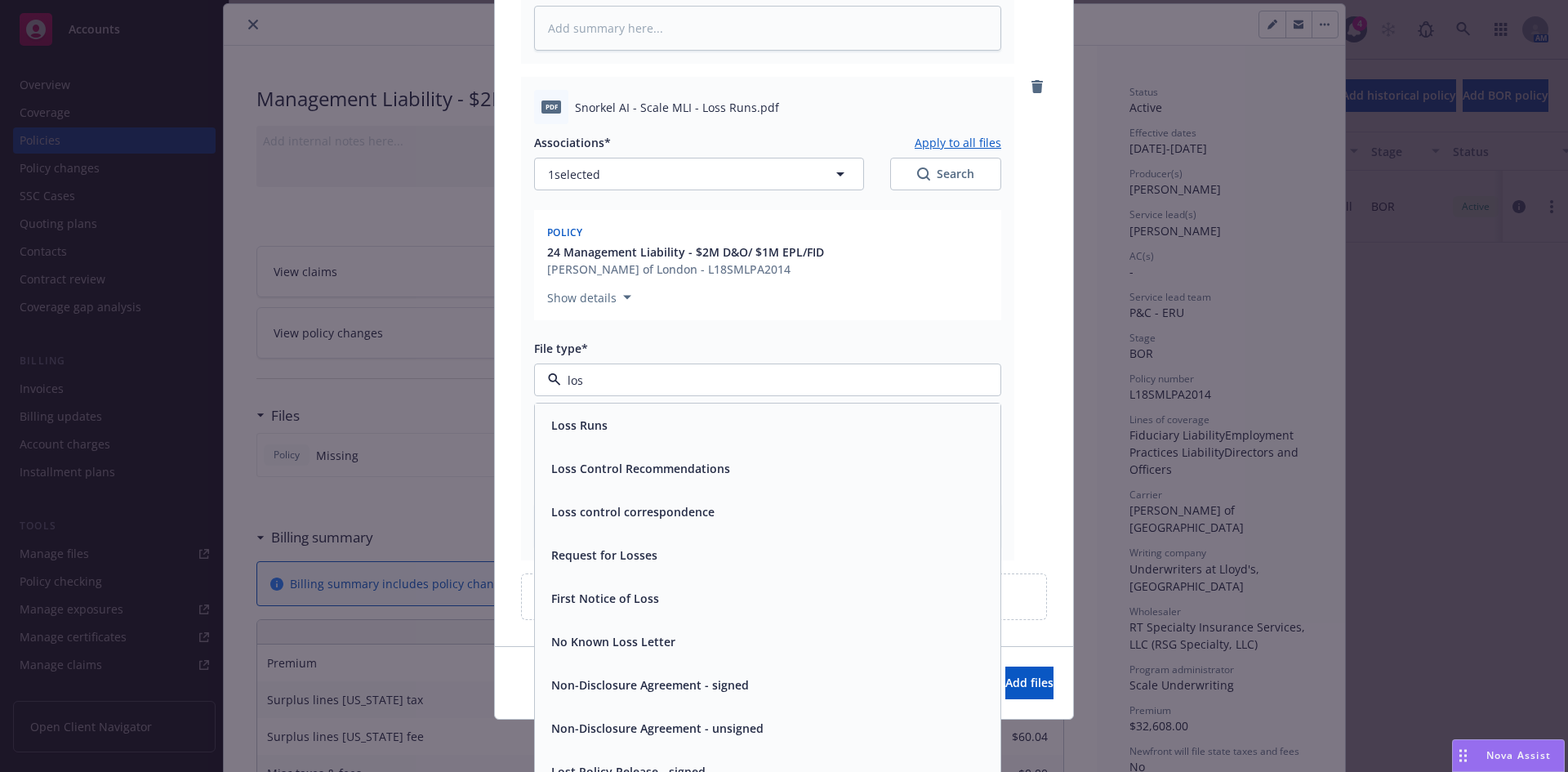
type input "loss"
click at [603, 417] on div "Loss Runs" at bounding box center [767, 425] width 446 height 23
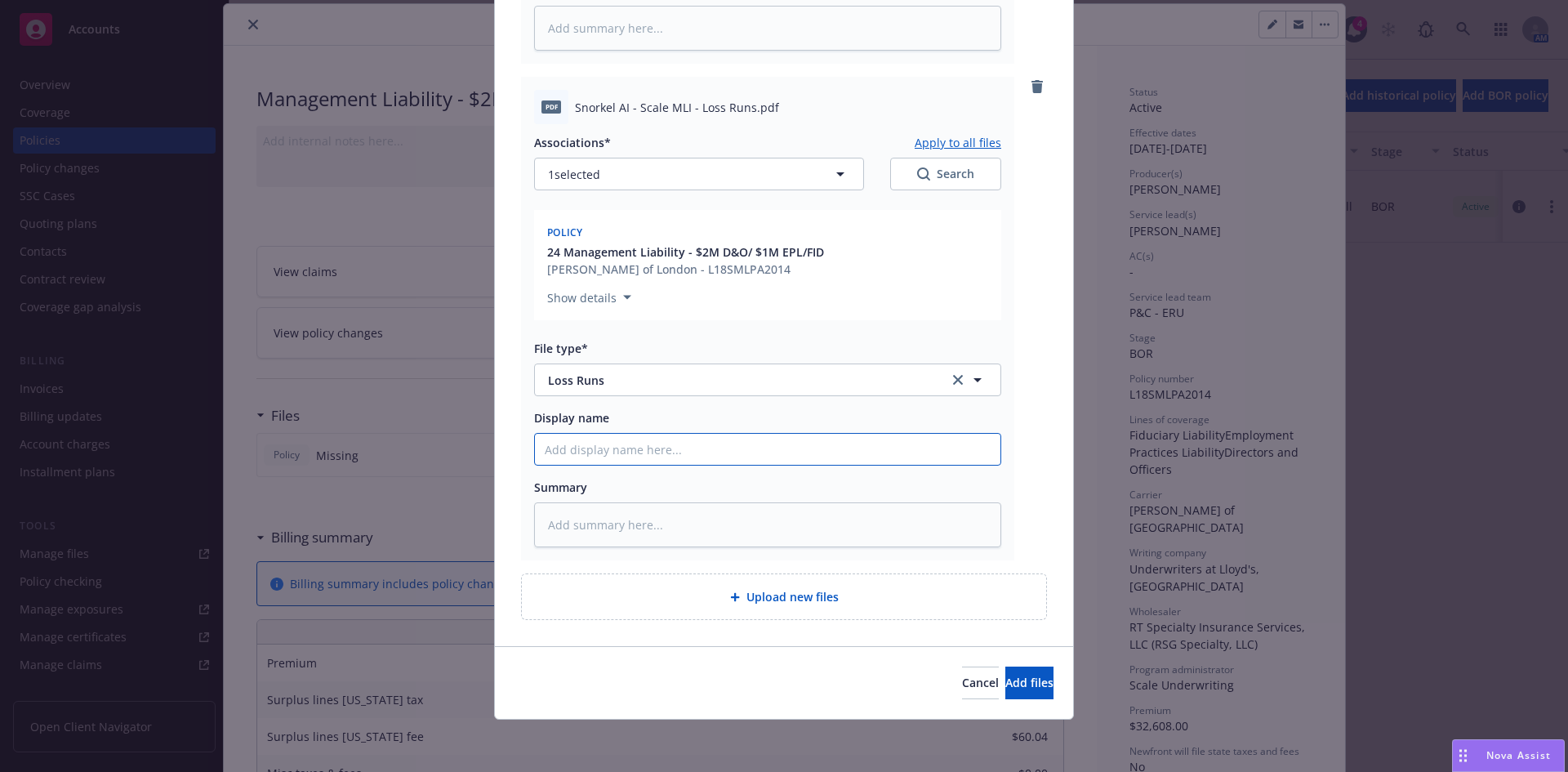
click at [1032, 84] on icon "remove" at bounding box center [1037, 86] width 12 height 13
click at [801, 598] on span "Upload new files" at bounding box center [793, 596] width 92 height 17
type textarea "x"
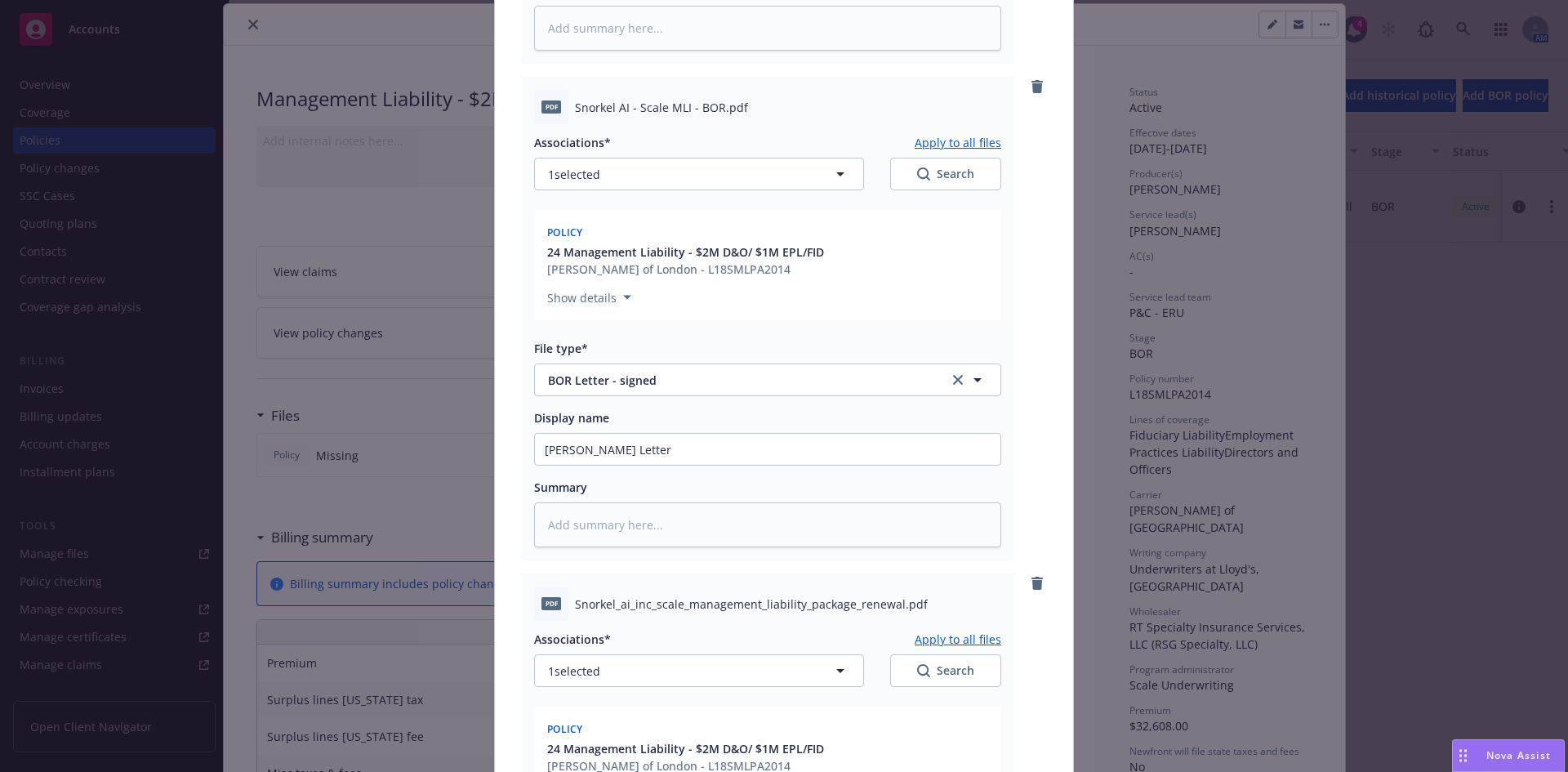
scroll to position [1107, 0]
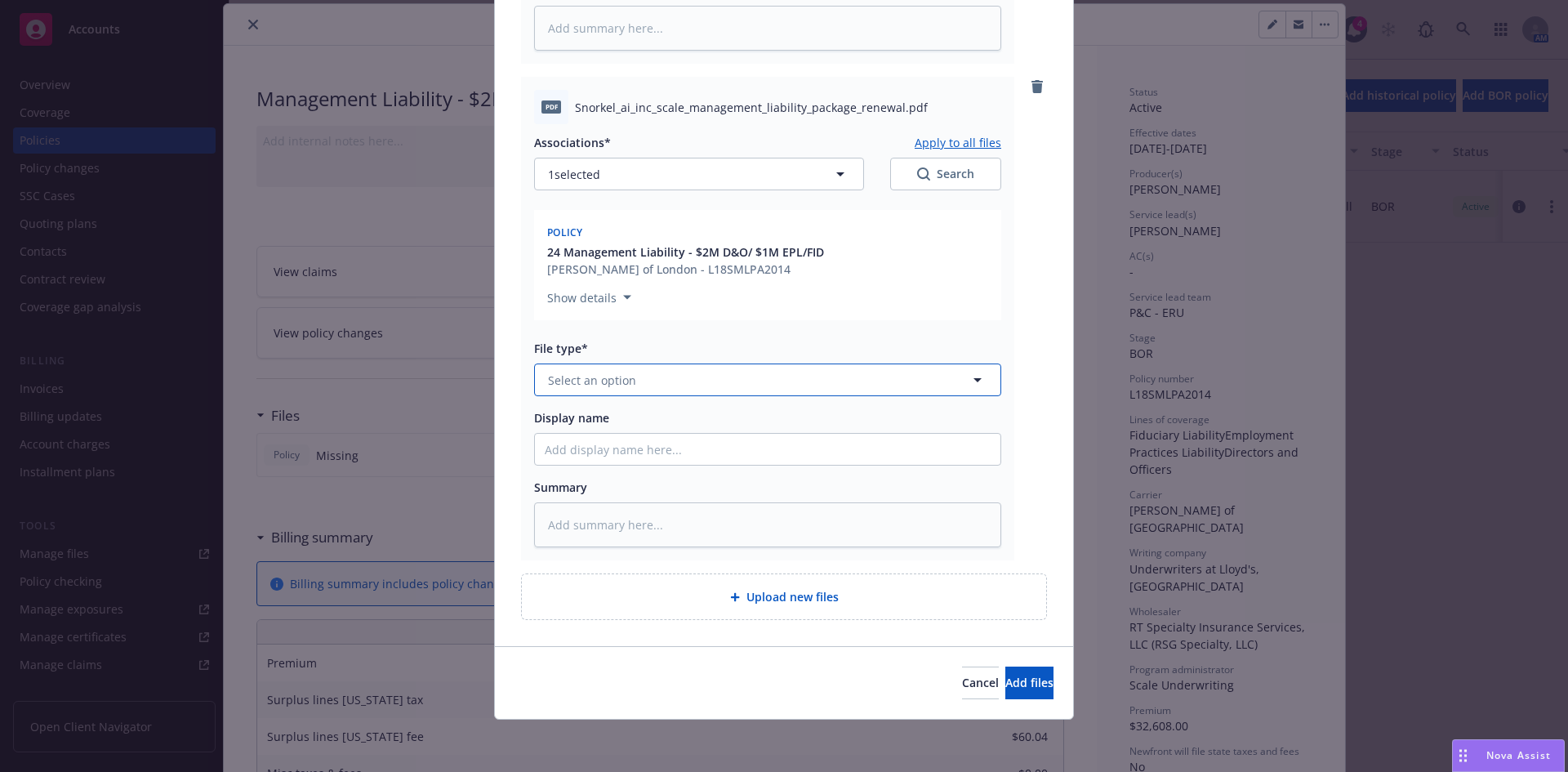
click at [590, 384] on span "Select an option" at bounding box center [592, 380] width 88 height 17
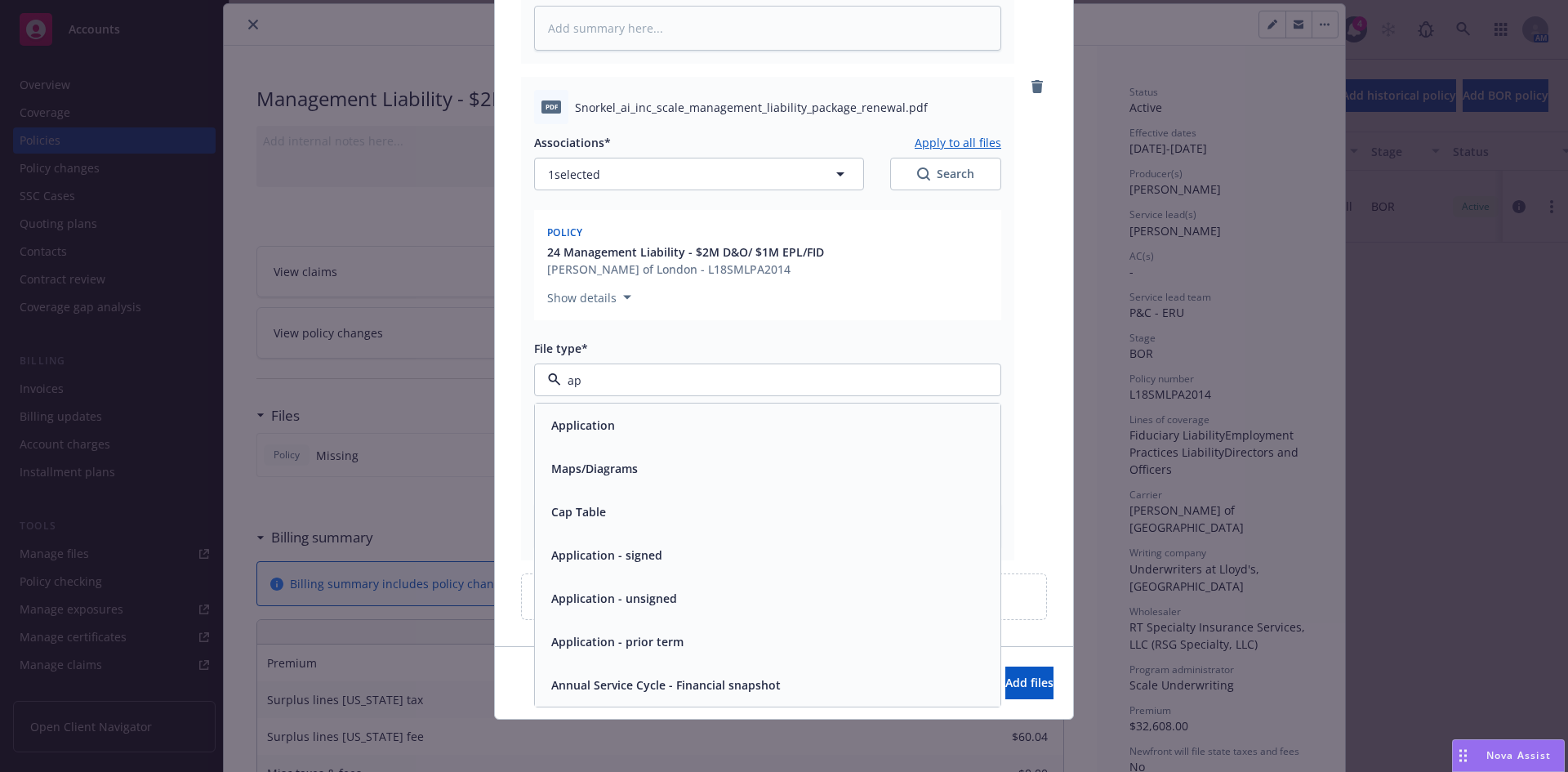
type input "app"
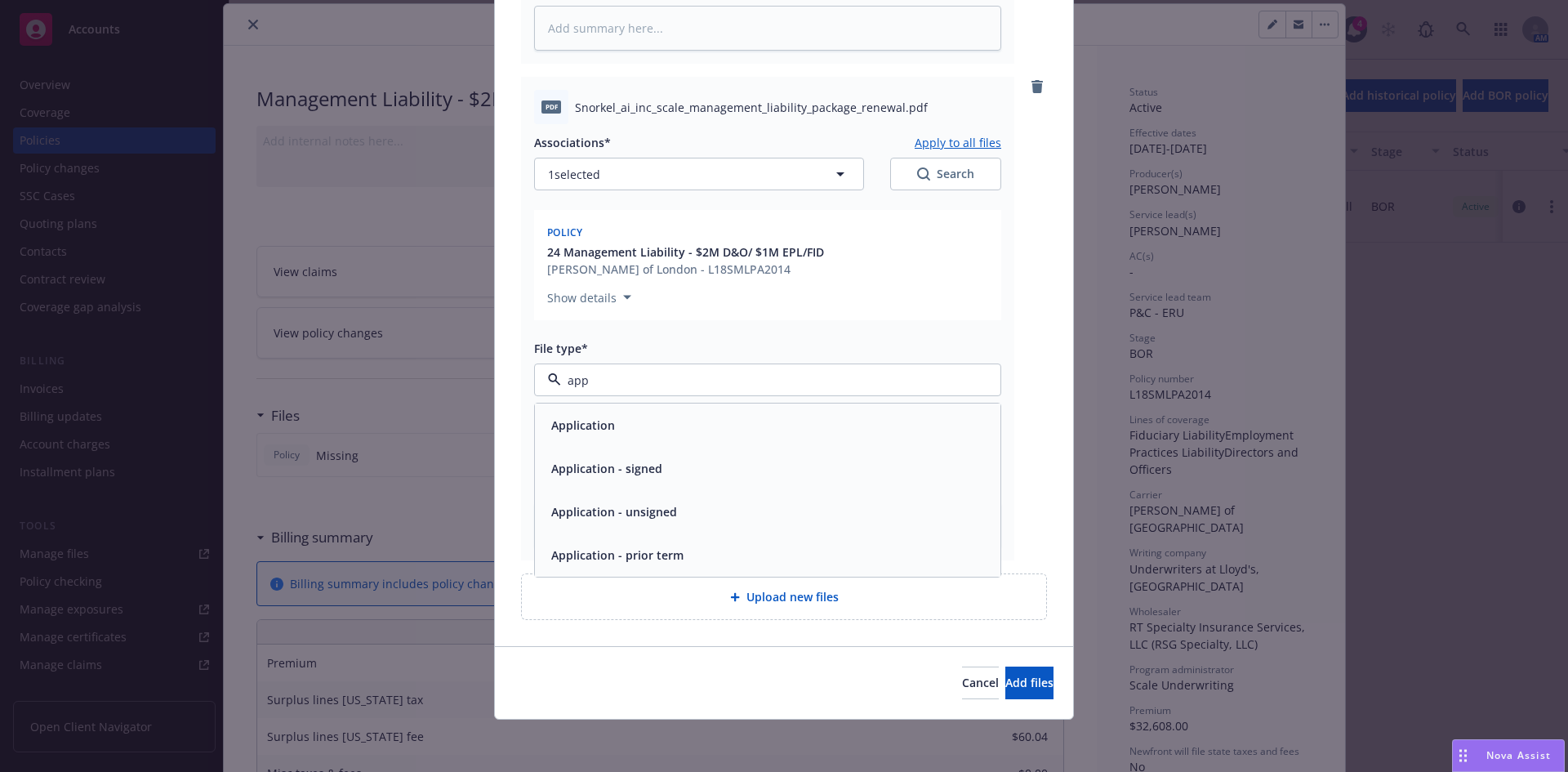
click at [590, 516] on span "Application - unsigned" at bounding box center [614, 511] width 126 height 17
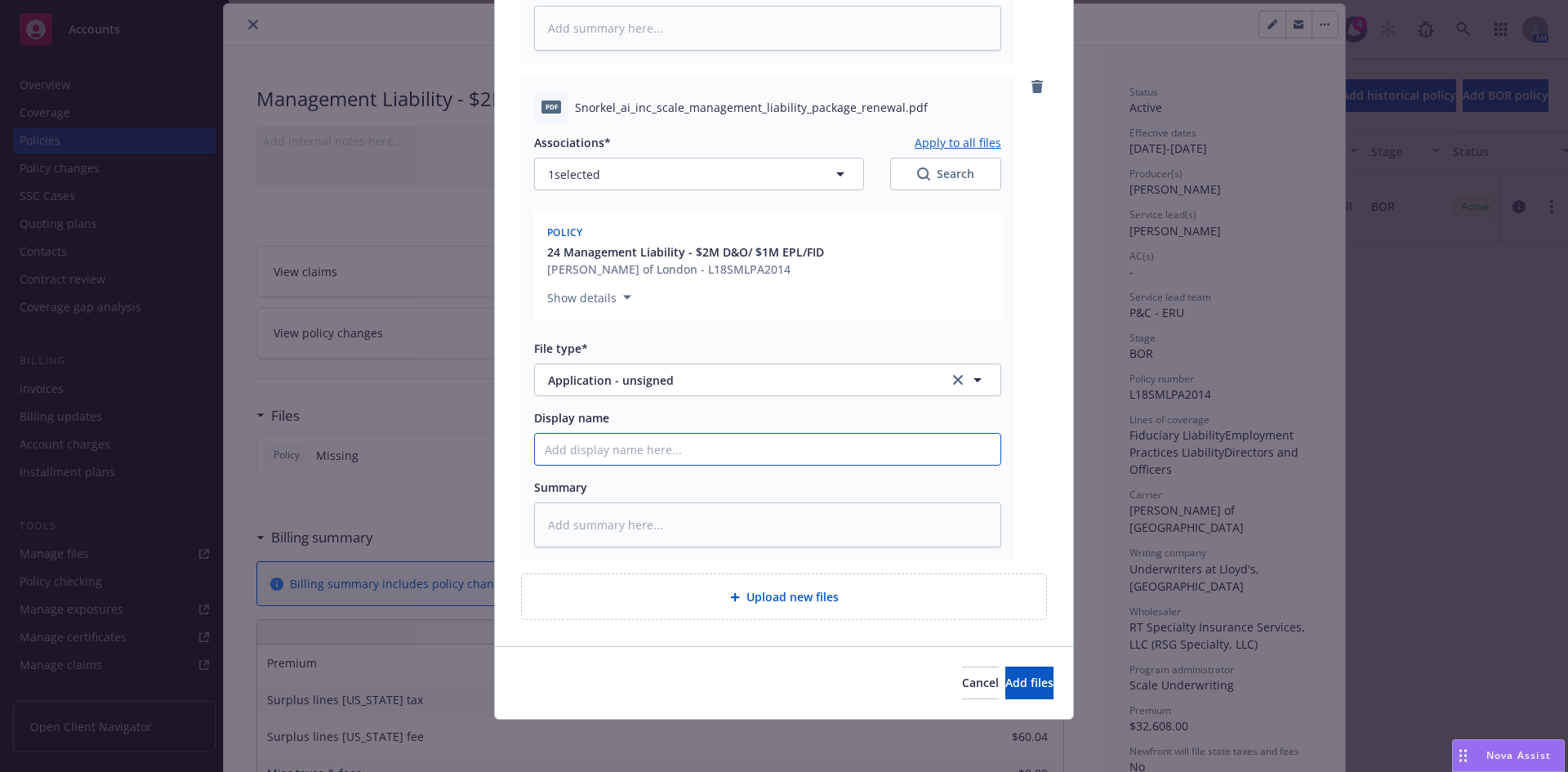
type textarea "x"
type input "S"
type textarea "x"
type input "Sc"
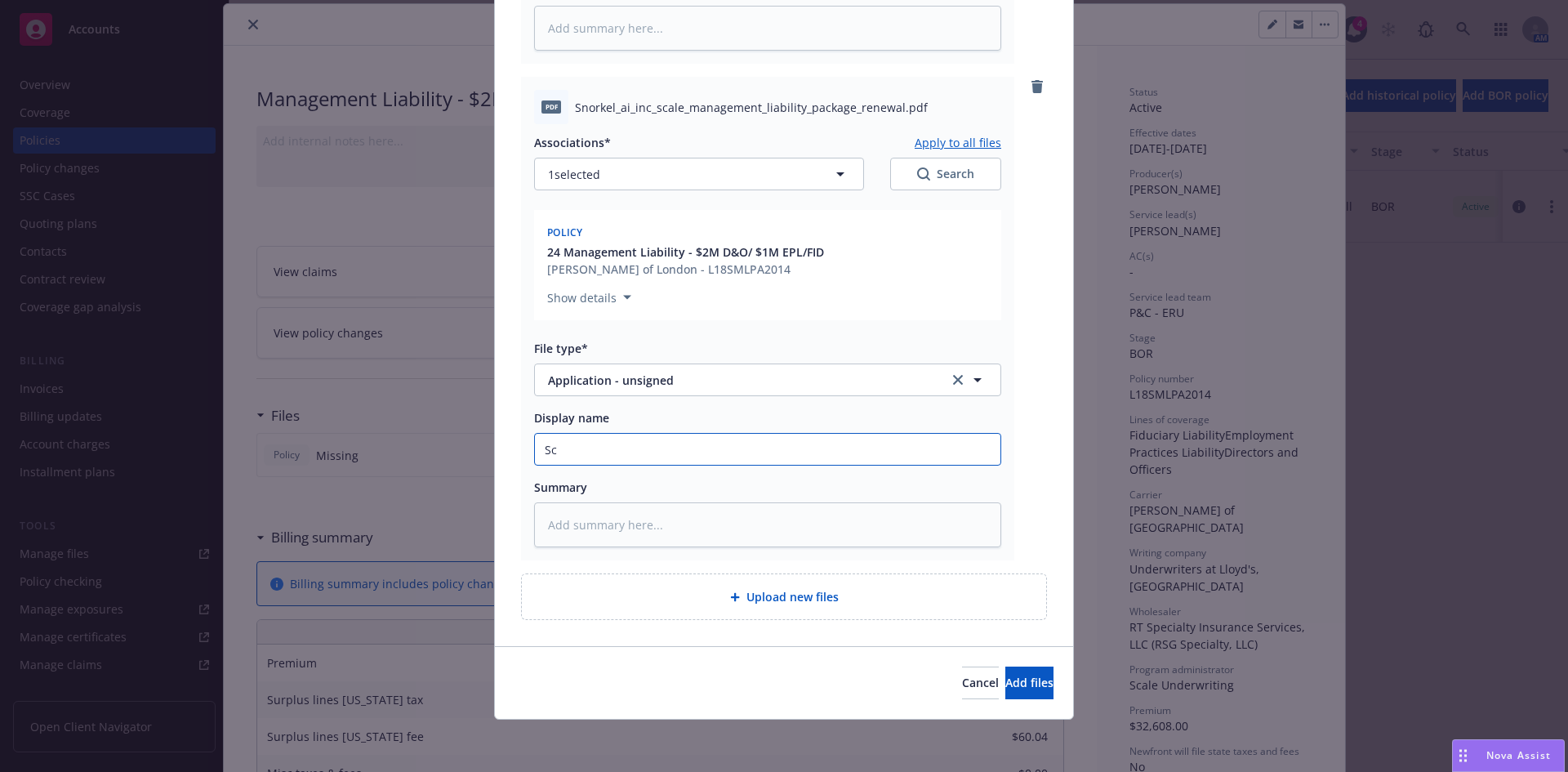
type textarea "x"
type input "Sca"
type textarea "x"
type input "Scale"
type textarea "x"
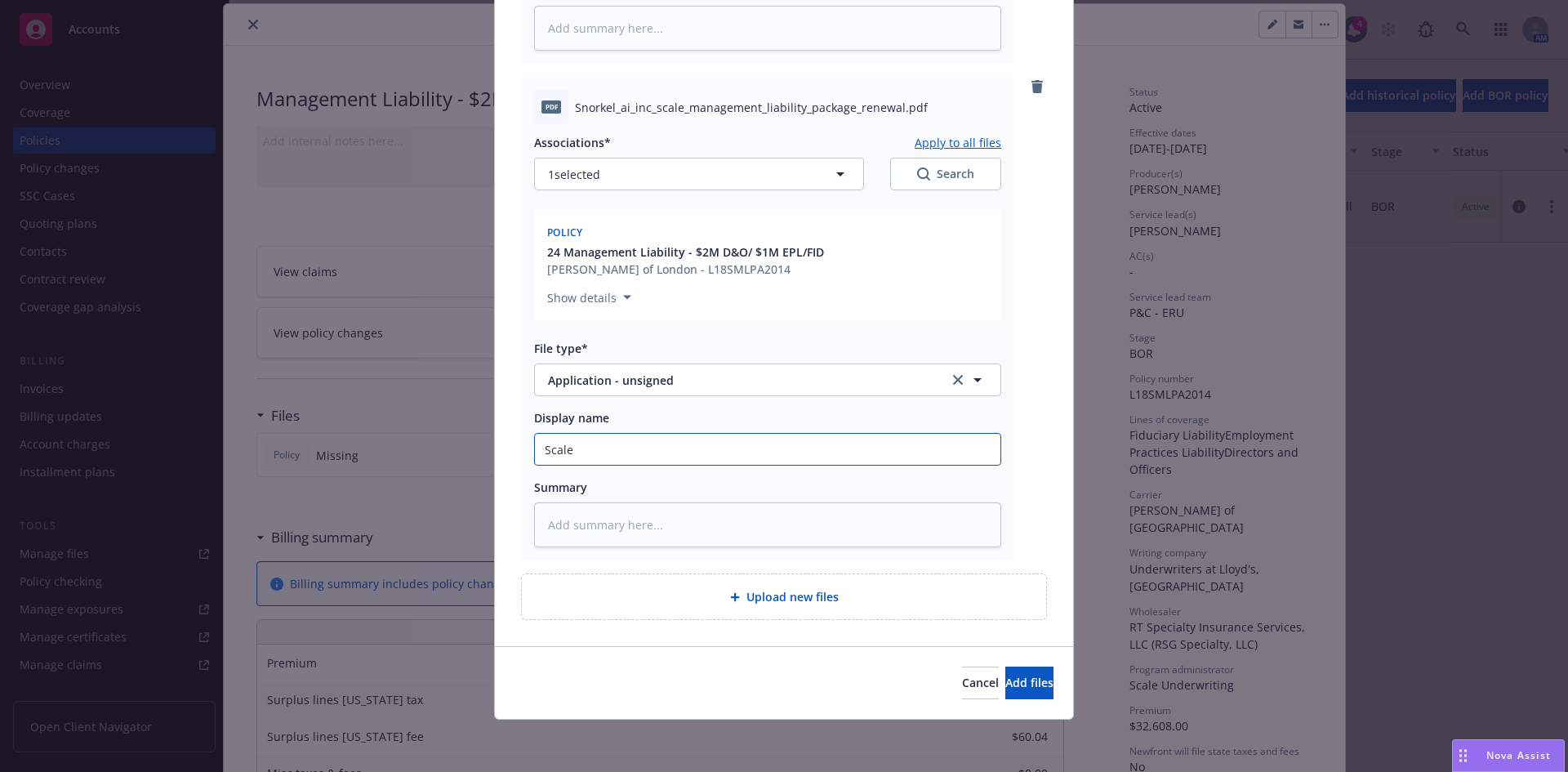
type input "Scale/"
type textarea "x"
type input "Scale/M"
type textarea "x"
type input "Scale/ML"
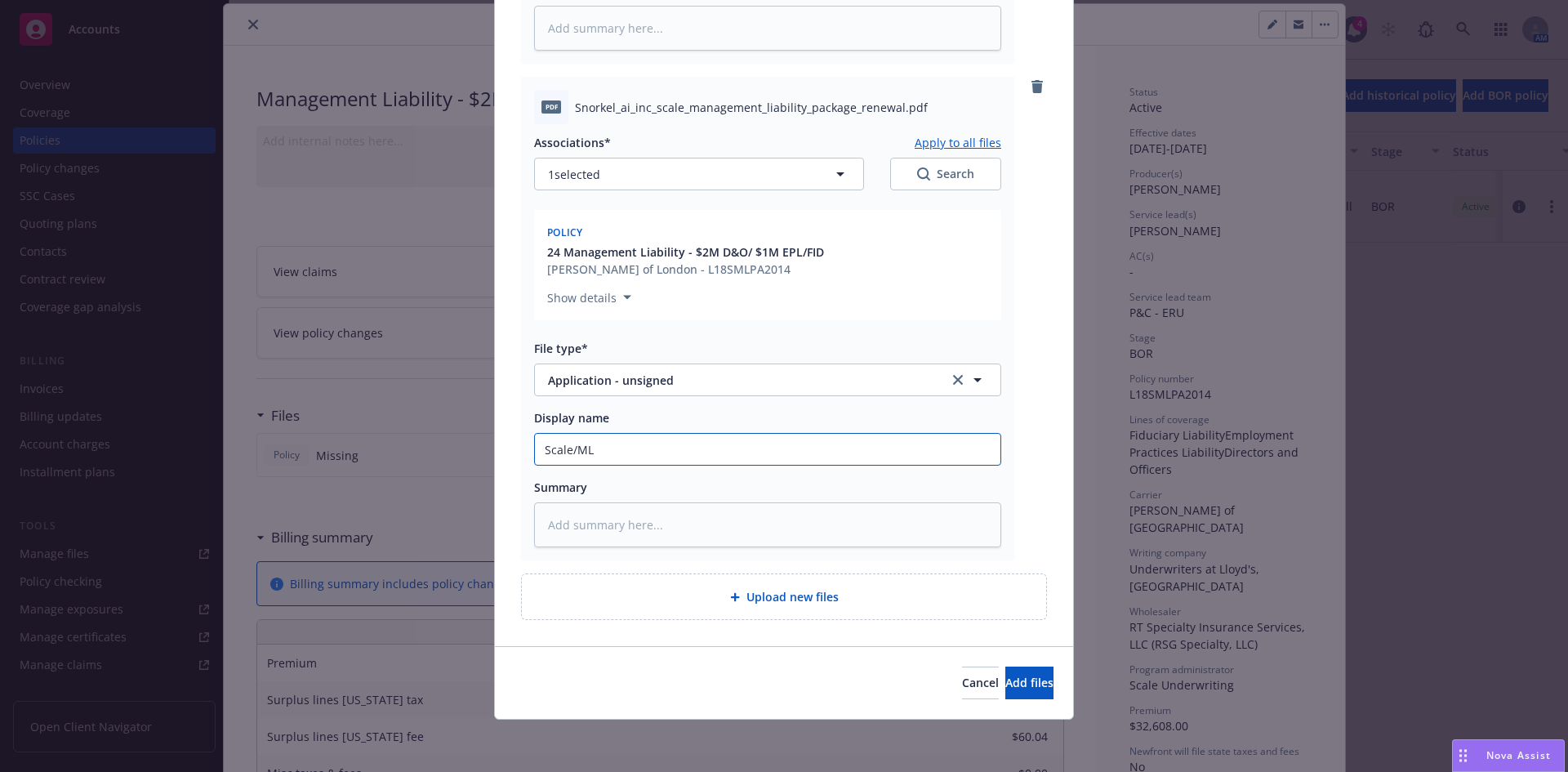
type textarea "x"
type input "Scale/ML"
type textarea "x"
type input "Scale/ML R"
type textarea "x"
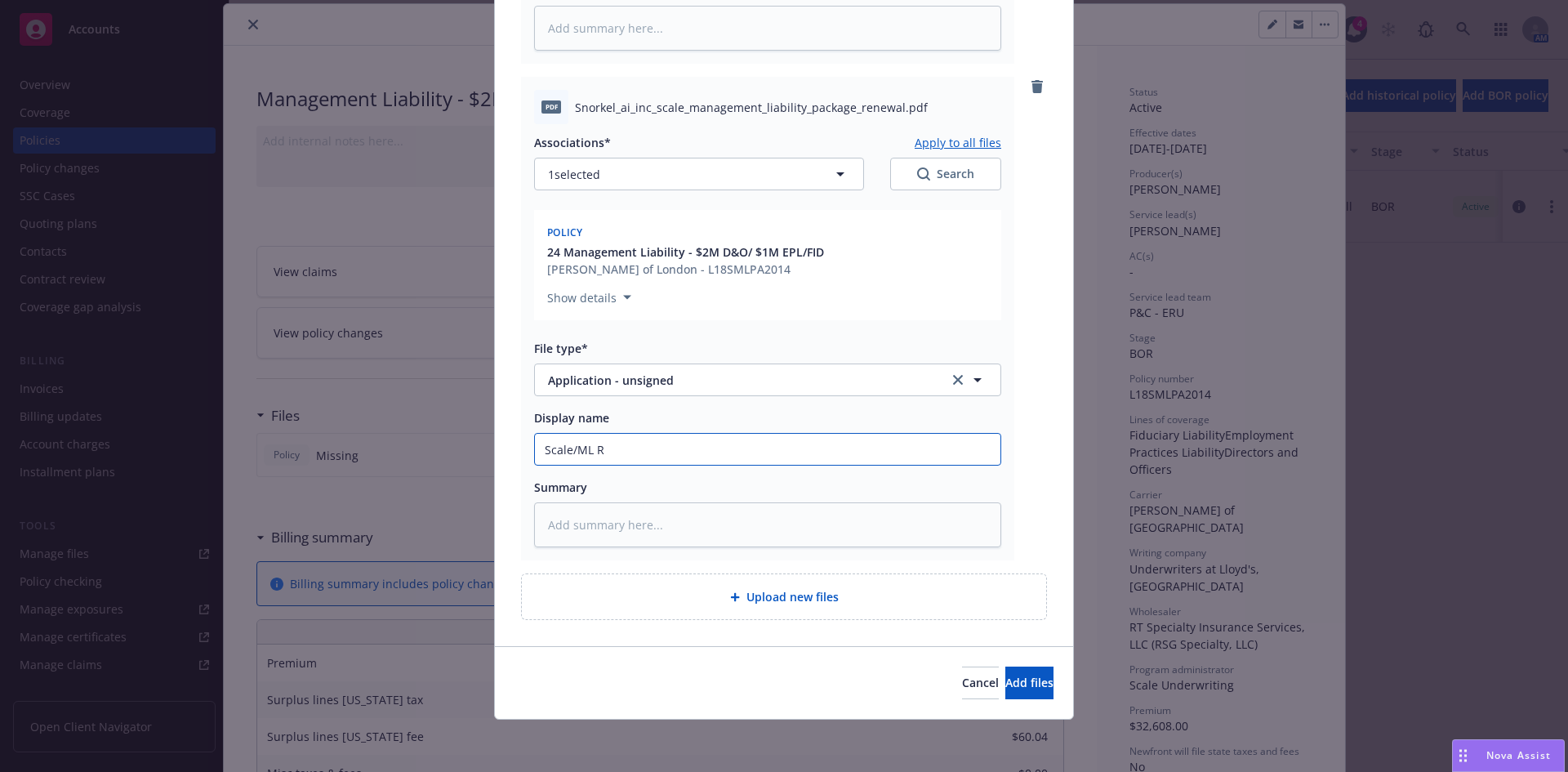
type input "Scale/ML Re"
type textarea "x"
type input "Scale/[PERSON_NAME]"
type textarea "x"
type input "Scale/[PERSON_NAME]"
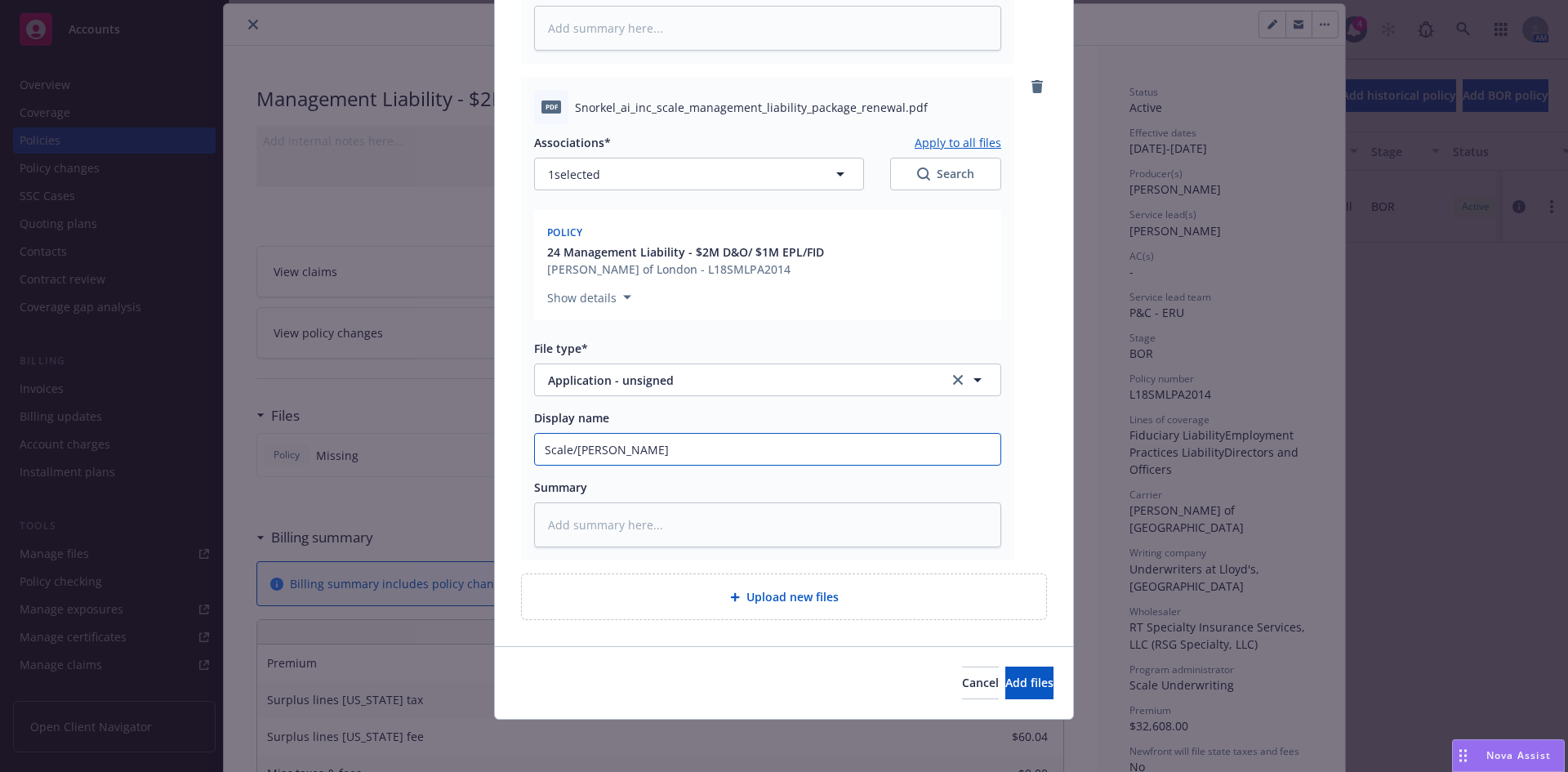
type textarea "x"
type input "Scale/ML Renew"
type textarea "x"
type input "Scale/ML Renewa"
type textarea "x"
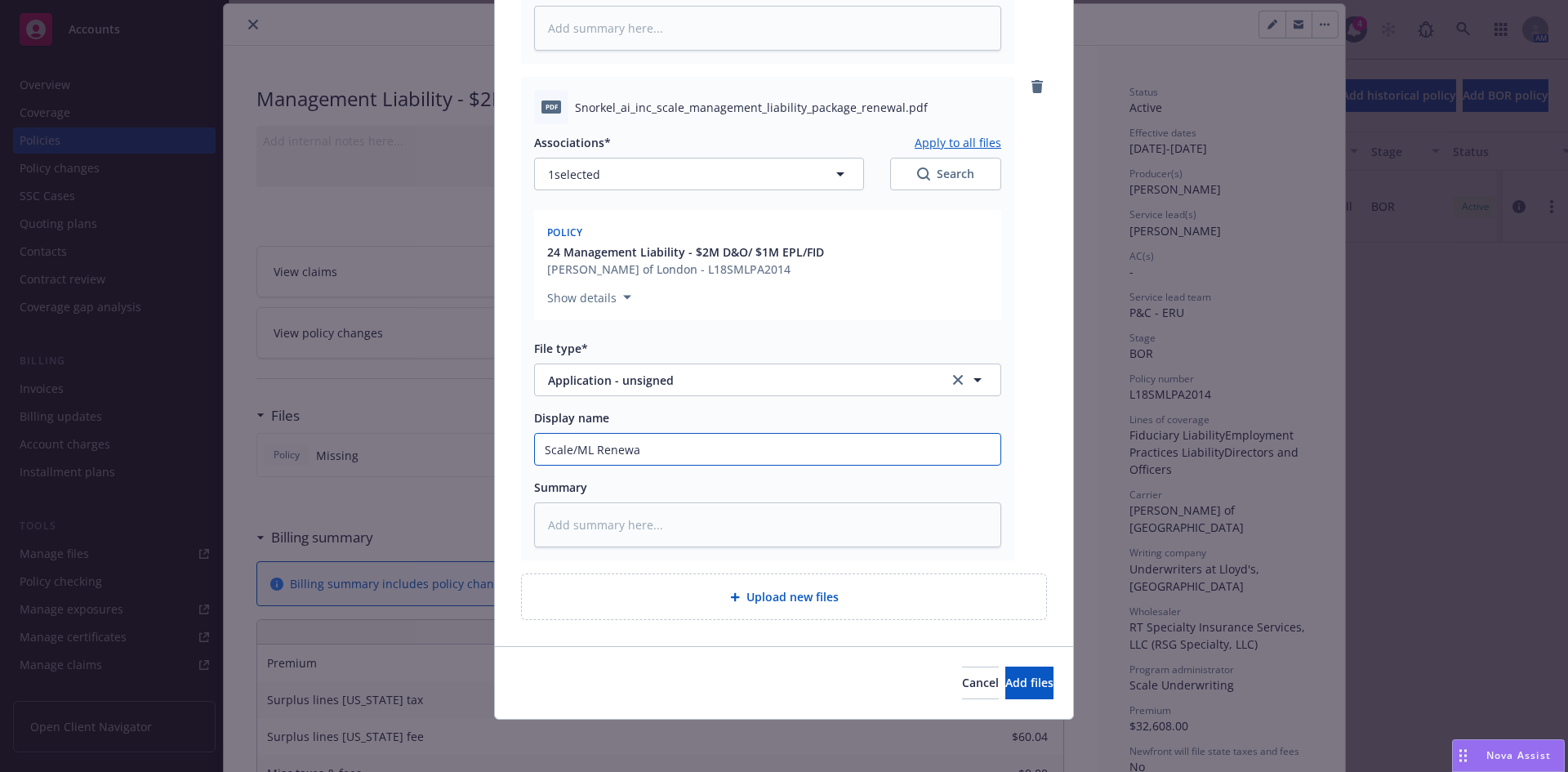
type input "Scale/ML Renewa"
type textarea "x"
type input "Scale/ML Renewa"
type textarea "x"
type input "Scale/ML Renewal"
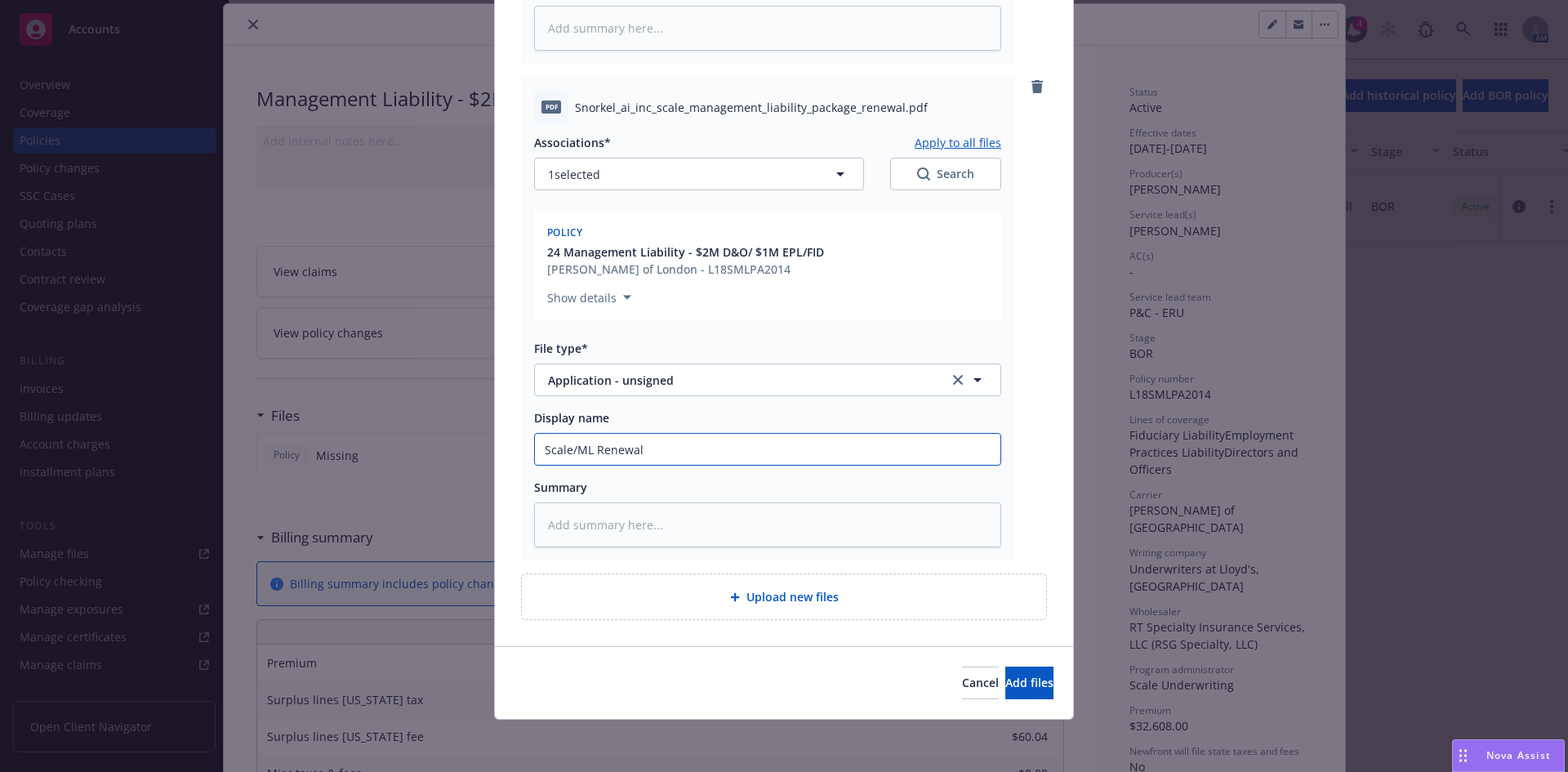
type textarea "x"
type input "Scale/ML Renewal"
type textarea "x"
click at [1005, 666] on button "Add files" at bounding box center [1029, 682] width 48 height 32
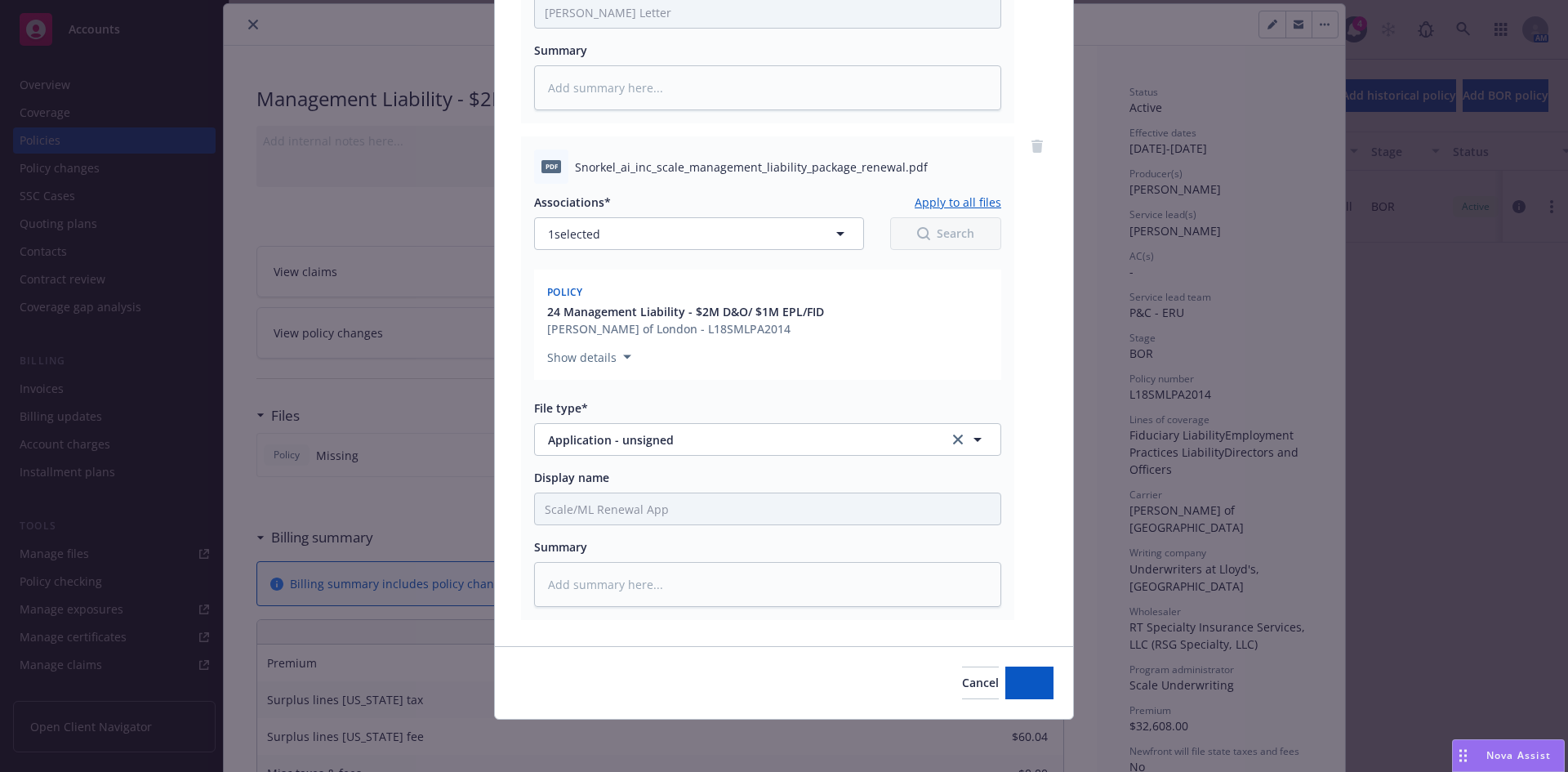
scroll to position [1048, 0]
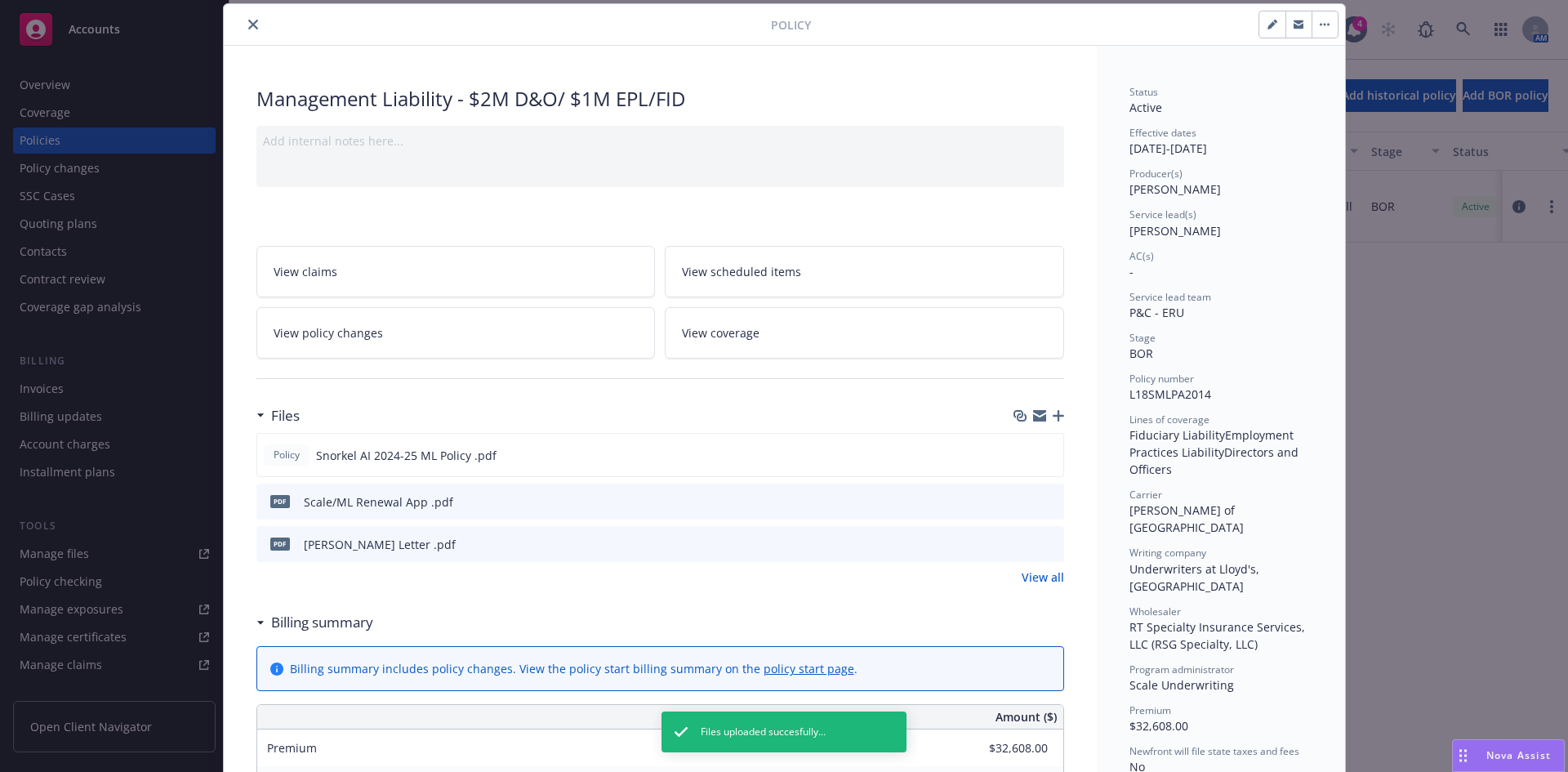
click at [248, 24] on icon "close" at bounding box center [253, 24] width 10 height 10
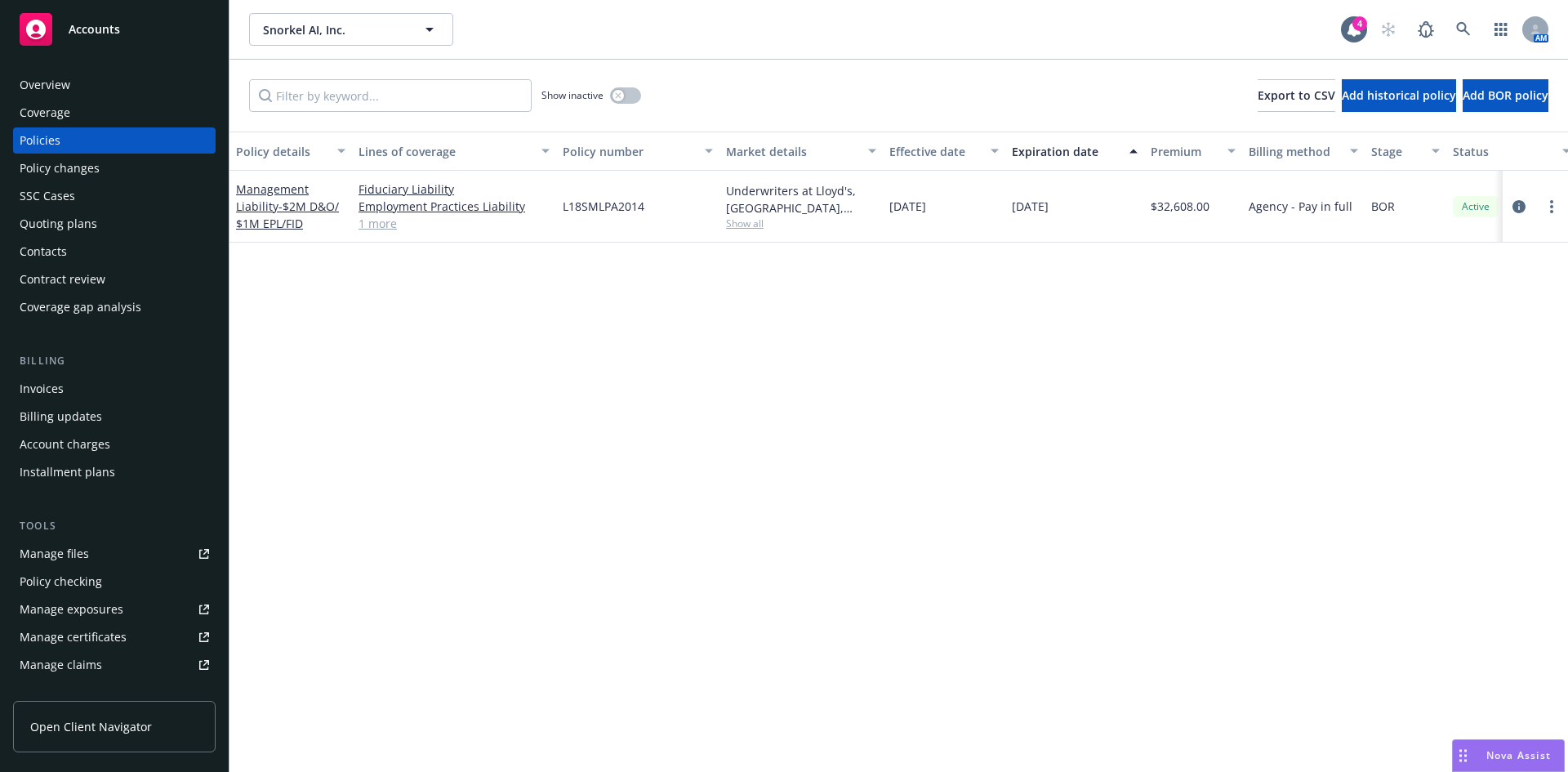
click at [704, 519] on div "Policy details Lines of coverage Policy number Market details Effective date Ex…" at bounding box center [898, 452] width 1338 height 640
click at [39, 84] on div "Overview" at bounding box center [45, 84] width 50 height 26
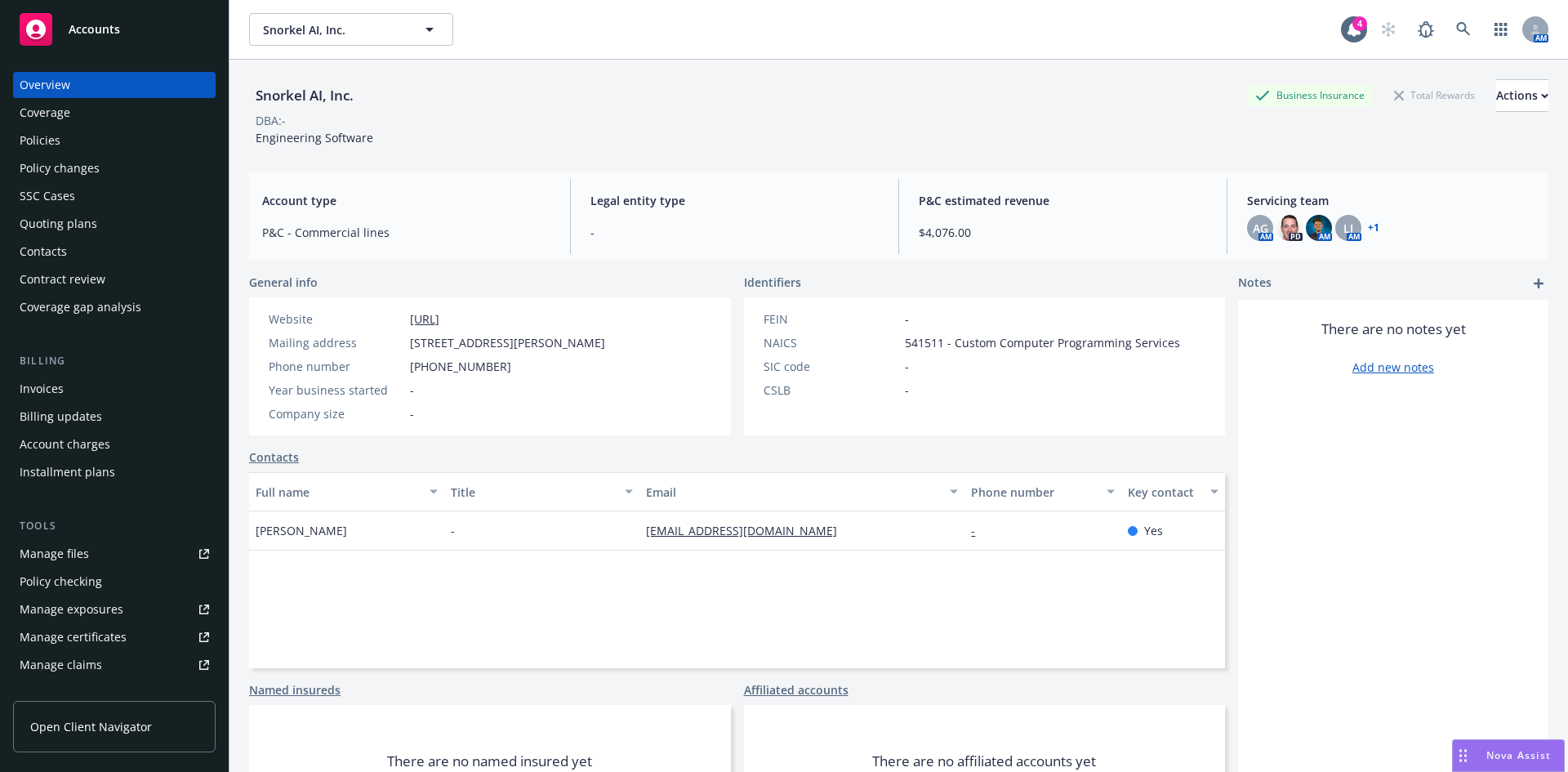
click at [308, 106] on div "Snorkel AI, Inc." at bounding box center [305, 96] width 111 height 22
click at [312, 98] on div "Snorkel AI, Inc." at bounding box center [305, 96] width 111 height 22
copy div "Snorkel AI, Inc."
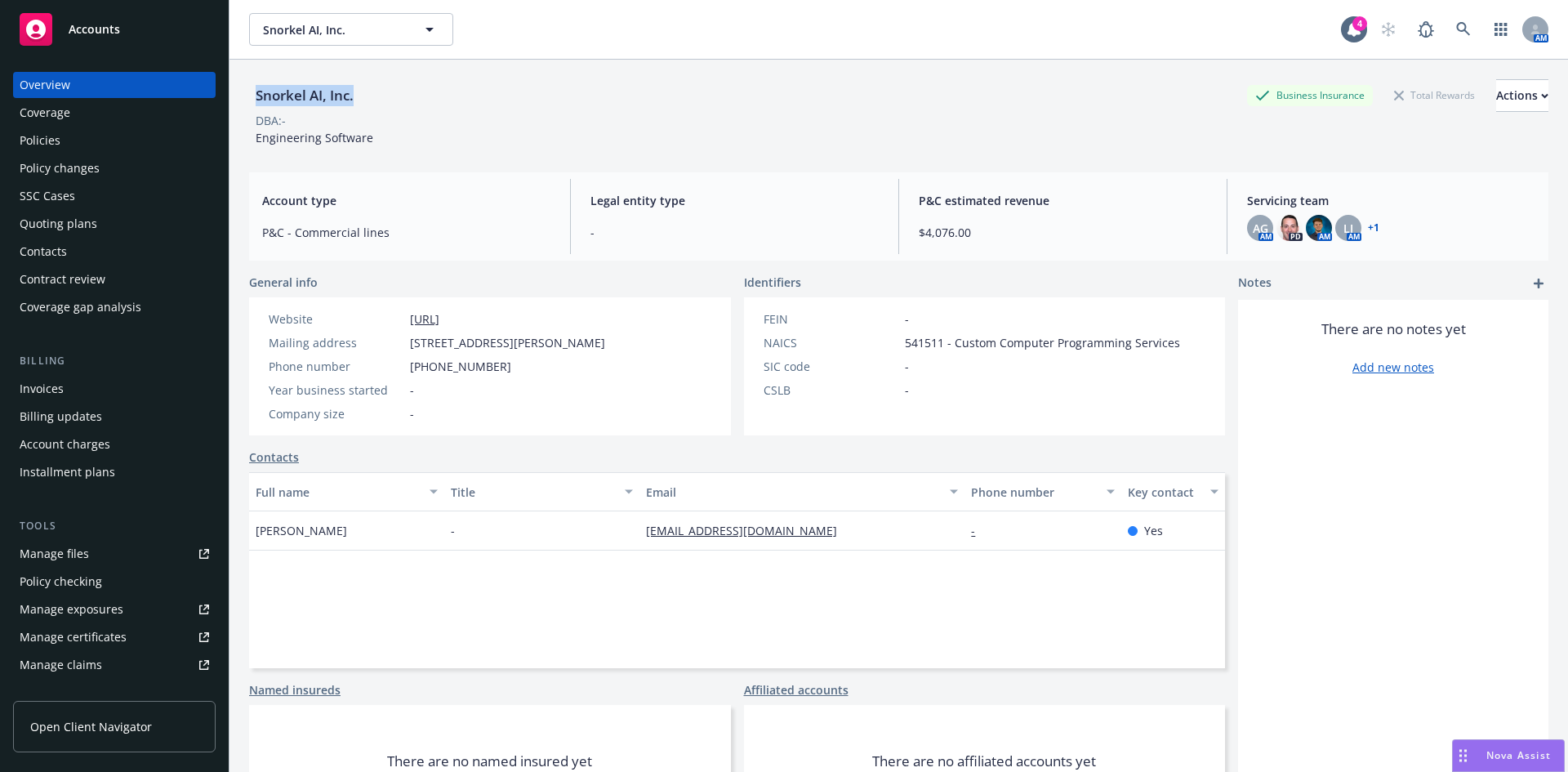
click at [50, 138] on div "Policies" at bounding box center [40, 140] width 41 height 26
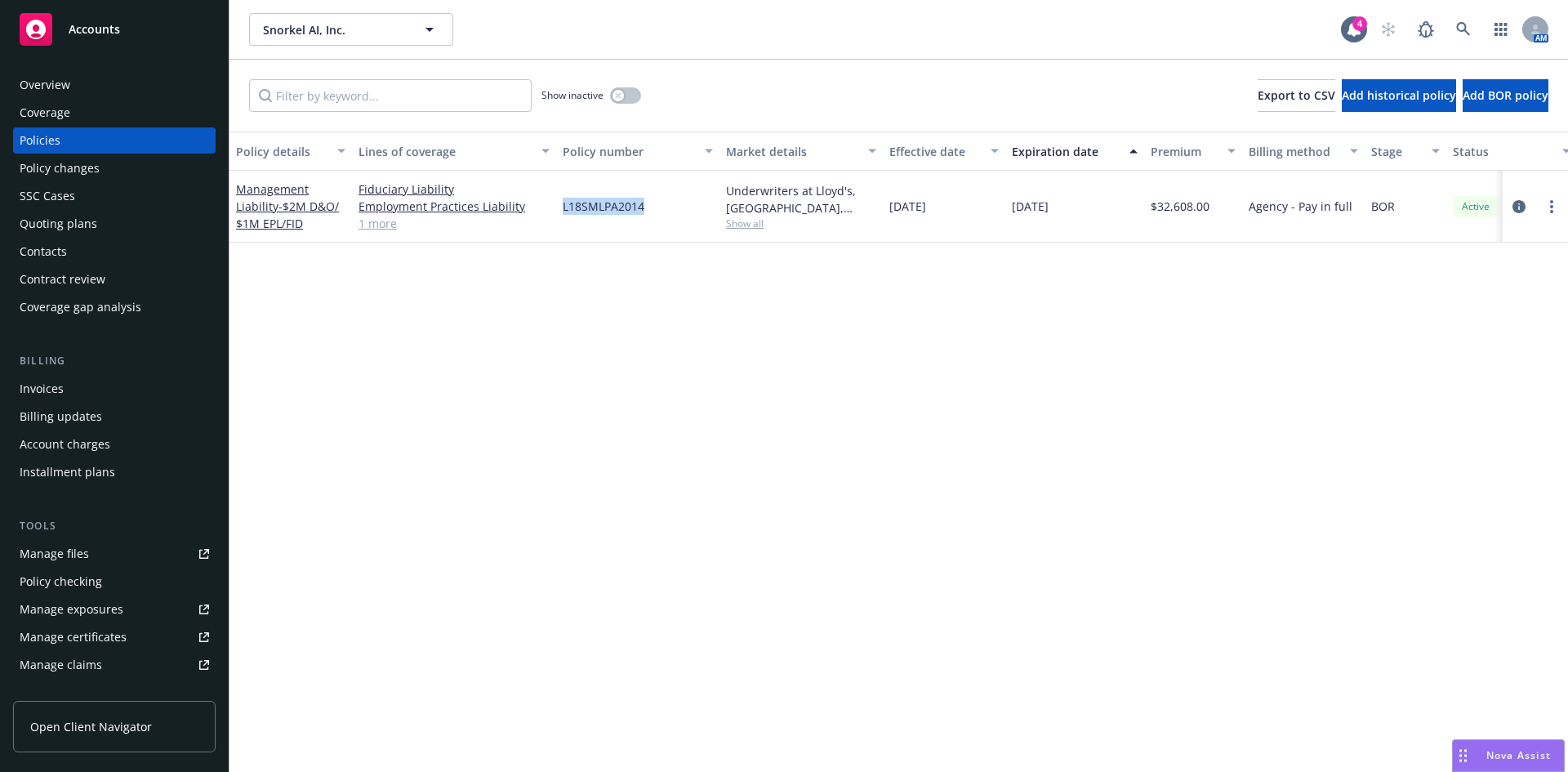
drag, startPoint x: 654, startPoint y: 210, endPoint x: 560, endPoint y: 210, distance: 94.0
click at [560, 210] on div "L18SMLPA2014" at bounding box center [637, 206] width 163 height 72
copy span "L18SMLPA2014"
click at [791, 446] on div "Policy details Lines of coverage Policy number Market details Effective date Ex…" at bounding box center [898, 452] width 1338 height 640
click at [1462, 22] on link at bounding box center [1463, 30] width 32 height 32
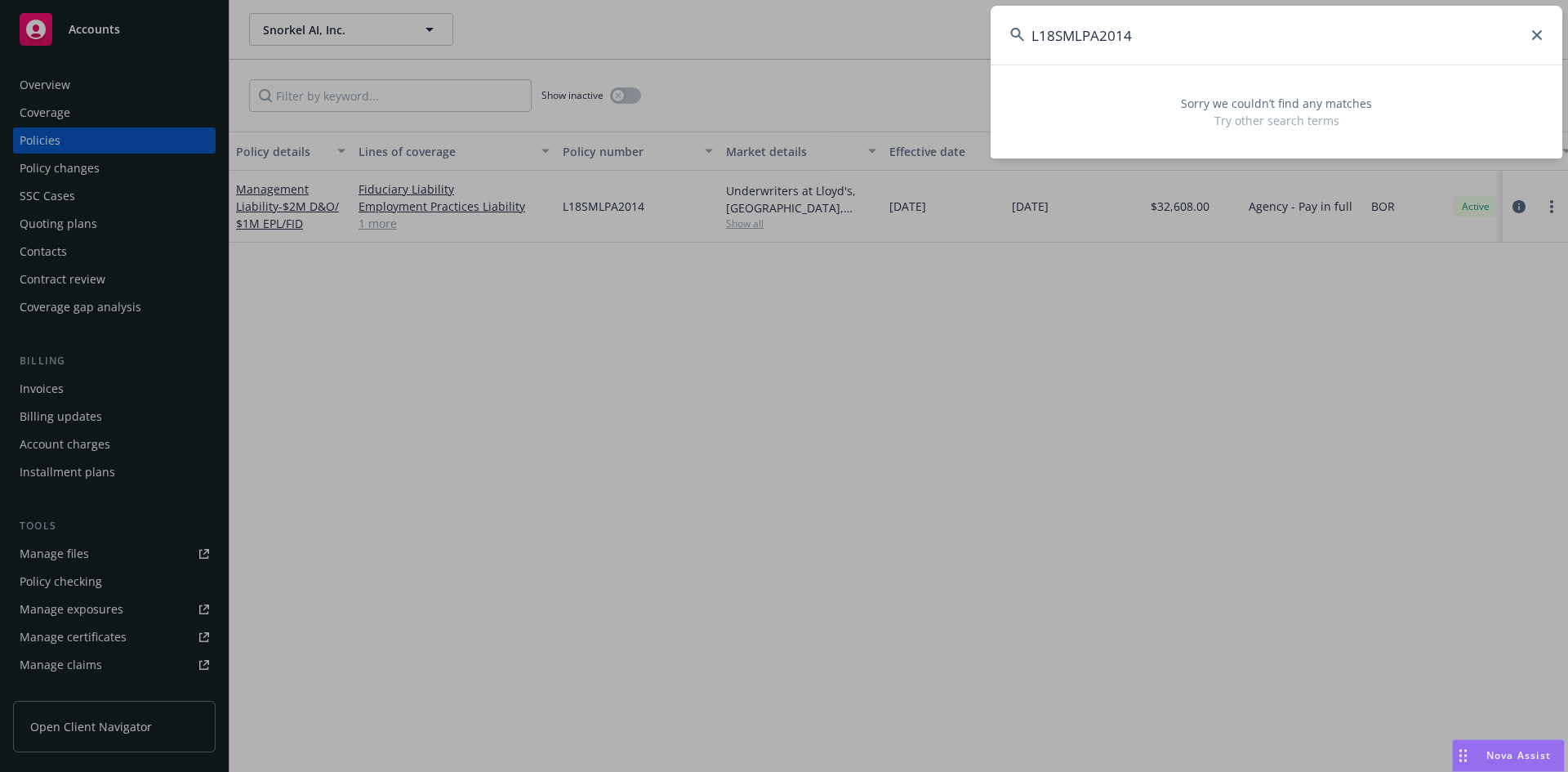
click at [1198, 37] on input "L18SMLPA2014" at bounding box center [1277, 35] width 572 height 59
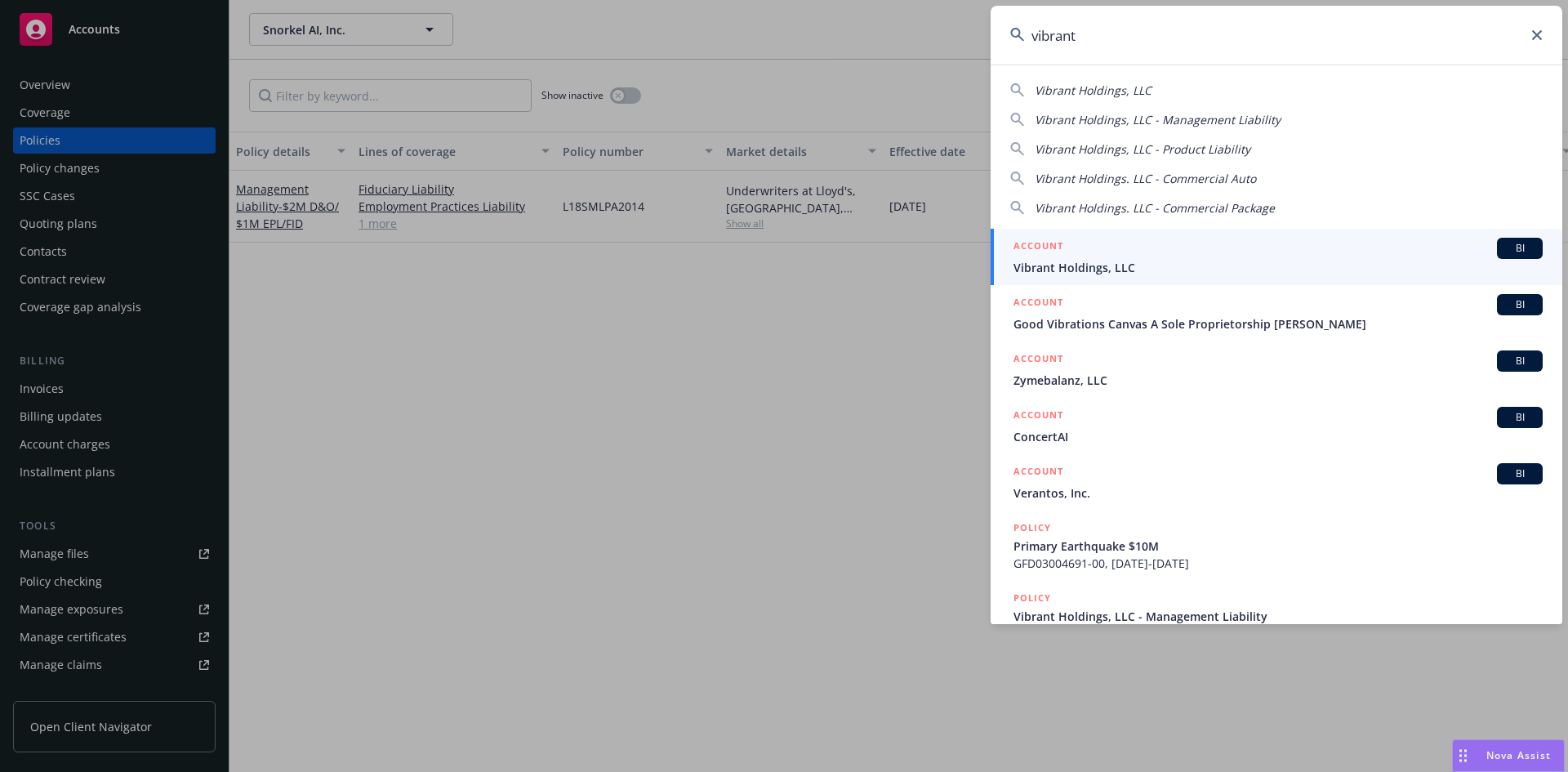
click at [1096, 271] on span "Vibrant Holdings, LLC" at bounding box center [1278, 267] width 529 height 17
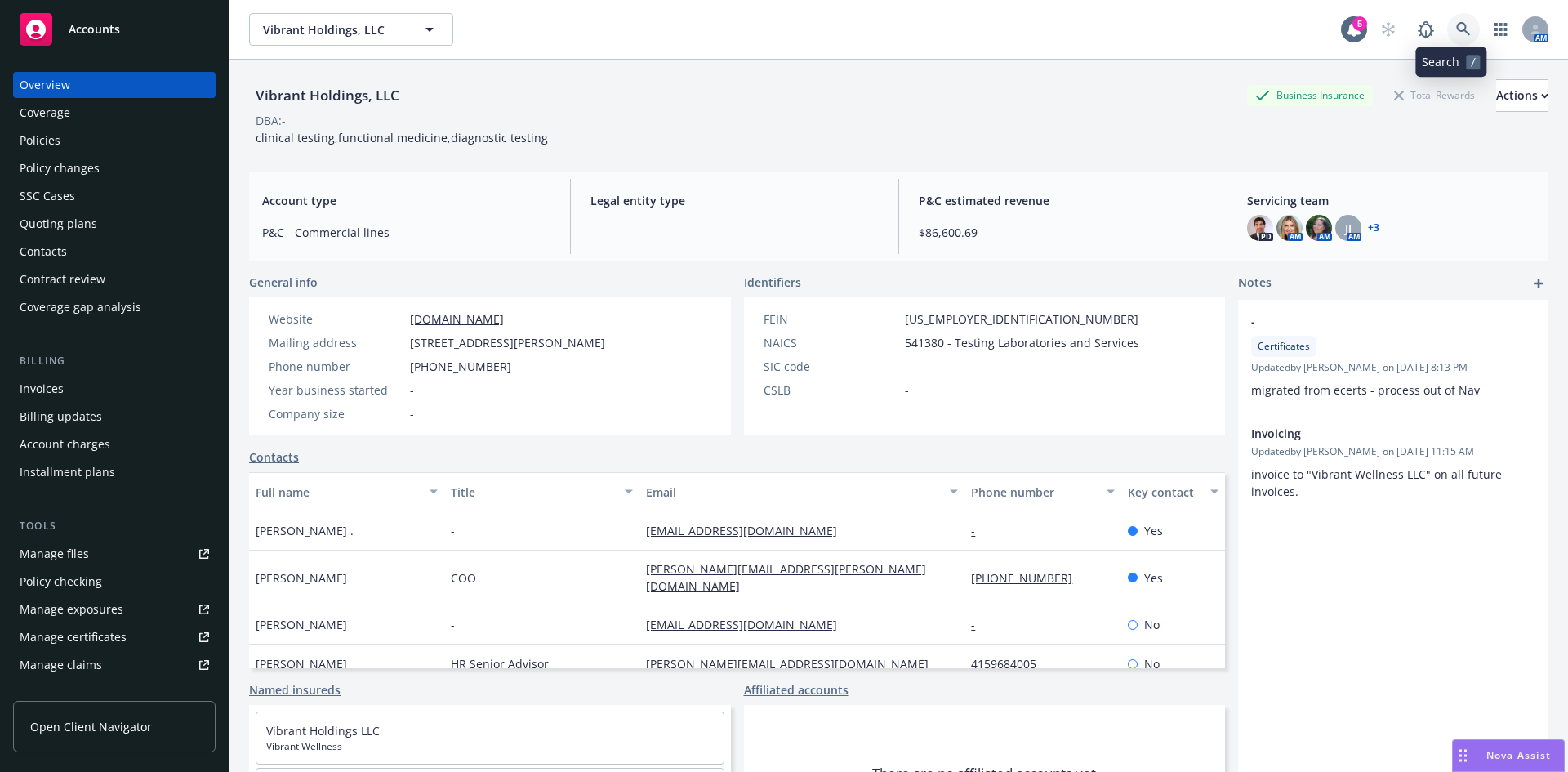
click at [1447, 28] on link at bounding box center [1463, 30] width 32 height 32
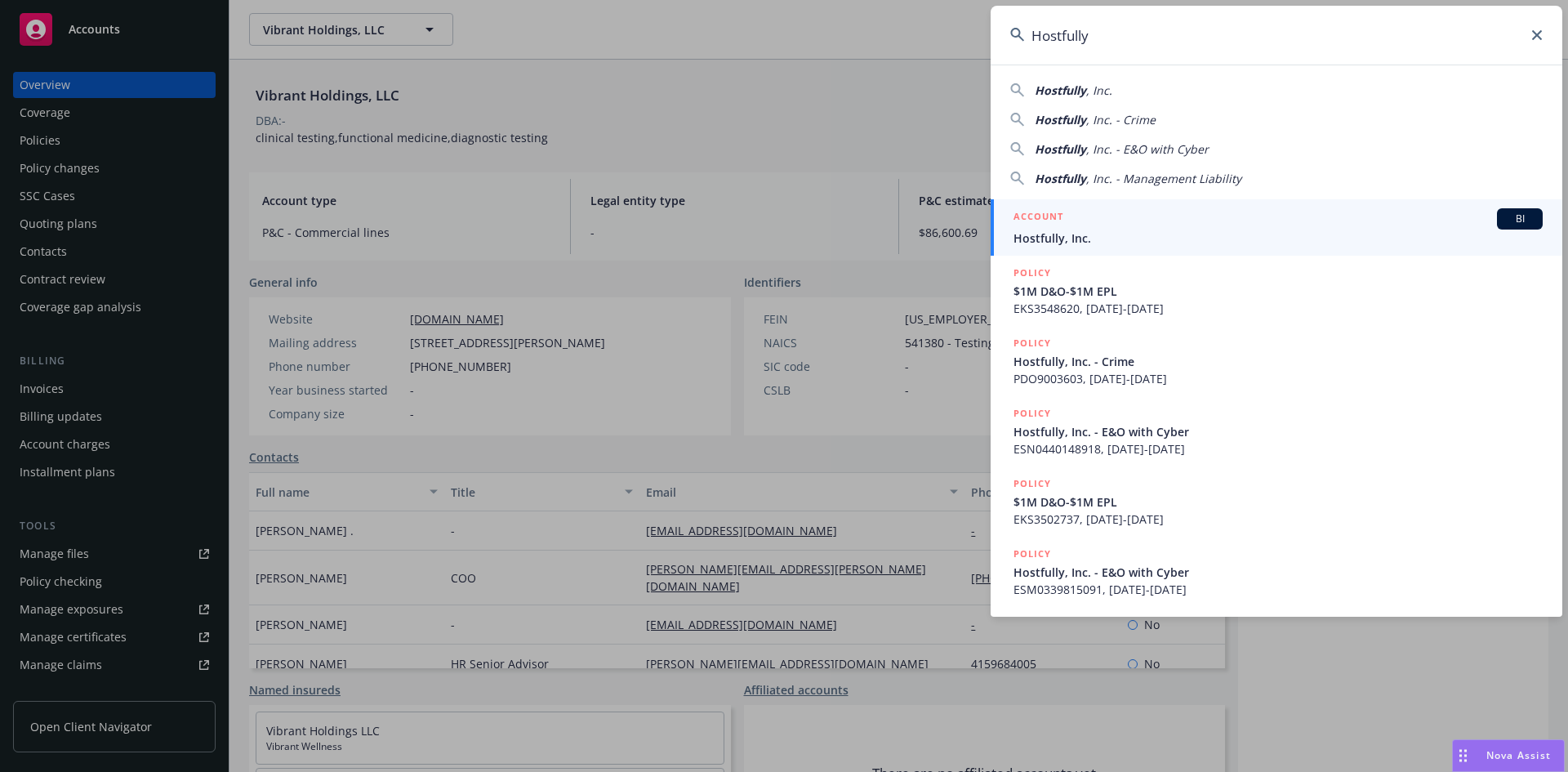
click at [1053, 234] on span "Hostfully, Inc." at bounding box center [1278, 238] width 529 height 17
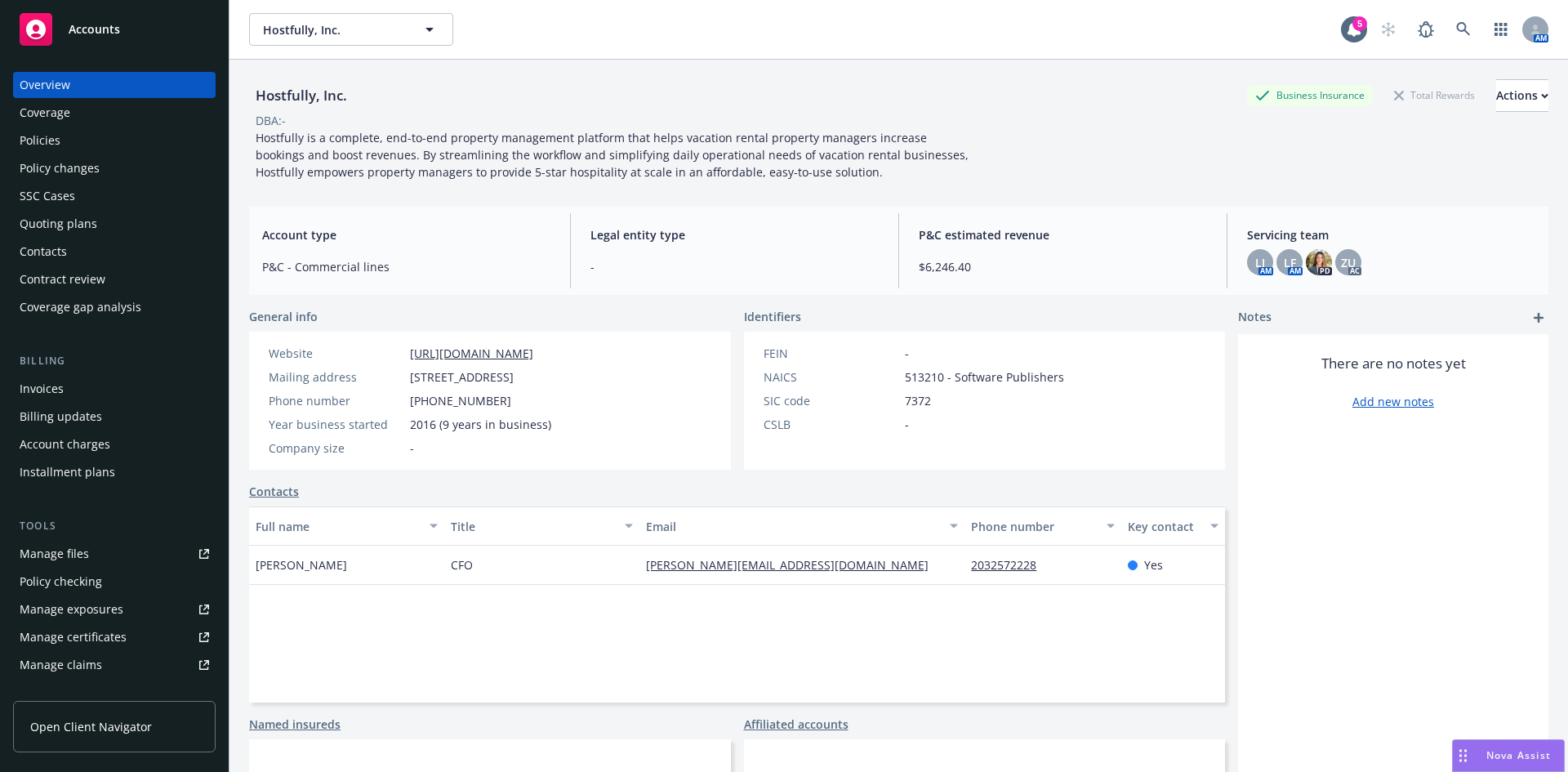
click at [52, 143] on div "Policies" at bounding box center [40, 140] width 41 height 26
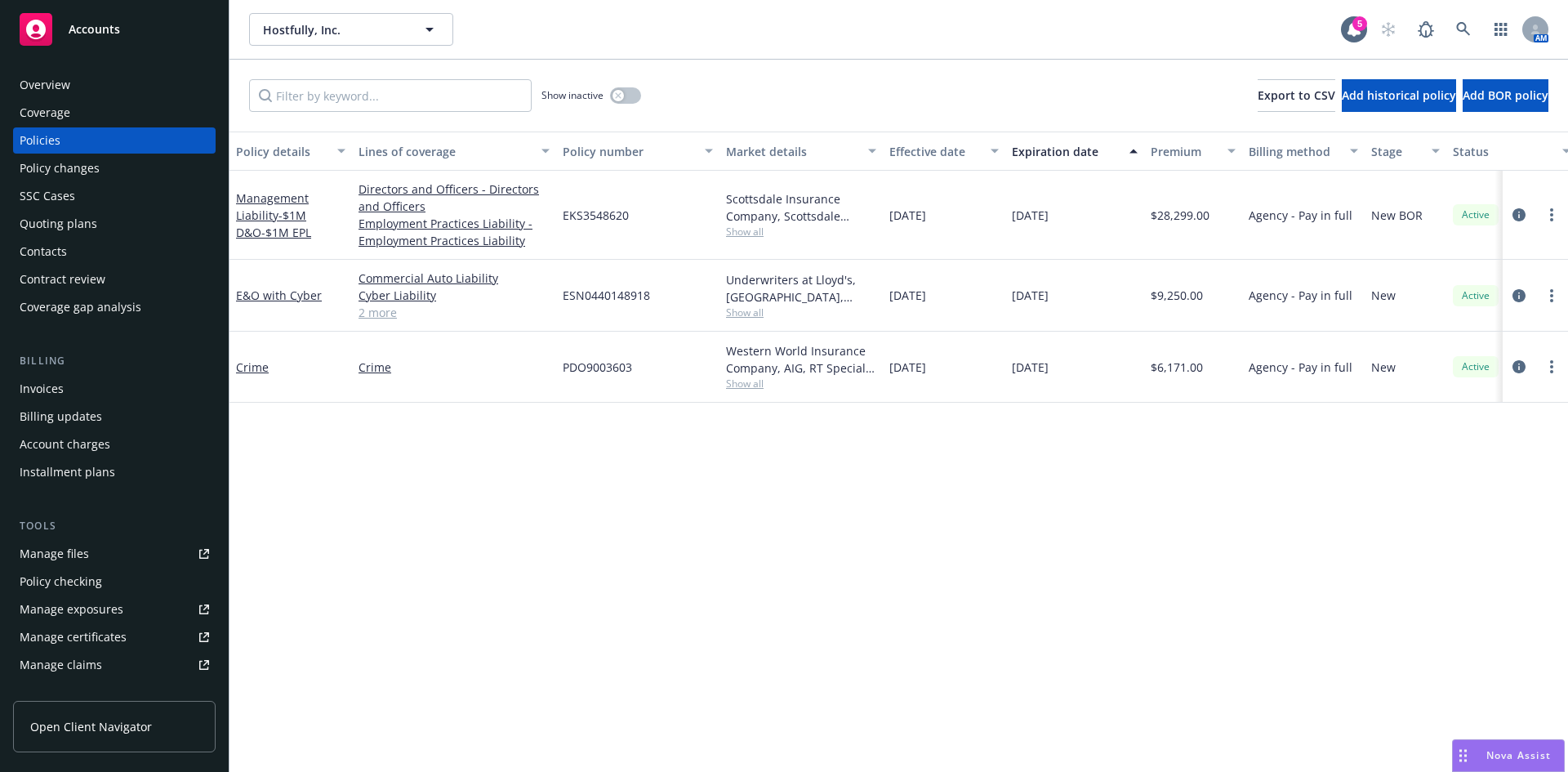
click at [63, 552] on div "Manage files" at bounding box center [54, 553] width 69 height 26
click at [96, 558] on link "Manage files" at bounding box center [115, 553] width 203 height 26
click at [60, 226] on div "Quoting plans" at bounding box center [58, 223] width 78 height 26
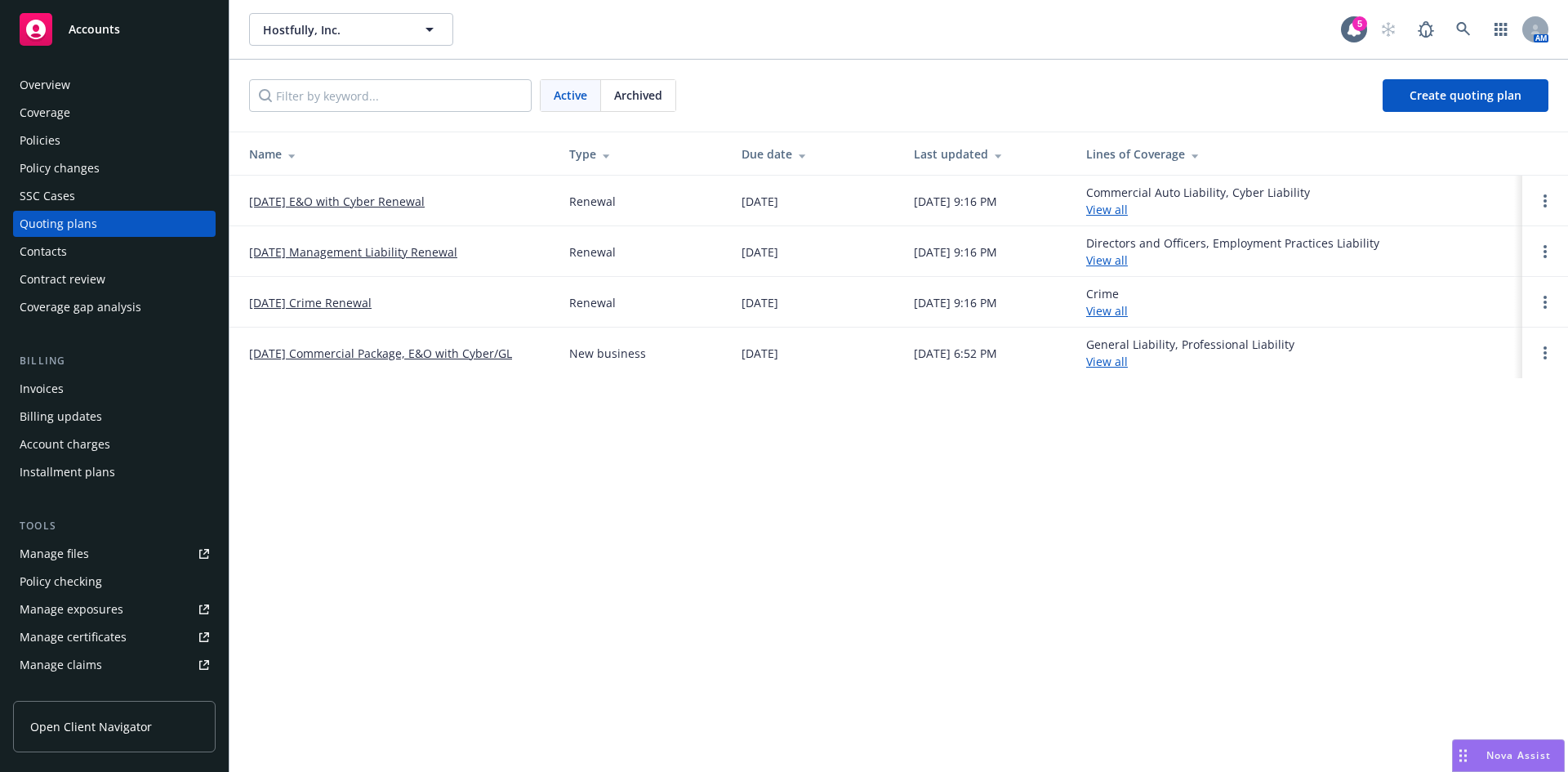
click at [369, 254] on link "[DATE] Management Liability Renewal" at bounding box center [353, 251] width 208 height 17
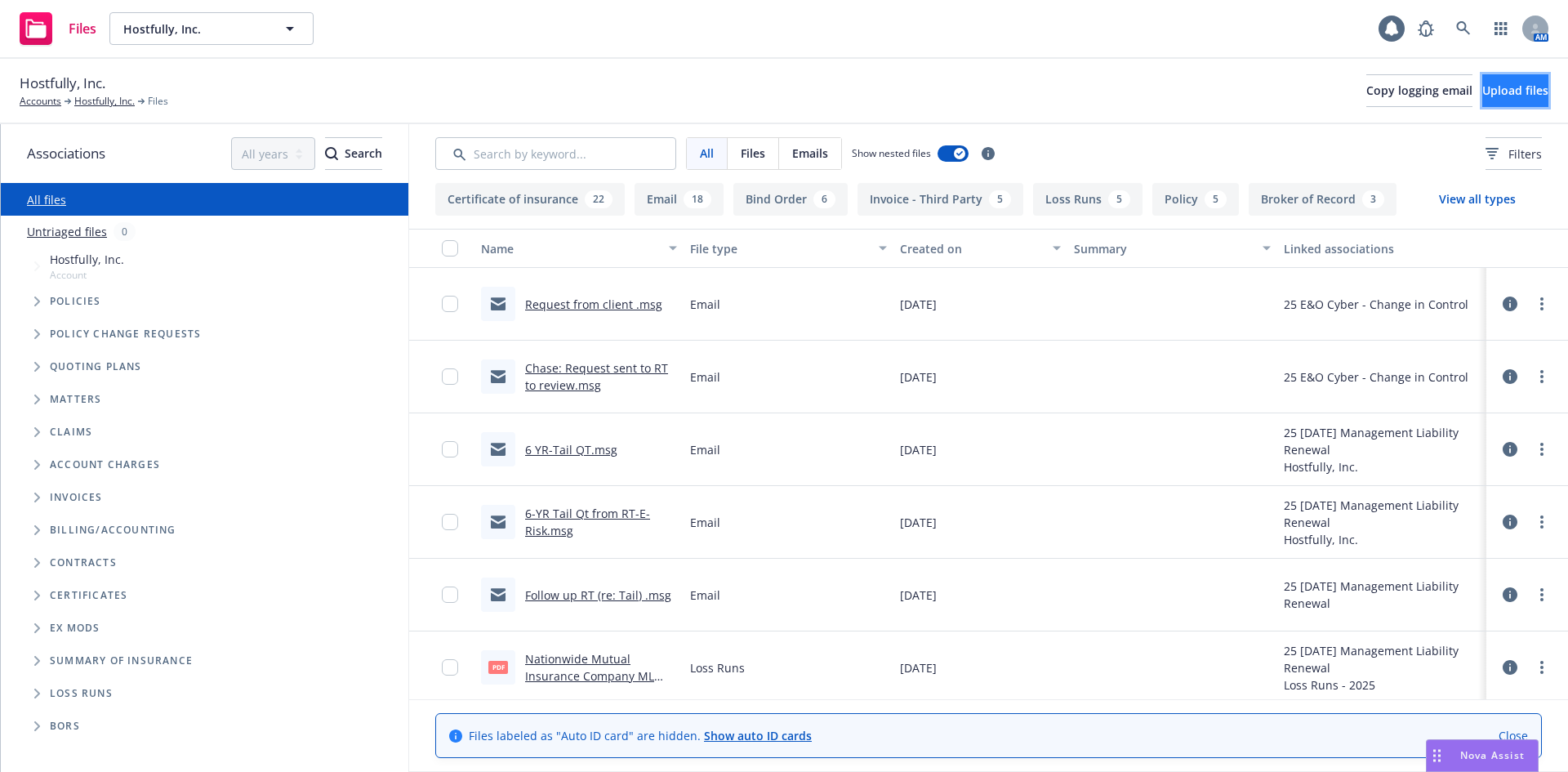
click at [1485, 88] on span "Upload files" at bounding box center [1515, 90] width 66 height 15
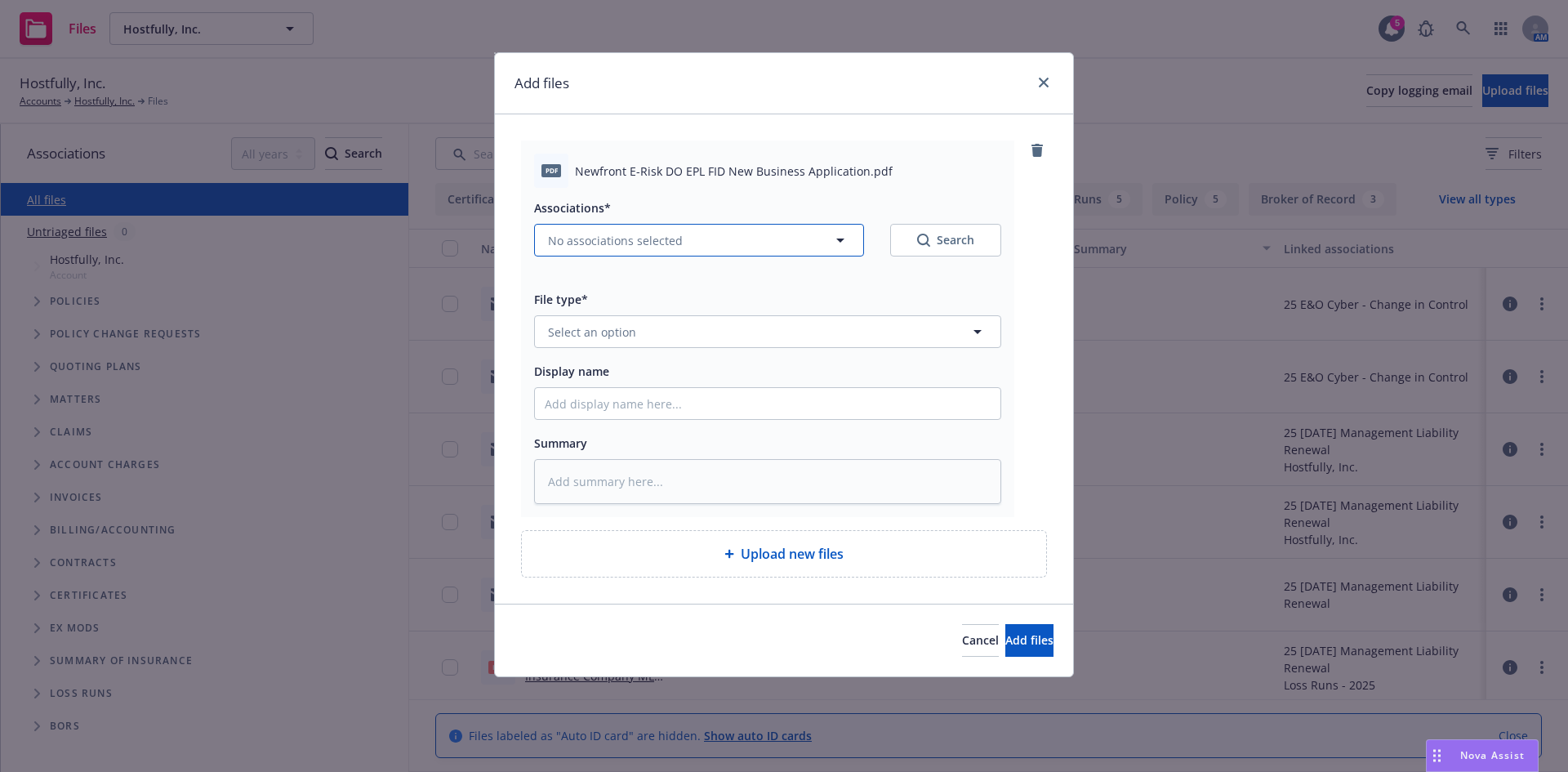
click at [579, 242] on span "No associations selected" at bounding box center [615, 240] width 134 height 17
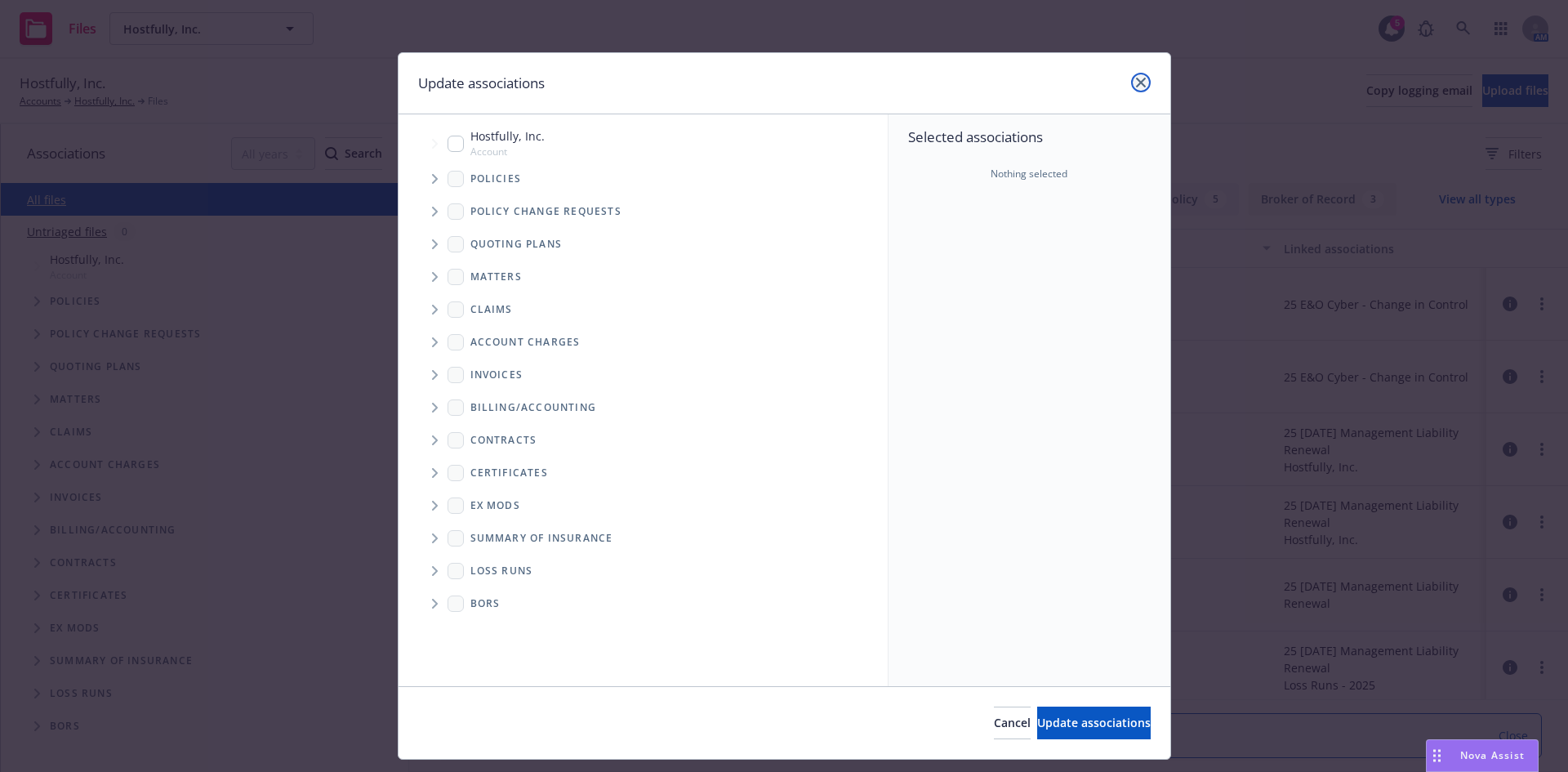
drag, startPoint x: 1141, startPoint y: 76, endPoint x: 1134, endPoint y: 82, distance: 9.2
click at [1134, 82] on link "close" at bounding box center [1141, 82] width 20 height 20
type textarea "x"
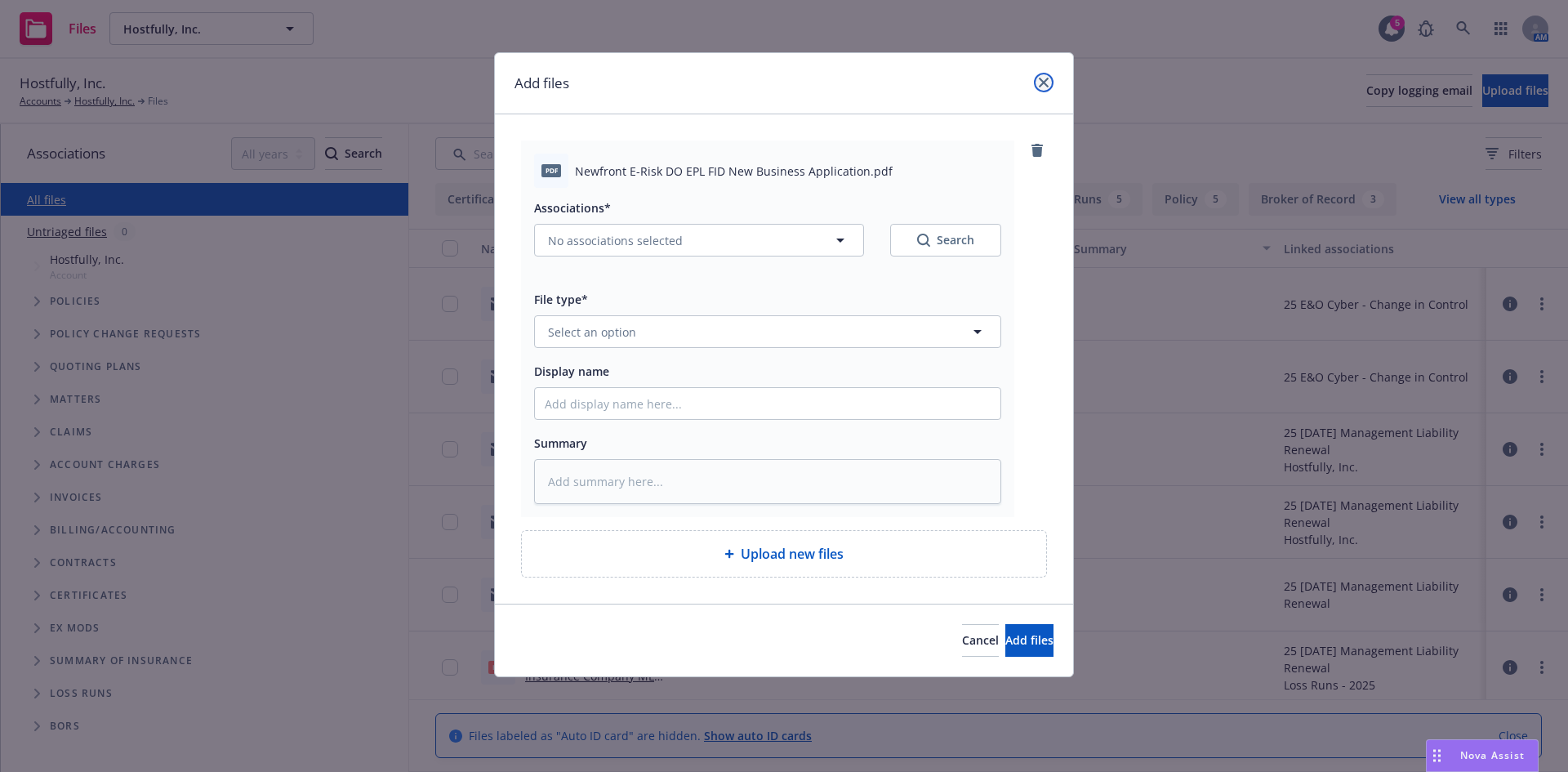
click at [1037, 80] on link "close" at bounding box center [1044, 82] width 20 height 20
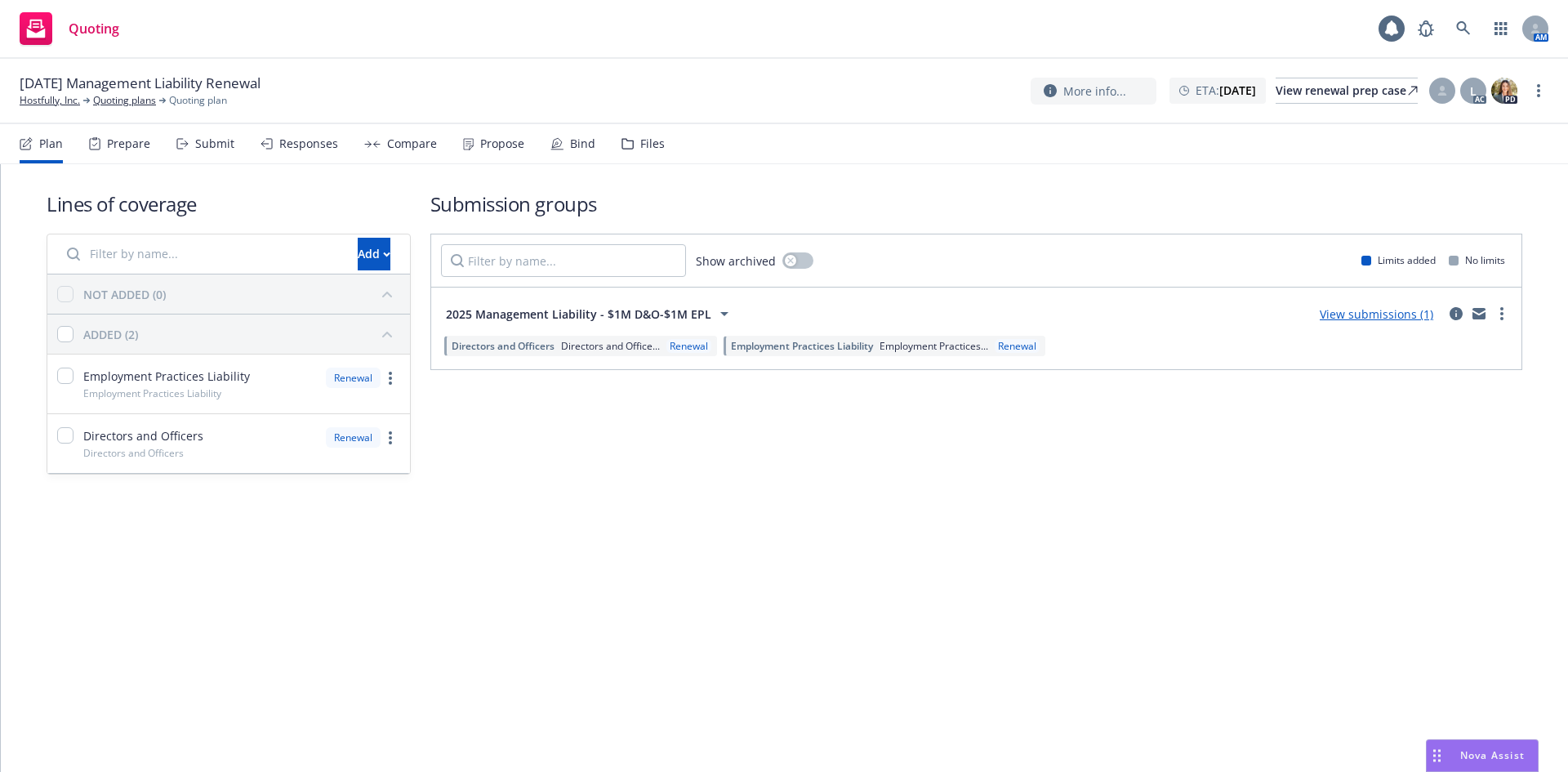
click at [653, 146] on div "Files" at bounding box center [652, 143] width 24 height 13
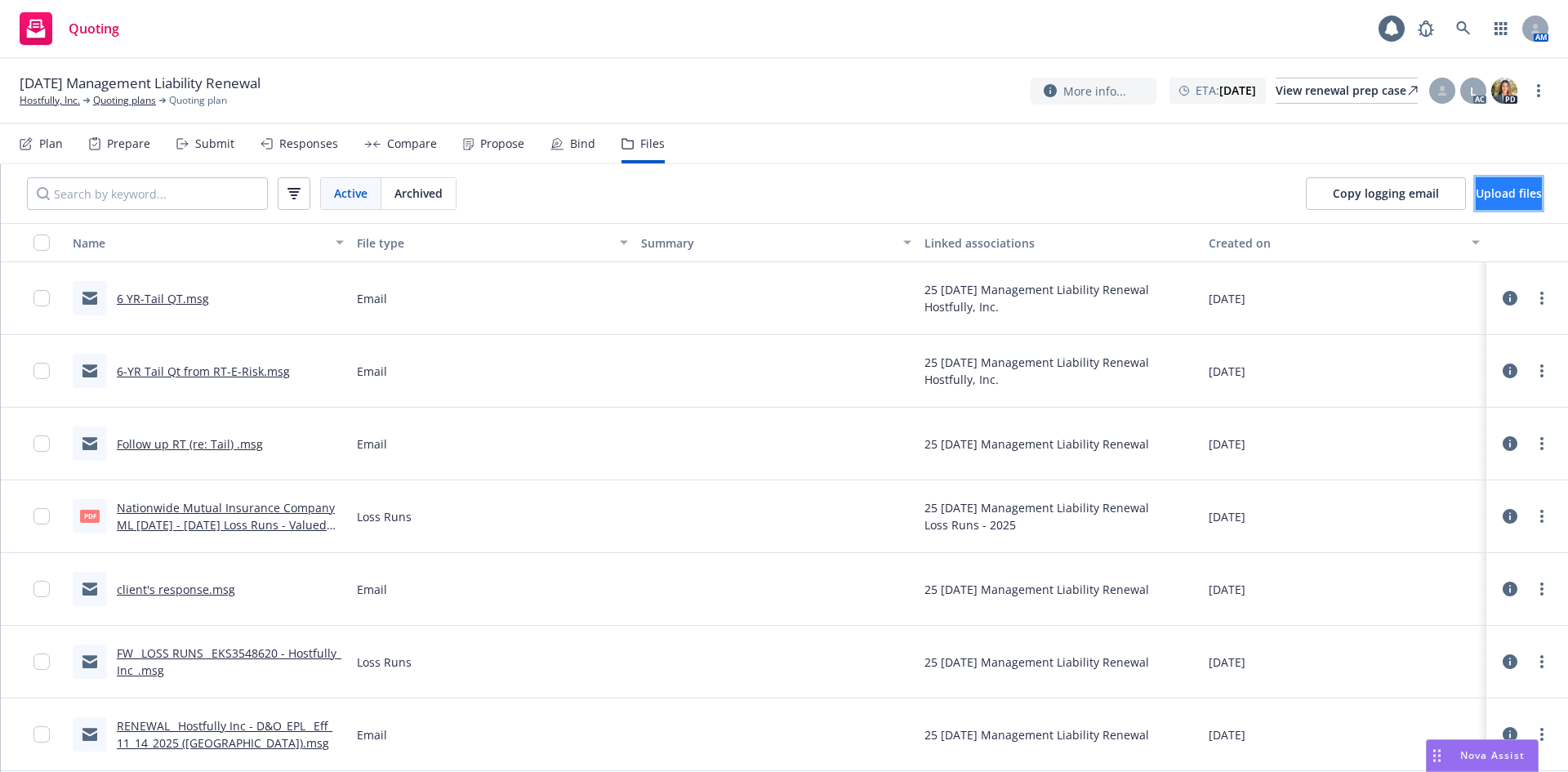
click at [1476, 195] on span "Upload files" at bounding box center [1509, 193] width 66 height 15
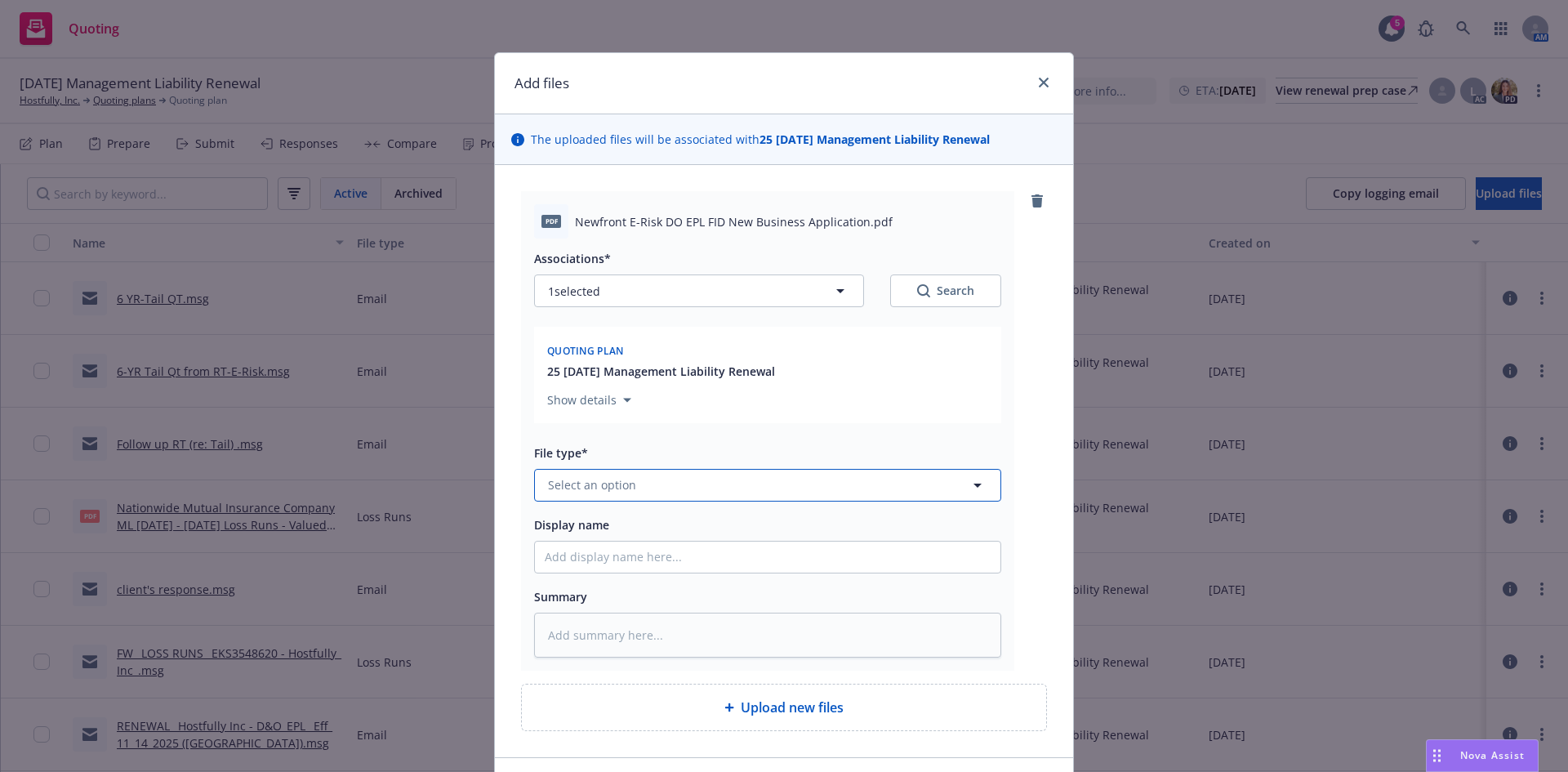
click at [577, 495] on button "Select an option" at bounding box center [767, 485] width 467 height 32
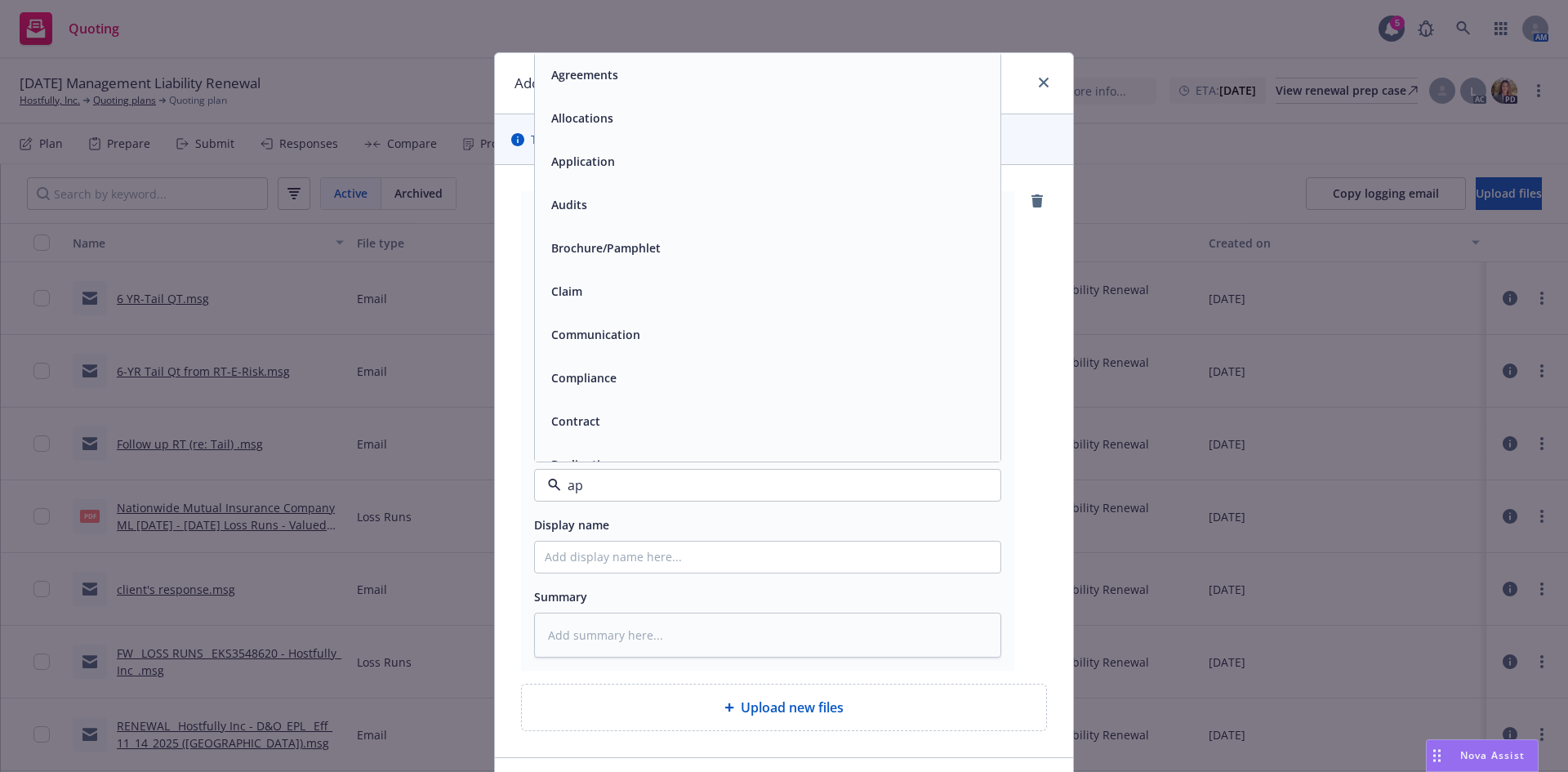
type input "app"
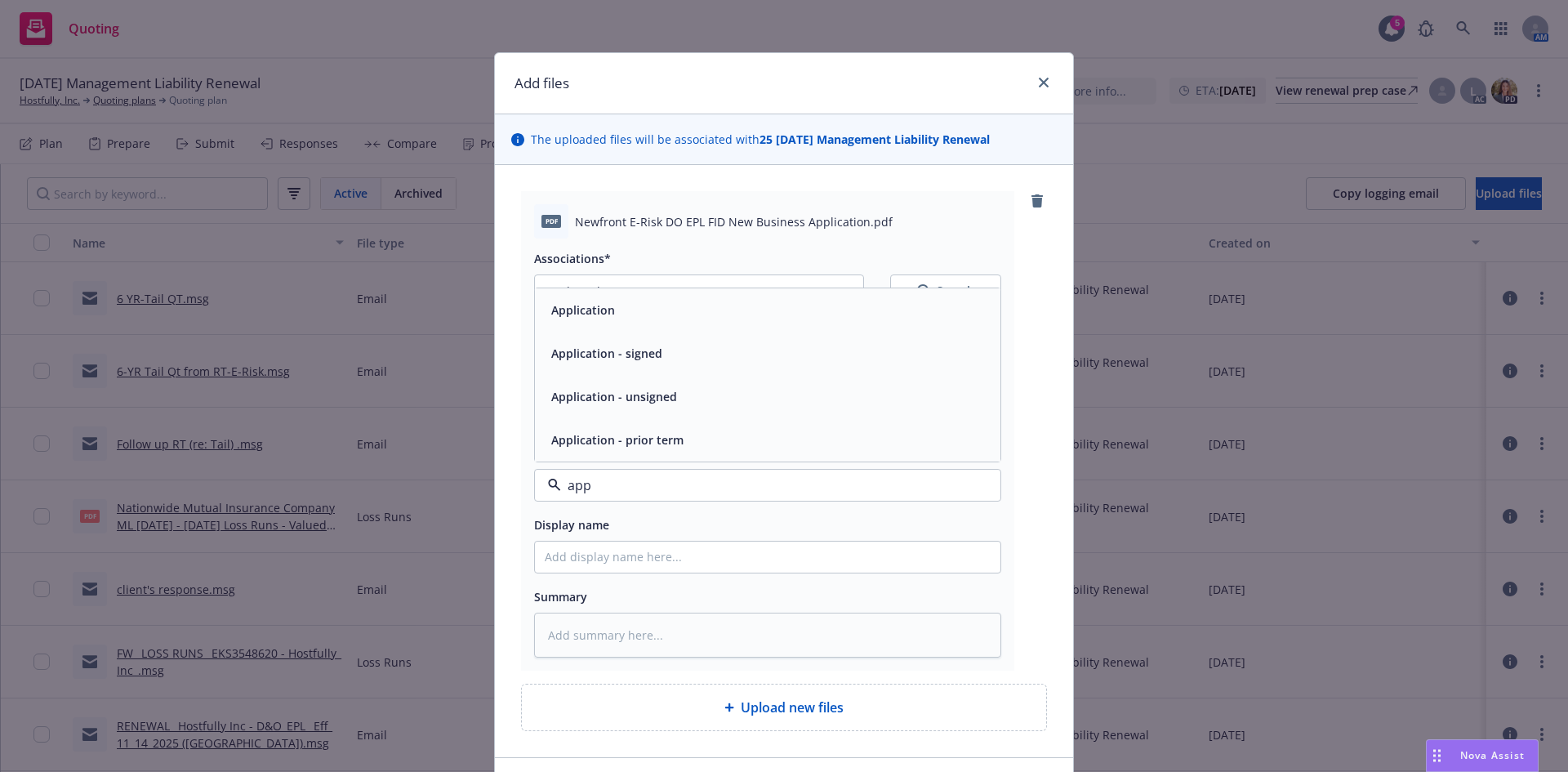
click at [601, 354] on span "Application - signed" at bounding box center [607, 352] width 111 height 17
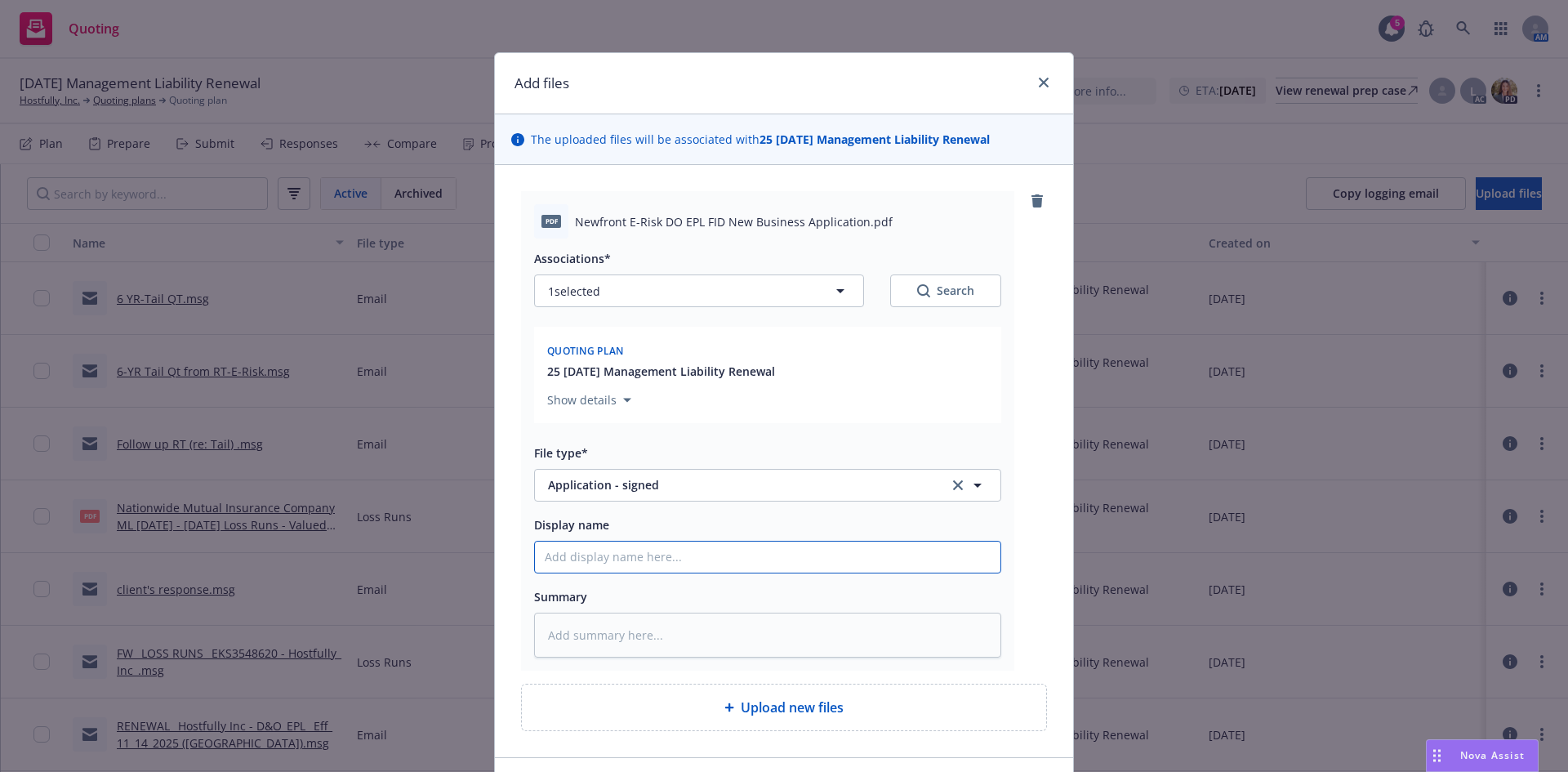
click at [578, 569] on input "Display name" at bounding box center [767, 557] width 465 height 31
type textarea "x"
type input "N"
type textarea "x"
type input "Ne"
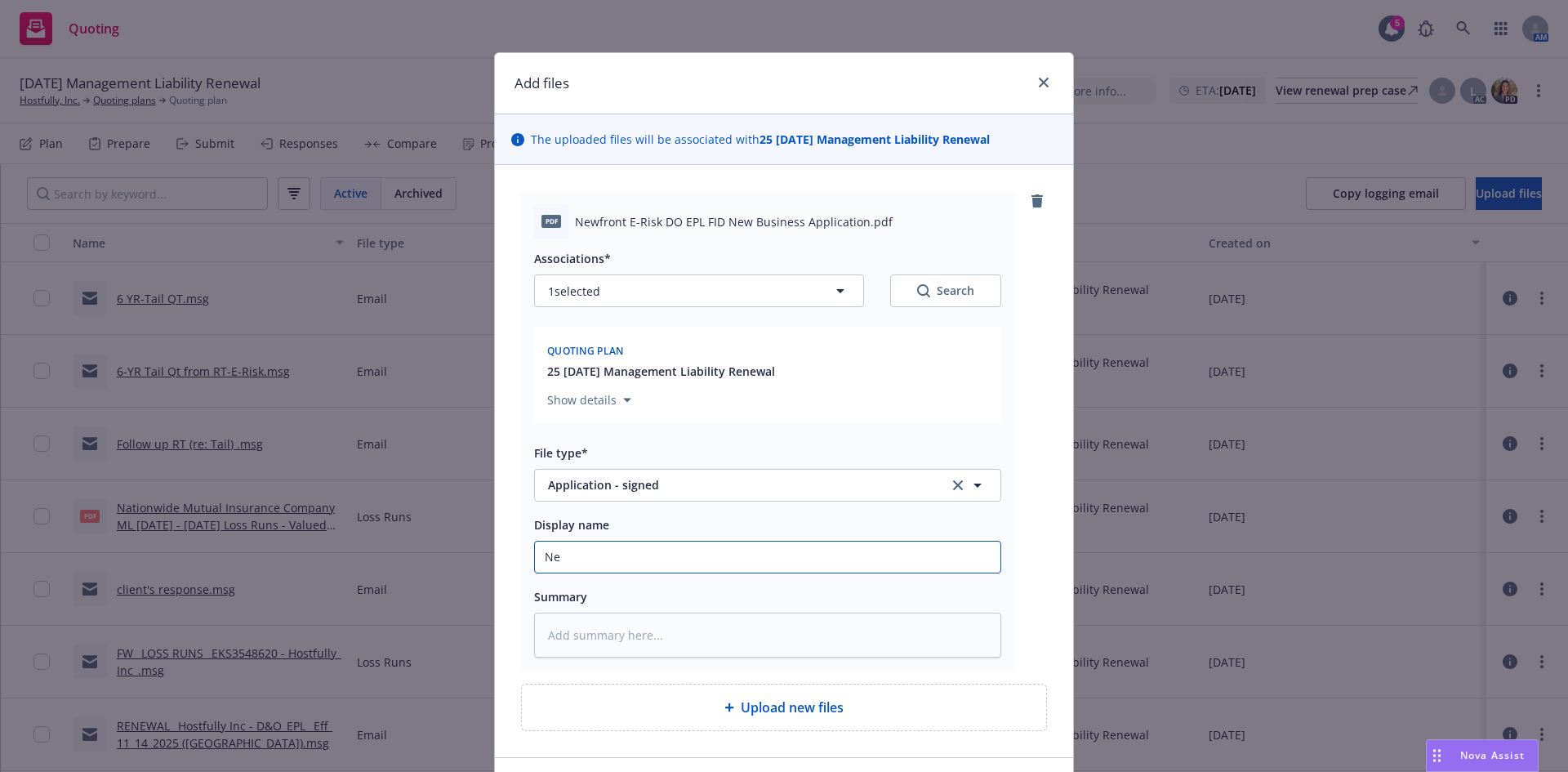
type textarea "x"
type input "New"
type textarea "x"
type input "New"
type textarea "x"
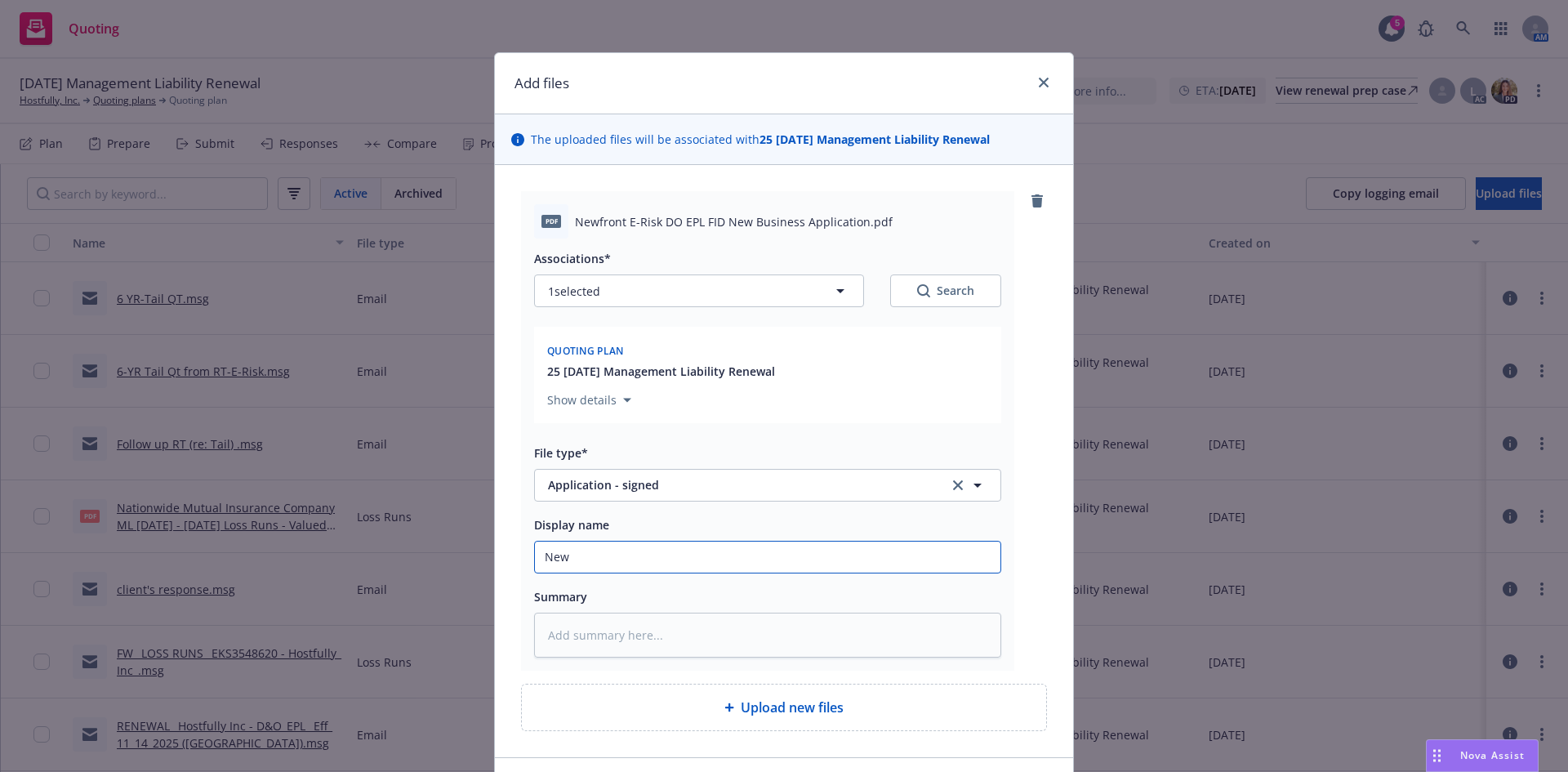
type input "New B"
type textarea "x"
type input "New Bu"
type textarea "x"
type input "New Bus"
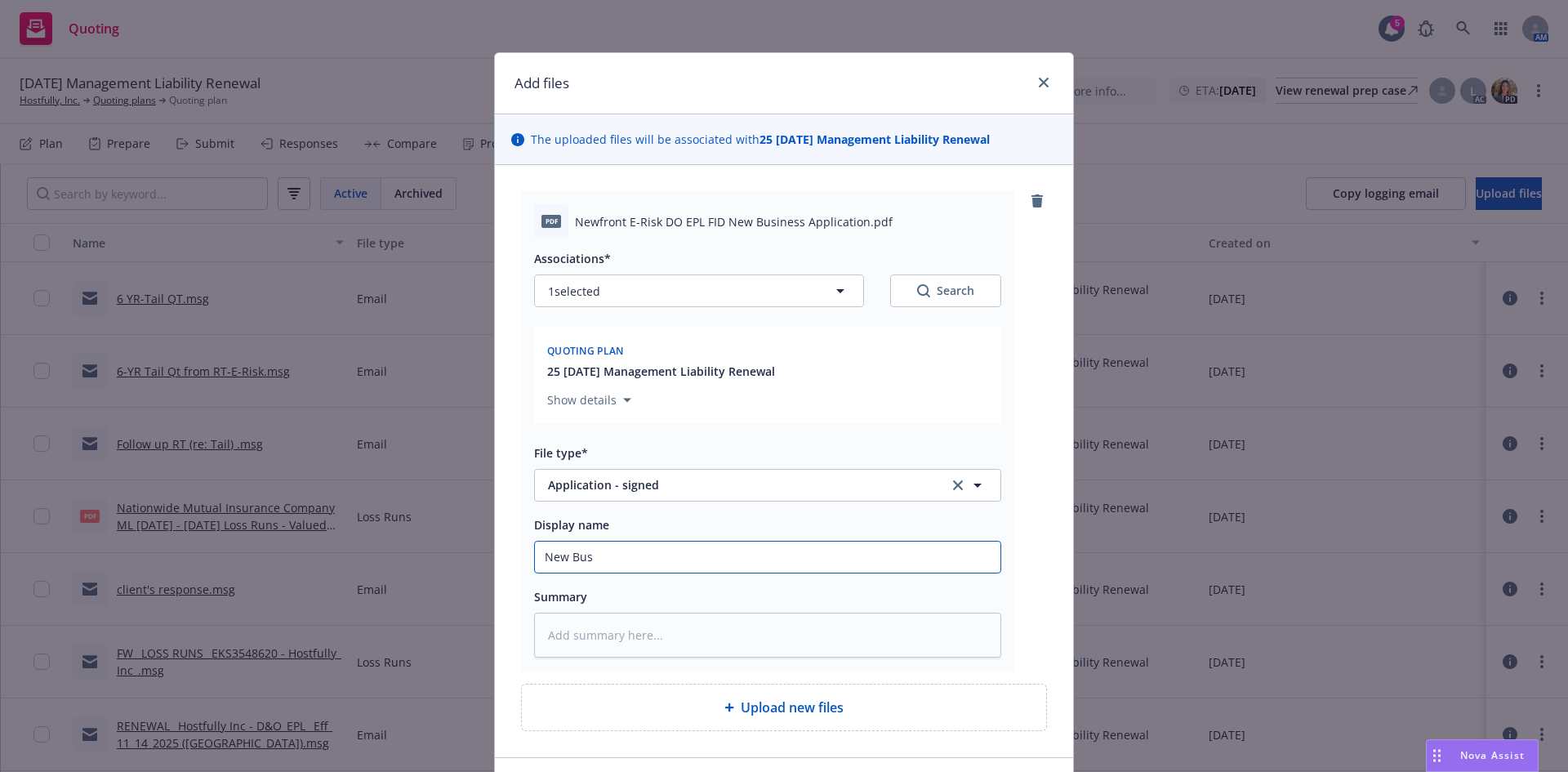
type textarea "x"
type input "New Busi"
type textarea "x"
type input "New Busin"
type textarea "x"
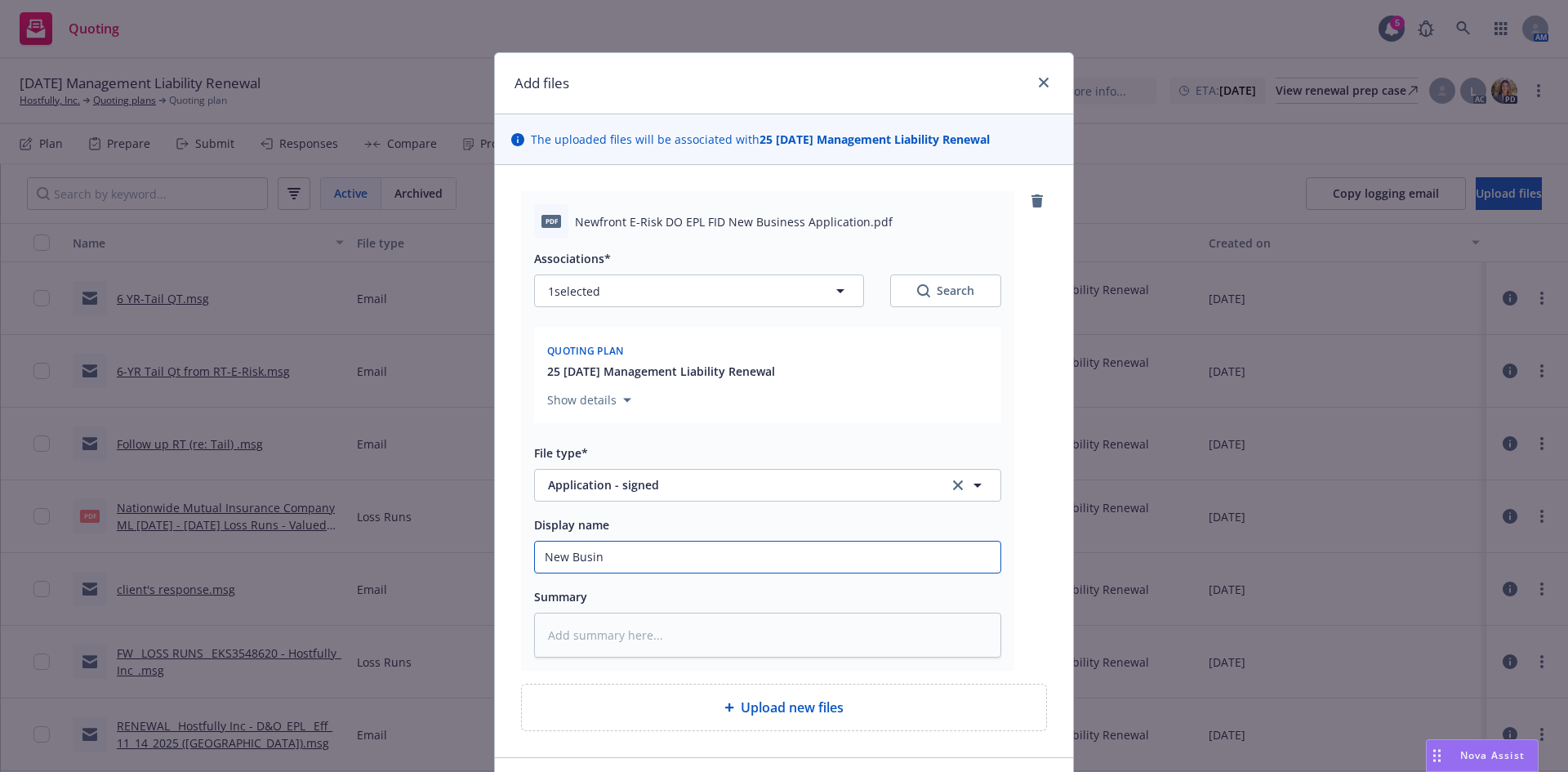
type input "New Busine"
type textarea "x"
type input "New Busines"
type textarea "x"
type input "New Business"
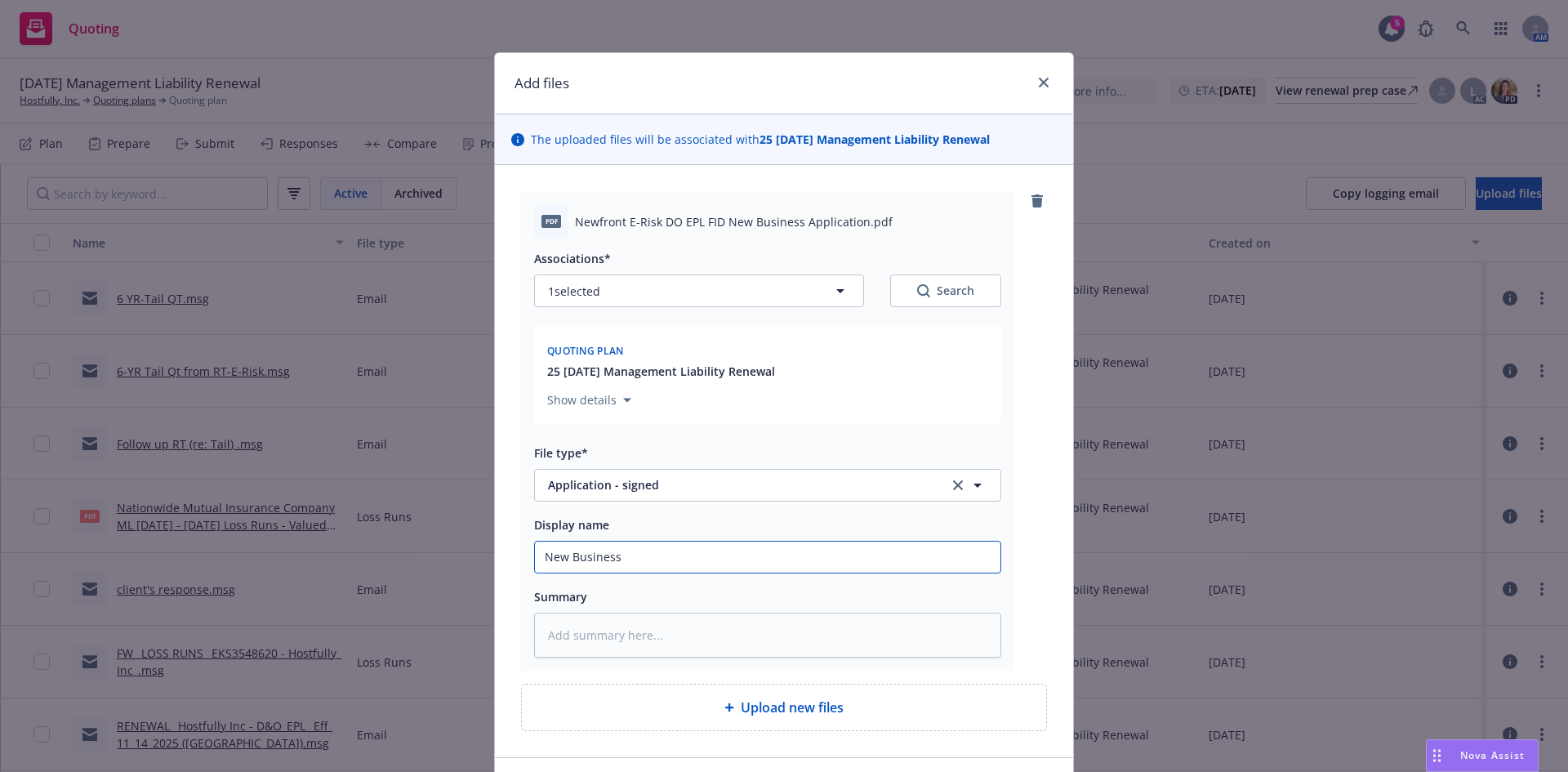
type textarea "x"
type input "New Business"
type textarea "x"
type input "New Business A"
type textarea "x"
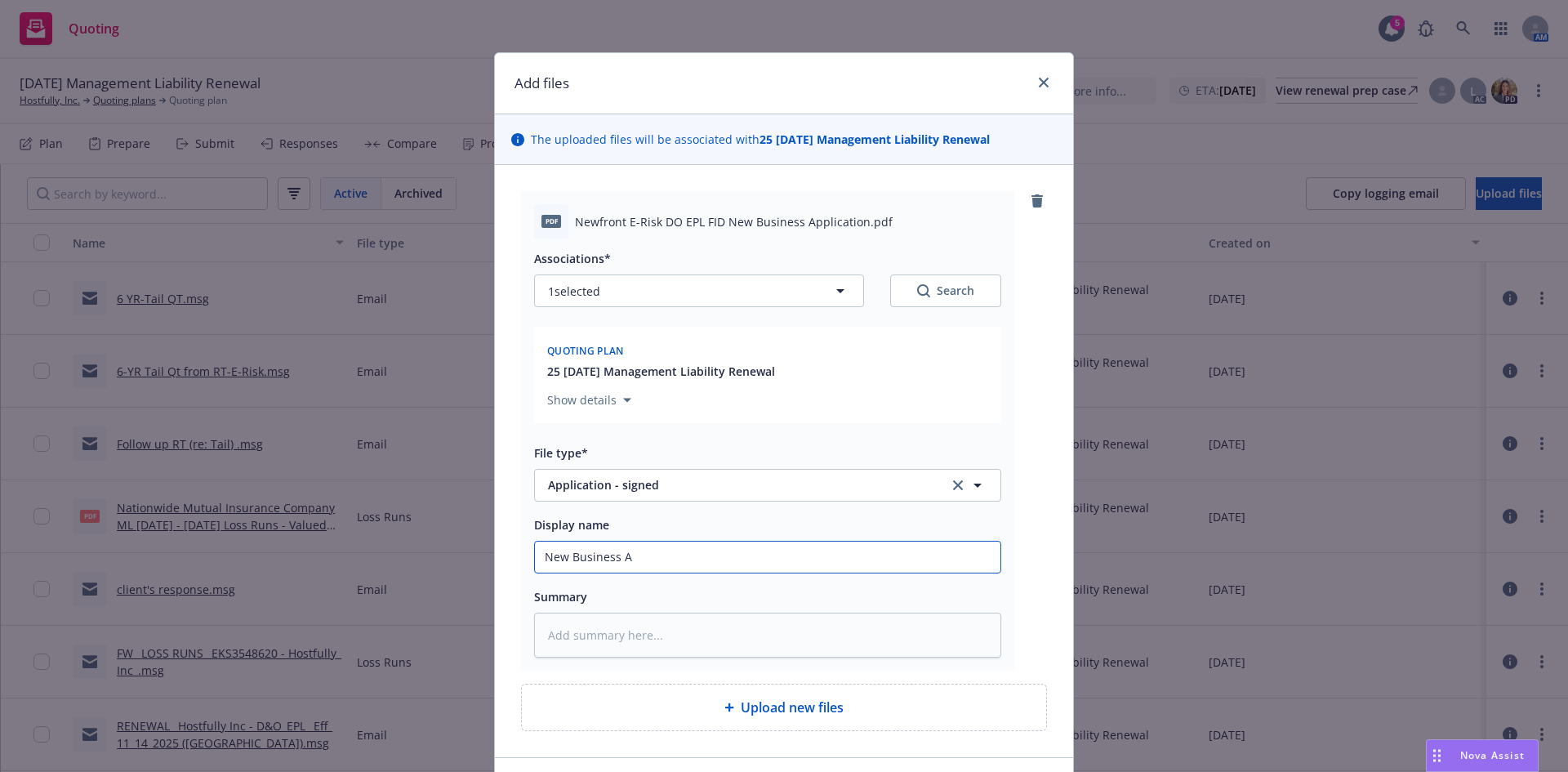
type input "New Business Ap"
type textarea "x"
type input "New Business App"
type textarea "x"
type input "New Business App"
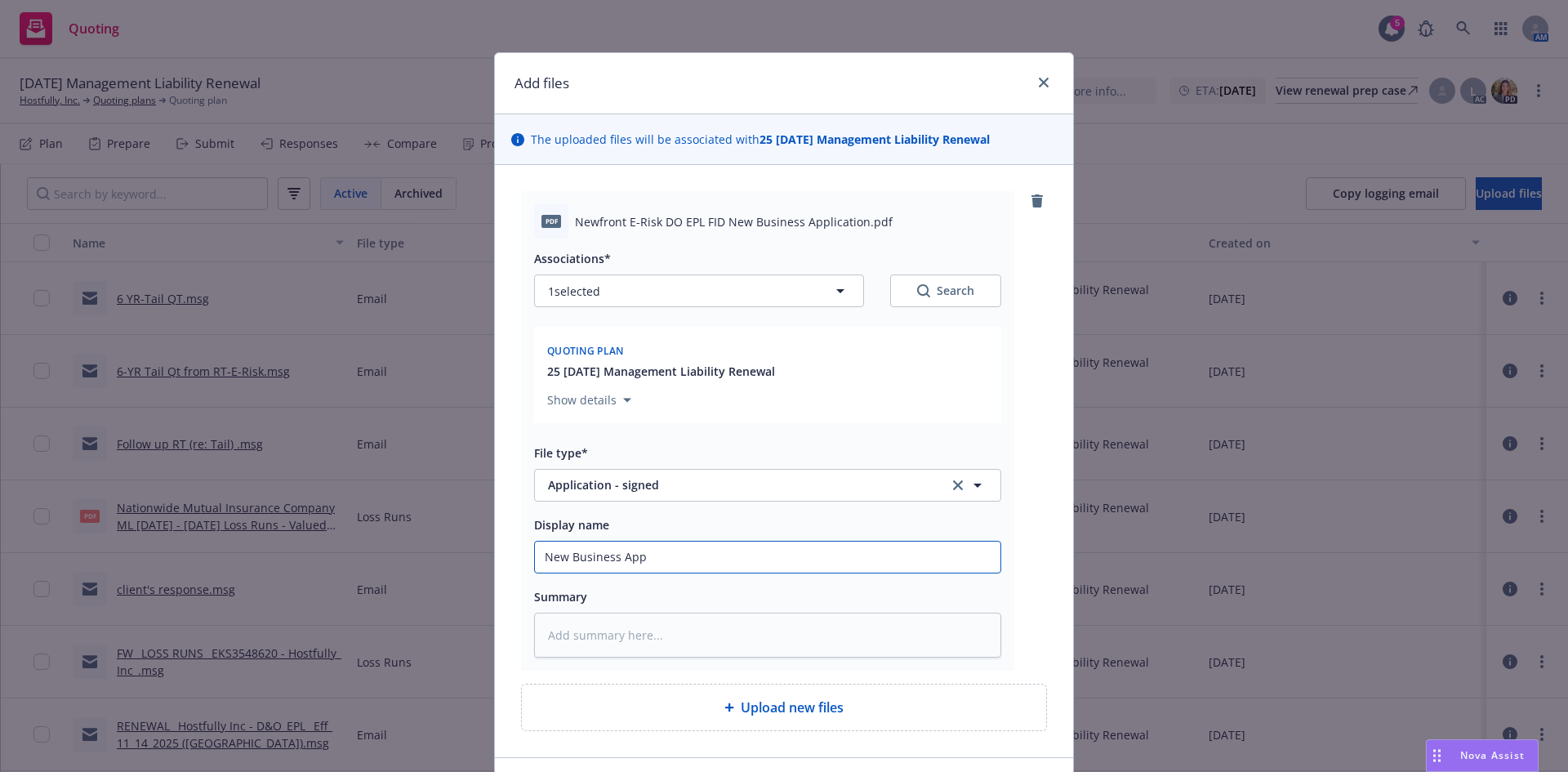
click at [538, 559] on input "New Business App" at bounding box center [767, 557] width 465 height 31
type textarea "x"
type input "ENew Business App"
type textarea "x"
type input "E-New Business App"
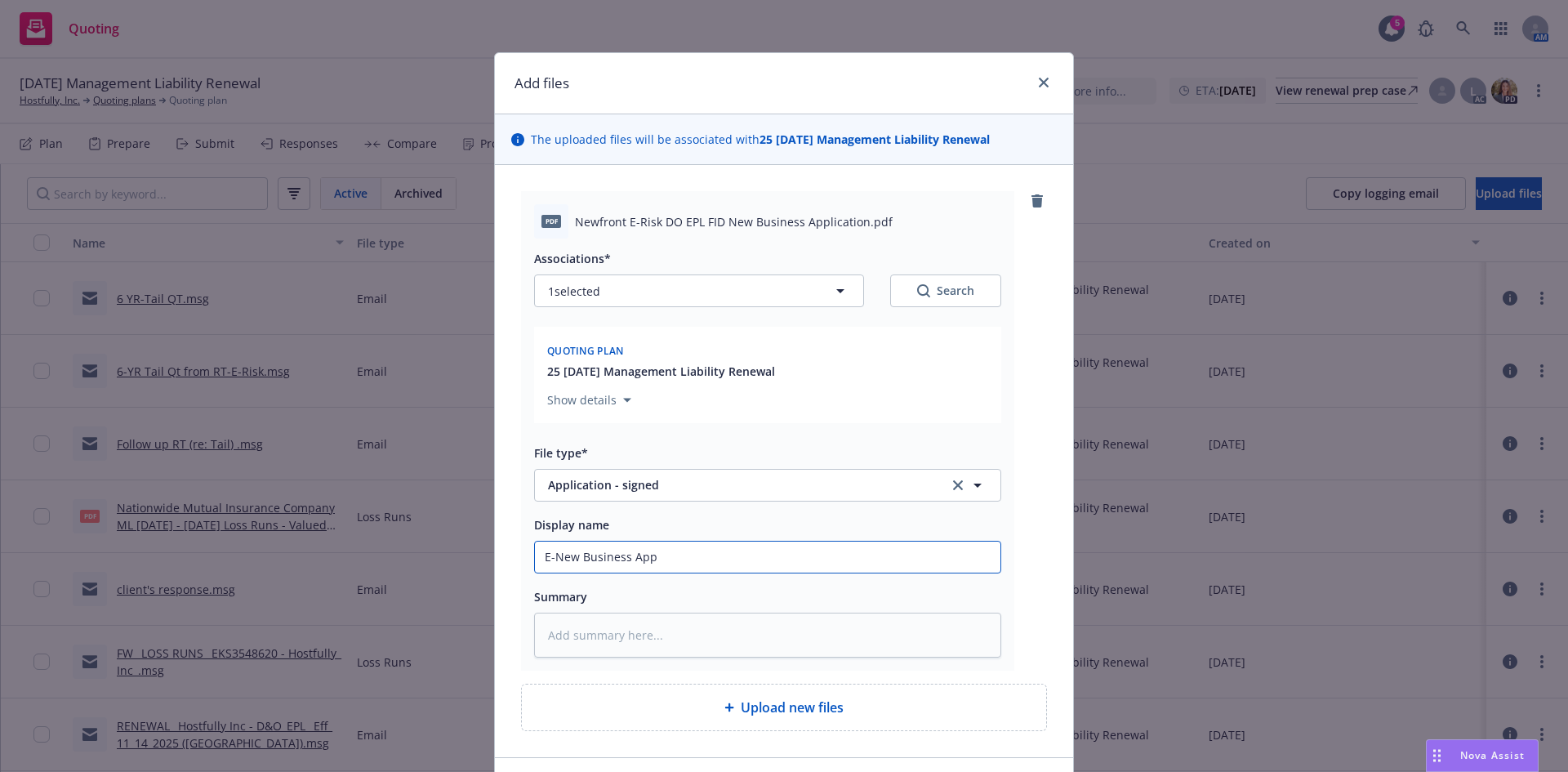
type textarea "x"
type input "E-RNew Business App"
type textarea "x"
type input "E-RisNew Business App"
type textarea "x"
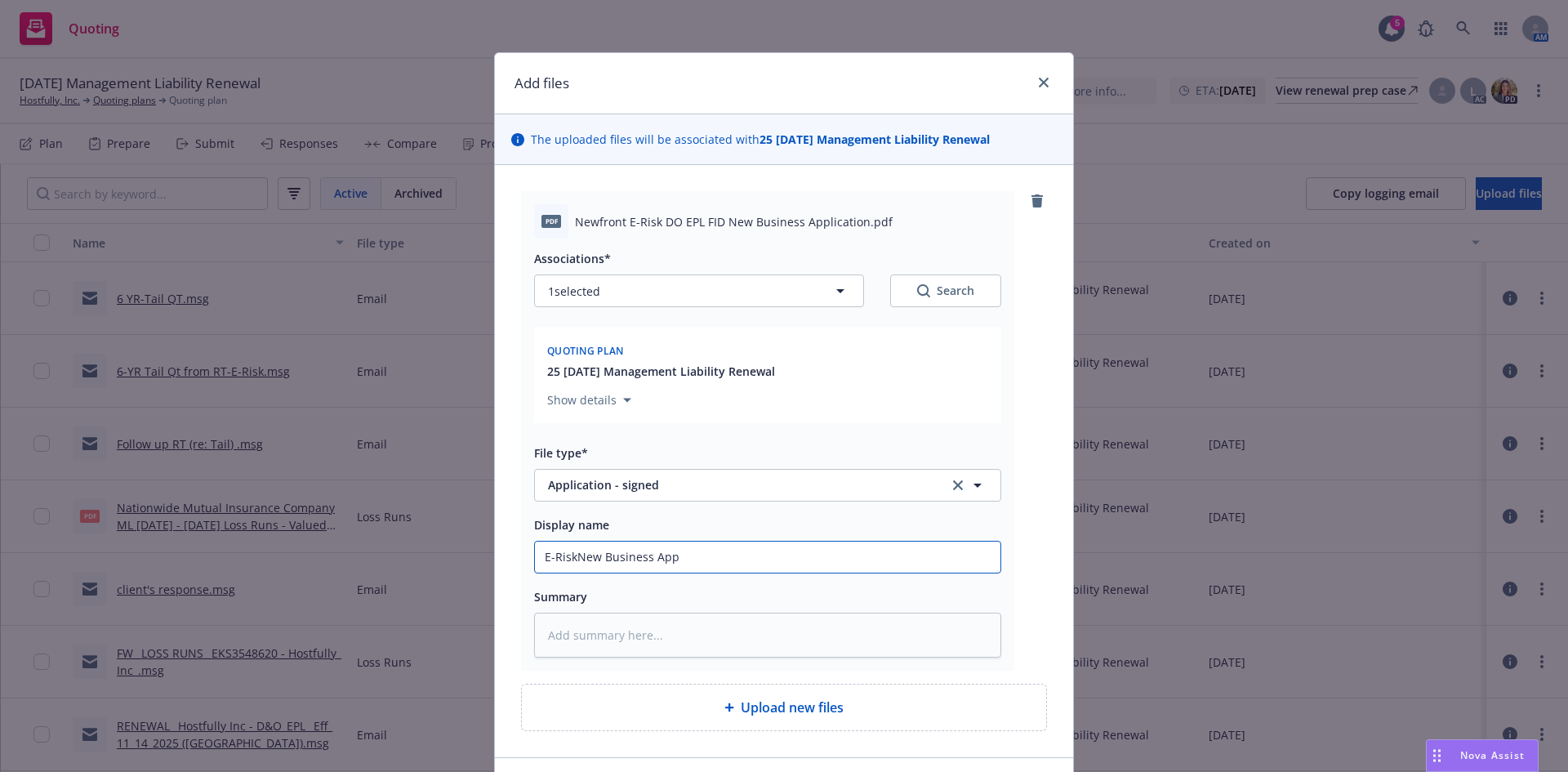
type input "E-Risk New Business App"
type textarea "x"
type input "E-Risk New Business App"
type textarea "x"
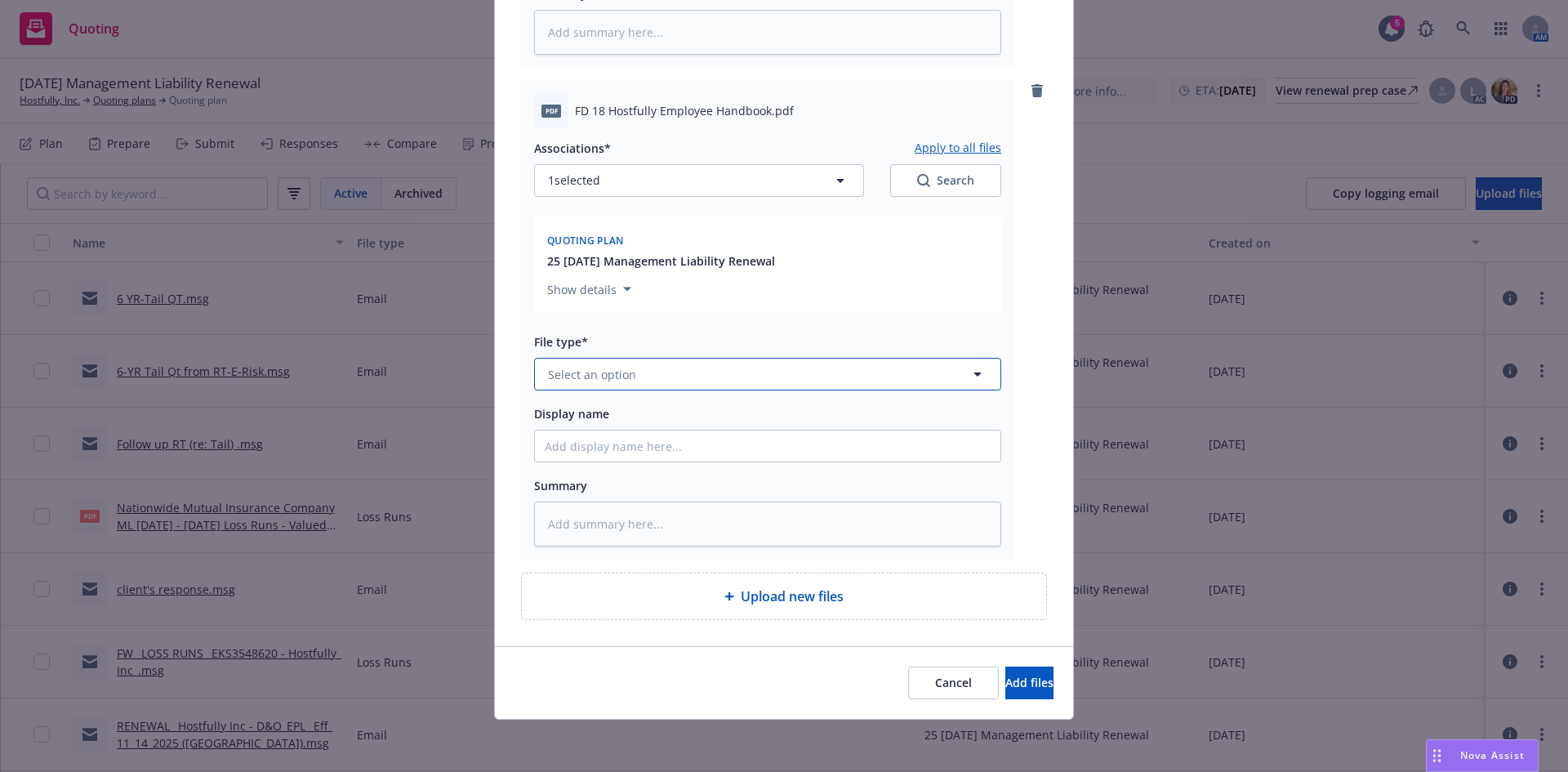
click at [576, 376] on span "Select an option" at bounding box center [592, 374] width 88 height 17
type input "emplo"
click at [595, 458] on span "Employee Handbook" at bounding box center [610, 463] width 117 height 17
click at [568, 427] on div "Display name" at bounding box center [767, 433] width 467 height 59
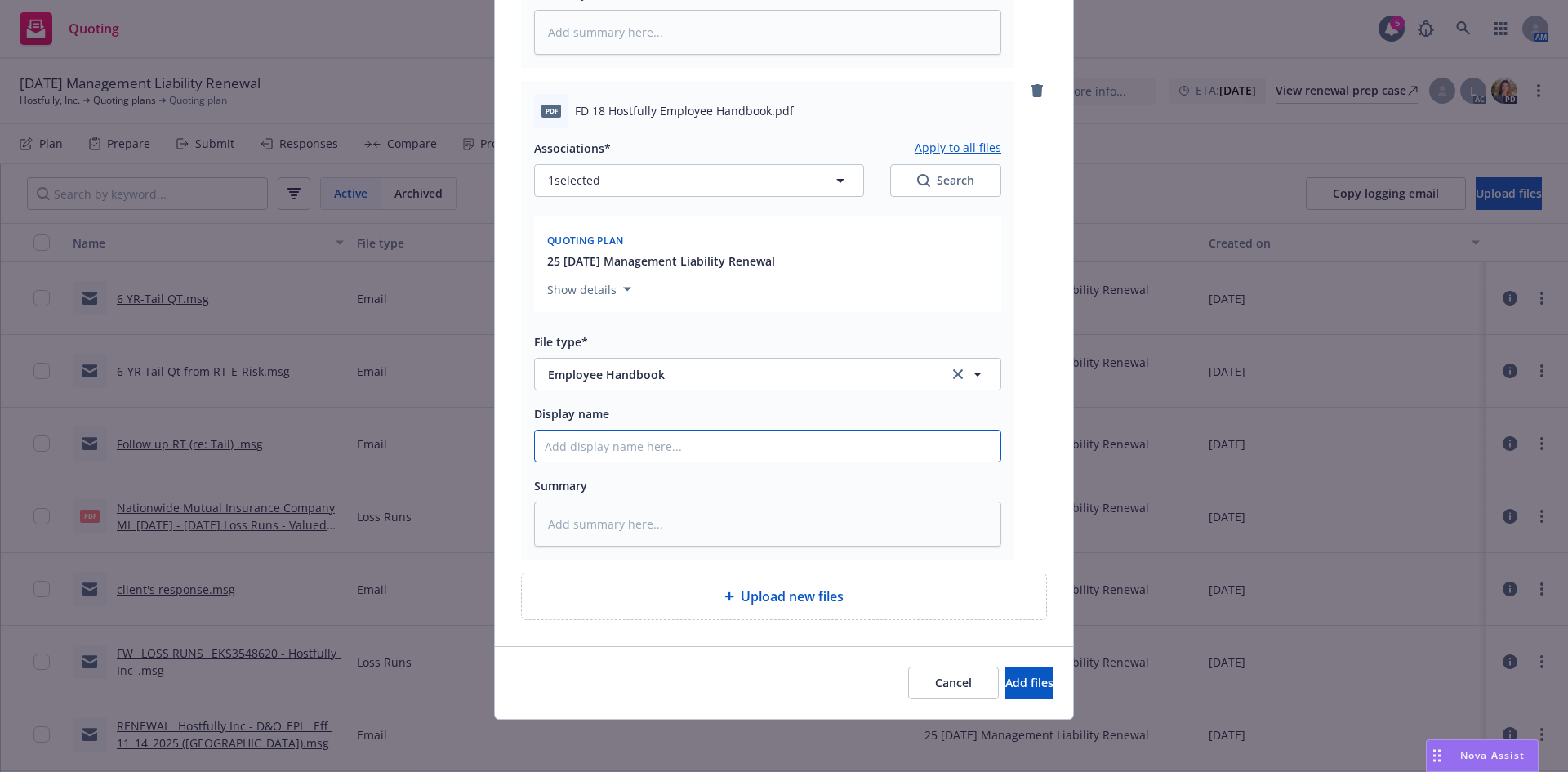
type textarea "x"
type input "e"
type textarea "x"
type input "em"
type textarea "x"
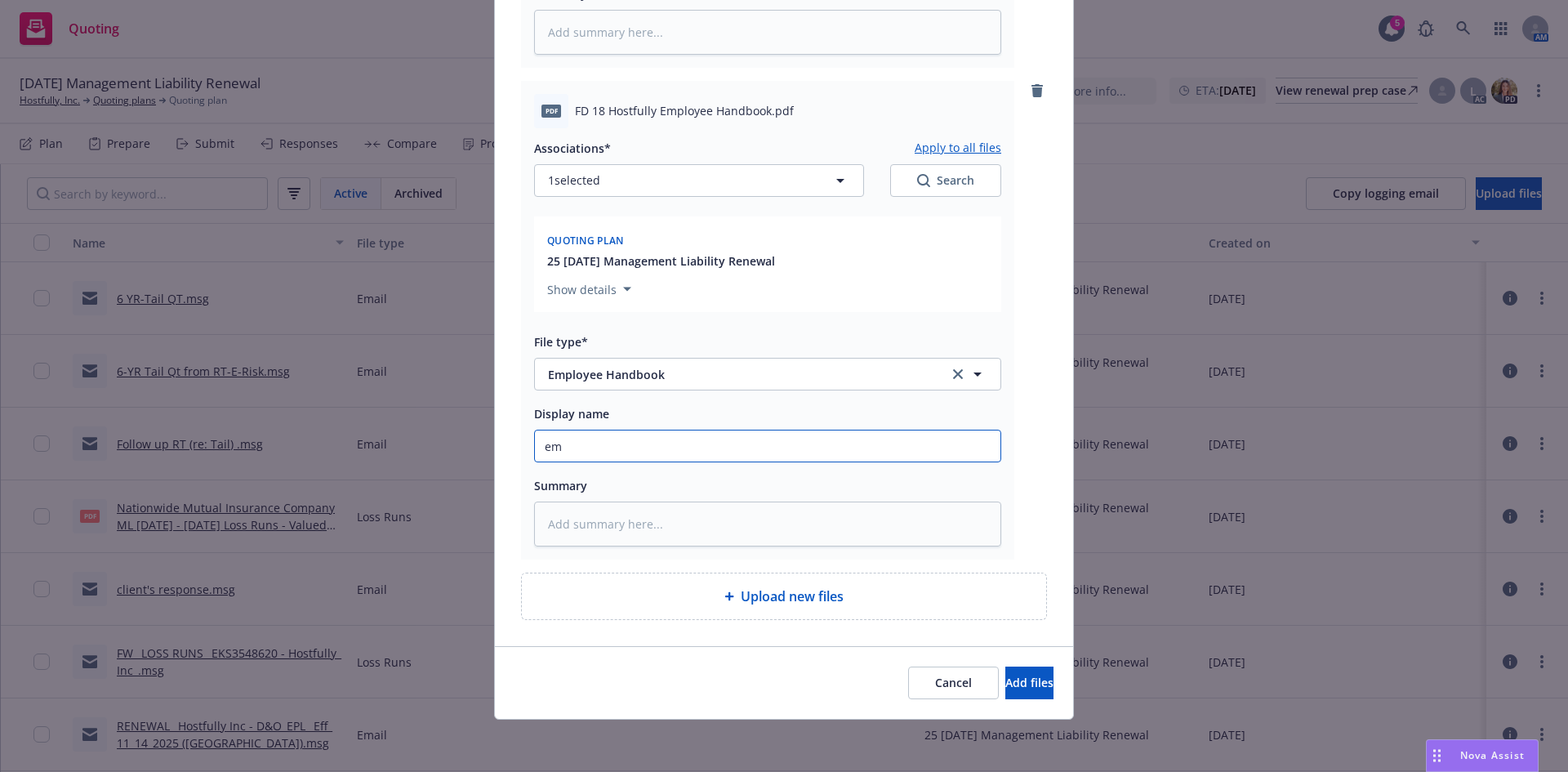
type input "emp"
type textarea "x"
type input "empl"
type textarea "x"
type input "emplo"
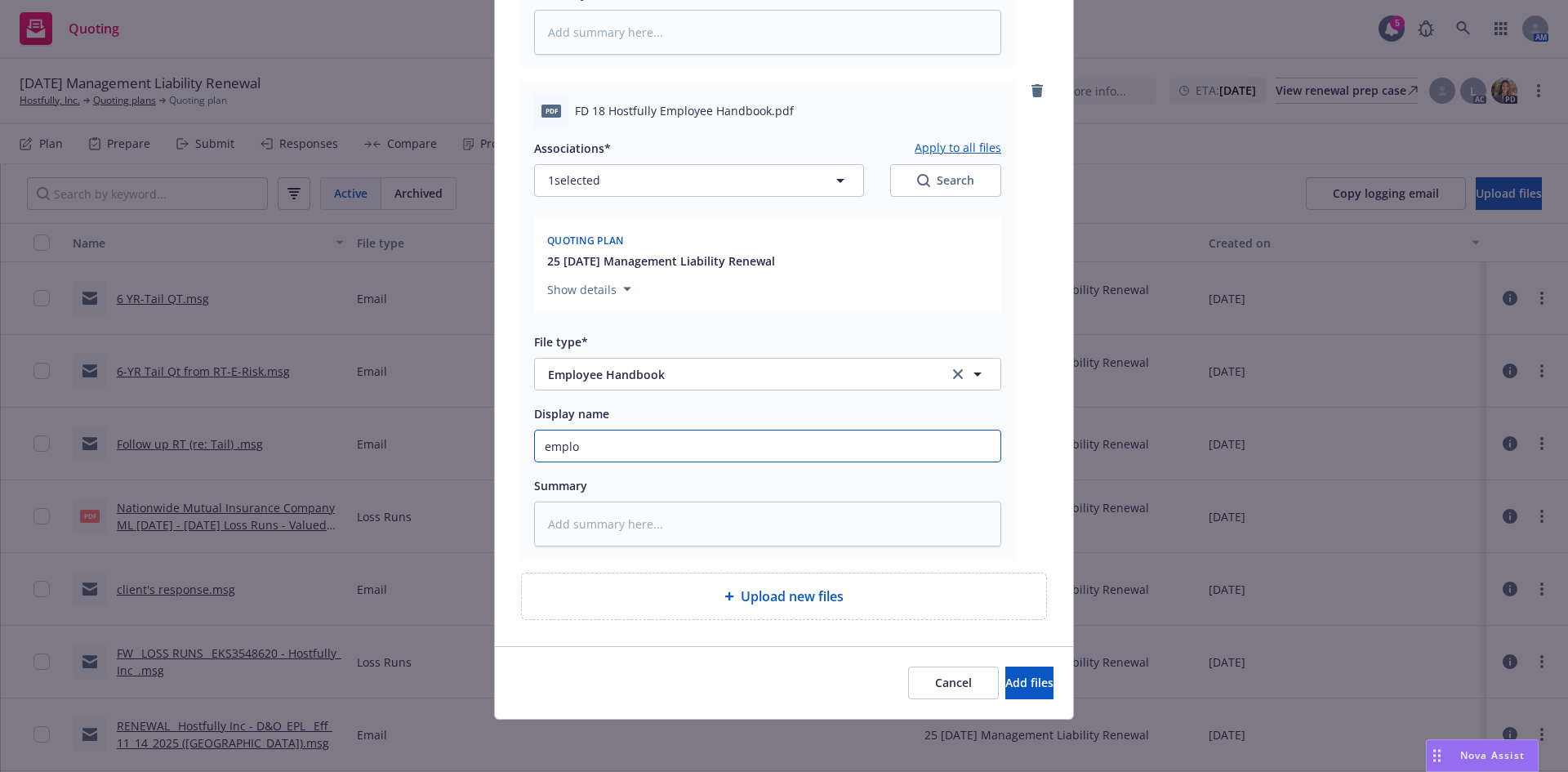
click at [1005, 666] on button "Add files" at bounding box center [1029, 682] width 48 height 32
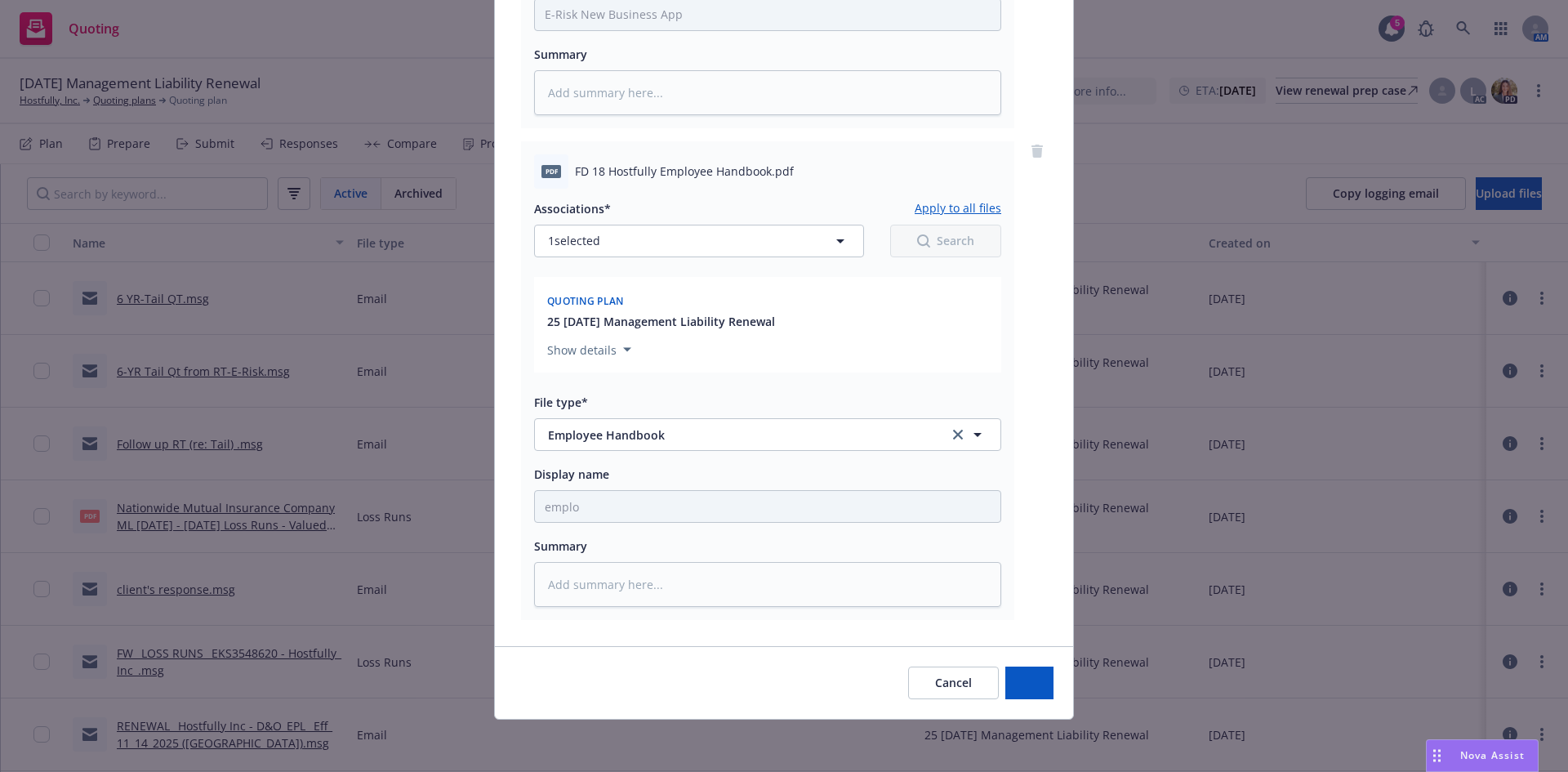
scroll to position [542, 0]
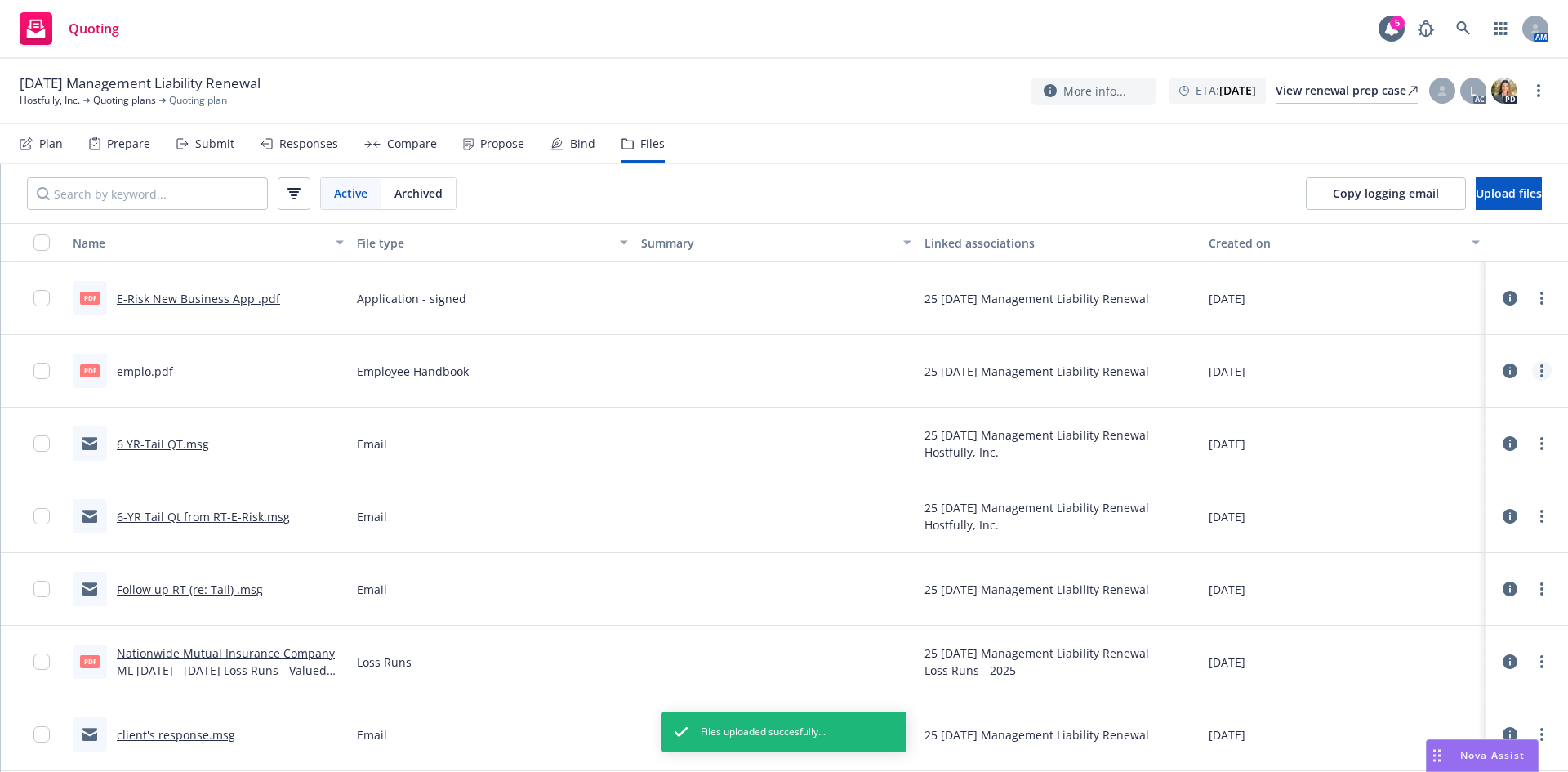
click at [1535, 369] on link "more" at bounding box center [1542, 371] width 20 height 20
click at [1419, 469] on link "Edit" at bounding box center [1457, 470] width 162 height 32
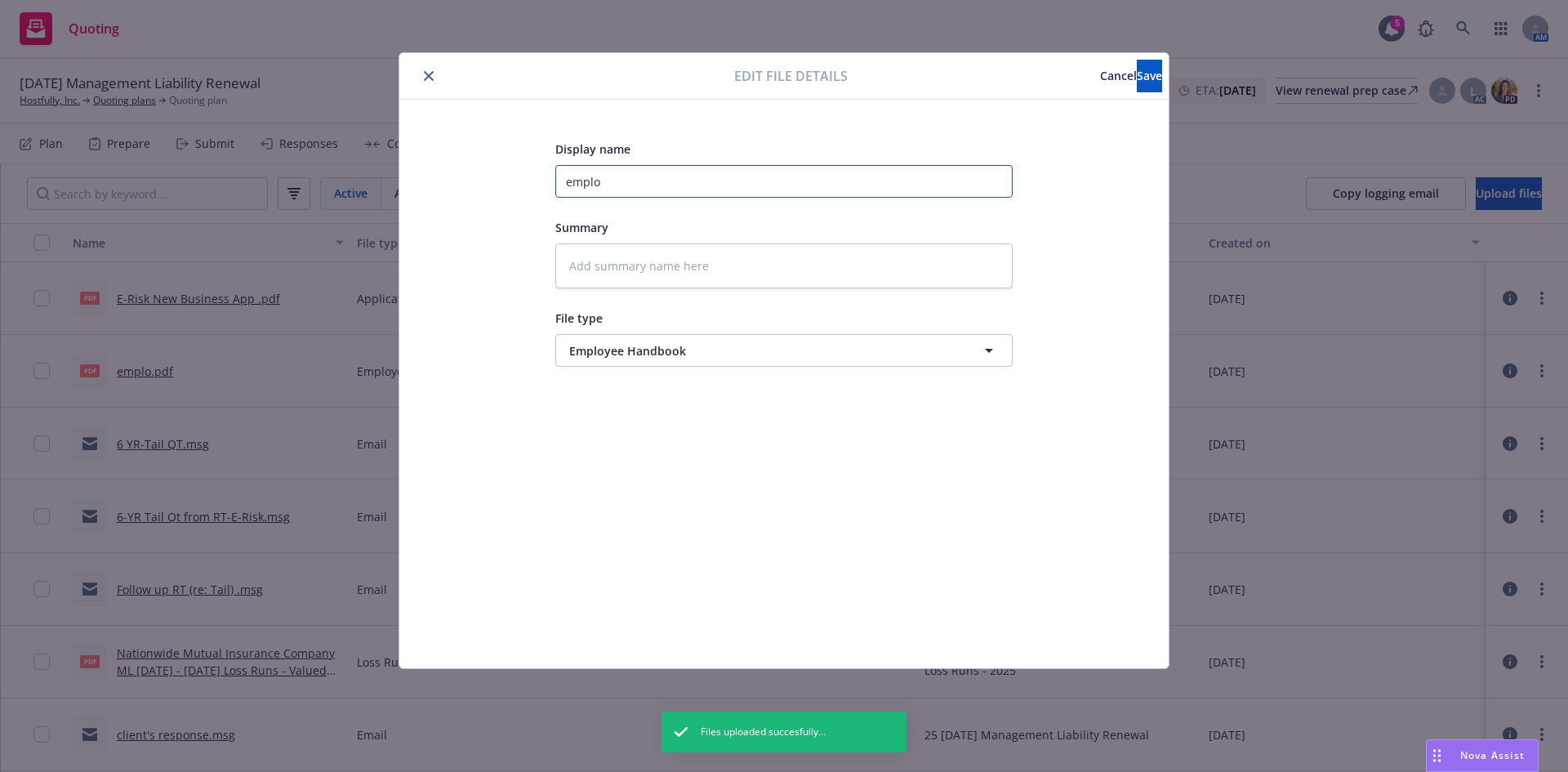
click at [603, 179] on input "emplo" at bounding box center [784, 181] width 457 height 32
type textarea "x"
type input "employ"
type textarea "x"
type input "employe"
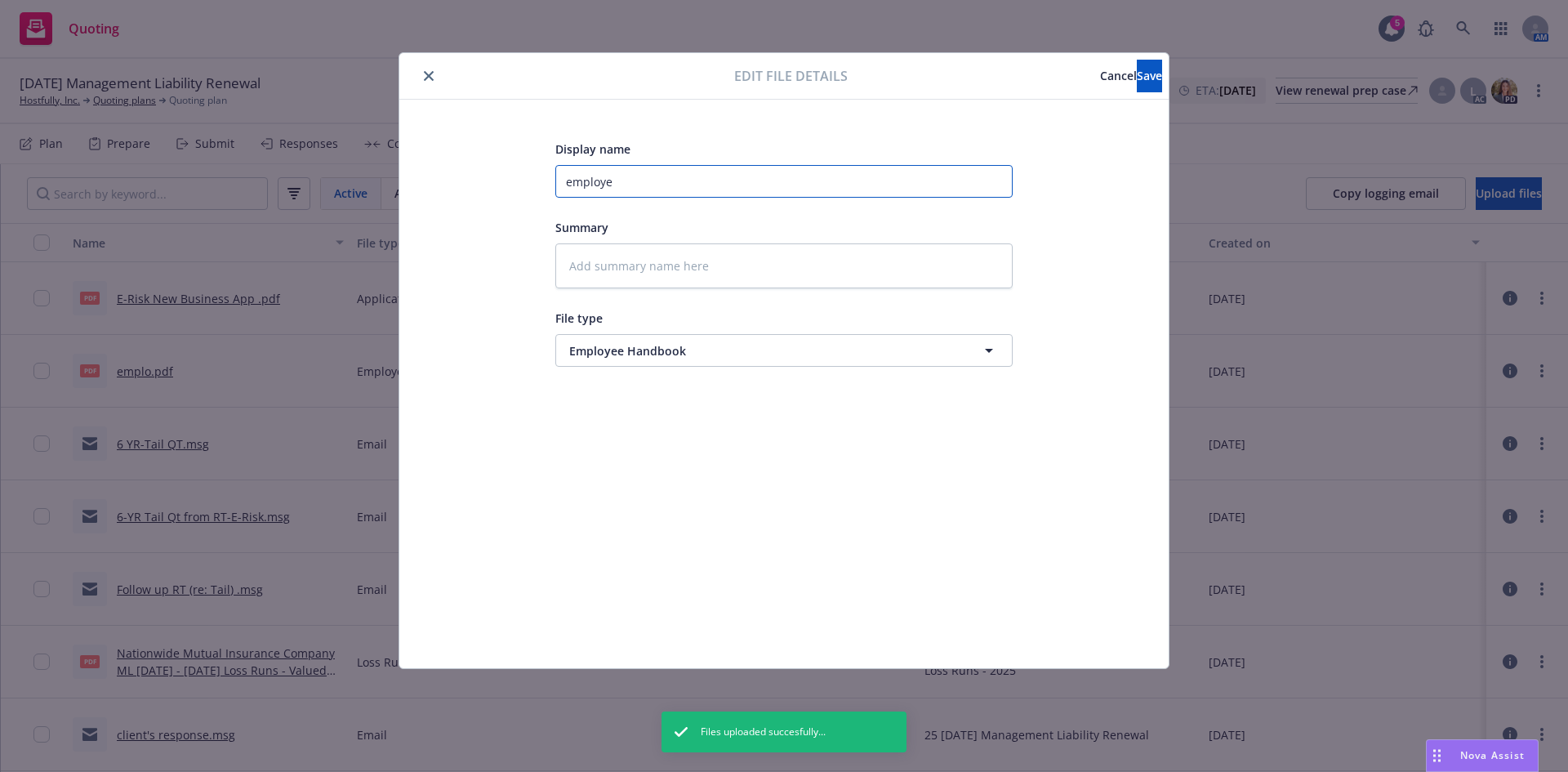
type textarea "x"
type input "employee"
type textarea "x"
type input "employee"
type textarea "x"
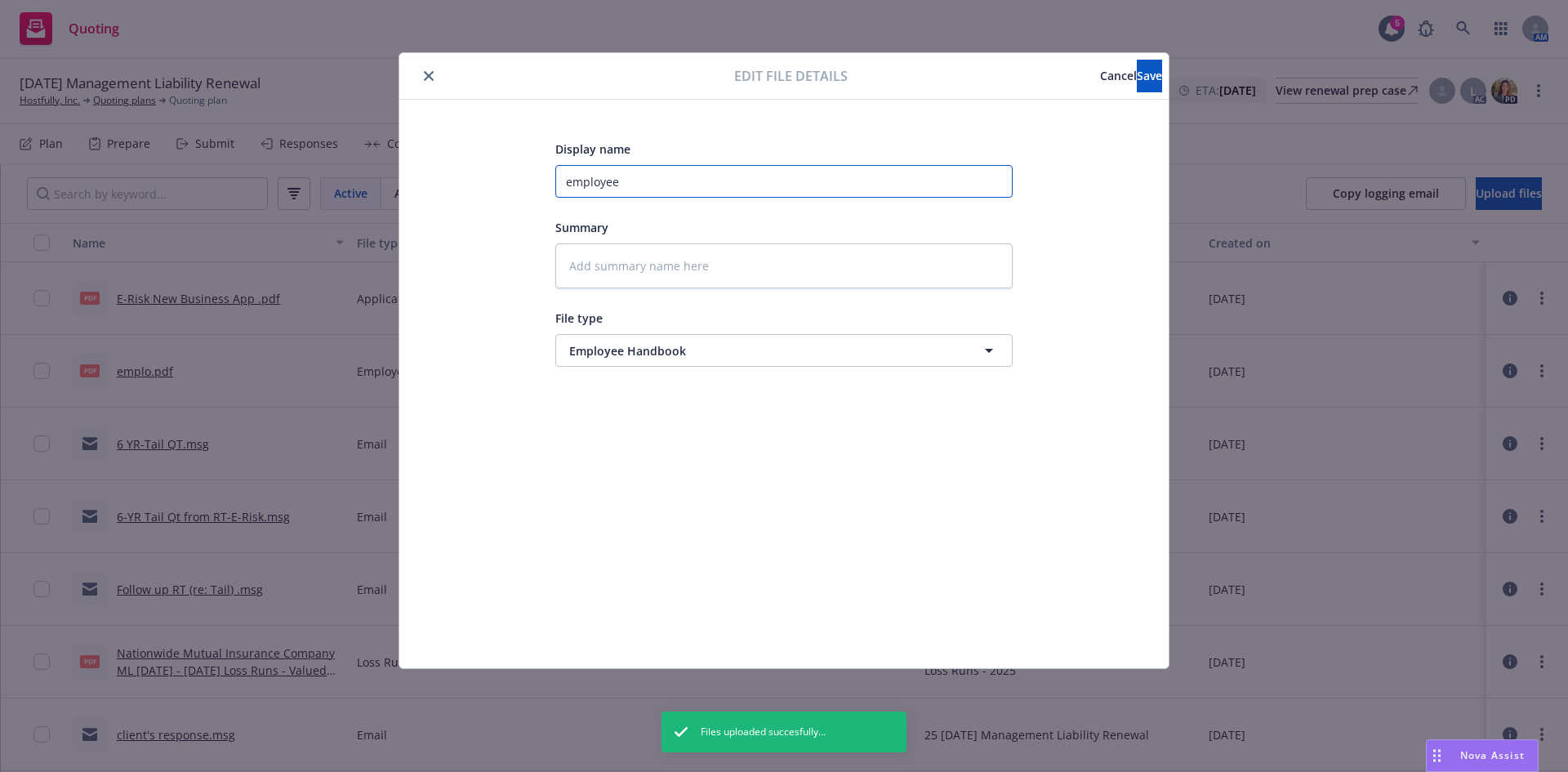
type input "employee H"
type textarea "x"
type input "employee Ha"
type textarea "x"
type input "employee Han"
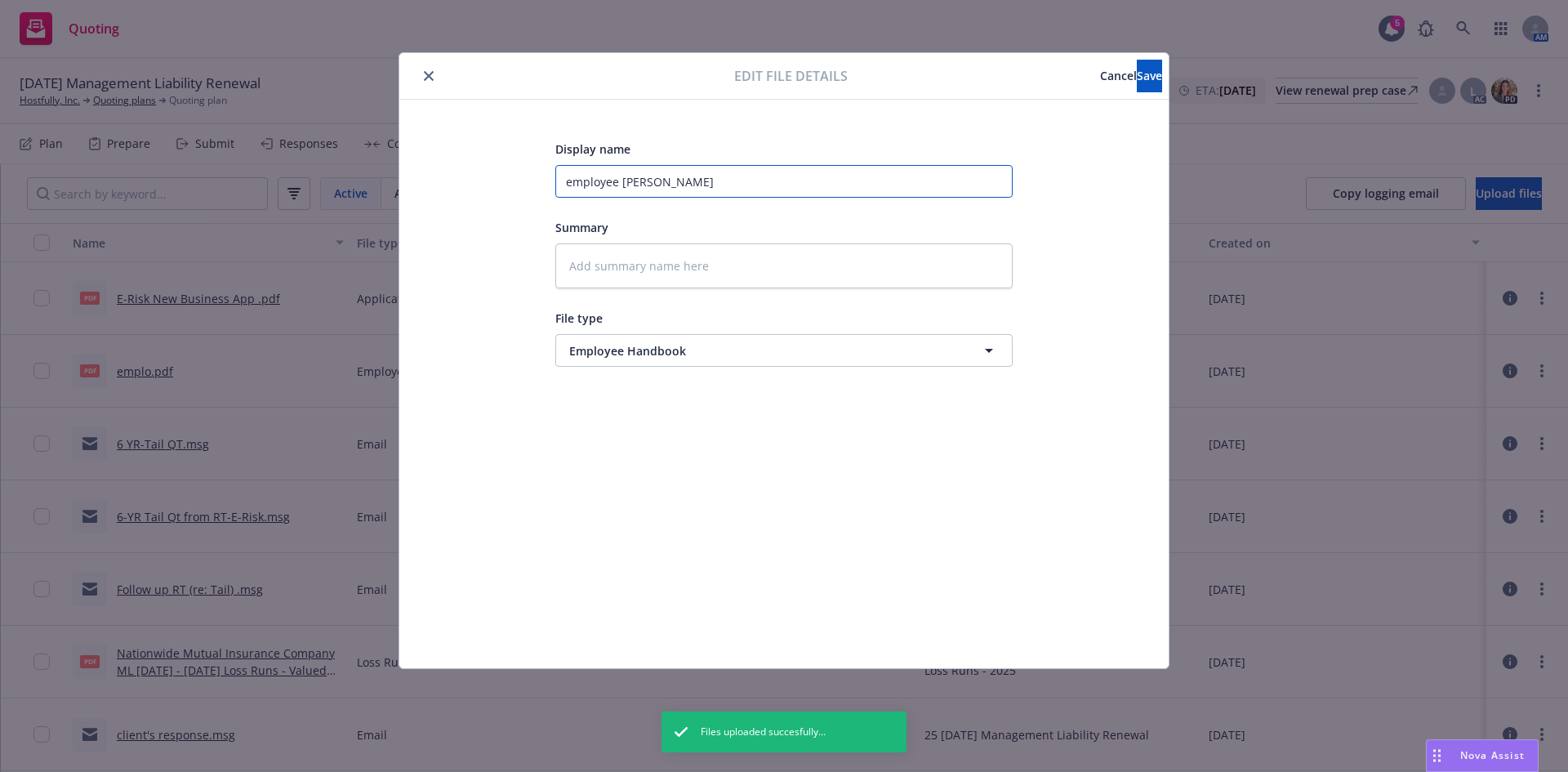
type textarea "x"
type input "employee Hand"
type textarea "x"
type input "employee Handb"
type textarea "x"
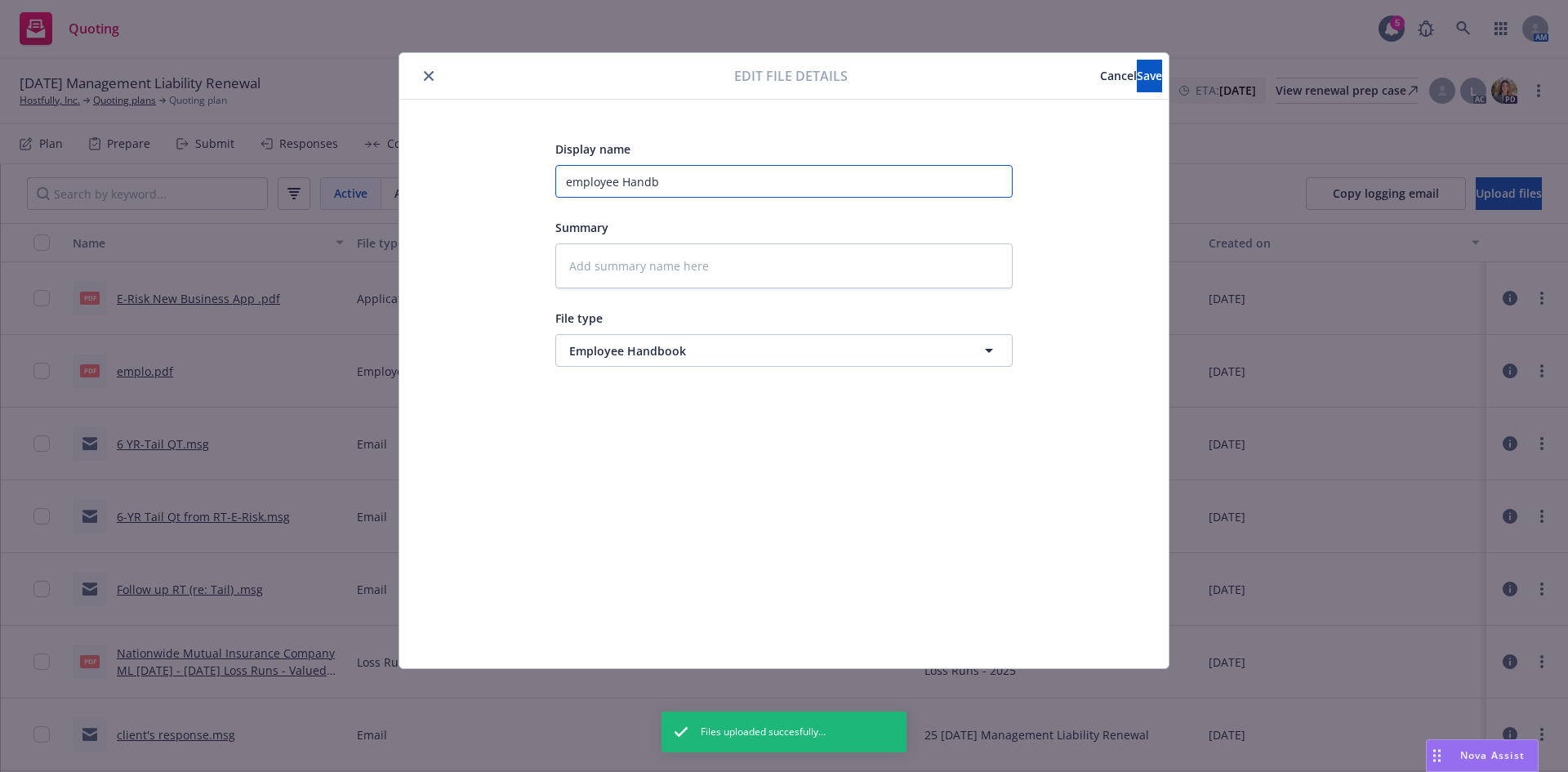
type input "employee Handbo"
type textarea "x"
type input "employee Handboo"
type textarea "x"
type input "employee Handbook"
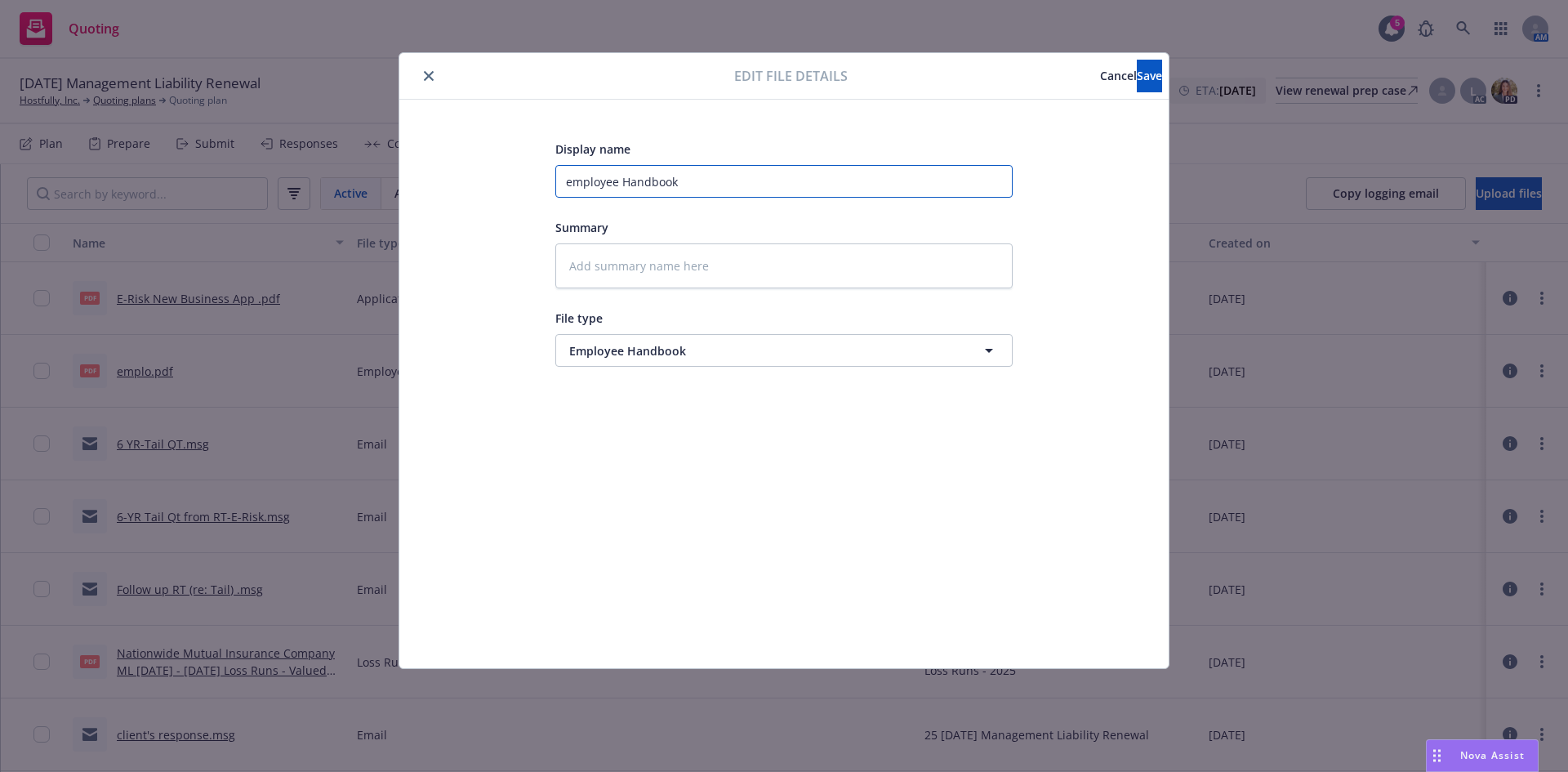
click at [572, 182] on input "employee Handbook" at bounding box center [784, 181] width 457 height 32
type textarea "x"
type input "mployee Handbook"
type textarea "x"
type input "Employee Handbook"
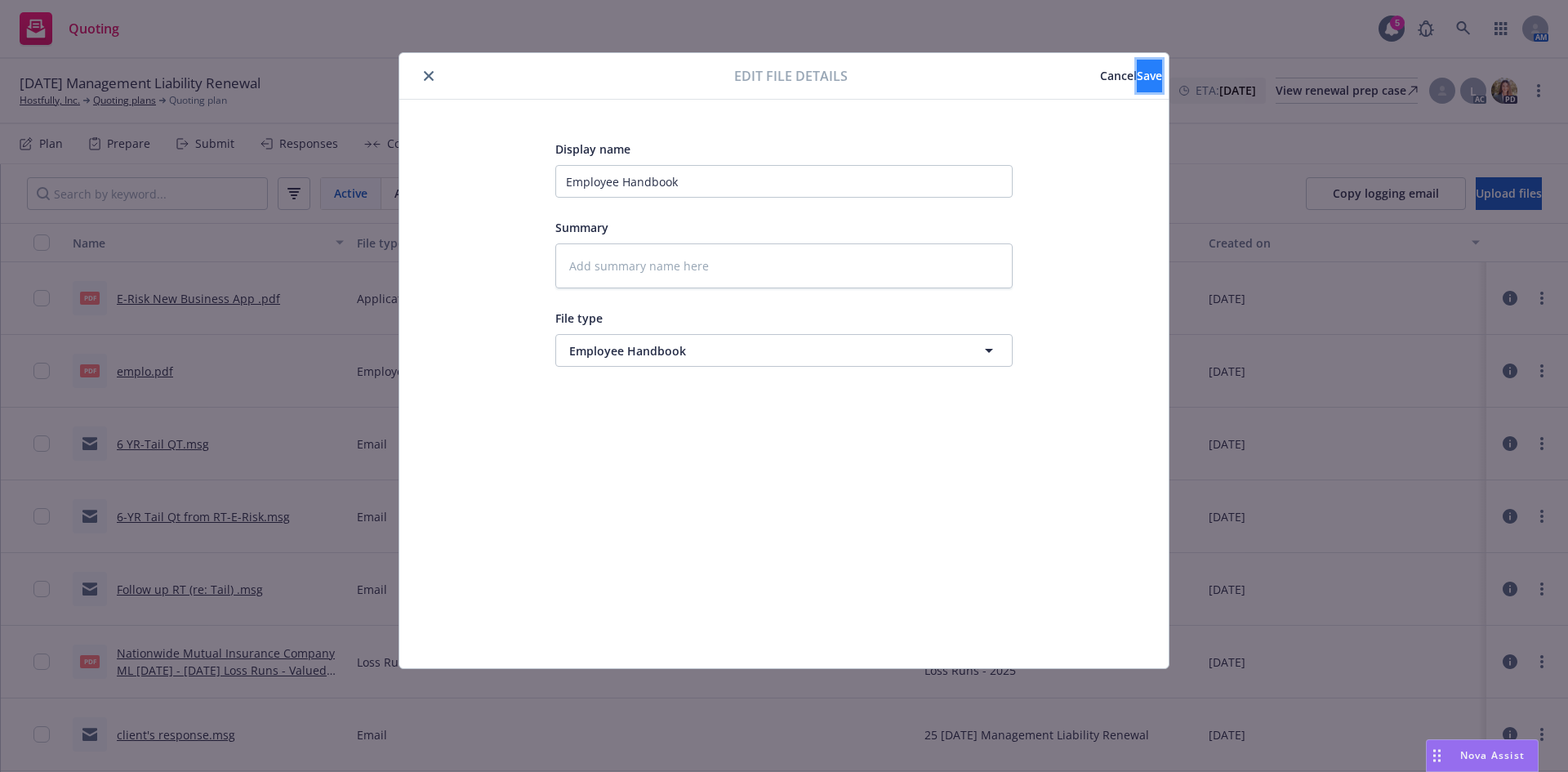
click at [1137, 74] on span "Save" at bounding box center [1149, 75] width 25 height 15
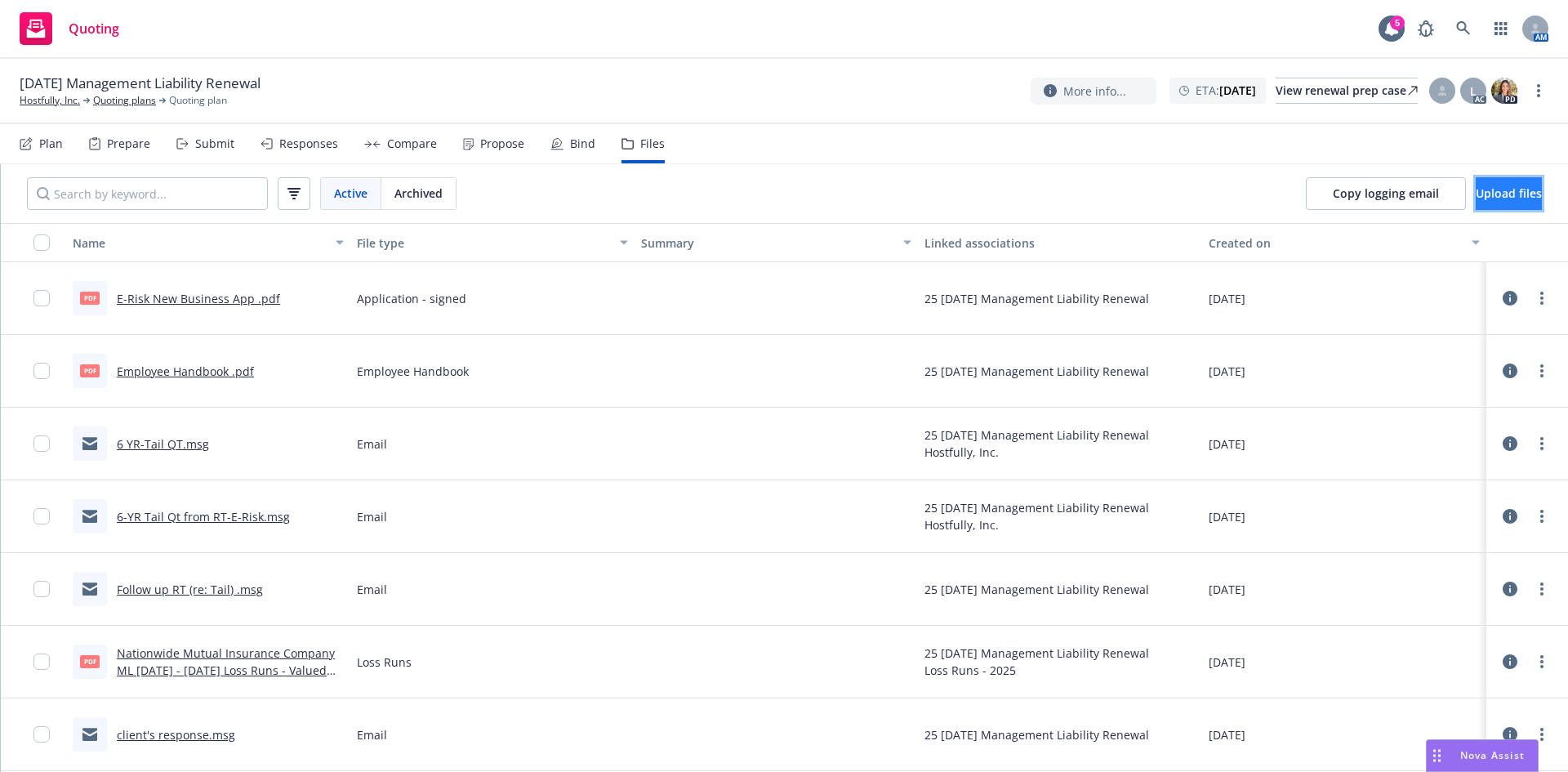
click at [1476, 189] on span "Upload files" at bounding box center [1509, 193] width 66 height 15
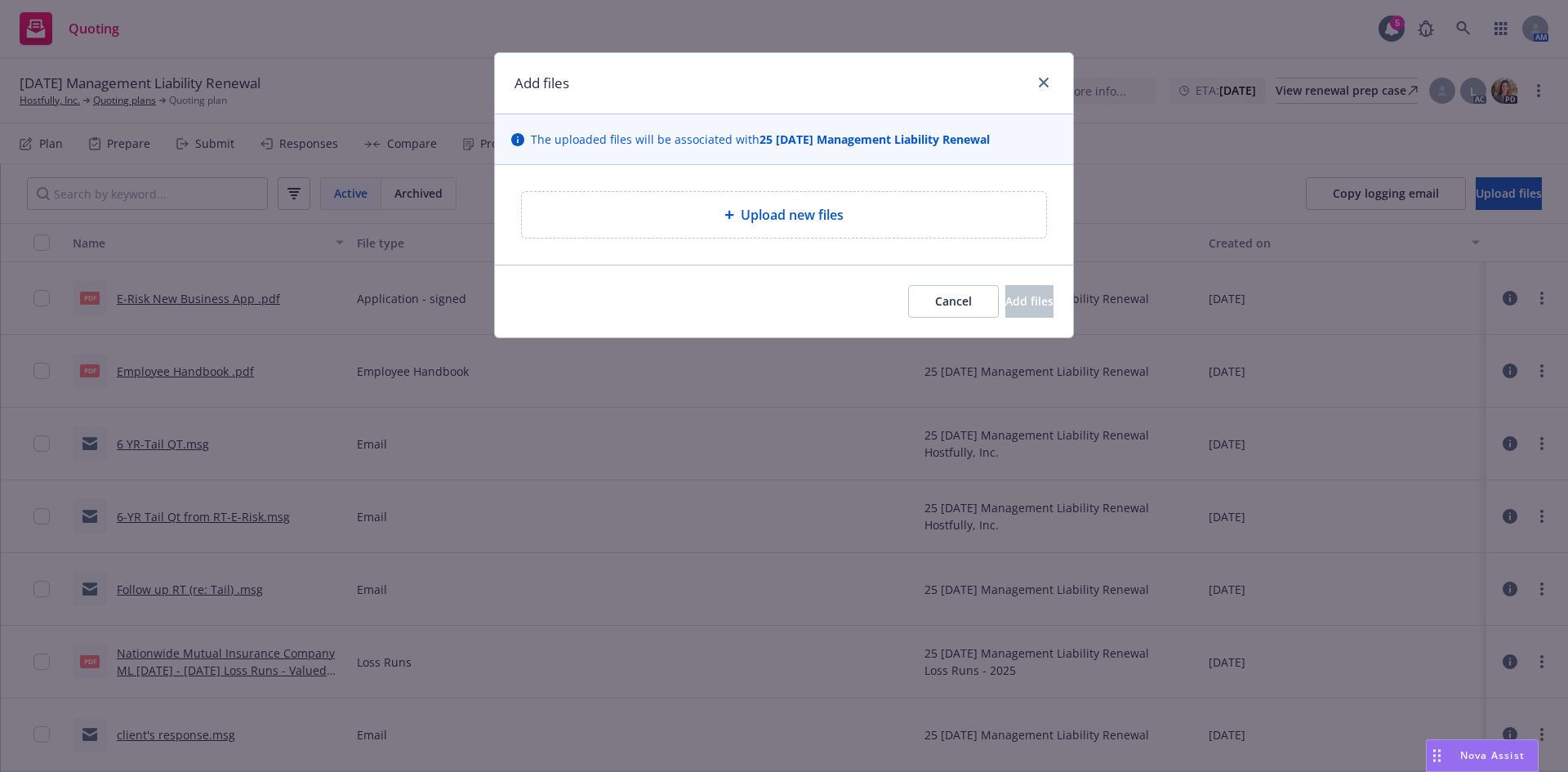
type textarea "x"
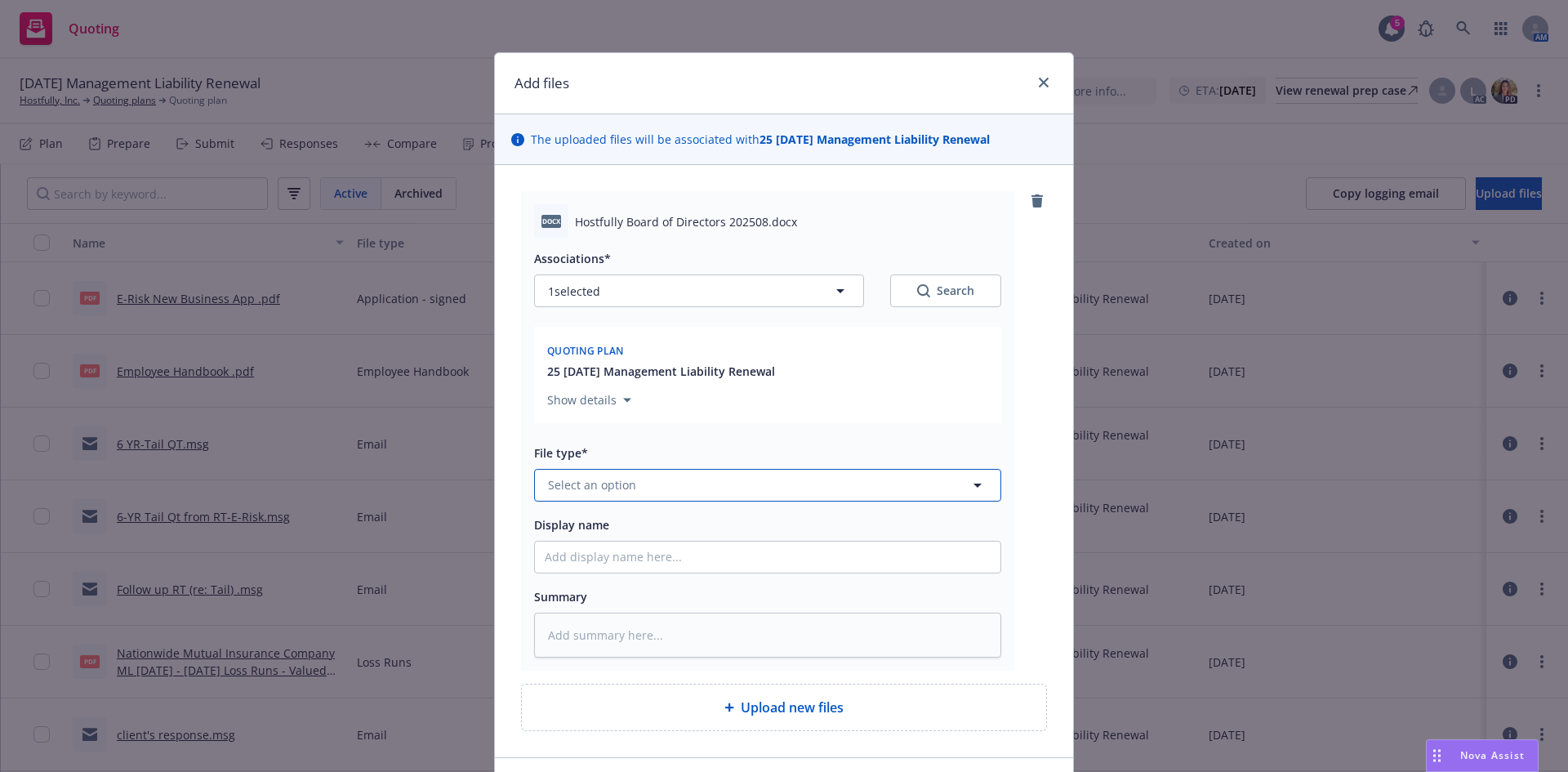
click at [614, 491] on span "Select an option" at bounding box center [592, 484] width 88 height 17
type input "other"
click at [580, 443] on div "Other" at bounding box center [566, 439] width 42 height 23
click at [601, 559] on input "Display name" at bounding box center [767, 557] width 465 height 31
type textarea "x"
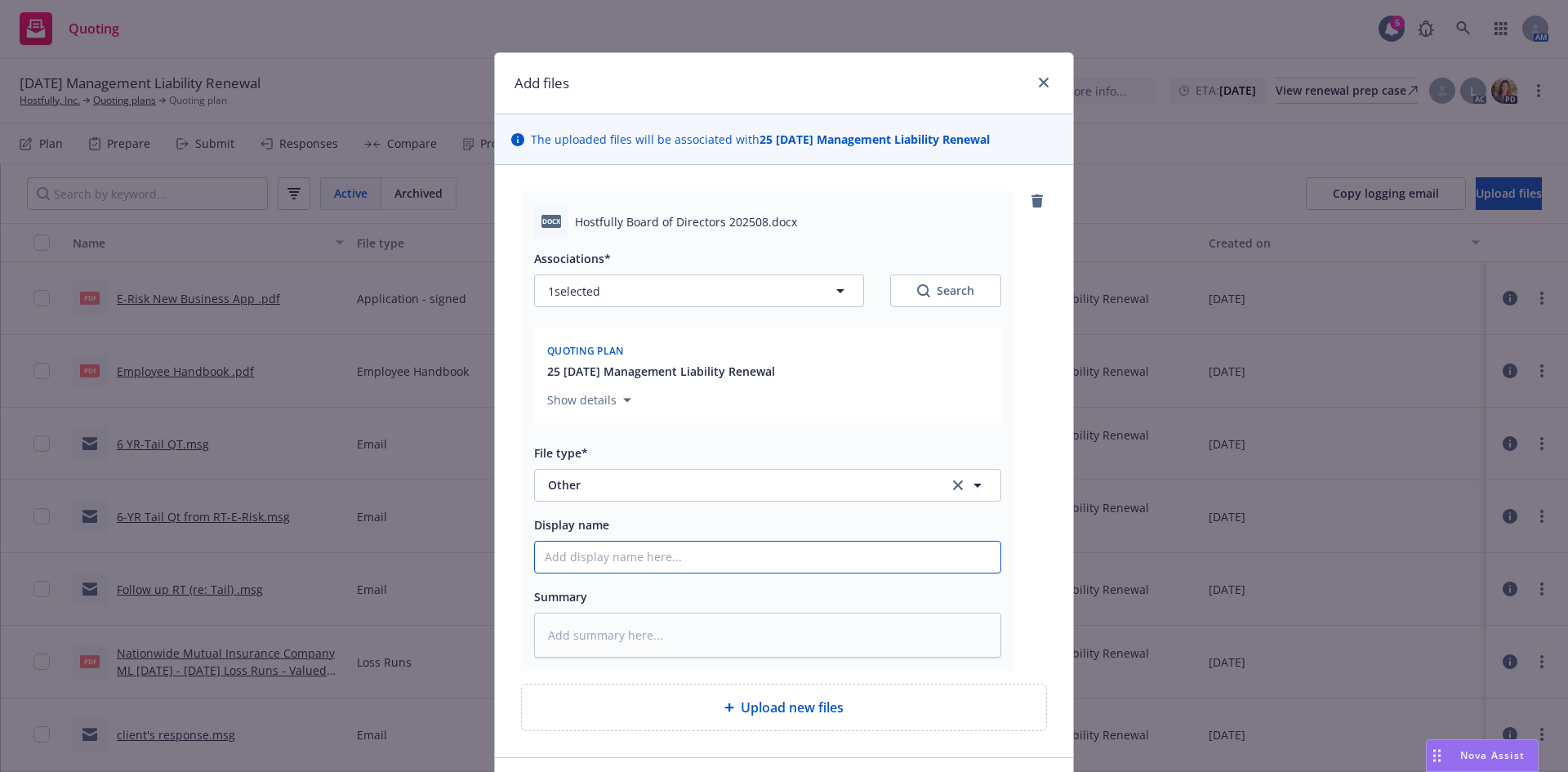
type input "B"
type textarea "x"
type input "BO"
type textarea "x"
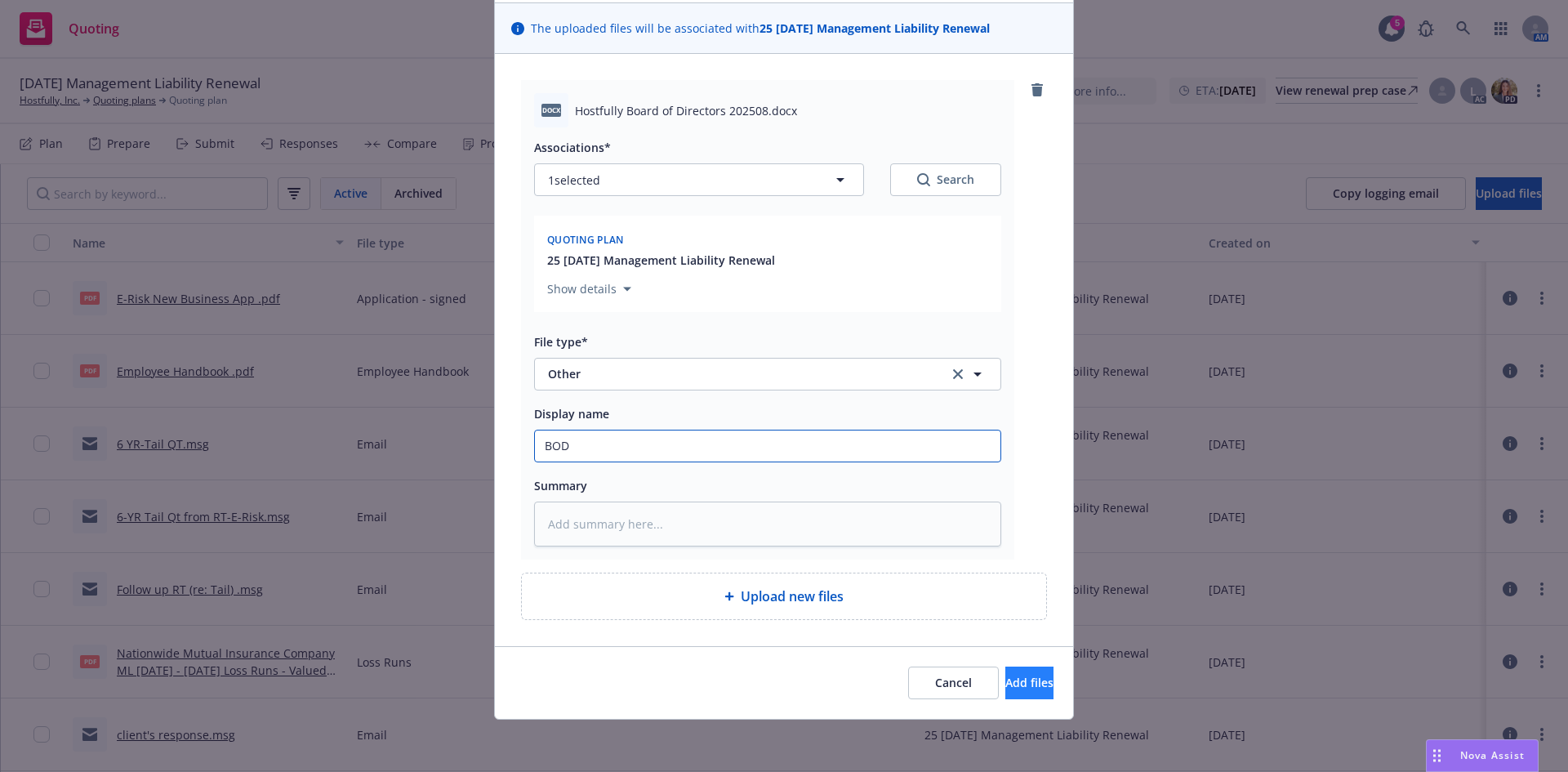
type input "BOD"
click at [1010, 693] on button "Add files" at bounding box center [1029, 682] width 48 height 32
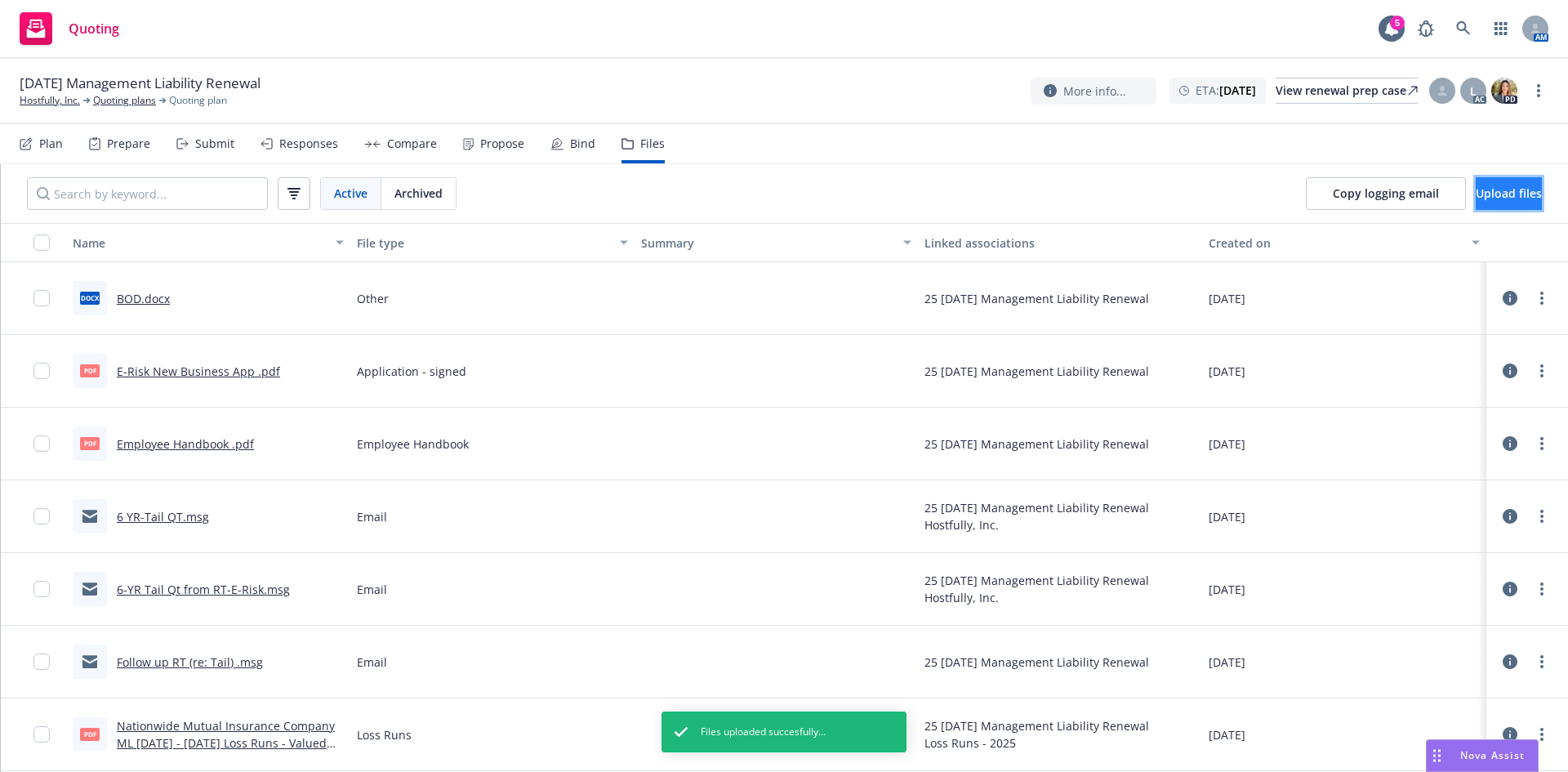
click at [1492, 186] on span "Upload files" at bounding box center [1509, 193] width 66 height 15
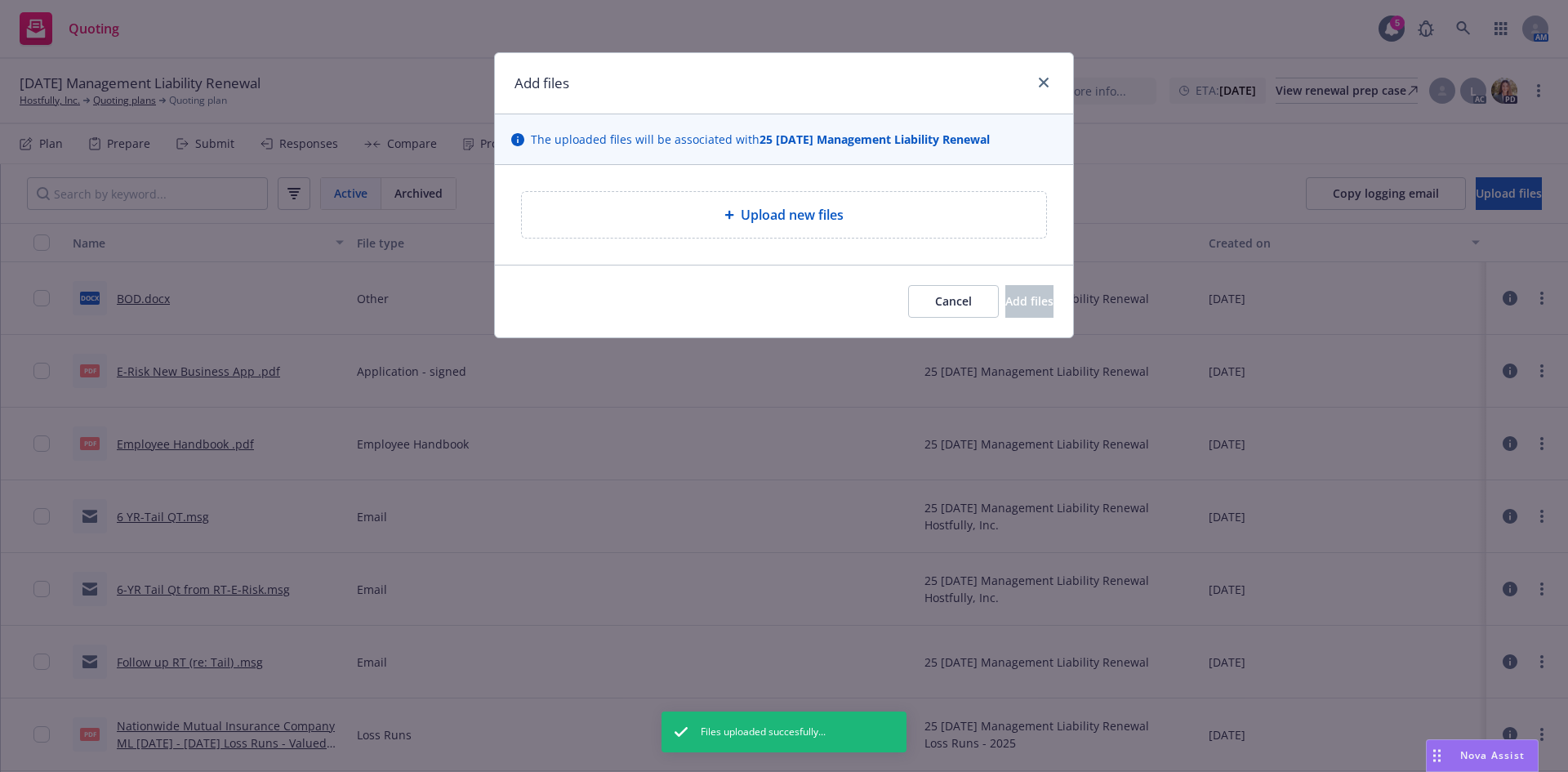
type textarea "x"
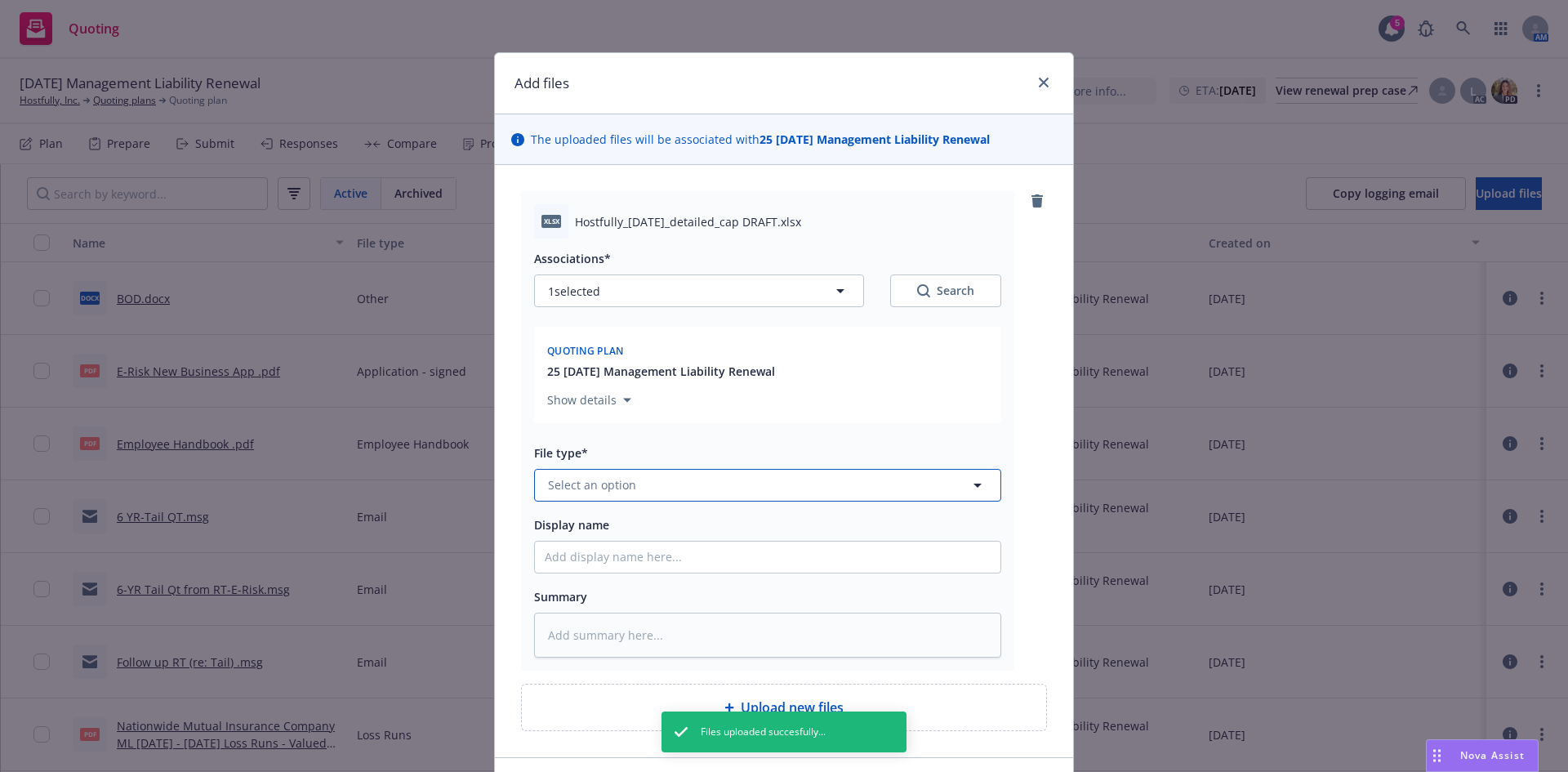
click at [609, 495] on button "Select an option" at bounding box center [767, 485] width 467 height 32
type input "cap"
click at [577, 432] on span "Cap Table" at bounding box center [578, 439] width 55 height 17
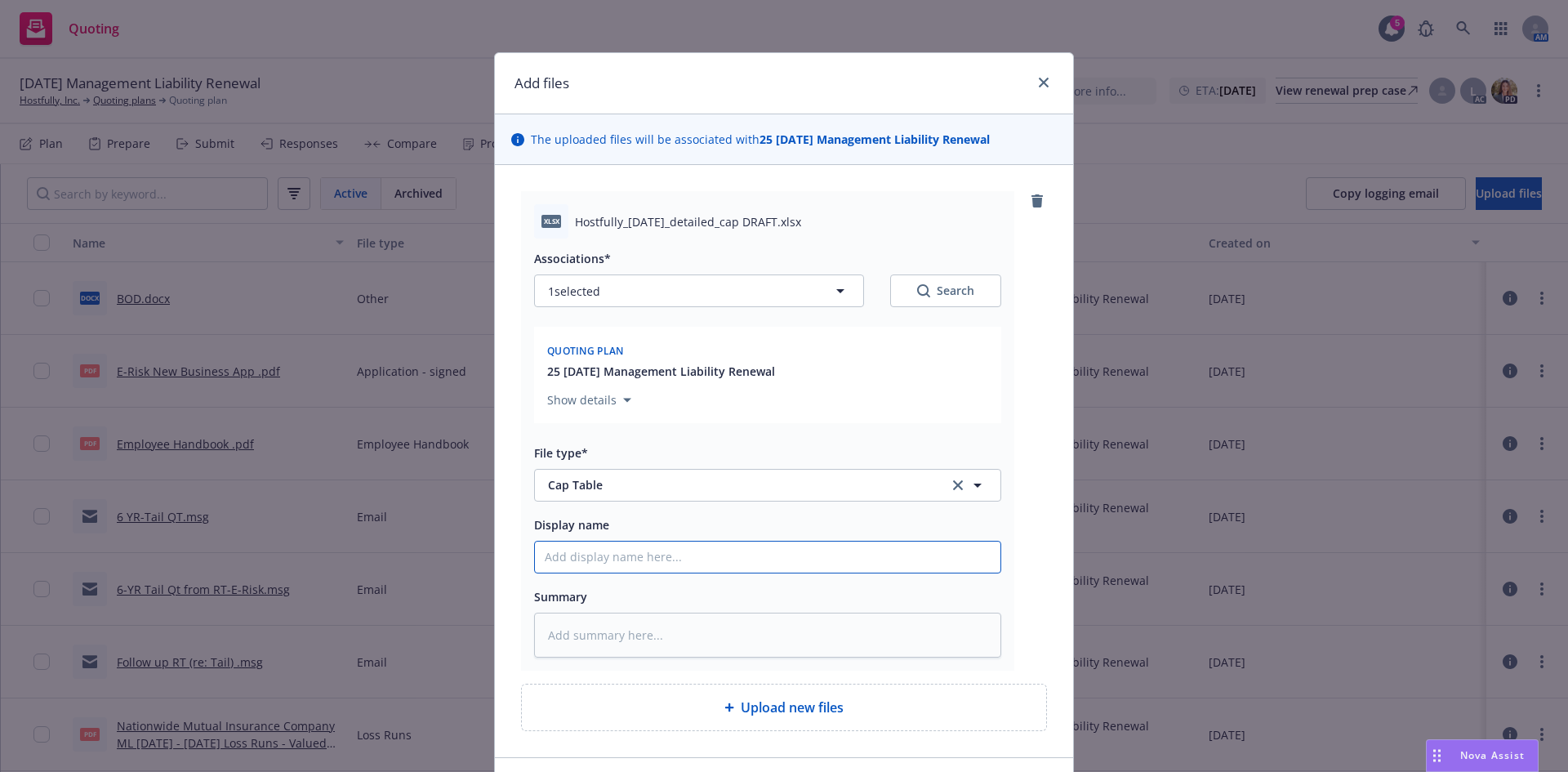
click at [577, 556] on input "Display name" at bounding box center [767, 557] width 465 height 31
type textarea "x"
type input "C"
type textarea "x"
type input "Ca"
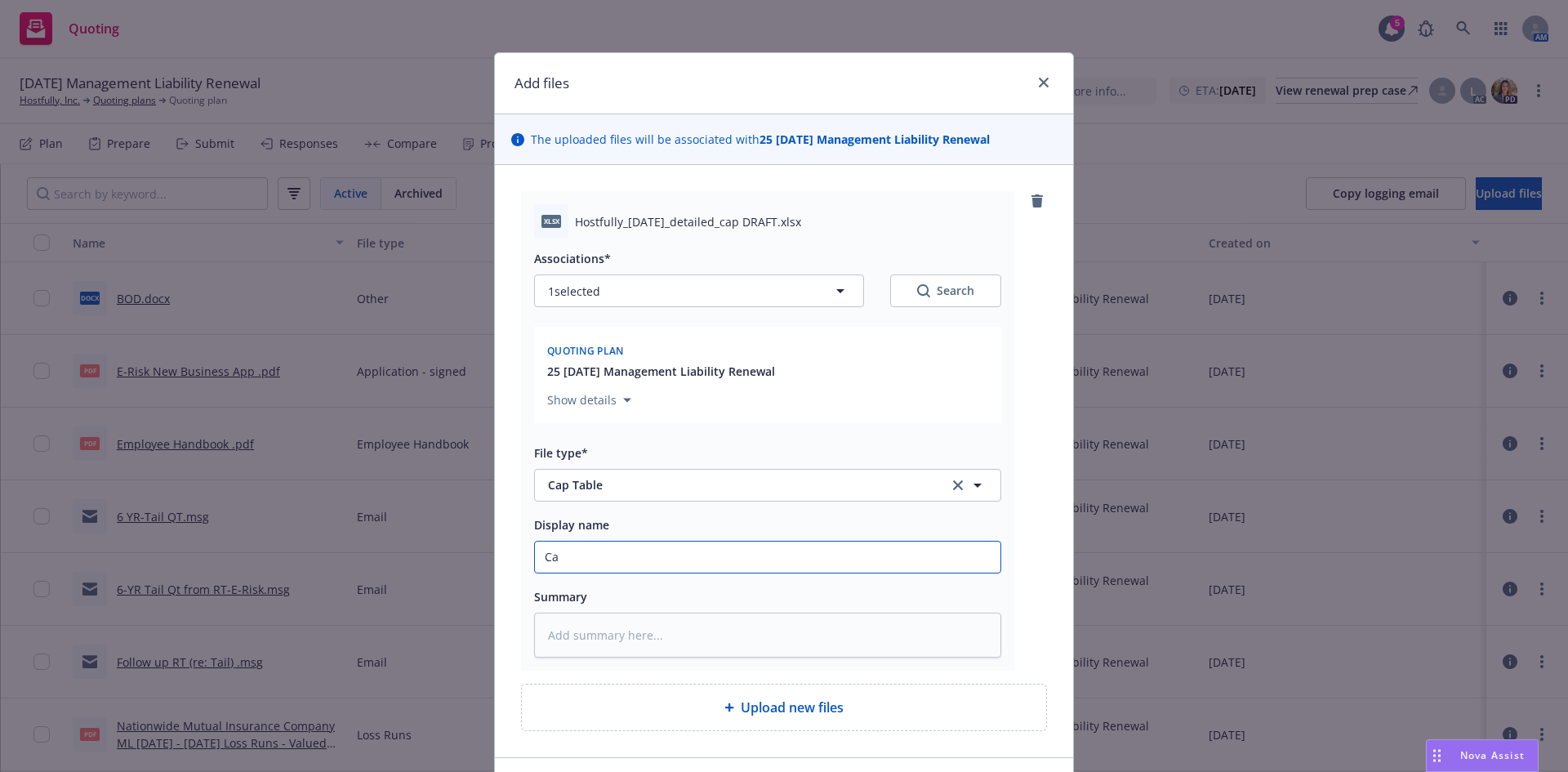
type textarea "x"
type input "Cap"
type textarea "x"
type input "Cap"
type textarea "x"
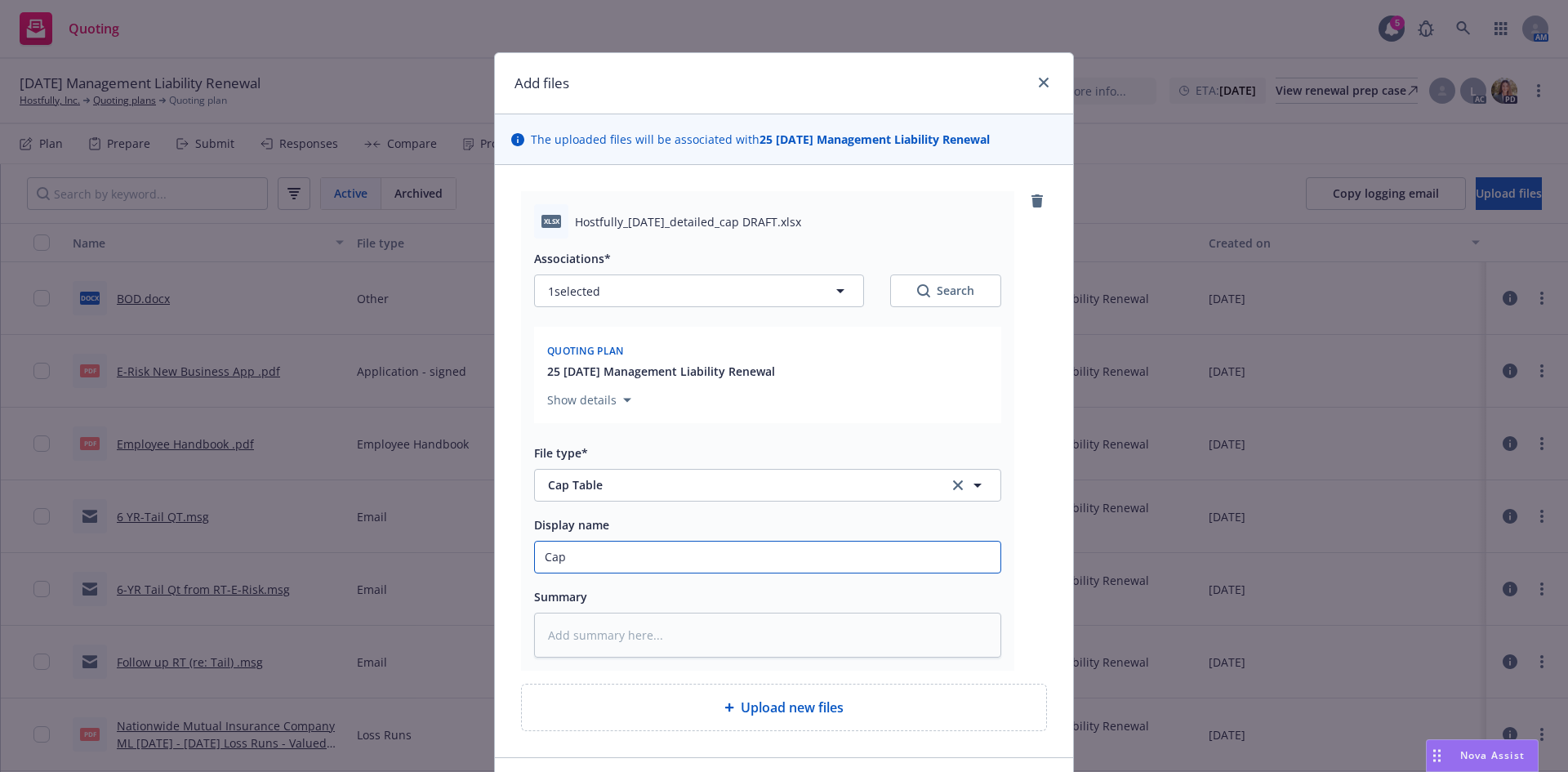
type input "Cap T"
type textarea "x"
type input "Cap Tb"
type textarea "x"
type input "Cap Tbal"
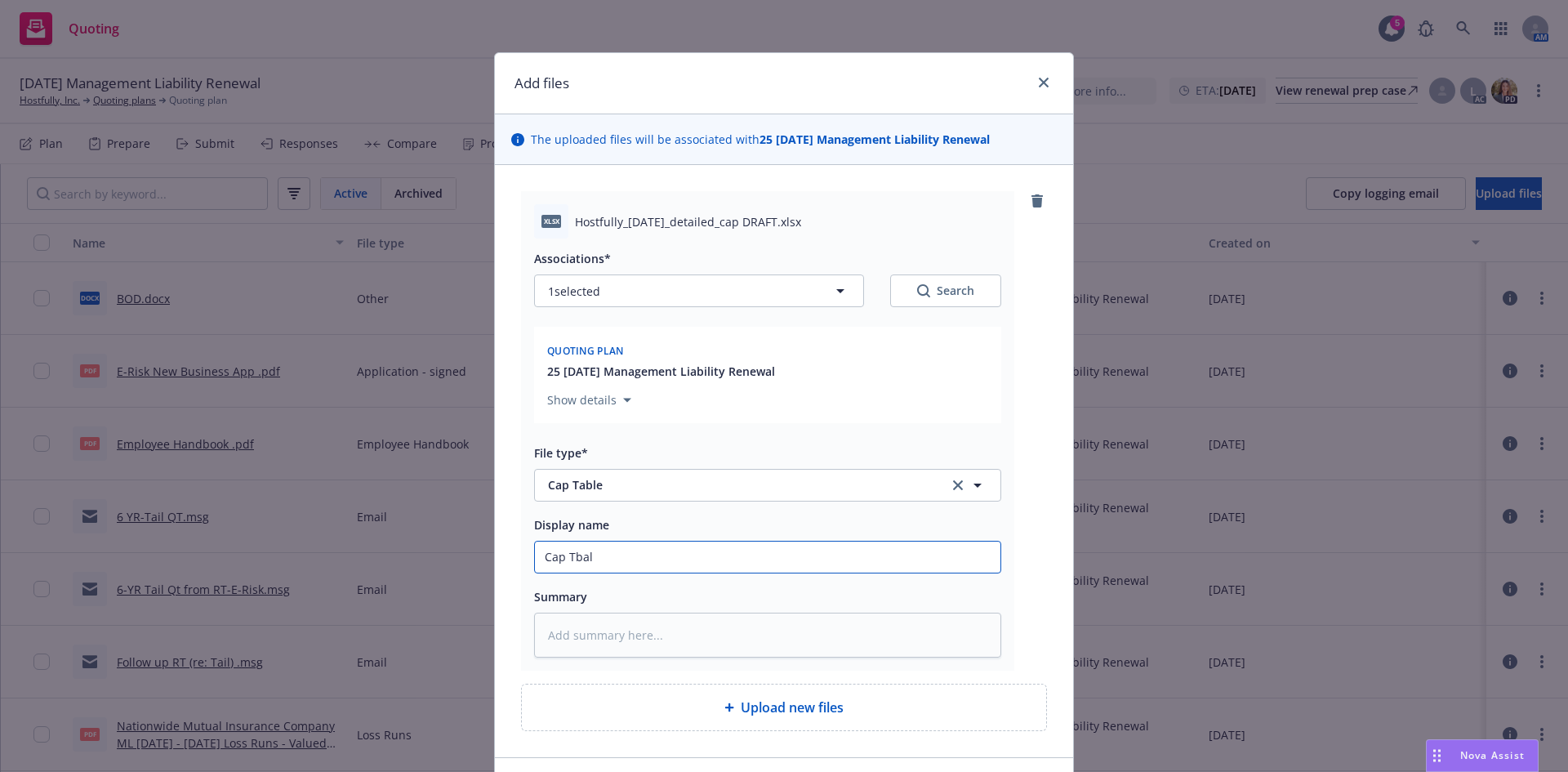
type textarea "x"
type input "Cap Tbale"
type textarea "x"
type input "Cap Tbale"
type textarea "x"
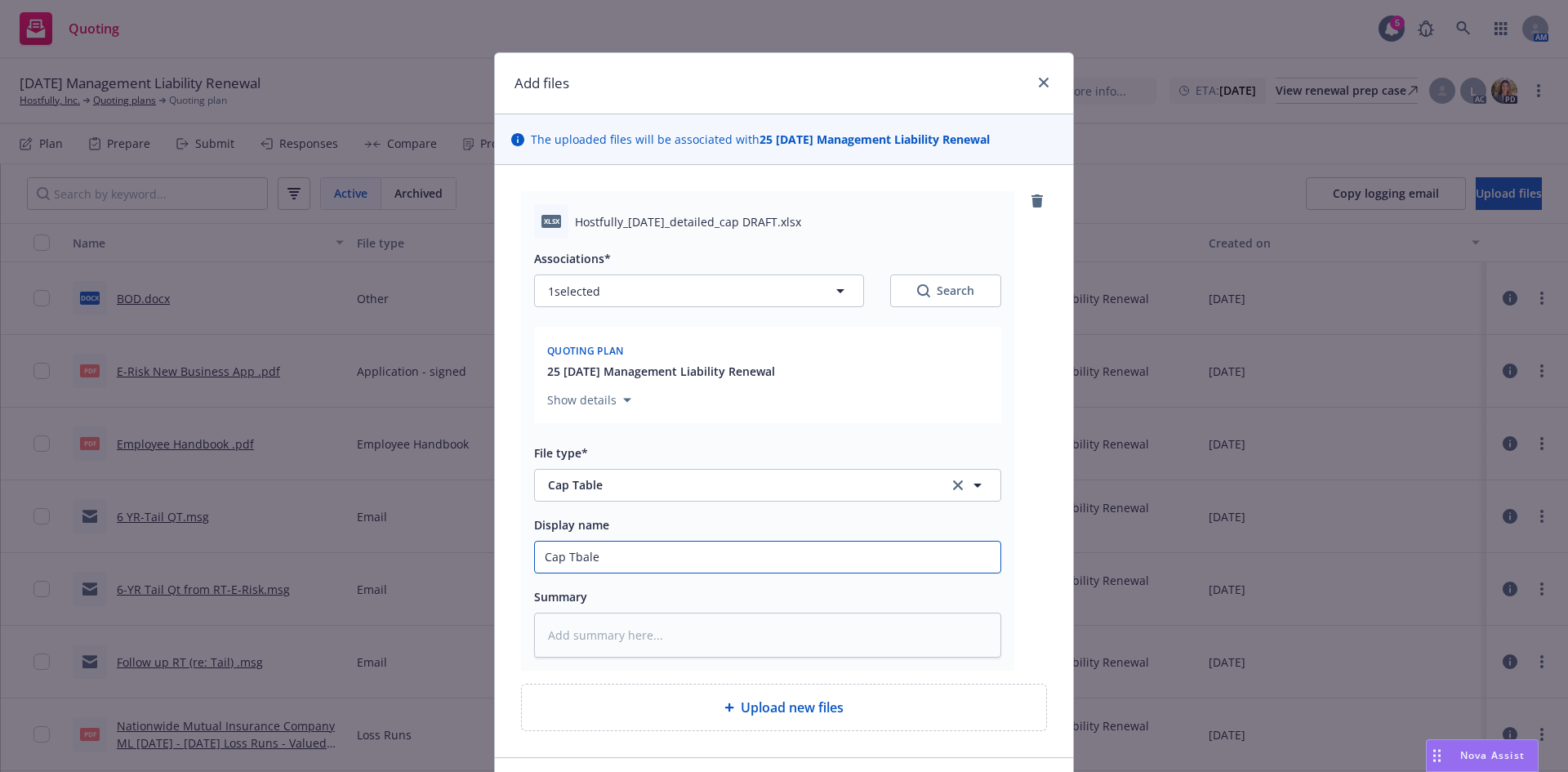
type input "Cap Tbale"
type textarea "x"
type input "Cap Tbal"
type textarea "x"
type input "Cap Tba"
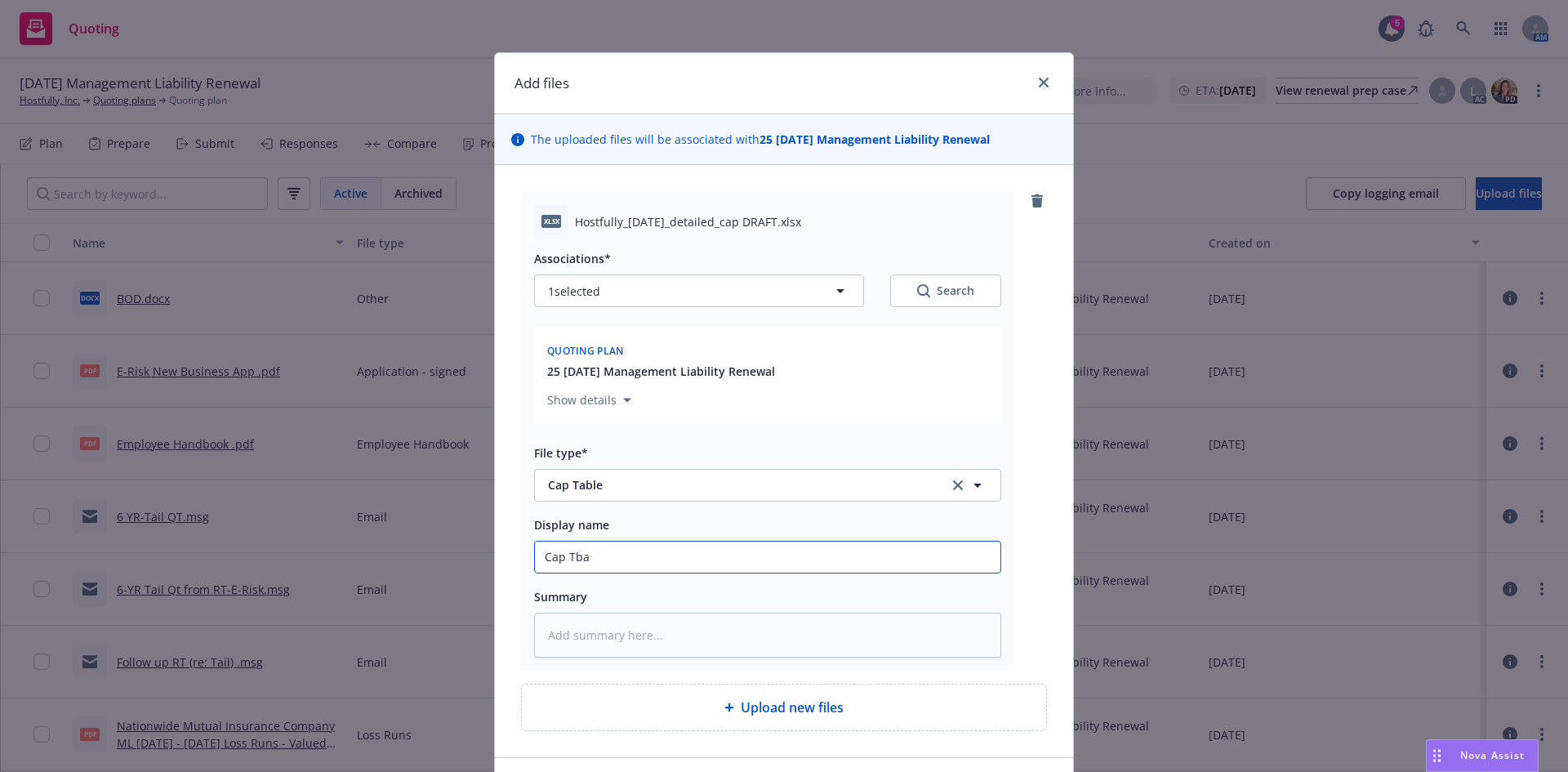
type textarea "x"
type input "Cap Tb"
type textarea "x"
type input "Cap T"
type textarea "x"
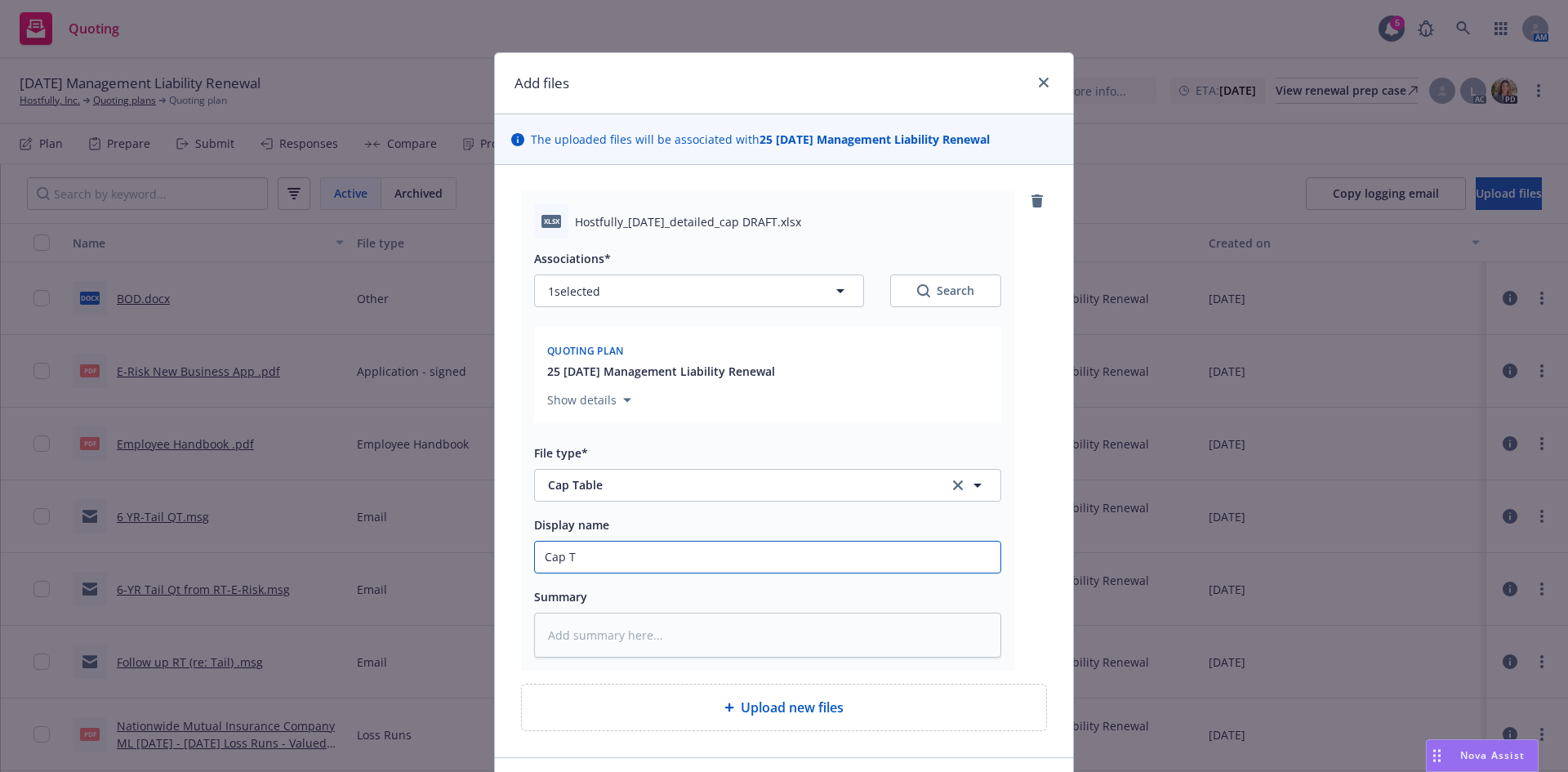
type input "Cap Ta"
type textarea "x"
type input "Cap Tab"
type textarea "x"
type input "Cap Tabl"
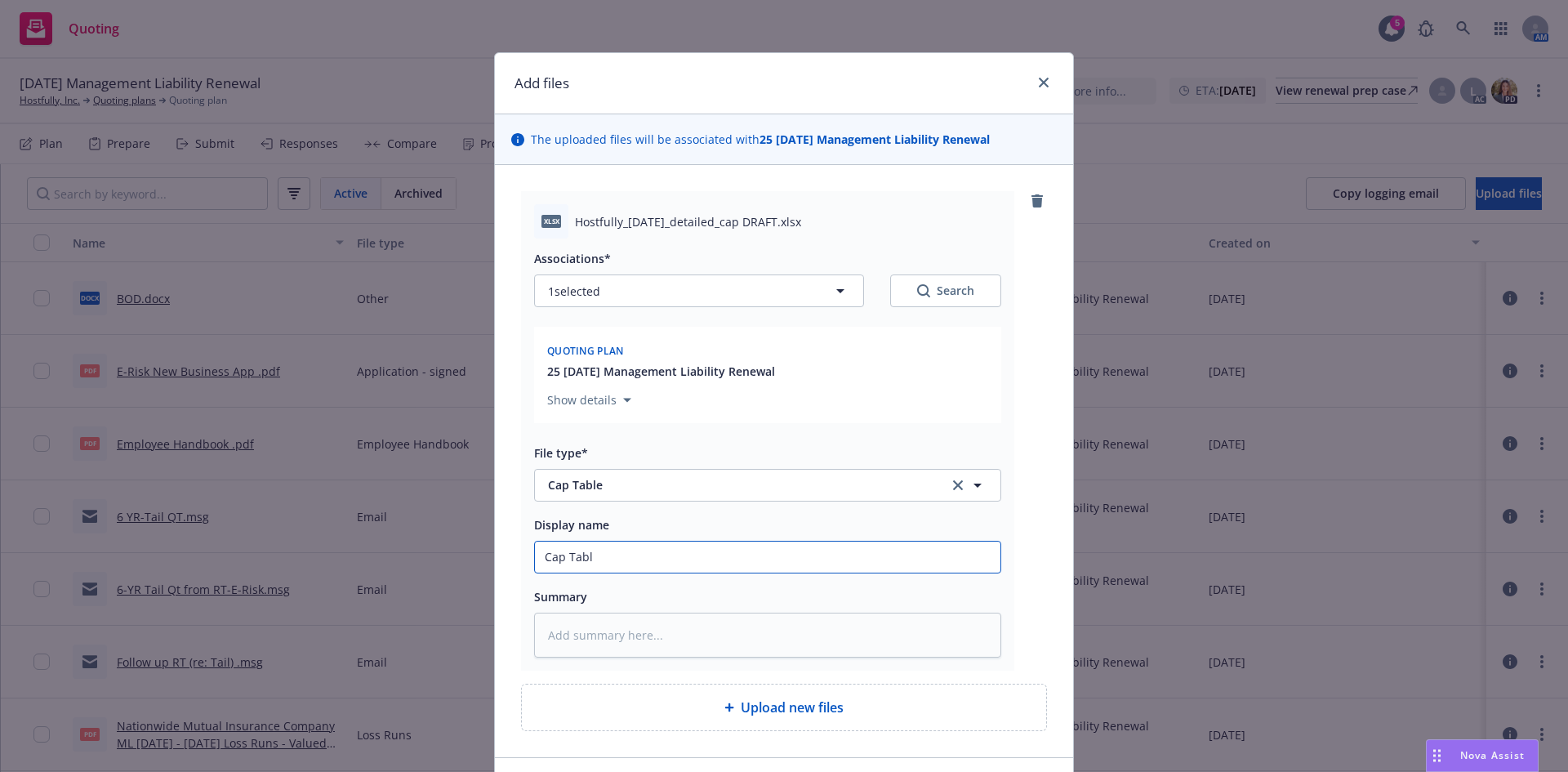
type textarea "x"
type input "Cap Table"
type textarea "x"
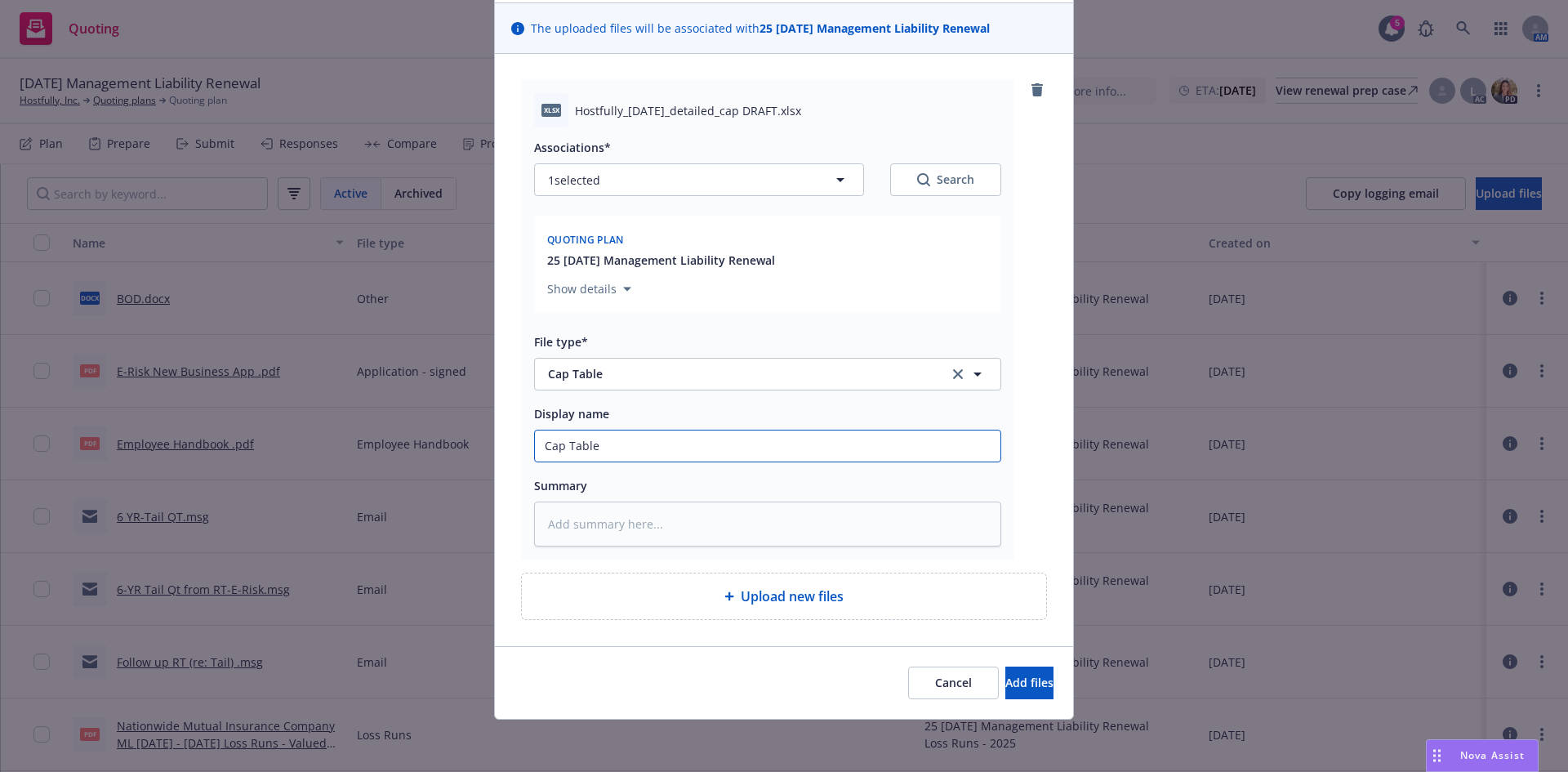
type input "Cap Table"
type textarea "x"
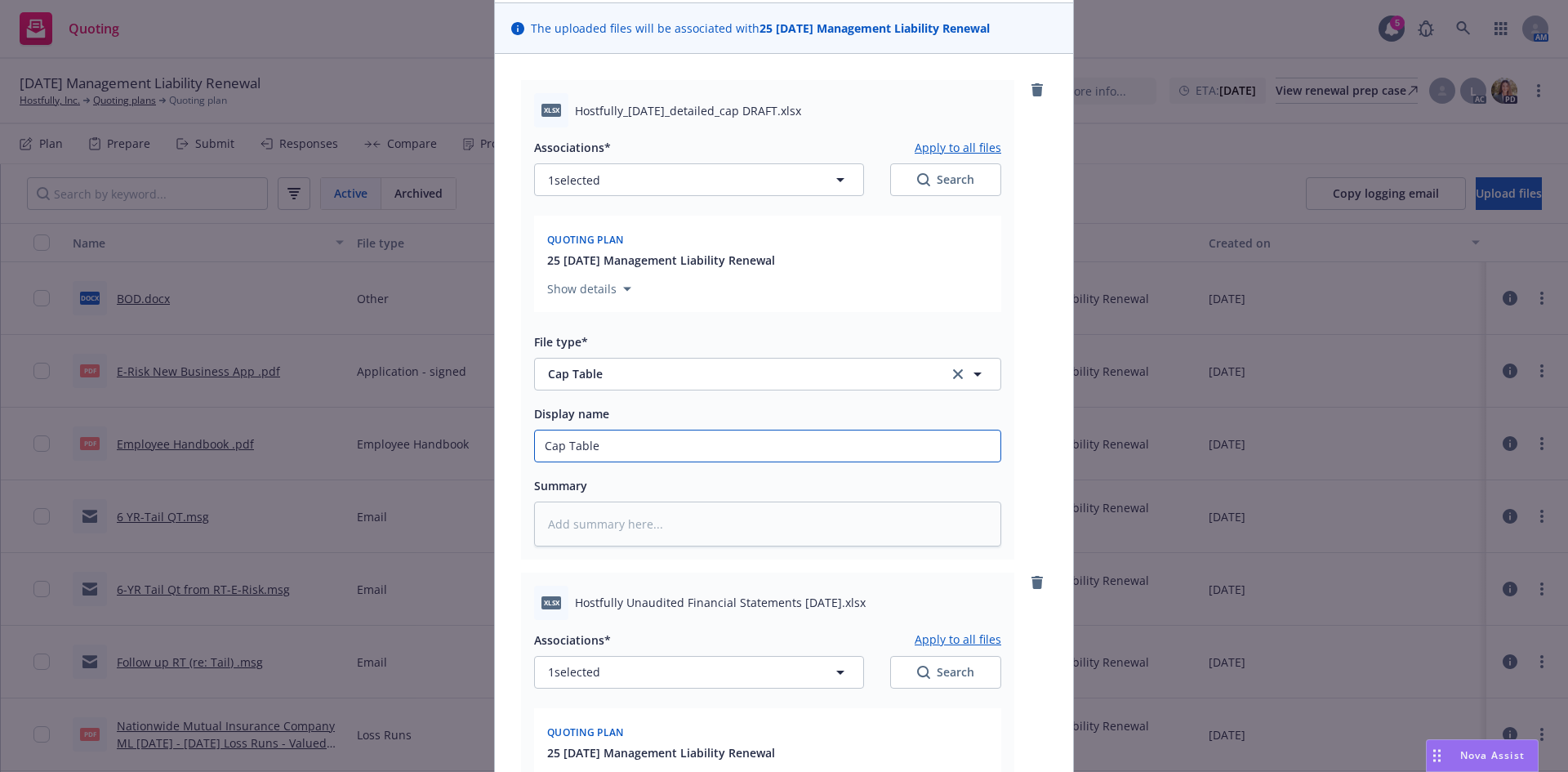
scroll to position [603, 0]
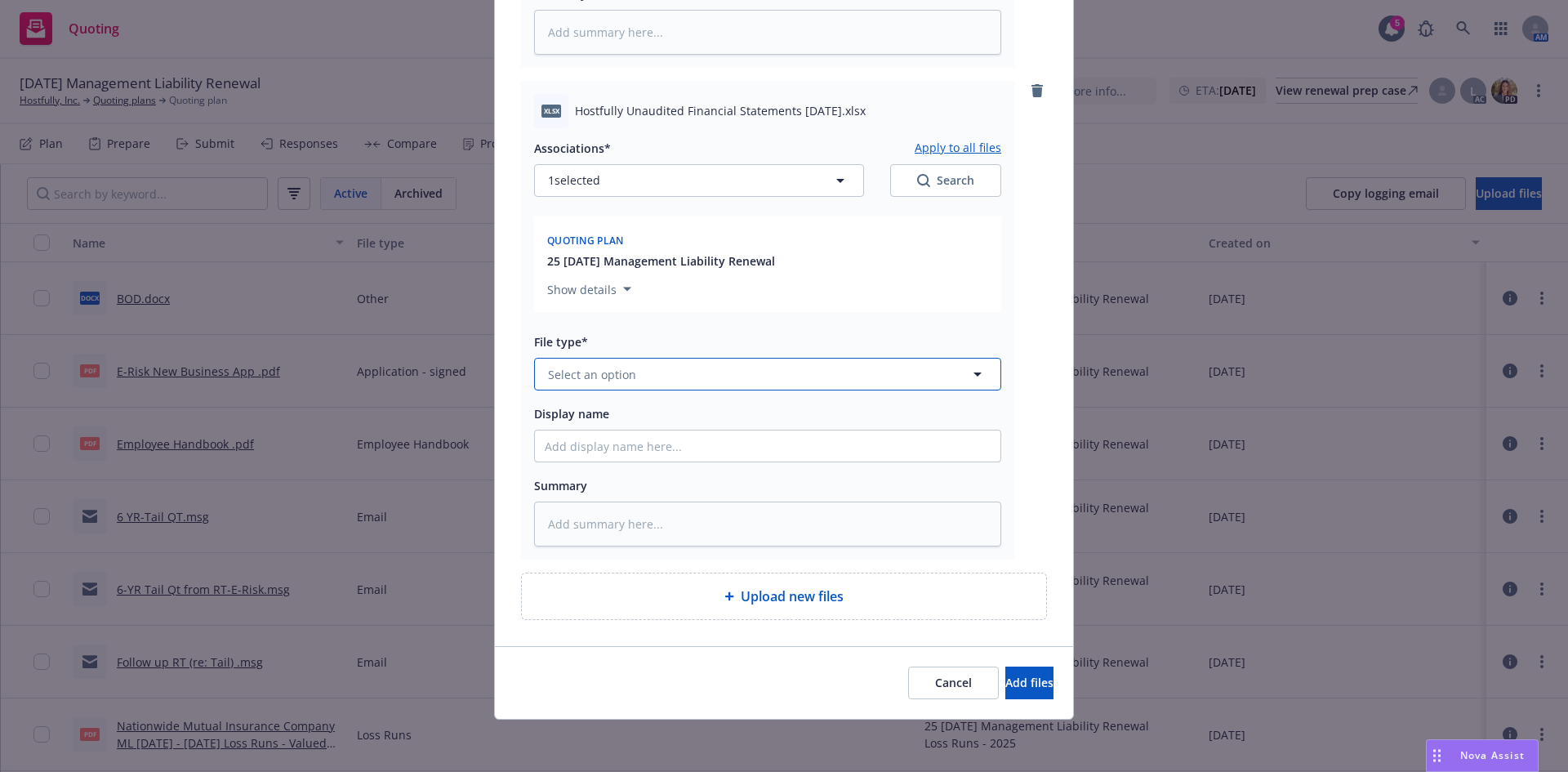
click at [583, 371] on span "Select an option" at bounding box center [592, 374] width 88 height 17
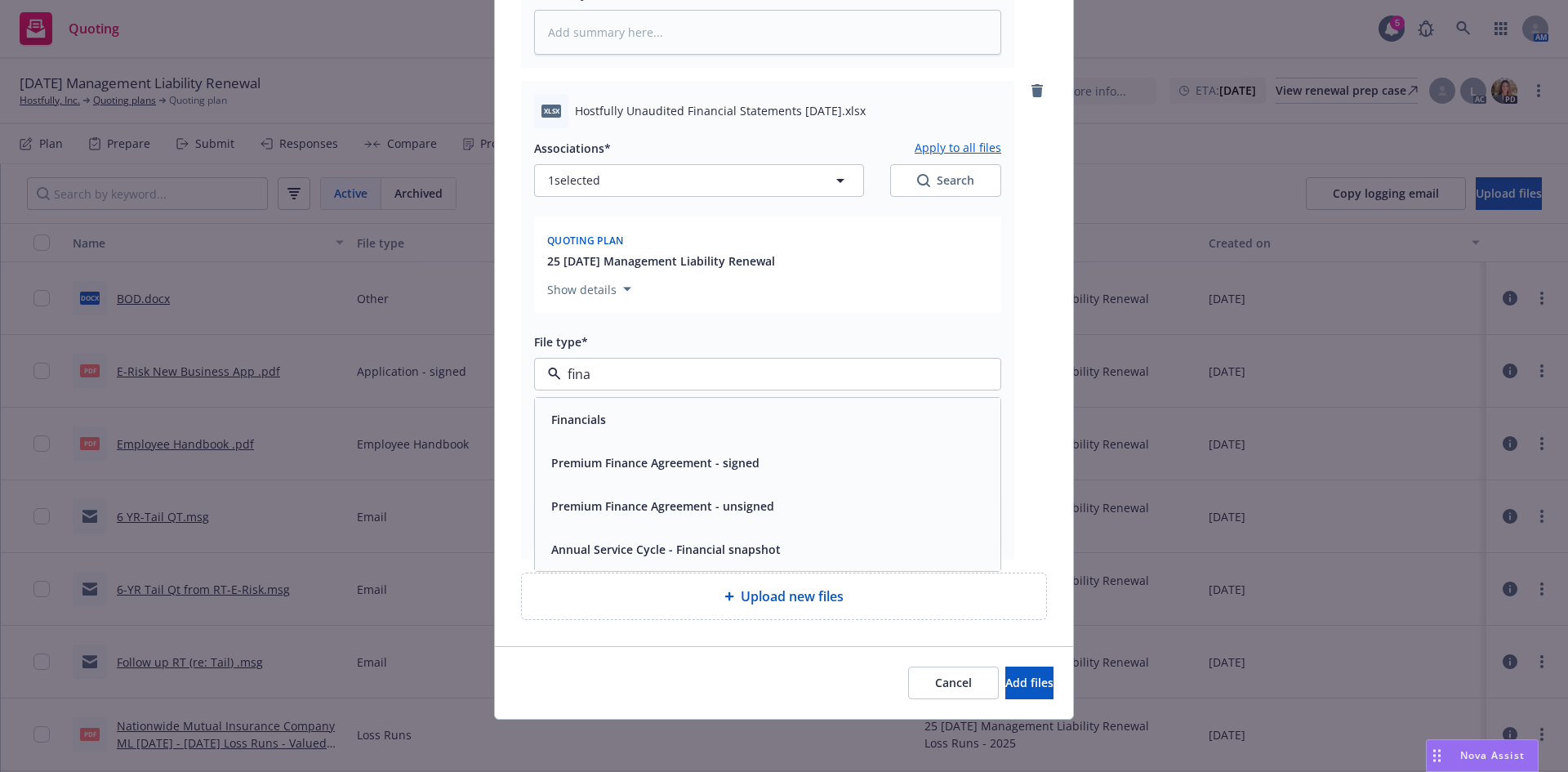
type input "finan"
click at [605, 418] on div "Financials" at bounding box center [767, 420] width 446 height 23
type textarea "x"
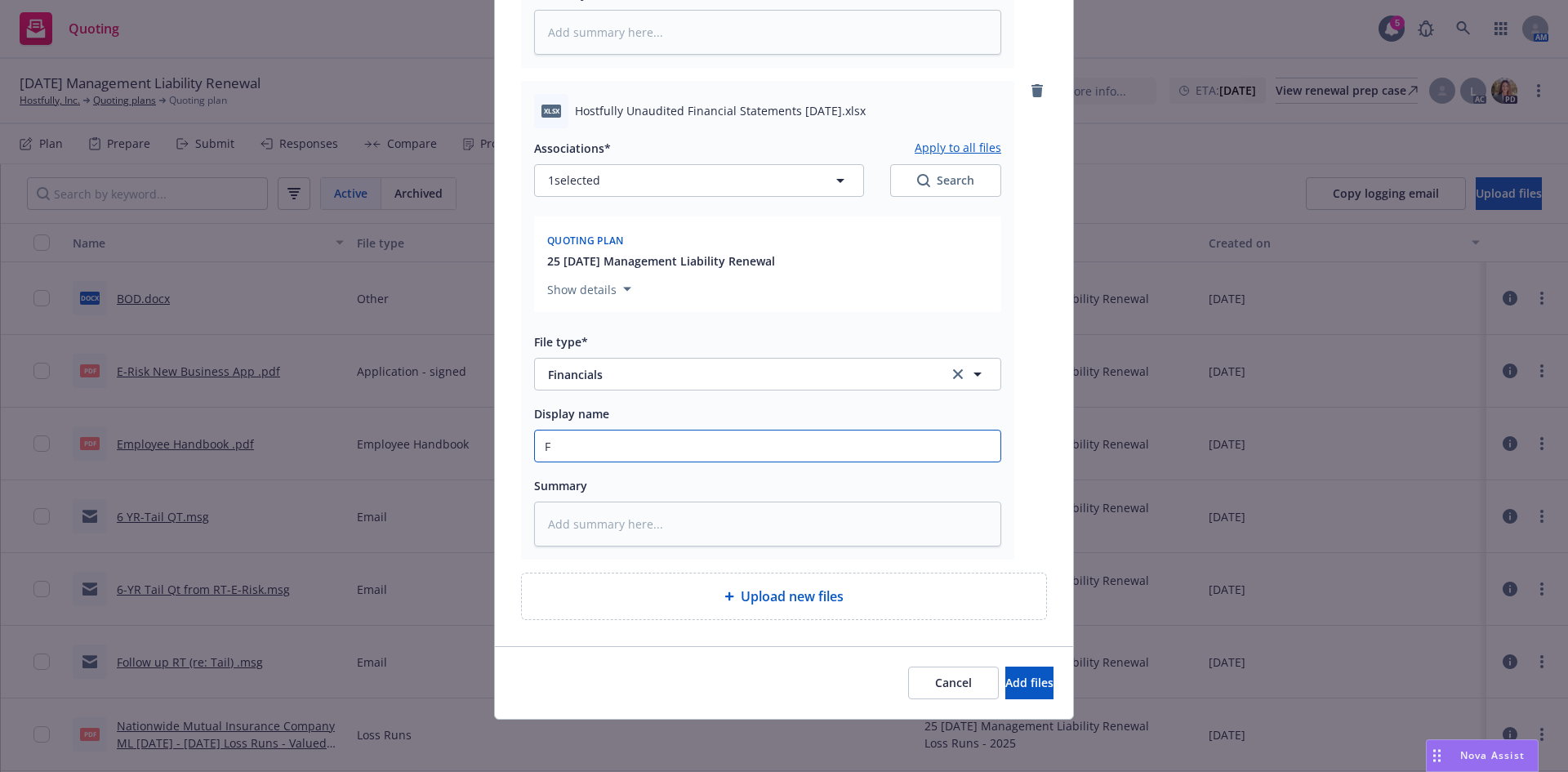
type input "Fi"
type textarea "x"
type input "Fina"
type textarea "x"
type input "Finan"
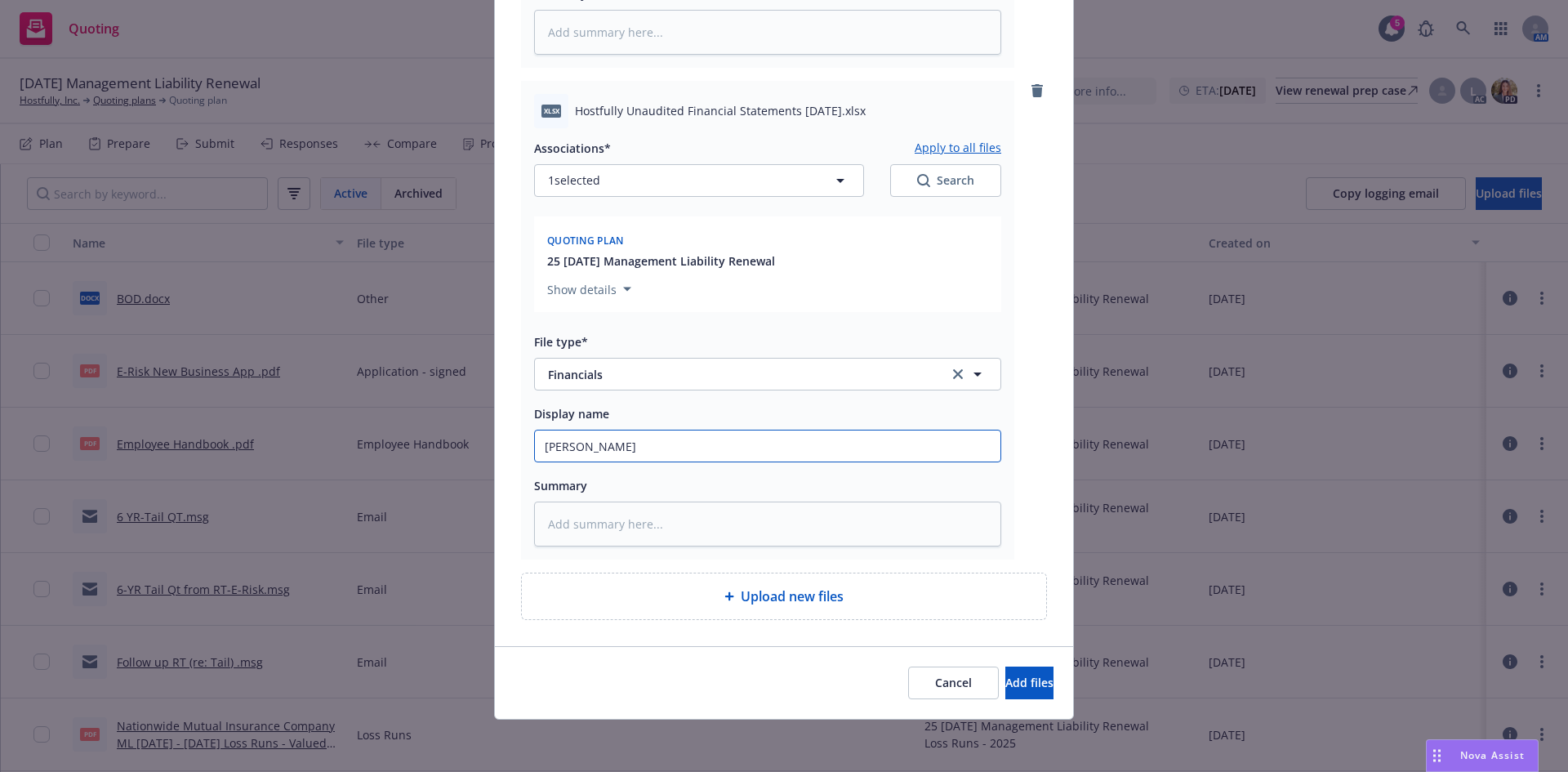
type textarea "x"
type input "Financ"
type textarea "x"
type input "Financi"
type textarea "x"
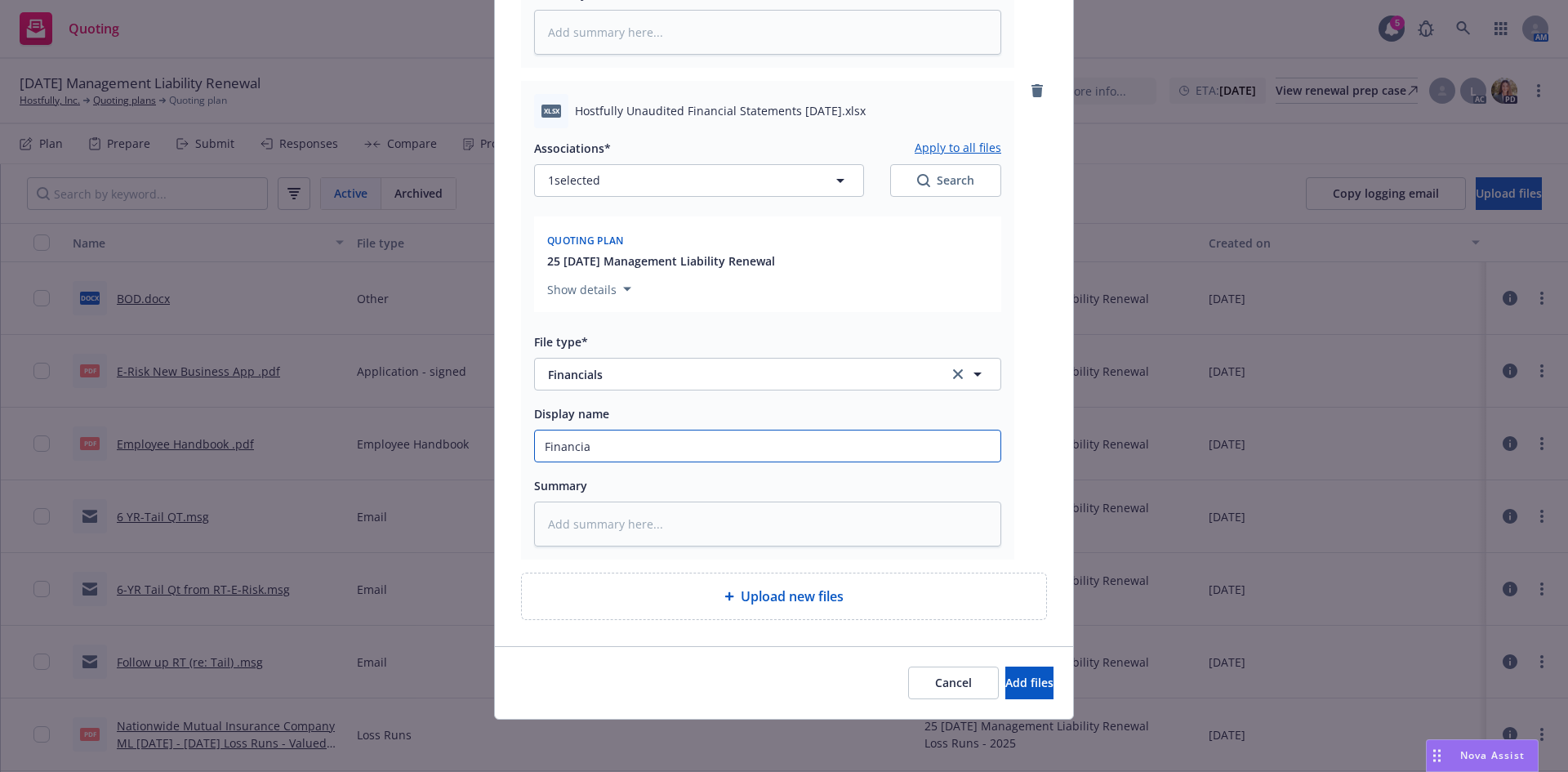
type input "Financial"
type textarea "x"
type input "Financials"
type textarea "x"
type input "Financials"
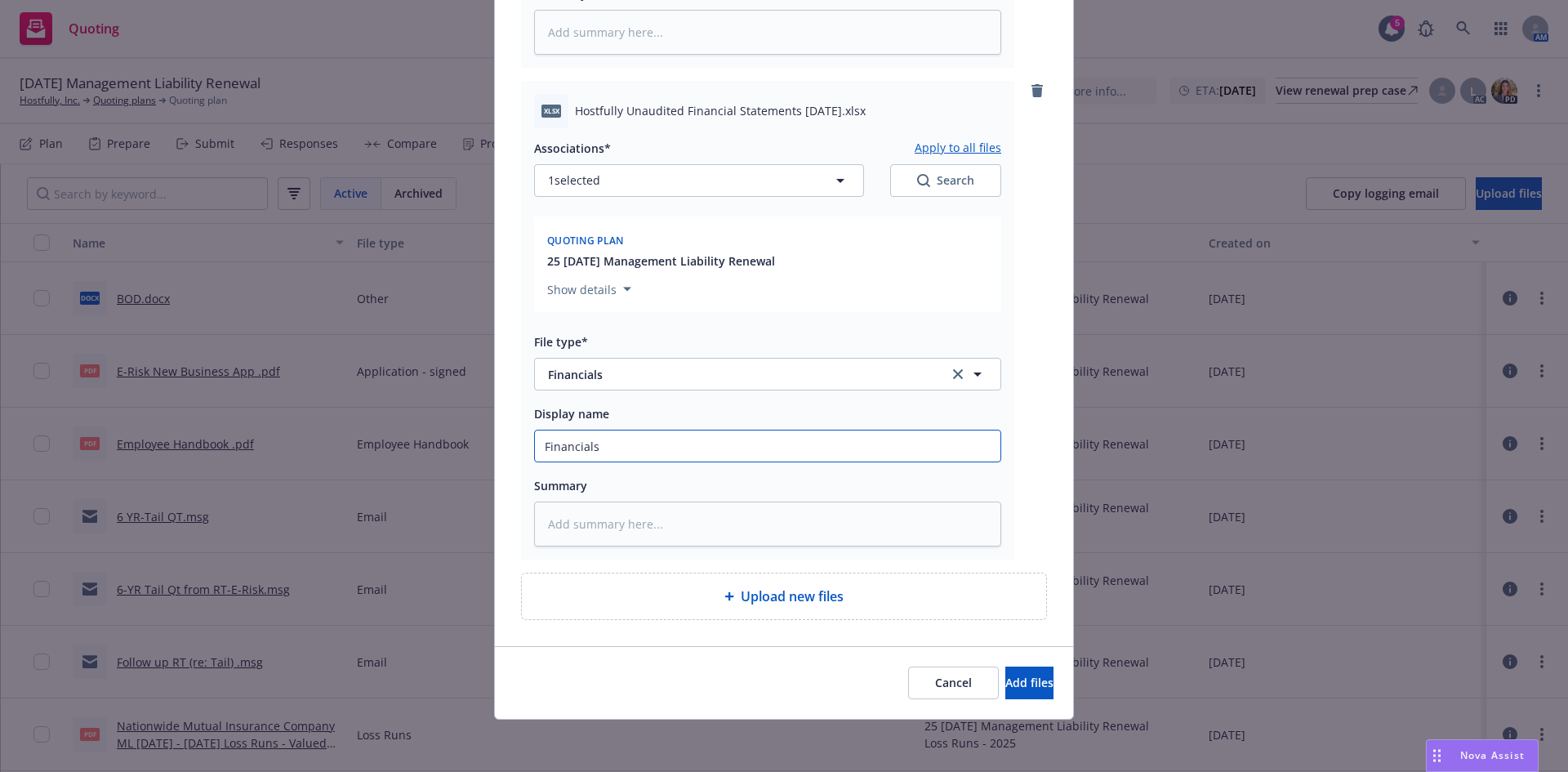
click at [1005, 666] on button "Add files" at bounding box center [1029, 682] width 48 height 32
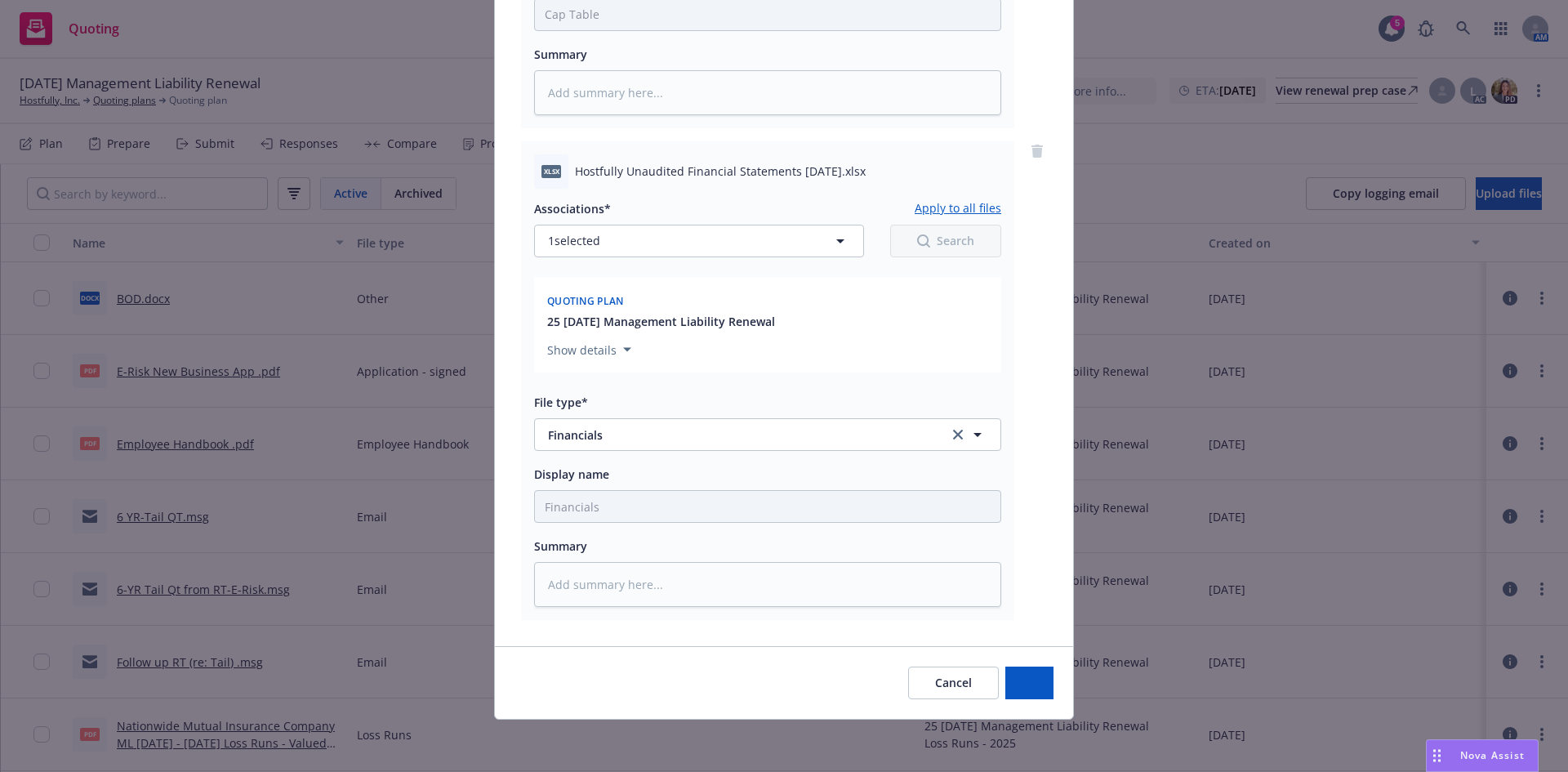
scroll to position [542, 0]
type textarea "x"
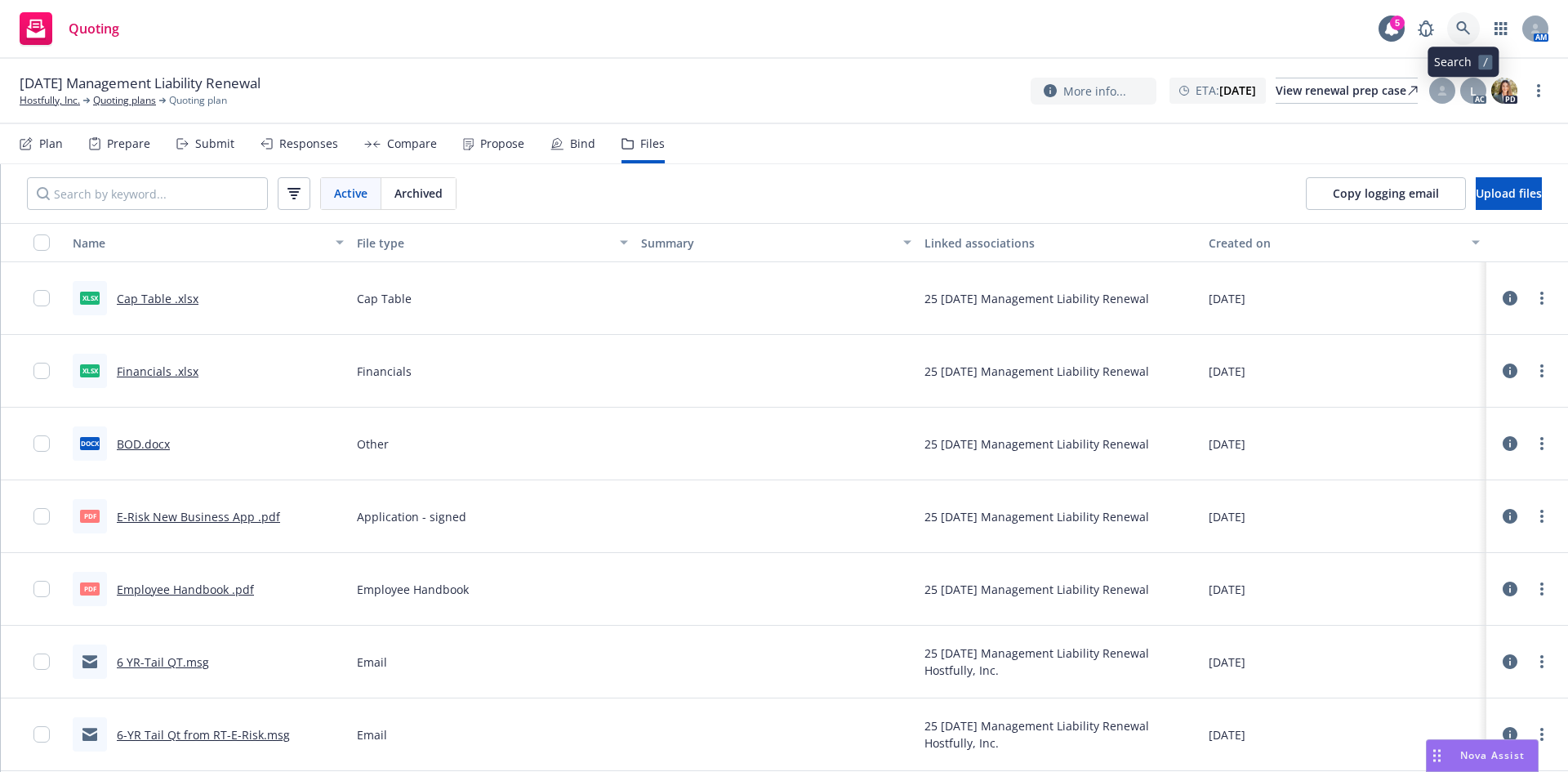
click at [1468, 25] on icon at bounding box center [1463, 29] width 14 height 14
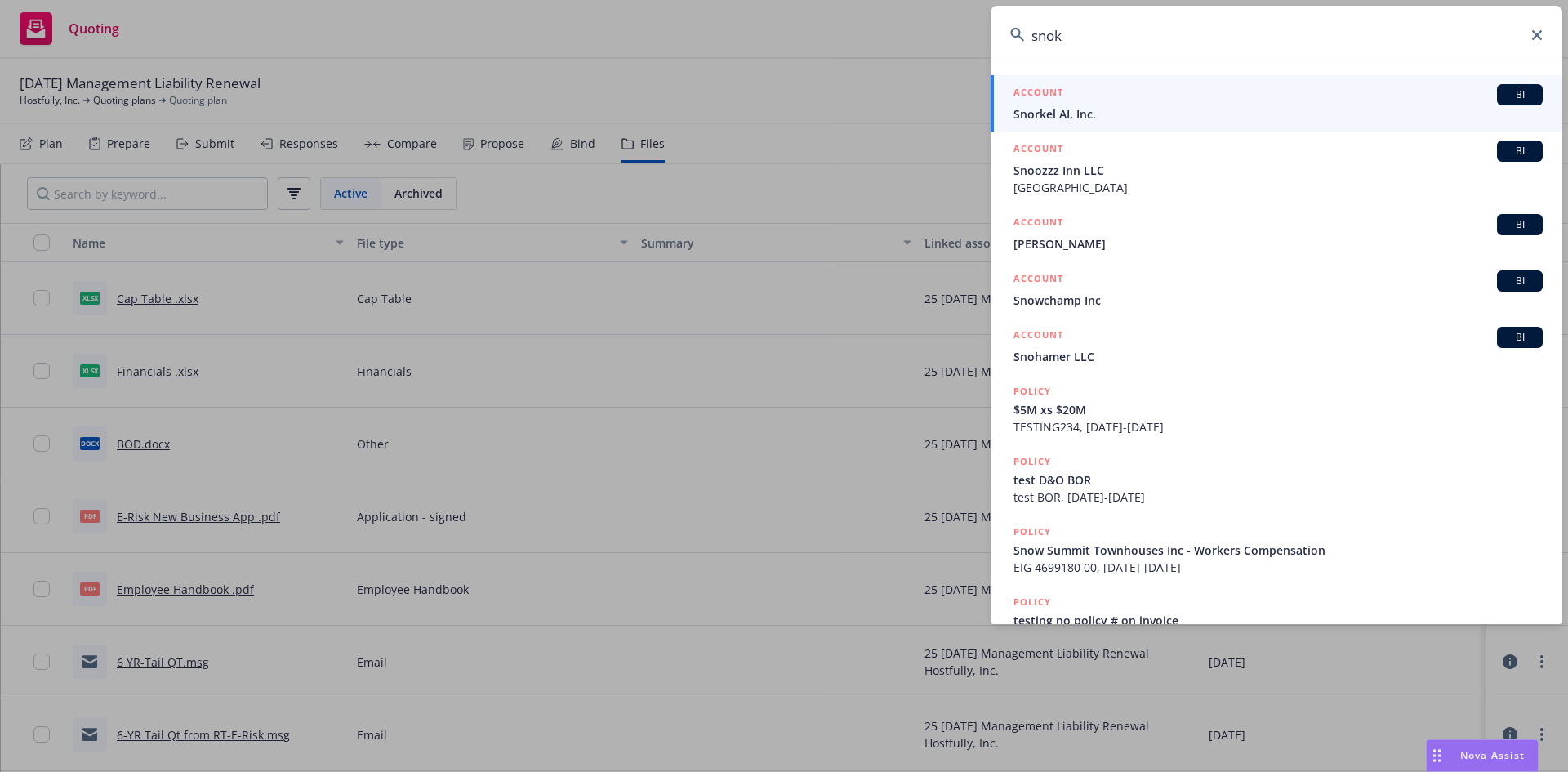
type input "snok"
click at [1173, 106] on span "Snorkel AI, Inc." at bounding box center [1278, 114] width 529 height 17
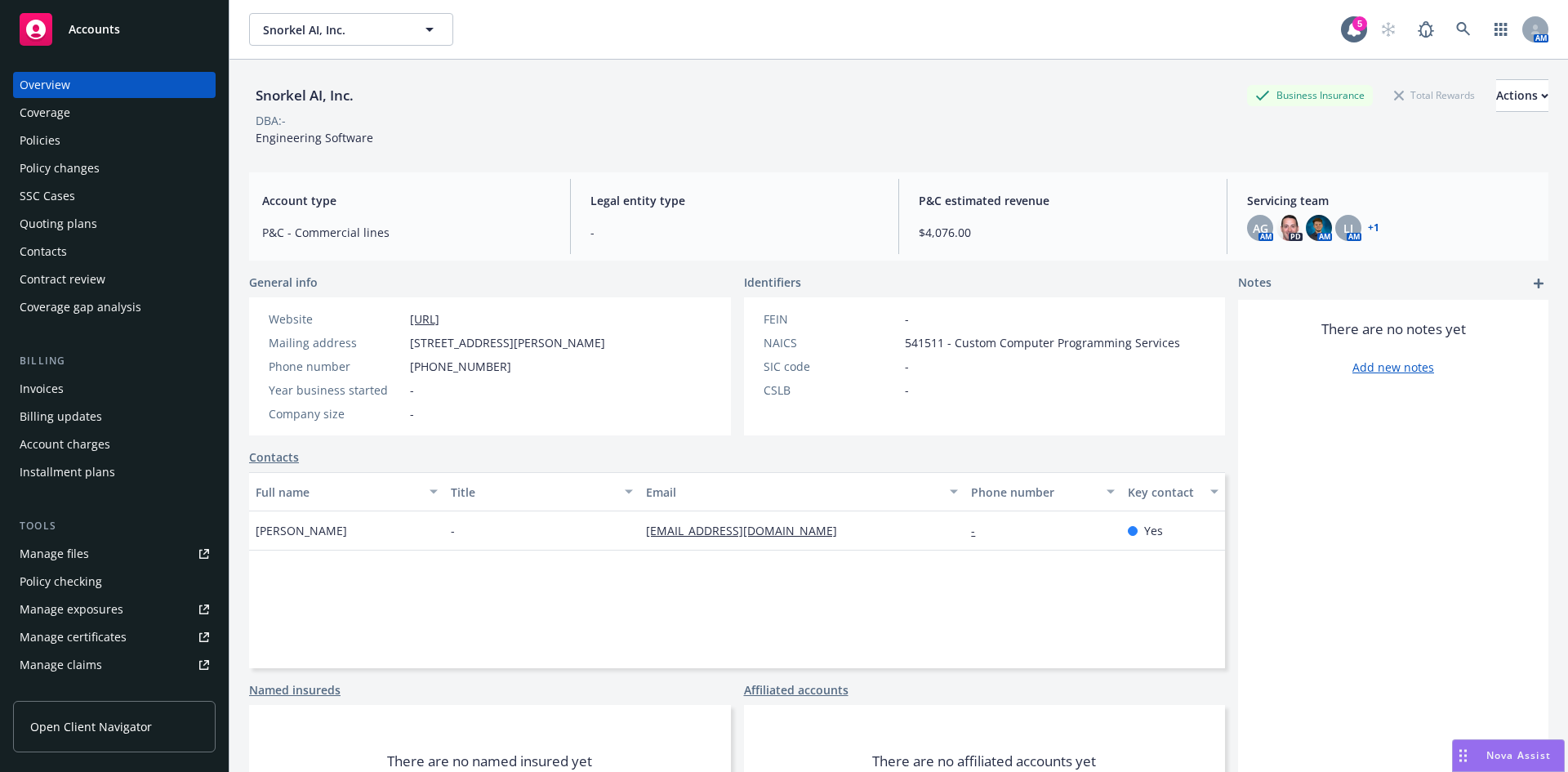
click at [55, 138] on div "Policies" at bounding box center [40, 140] width 41 height 26
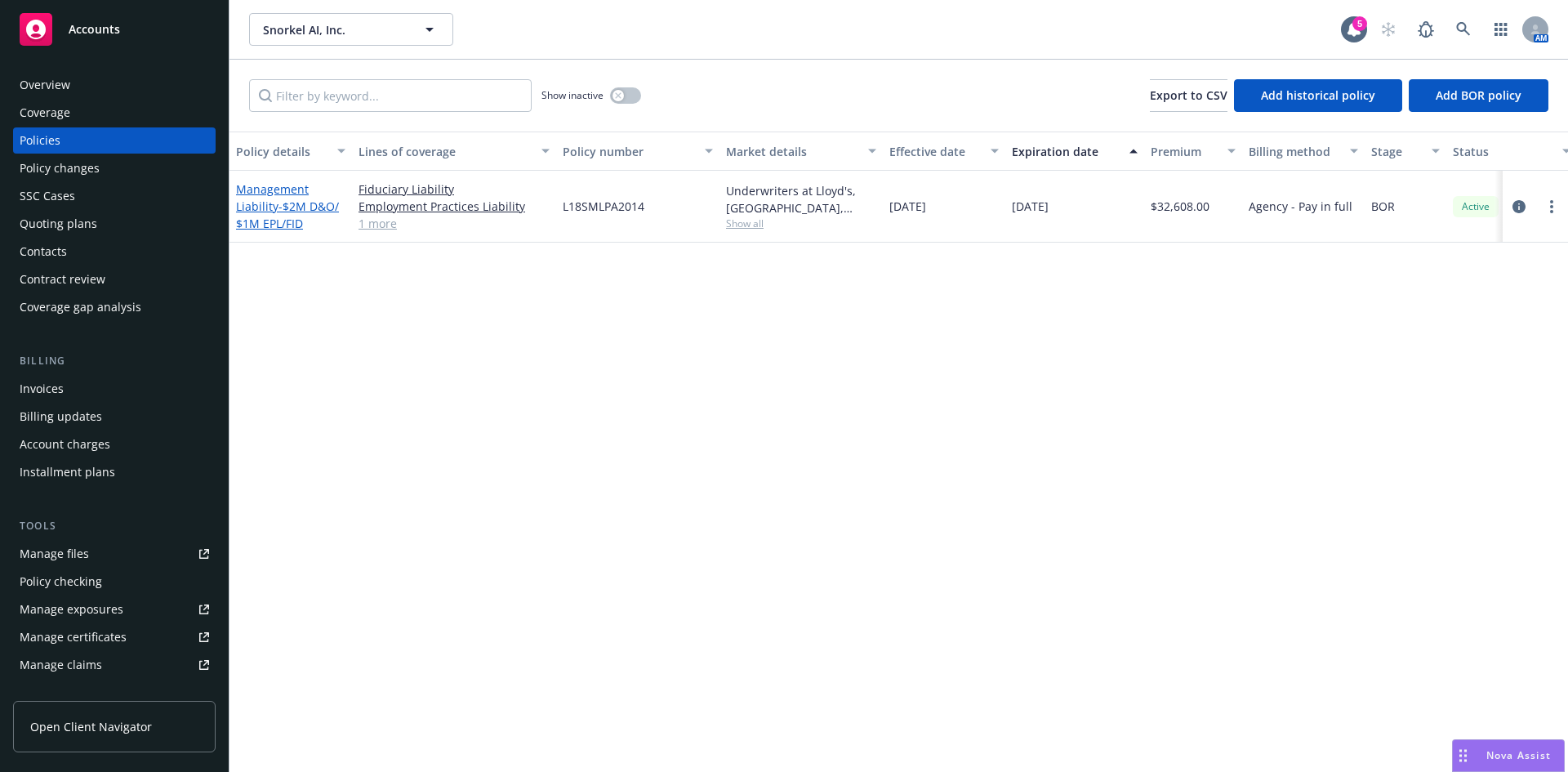
click at [257, 207] on link "Management Liability - $2M D&O/ $1M EPL/FID" at bounding box center [287, 206] width 103 height 50
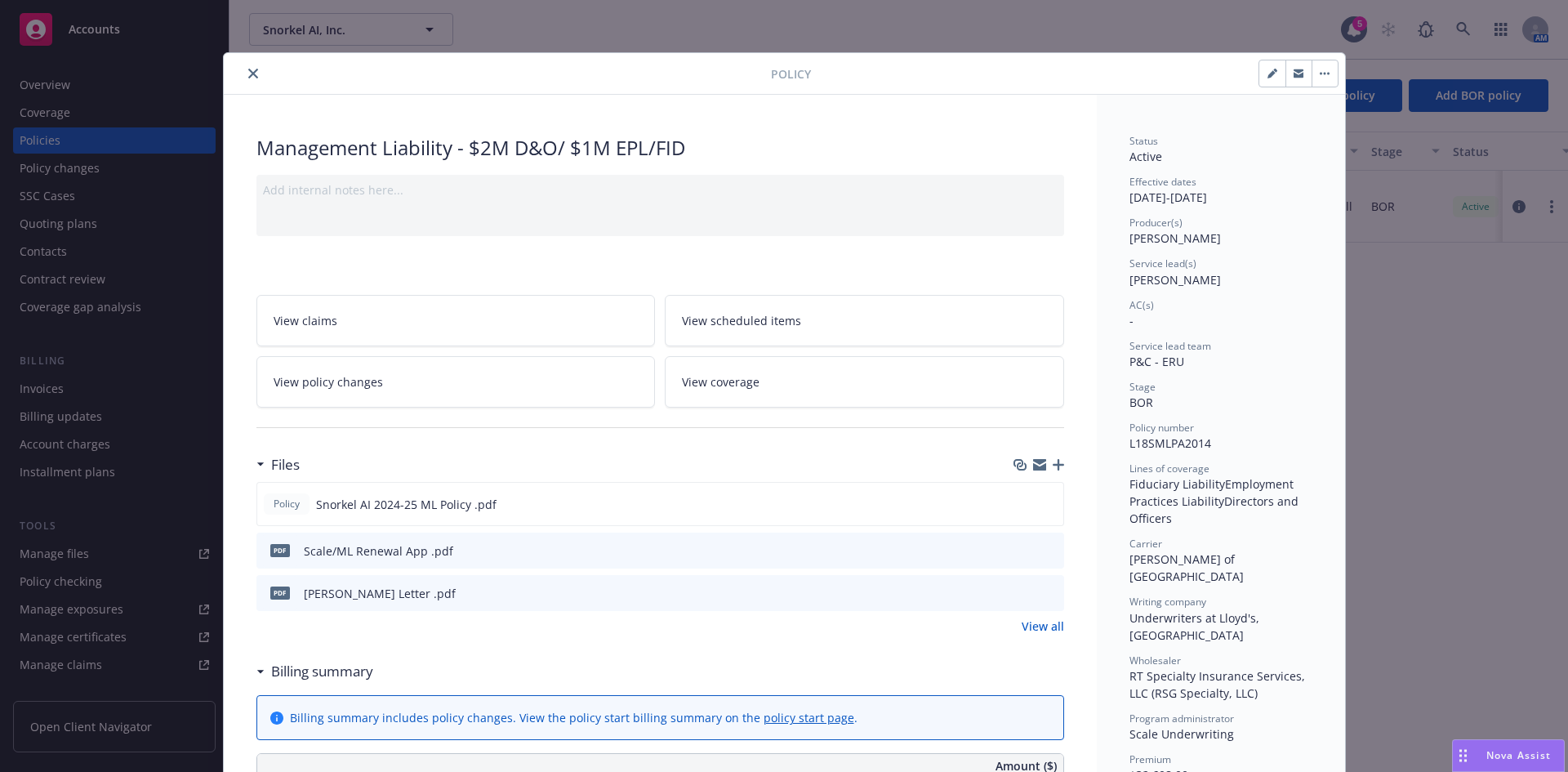
click at [1020, 591] on icon "download file" at bounding box center [1021, 592] width 13 height 13
click at [243, 68] on button "close" at bounding box center [253, 74] width 20 height 20
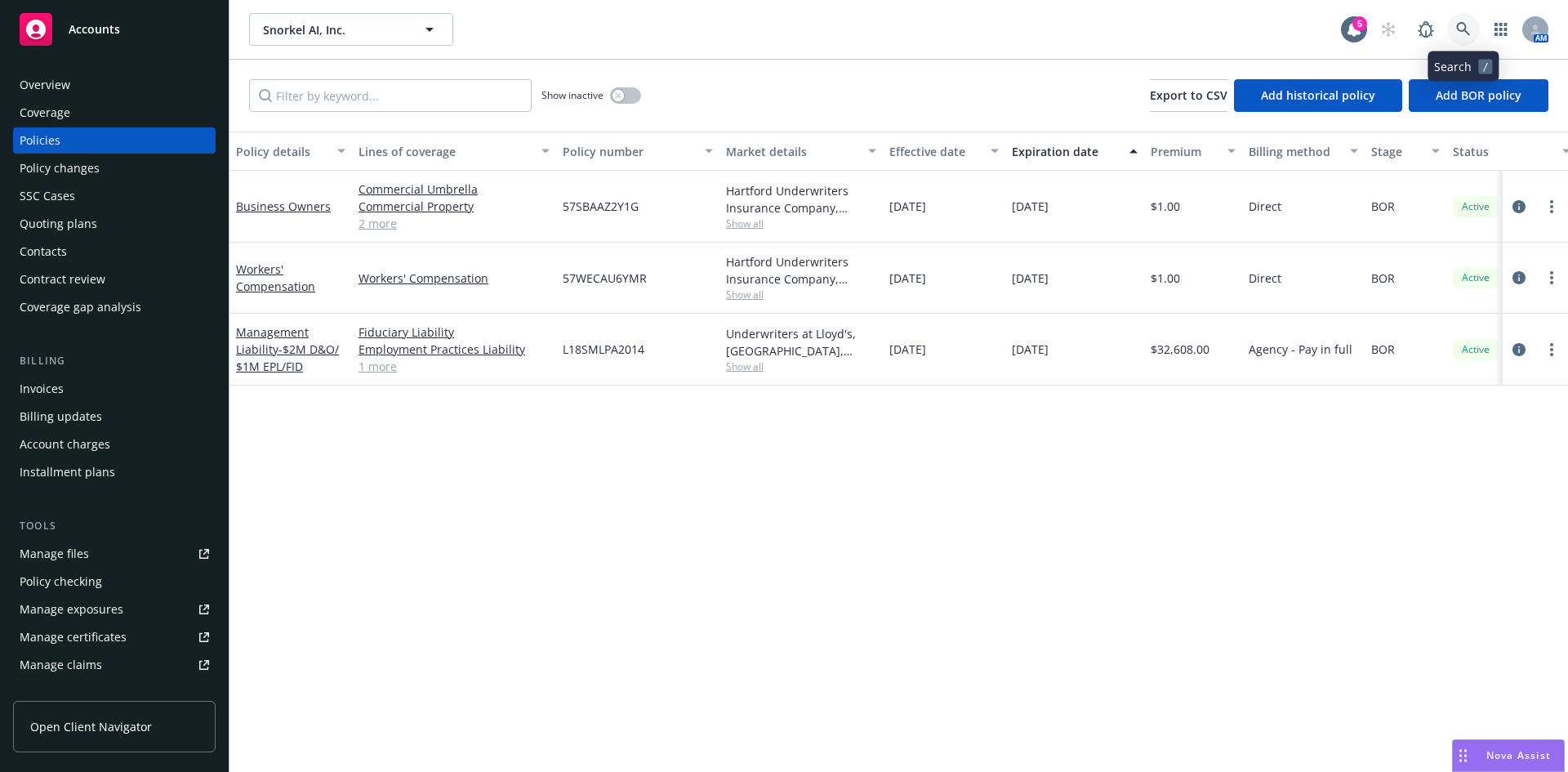
click at [1473, 22] on link at bounding box center [1463, 30] width 32 height 32
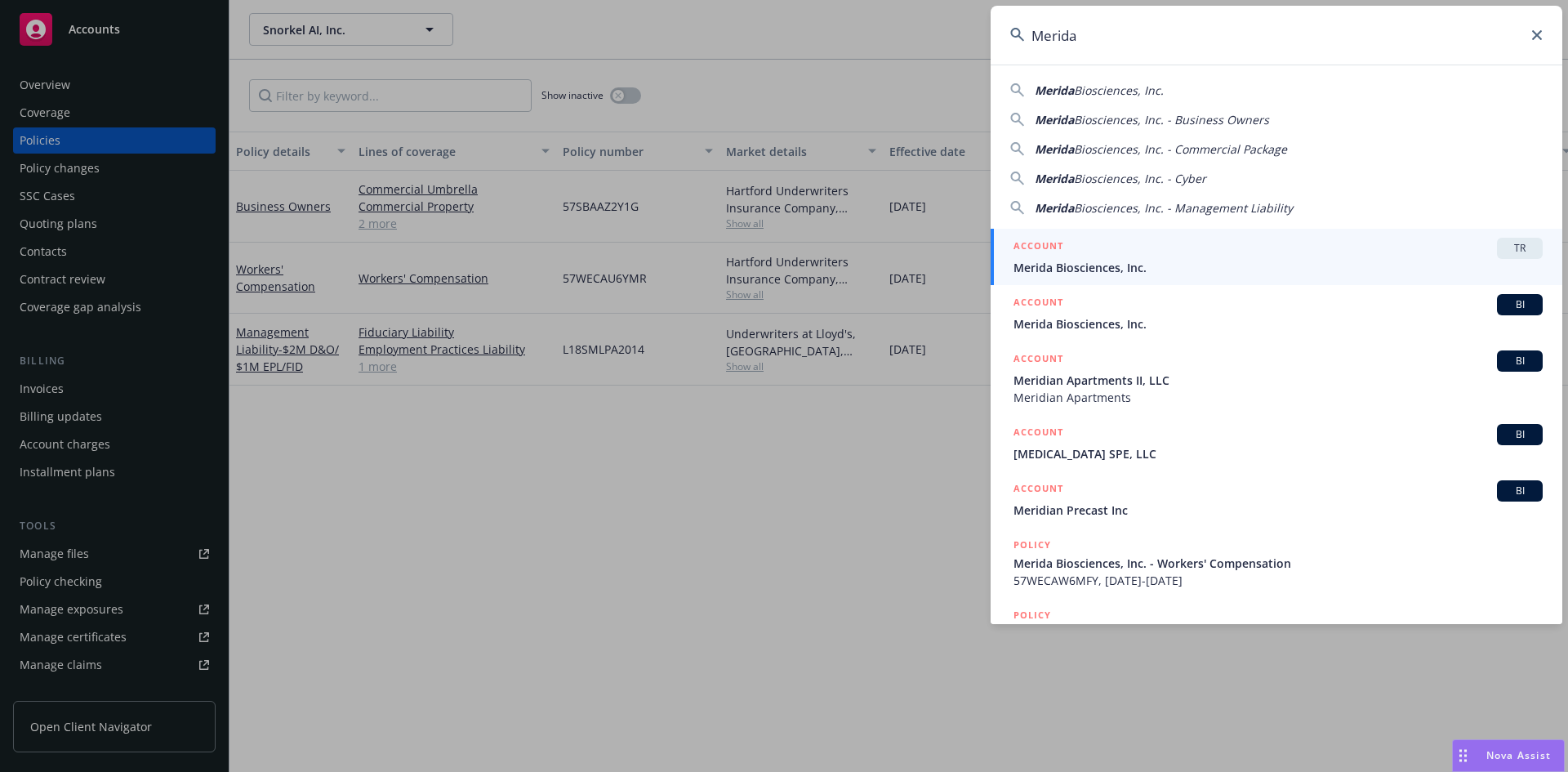
click at [1089, 40] on input "Merida" at bounding box center [1277, 35] width 572 height 59
click at [1089, 39] on input "Merida" at bounding box center [1277, 35] width 572 height 59
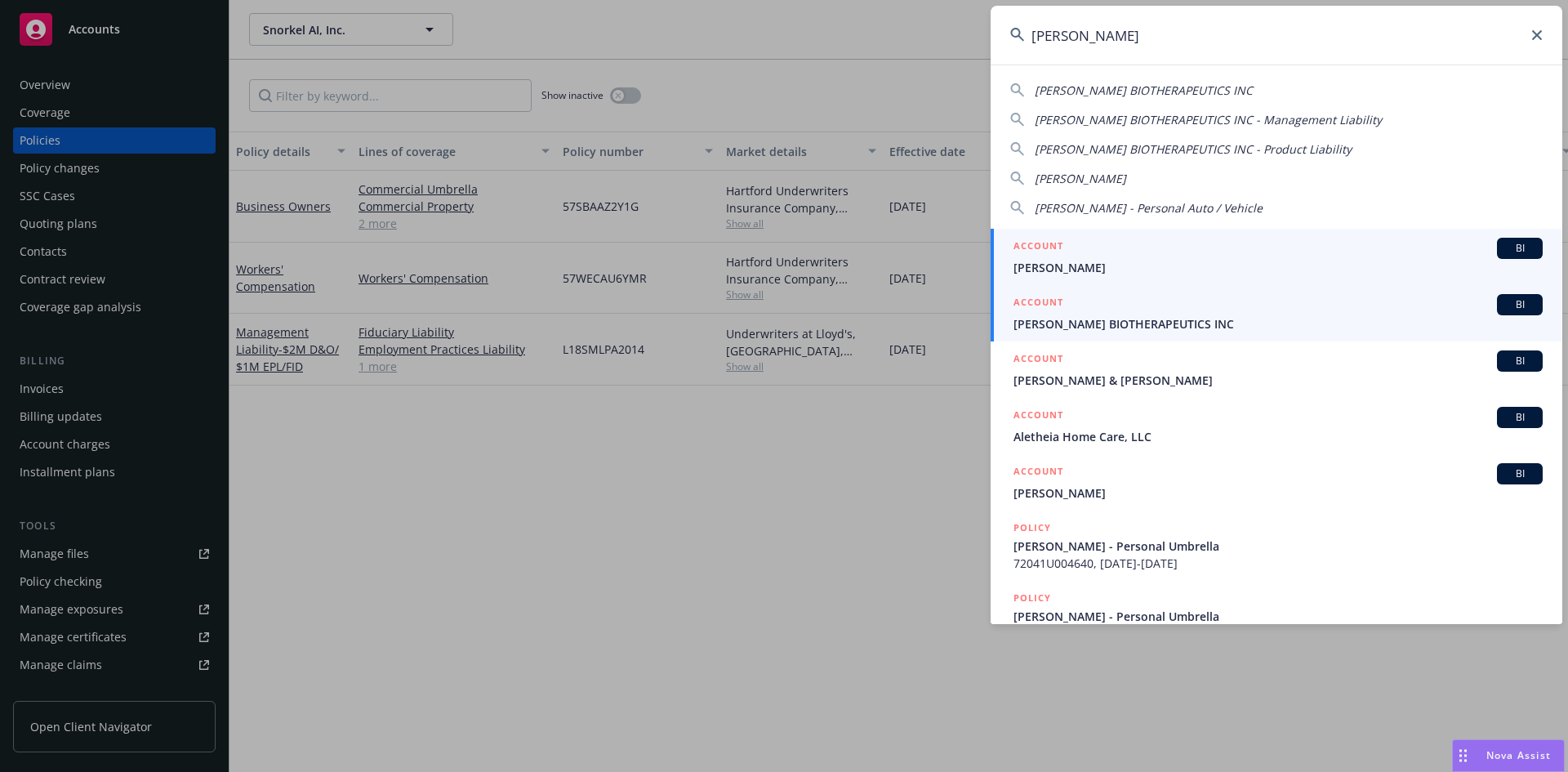
type input "aleta"
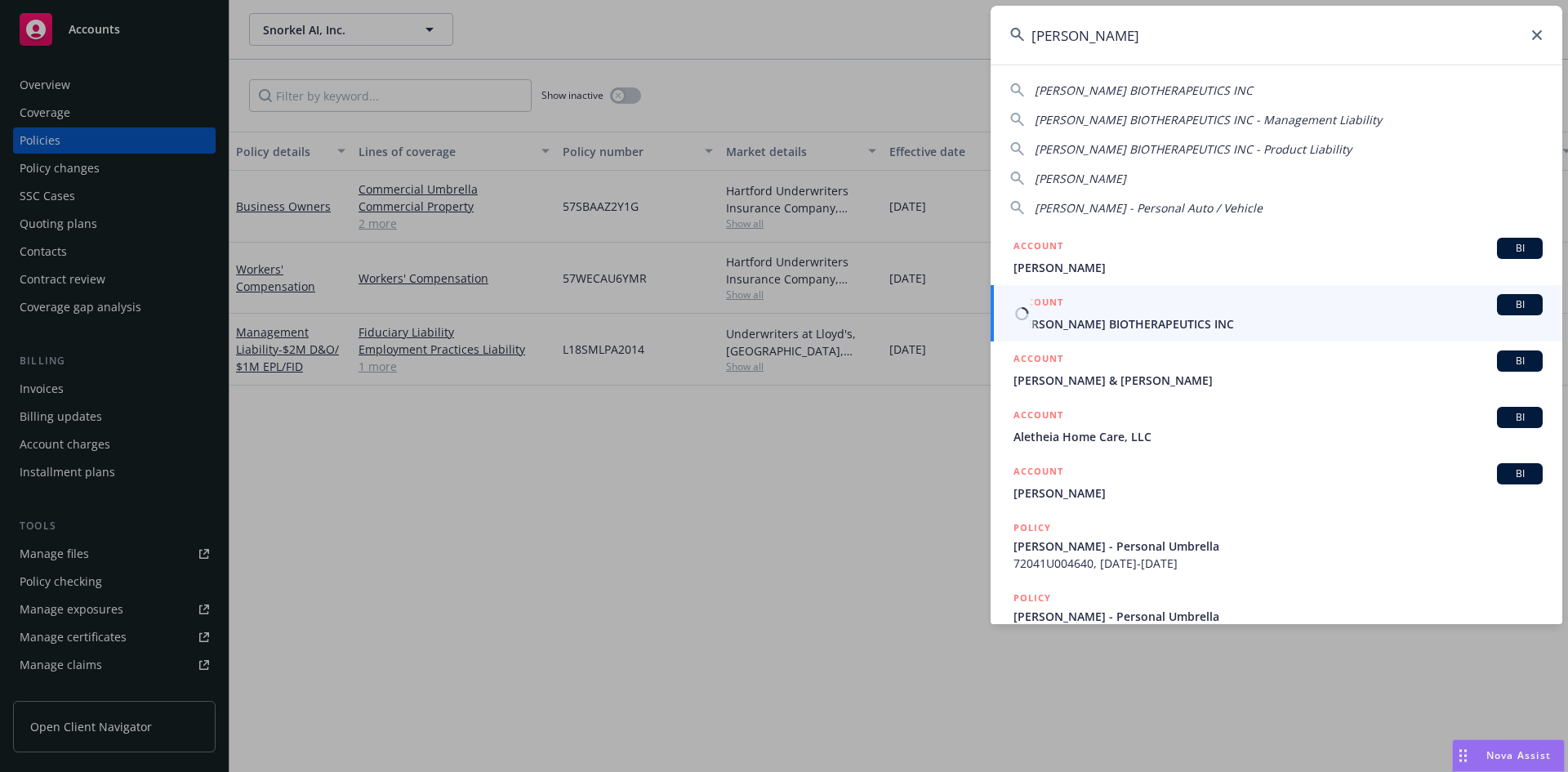
click at [1101, 324] on span "ALETA BIOTHERAPEUTICS INC" at bounding box center [1278, 324] width 529 height 17
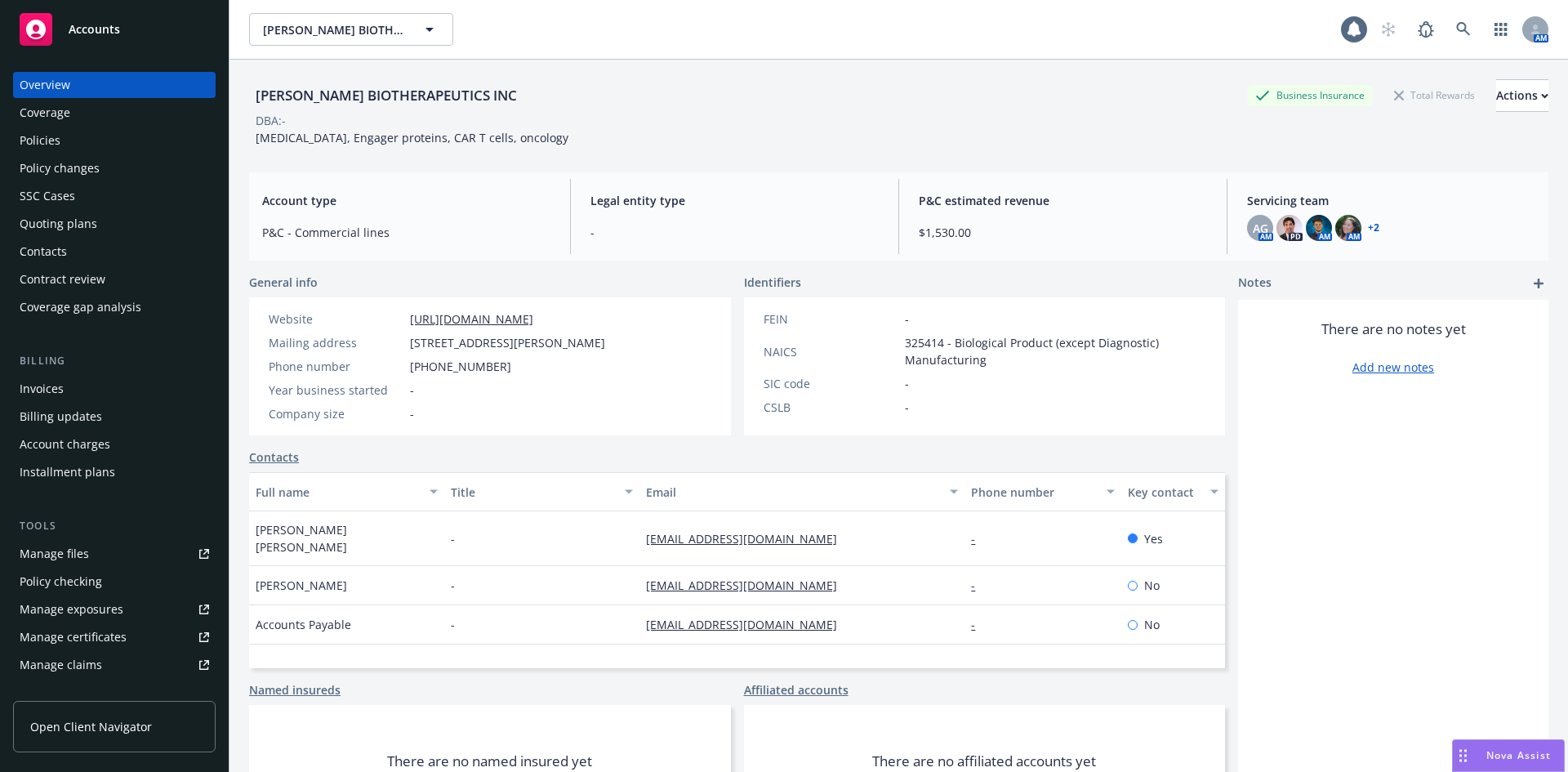
click at [68, 134] on div "Policies" at bounding box center [114, 140] width 189 height 26
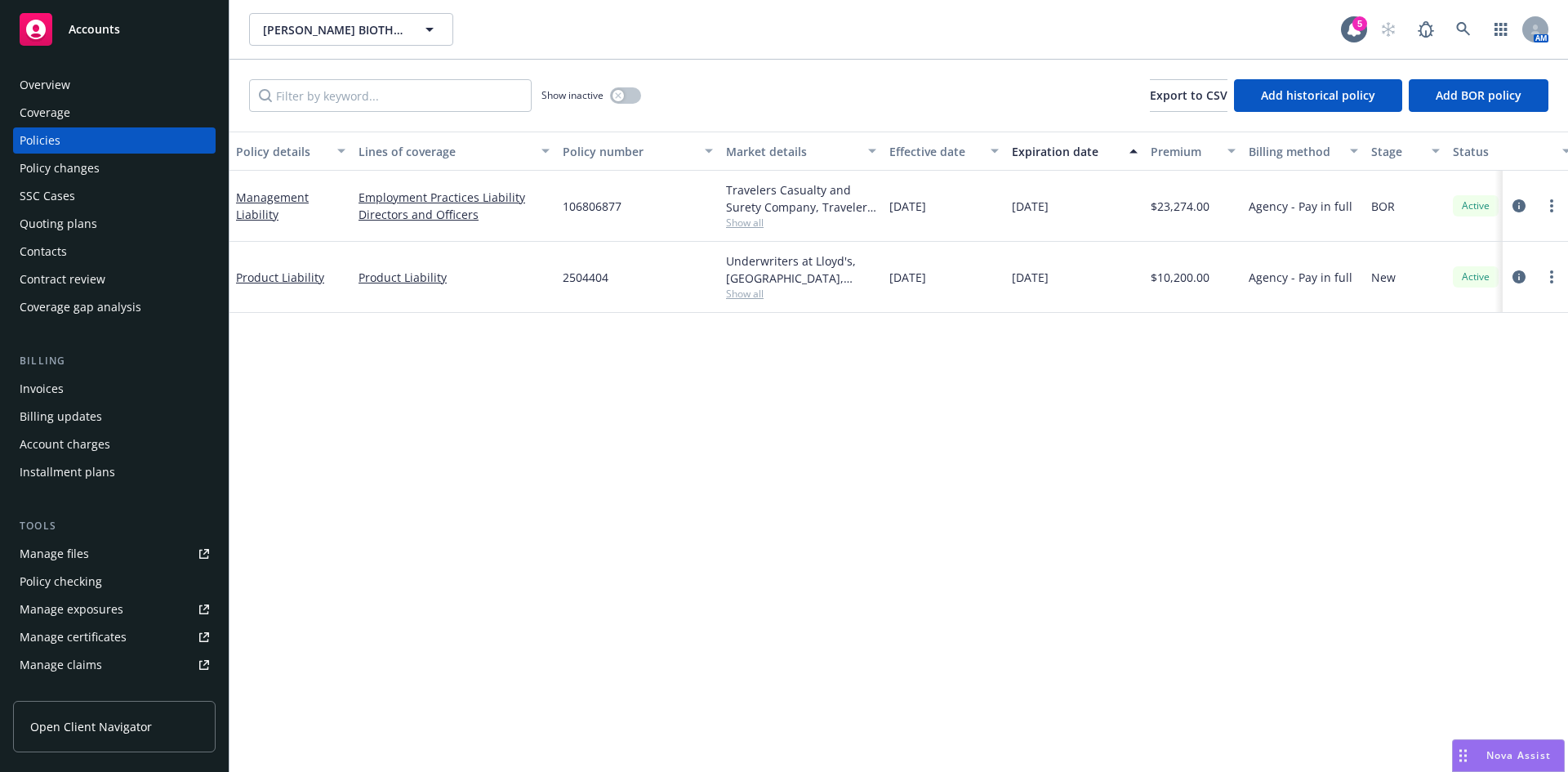
drag, startPoint x: 1444, startPoint y: 27, endPoint x: 1463, endPoint y: 28, distance: 19.0
click at [1451, 27] on div "AM" at bounding box center [1460, 30] width 177 height 32
click at [1464, 28] on icon at bounding box center [1463, 30] width 14 height 14
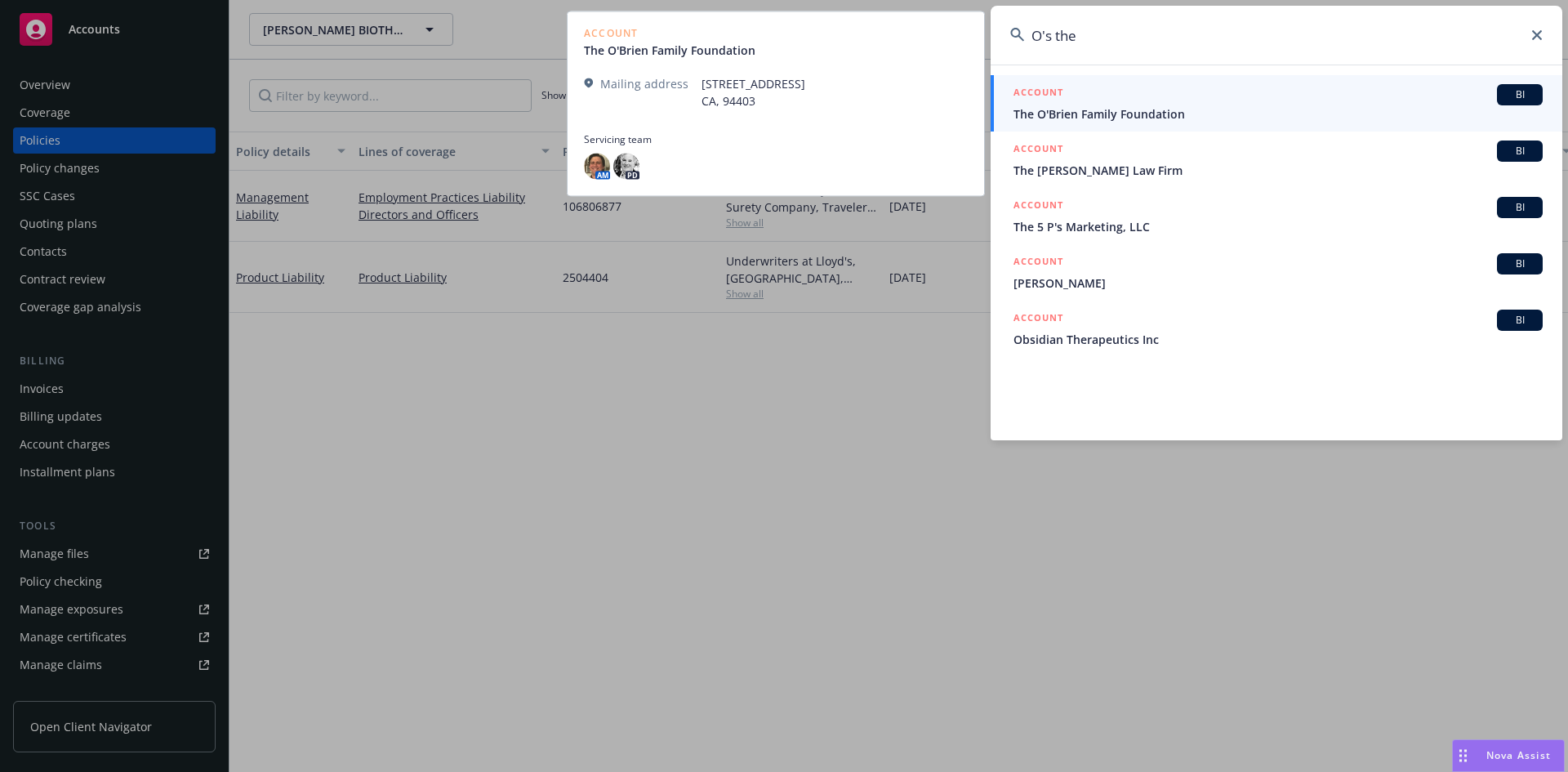
type input "O's ther"
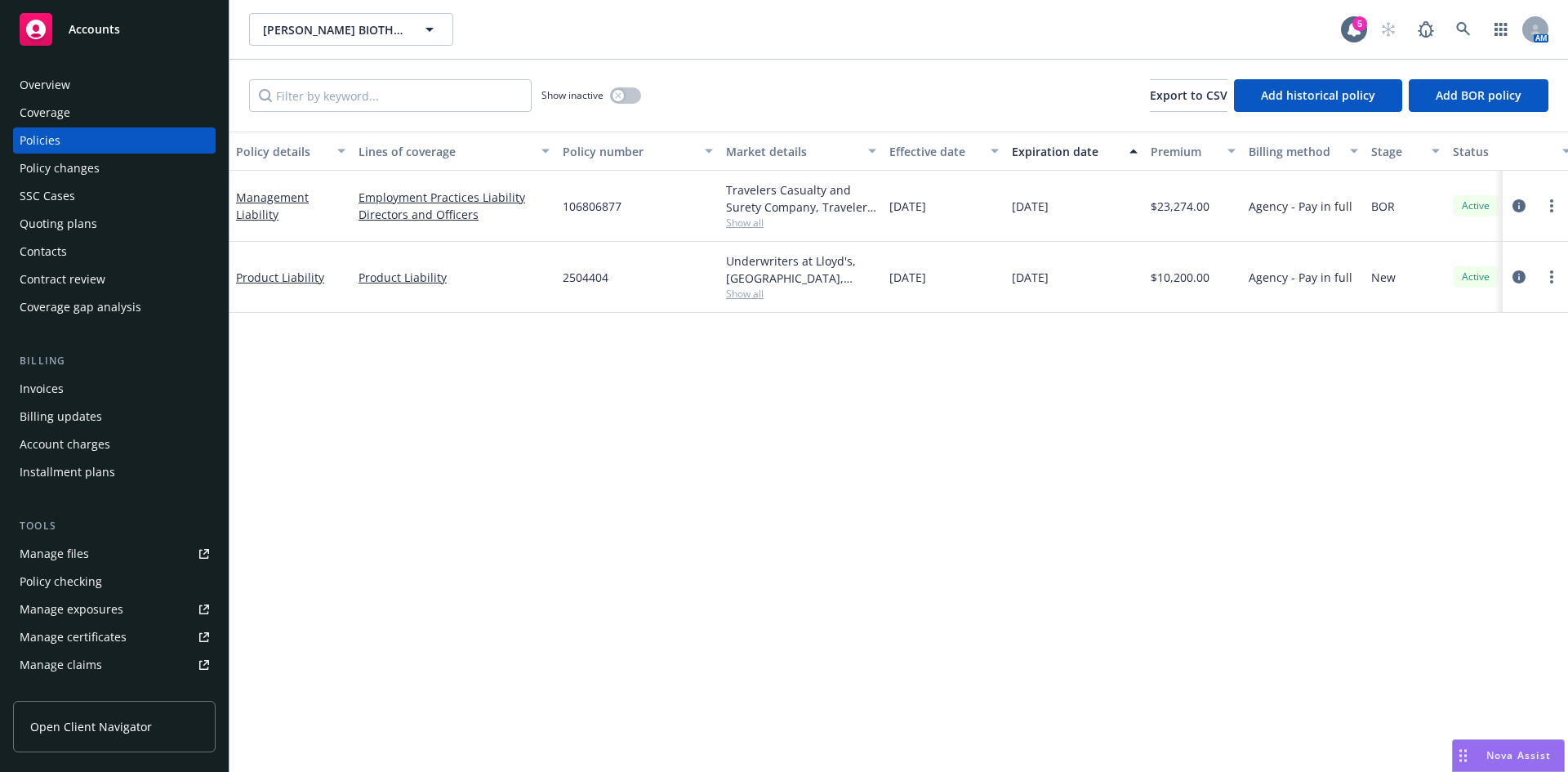
drag, startPoint x: 1153, startPoint y: 490, endPoint x: 1041, endPoint y: 230, distance: 283.1
